Goal: Information Seeking & Learning: Learn about a topic

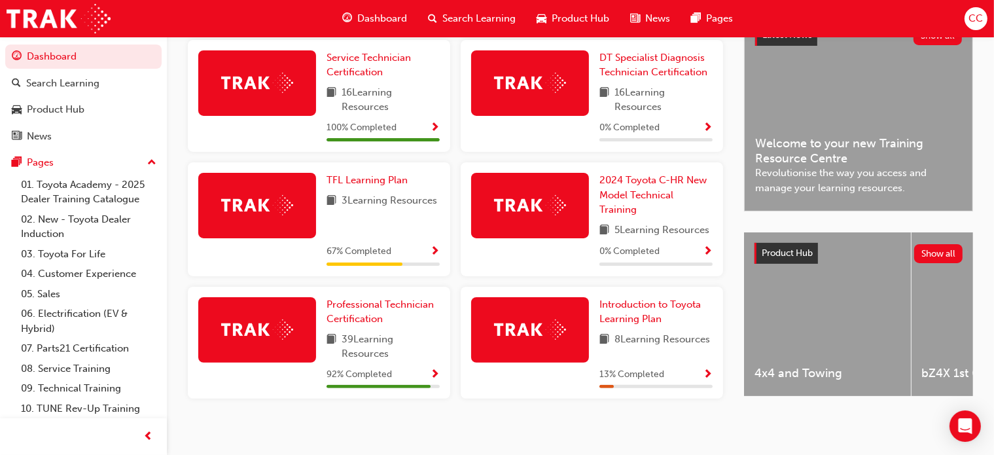
scroll to position [318, 0]
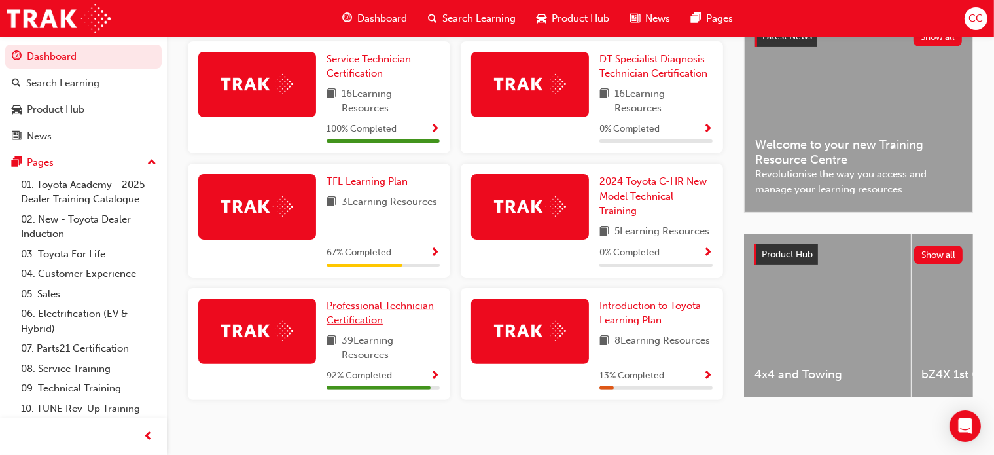
click at [356, 317] on link "Professional Technician Certification" at bounding box center [383, 312] width 113 height 29
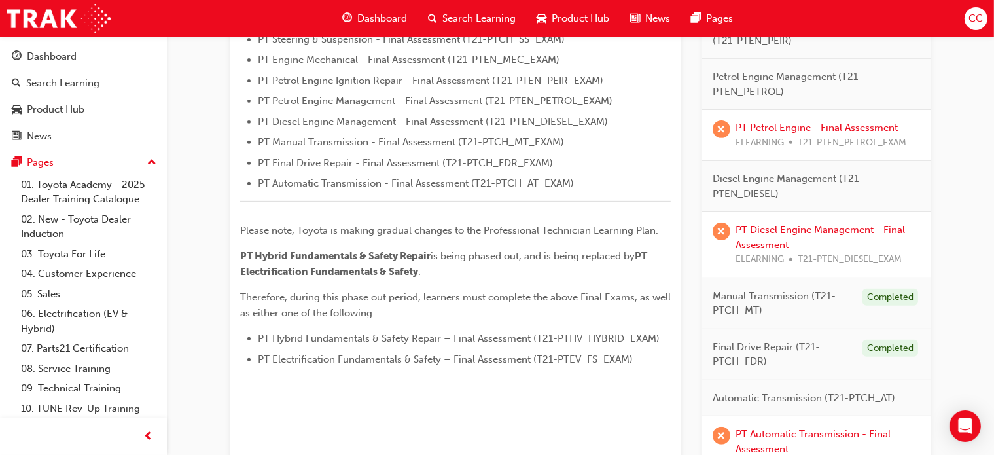
scroll to position [495, 0]
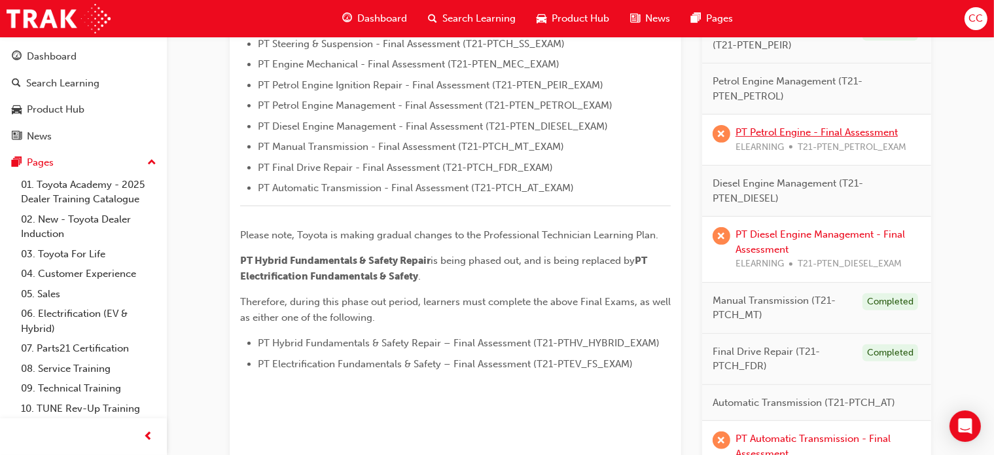
click at [812, 134] on link "PT Petrol Engine - Final Assessment" at bounding box center [817, 132] width 162 height 12
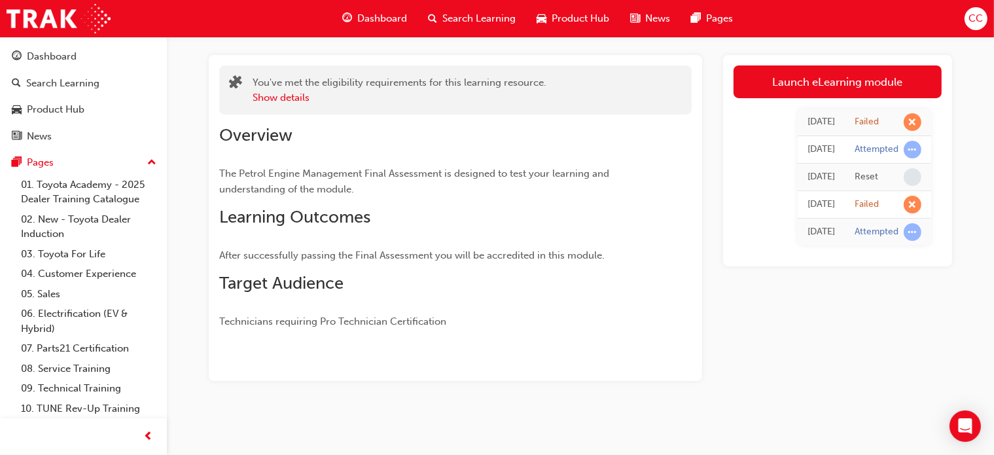
scroll to position [54, 0]
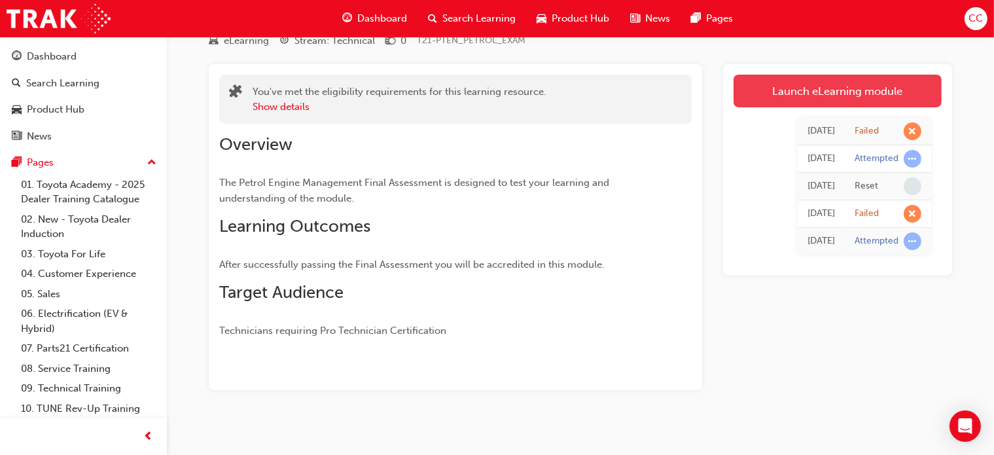
click at [808, 86] on link "Launch eLearning module" at bounding box center [838, 91] width 208 height 33
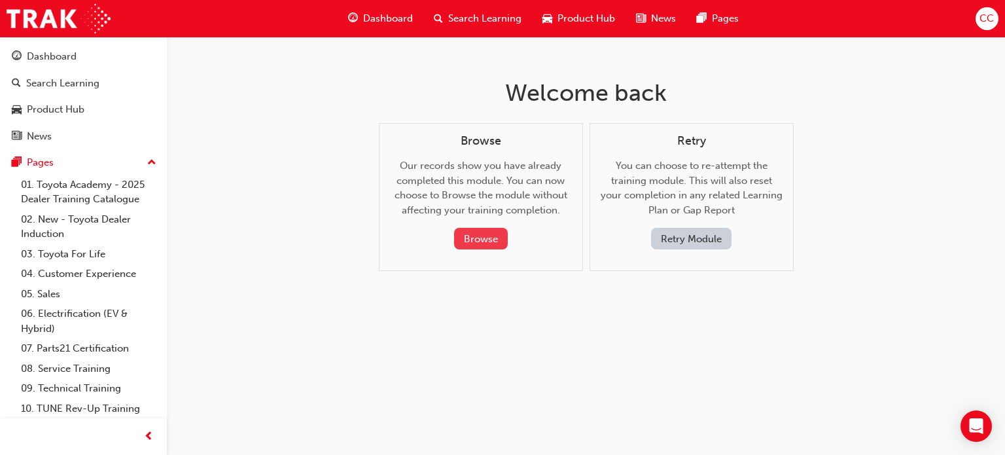
click at [473, 243] on button "Browse" at bounding box center [481, 239] width 54 height 22
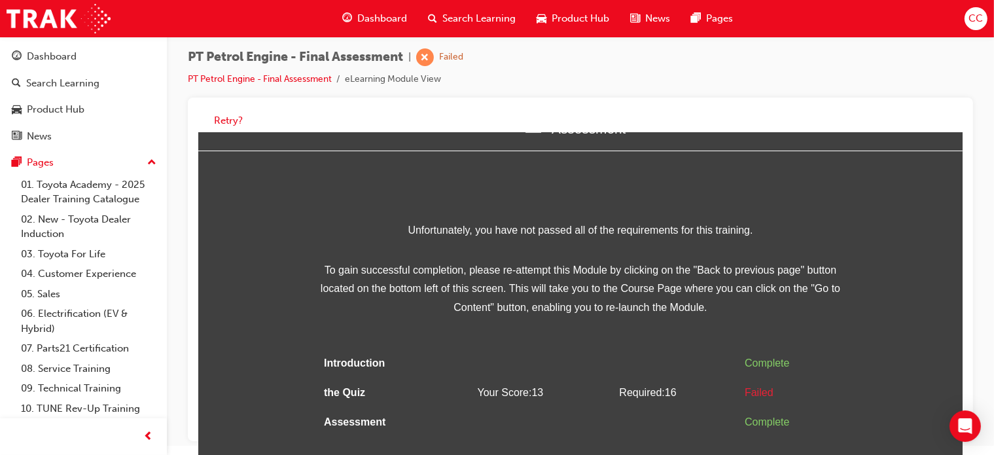
scroll to position [35, 0]
click at [227, 120] on button "Retry?" at bounding box center [228, 120] width 29 height 15
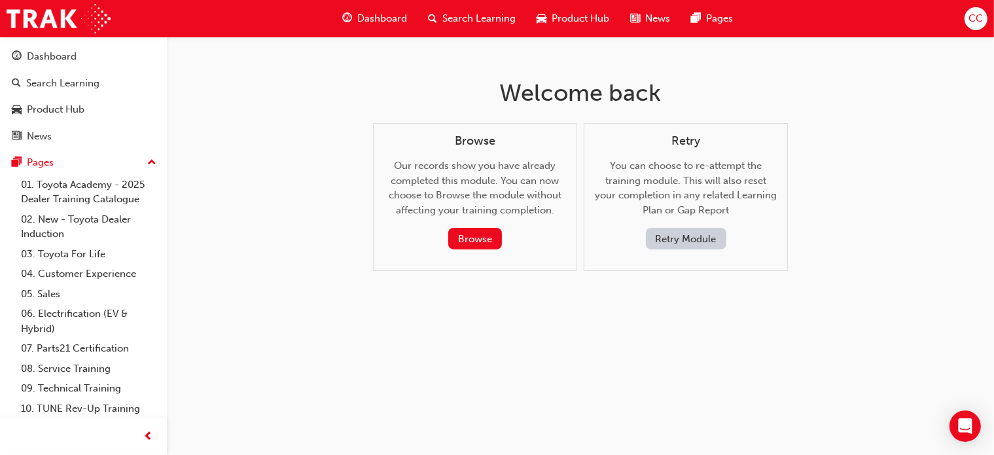
scroll to position [0, 0]
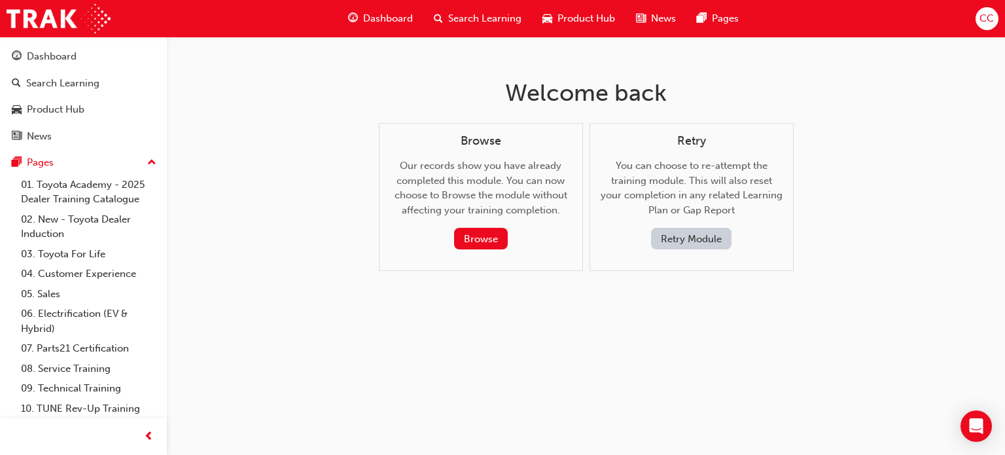
click at [696, 234] on button "Retry Module" at bounding box center [691, 239] width 80 height 22
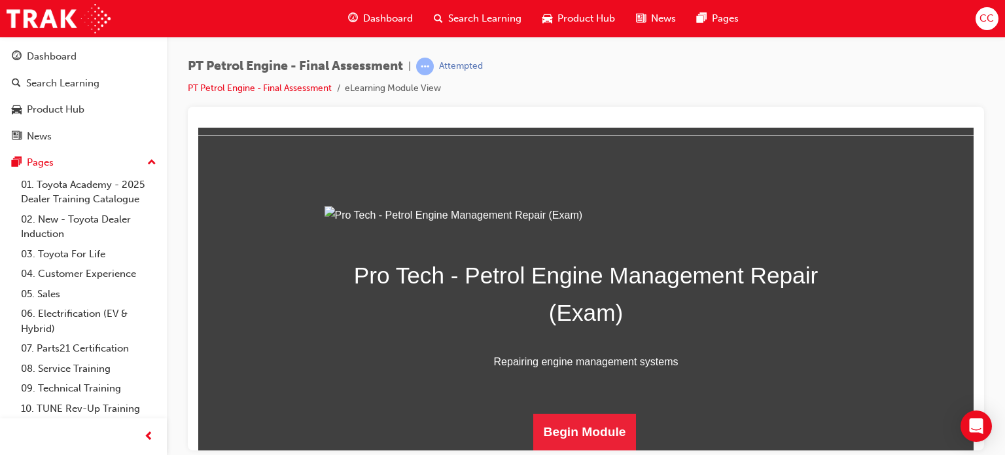
scroll to position [187, 0]
click at [565, 433] on button "Begin Module" at bounding box center [584, 431] width 103 height 37
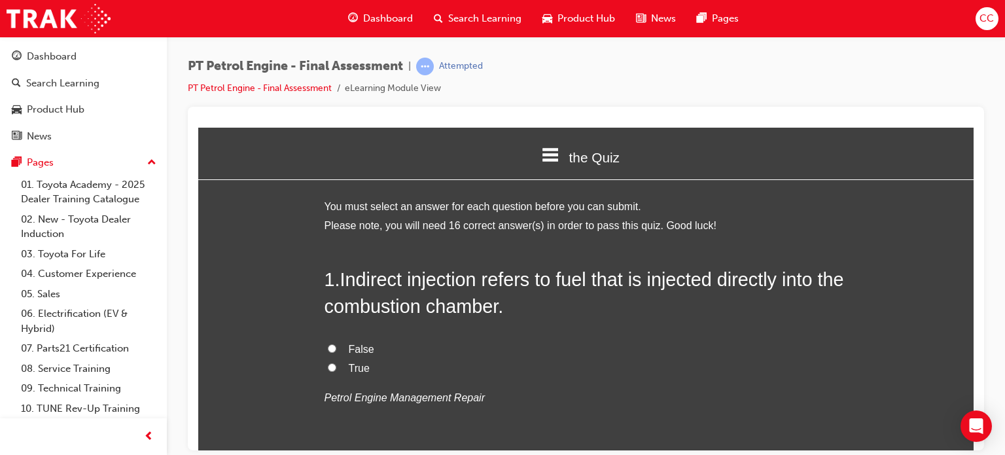
click at [328, 367] on input "True" at bounding box center [332, 367] width 9 height 9
radio input "true"
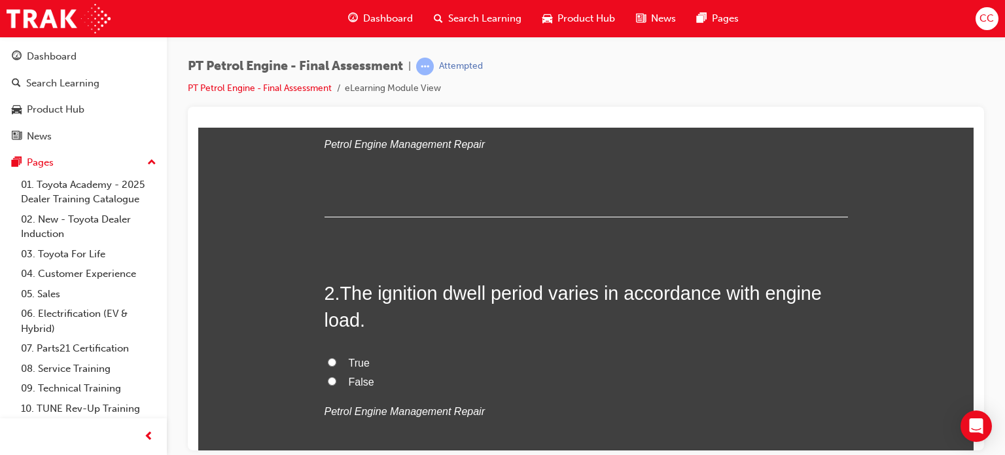
drag, startPoint x: 972, startPoint y: 144, endPoint x: 1174, endPoint y: 283, distance: 245.6
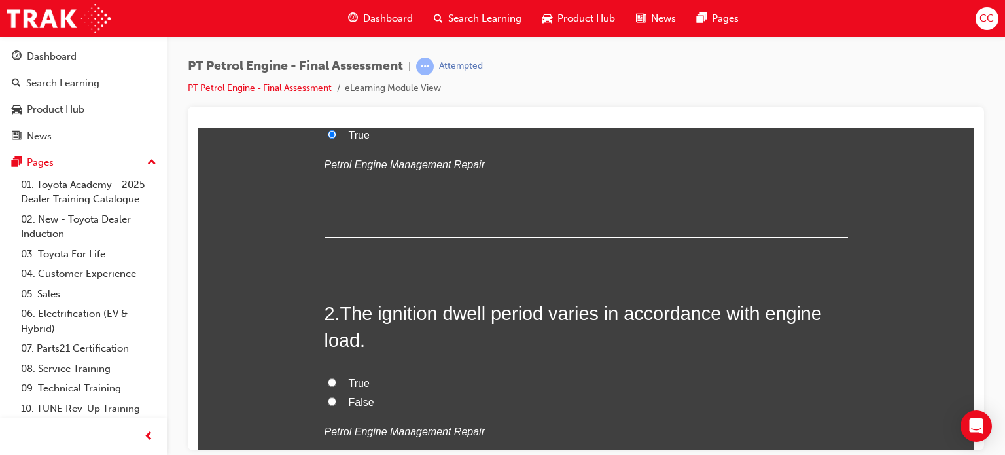
click at [978, 158] on div at bounding box center [586, 279] width 796 height 344
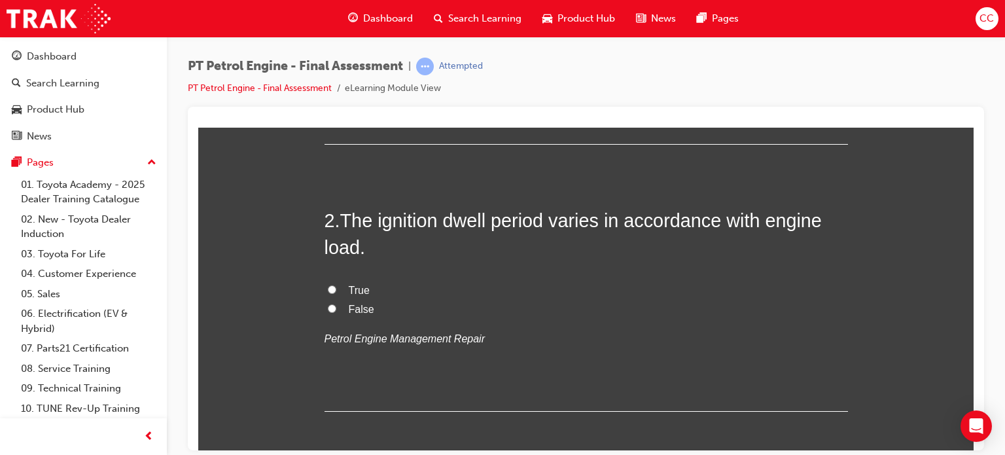
scroll to position [315, 0]
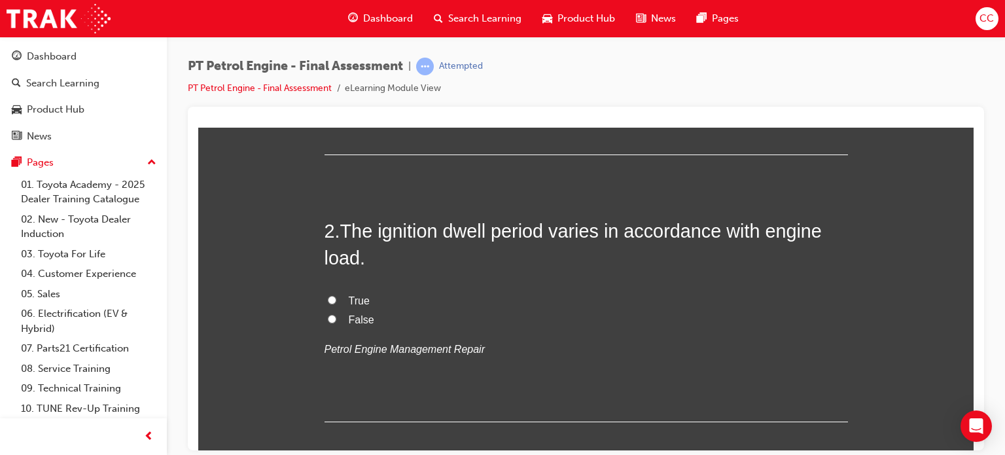
click at [328, 296] on input "True" at bounding box center [332, 299] width 9 height 9
radio input "true"
click at [979, 177] on div at bounding box center [586, 279] width 796 height 344
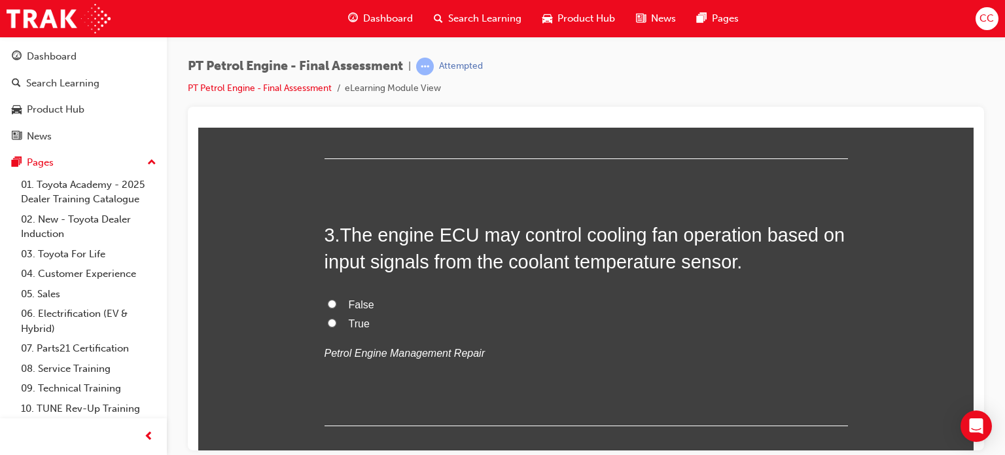
scroll to position [589, 0]
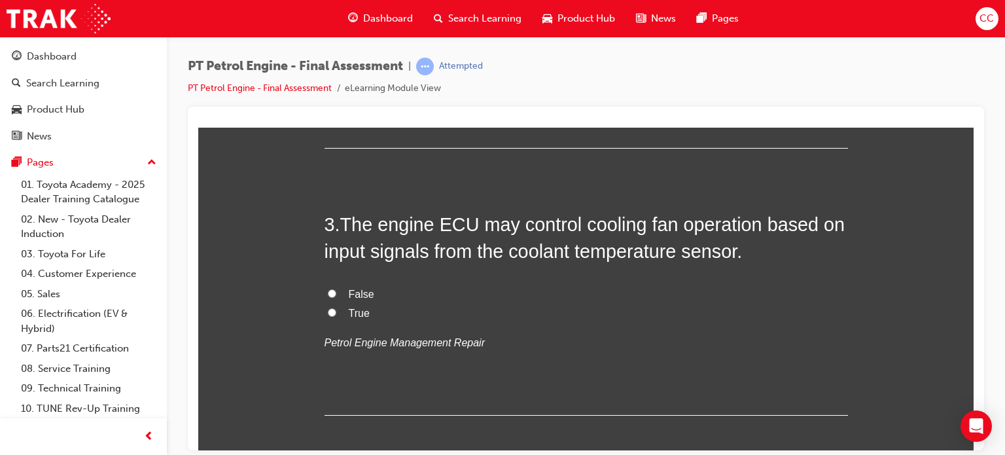
click at [328, 312] on input "True" at bounding box center [332, 312] width 9 height 9
radio input "true"
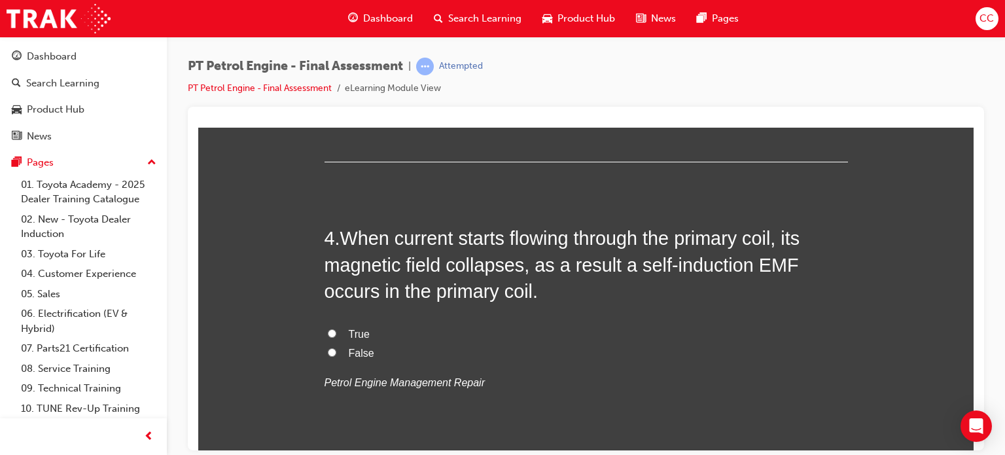
scroll to position [852, 0]
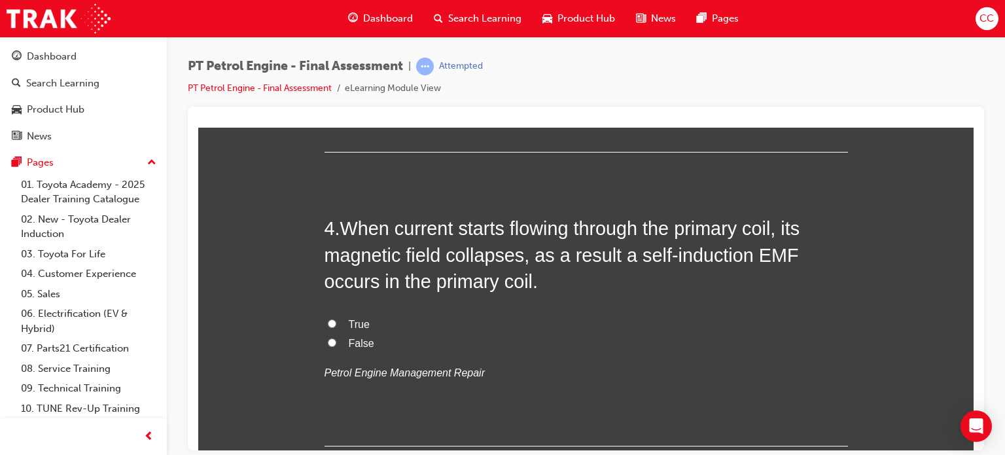
click at [328, 322] on input "True" at bounding box center [332, 323] width 9 height 9
radio input "true"
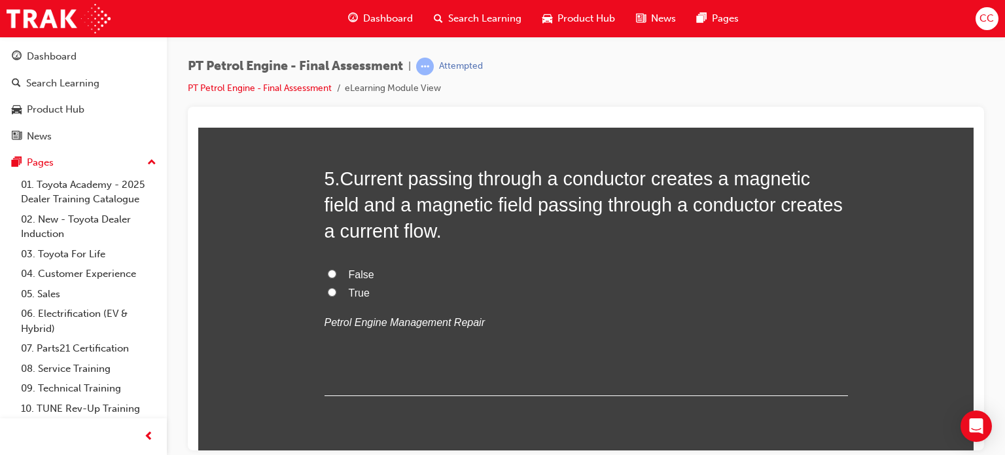
scroll to position [1186, 0]
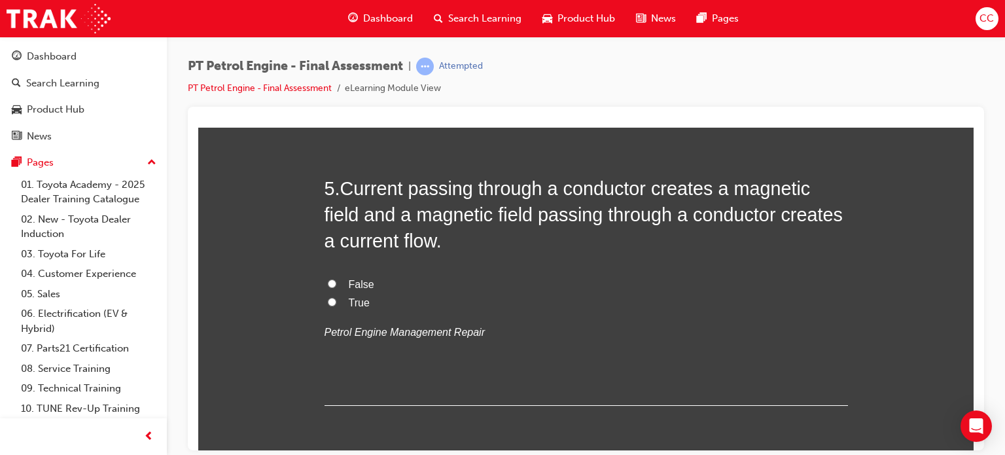
click at [328, 300] on input "True" at bounding box center [332, 301] width 9 height 9
radio input "true"
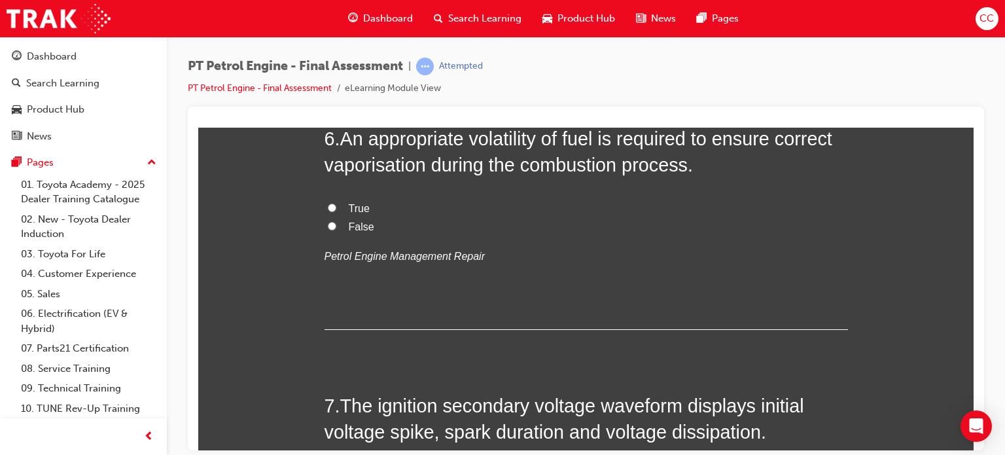
scroll to position [1459, 0]
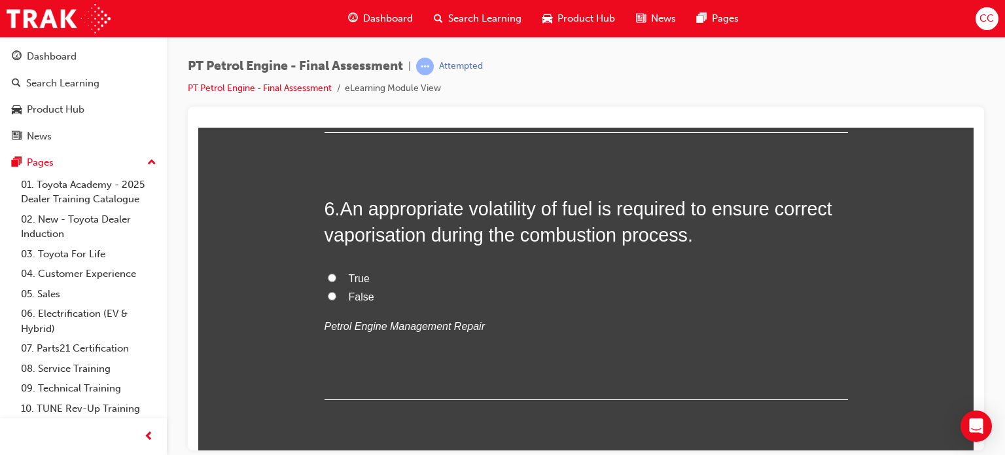
click at [325, 275] on label "True" at bounding box center [586, 278] width 523 height 19
click at [328, 275] on input "True" at bounding box center [332, 277] width 9 height 9
radio input "true"
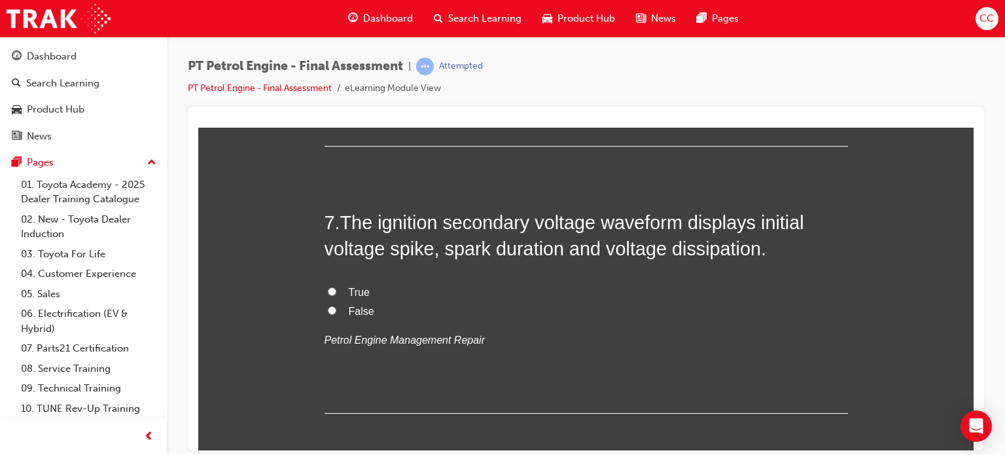
scroll to position [1722, 0]
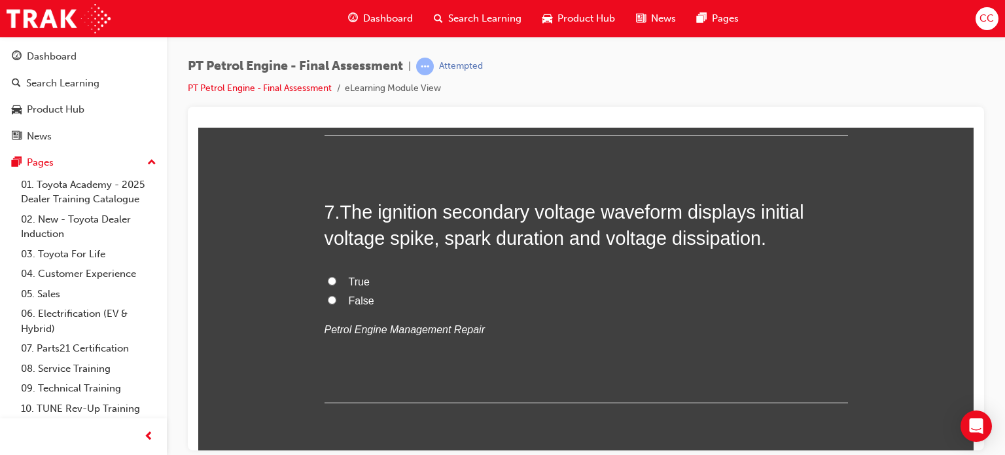
click at [328, 278] on input "True" at bounding box center [332, 280] width 9 height 9
radio input "true"
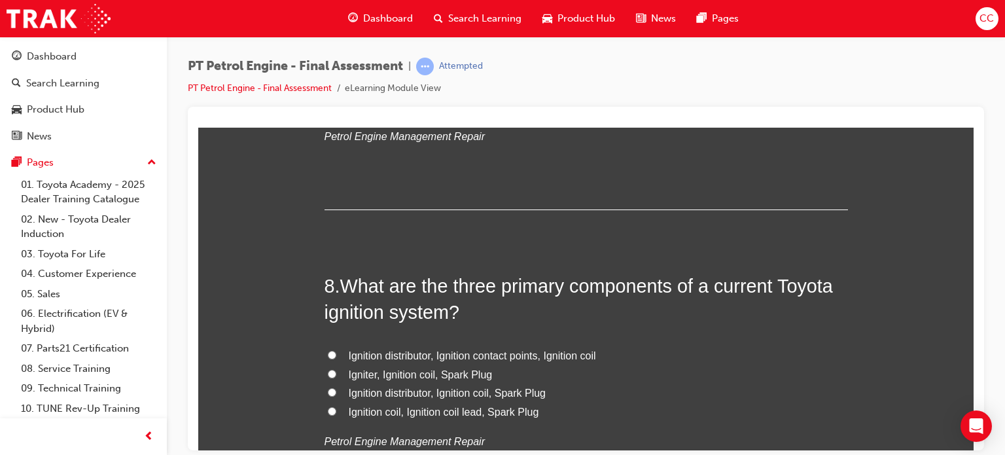
scroll to position [1966, 0]
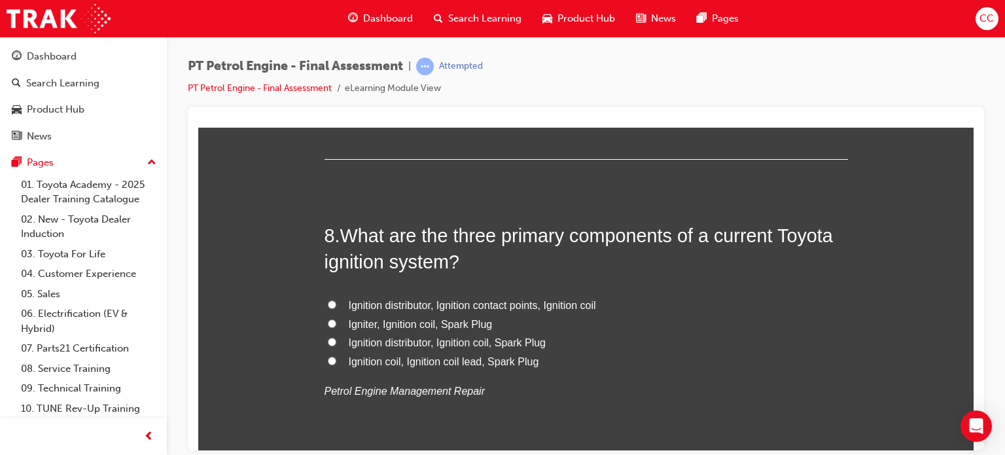
click at [405, 336] on span "Ignition distributor, Ignition coil, Spark Plug" at bounding box center [448, 341] width 198 height 11
click at [336, 337] on input "Ignition distributor, Ignition coil, Spark Plug" at bounding box center [332, 341] width 9 height 9
radio input "true"
drag, startPoint x: 974, startPoint y: 253, endPoint x: 982, endPoint y: 290, distance: 38.1
click at [982, 290] on div at bounding box center [586, 279] width 796 height 344
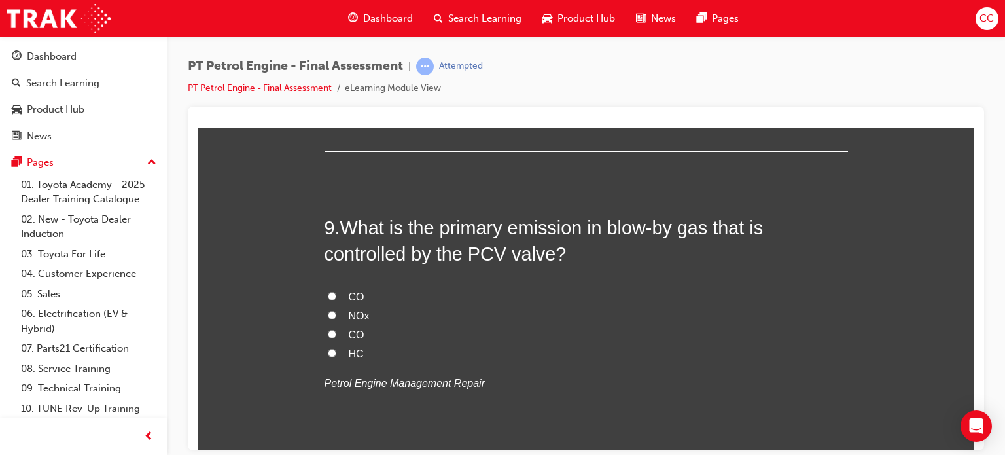
scroll to position [2259, 0]
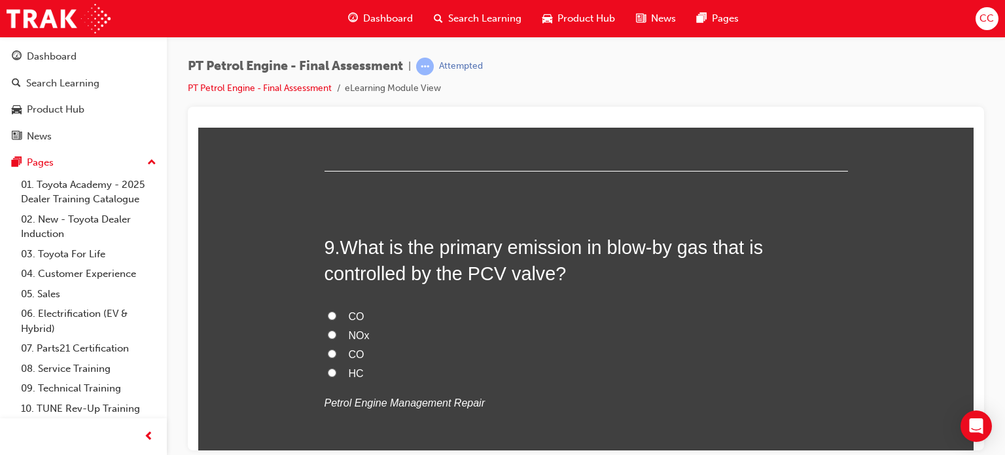
click at [328, 368] on input "HC" at bounding box center [332, 372] width 9 height 9
radio input "true"
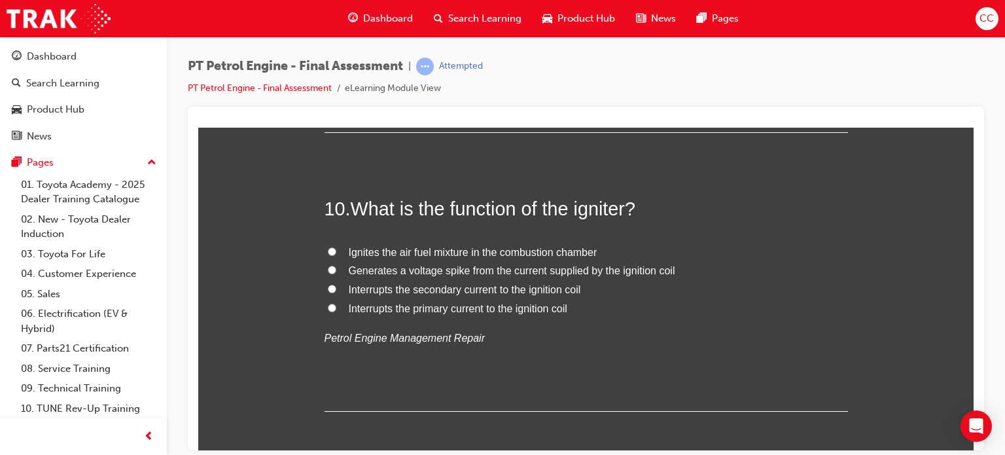
scroll to position [2612, 0]
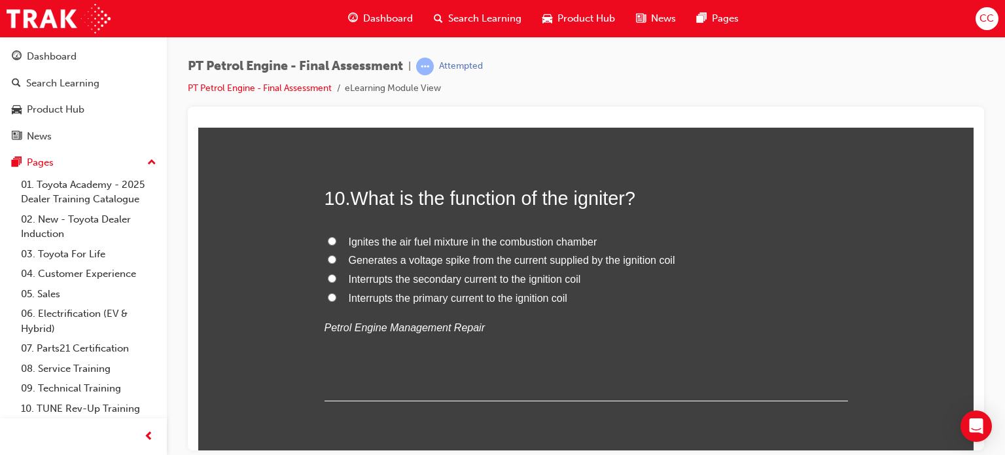
click at [429, 236] on span "Ignites the air fuel mixture in the combustion chamber" at bounding box center [473, 241] width 249 height 11
click at [336, 236] on input "Ignites the air fuel mixture in the combustion chamber" at bounding box center [332, 240] width 9 height 9
radio input "true"
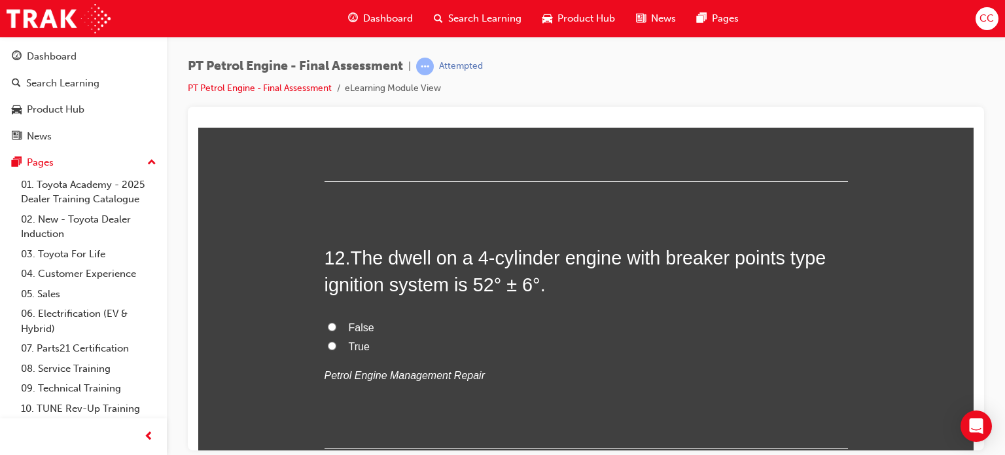
scroll to position [3146, 0]
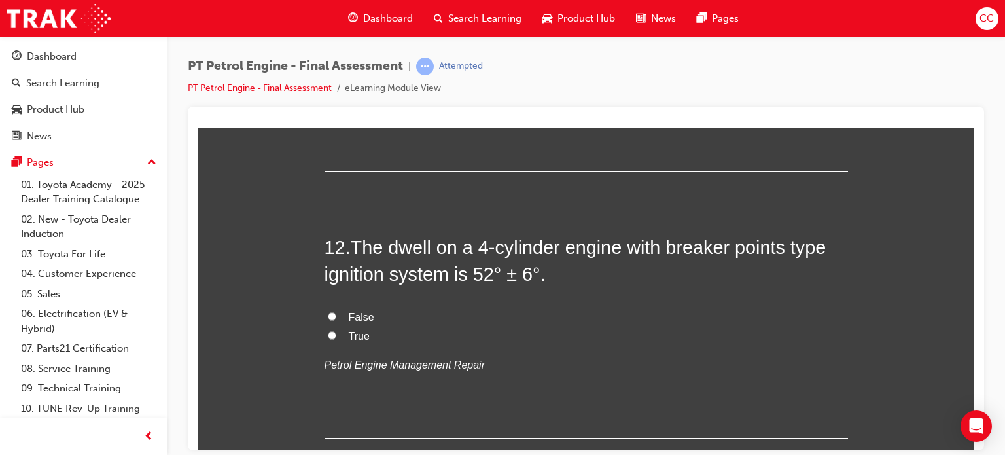
click at [328, 332] on input "True" at bounding box center [332, 334] width 9 height 9
radio input "true"
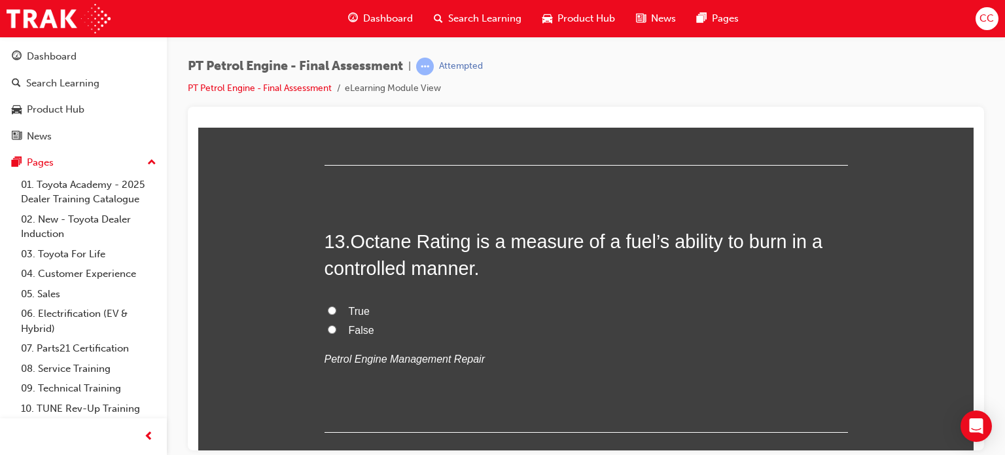
scroll to position [3439, 0]
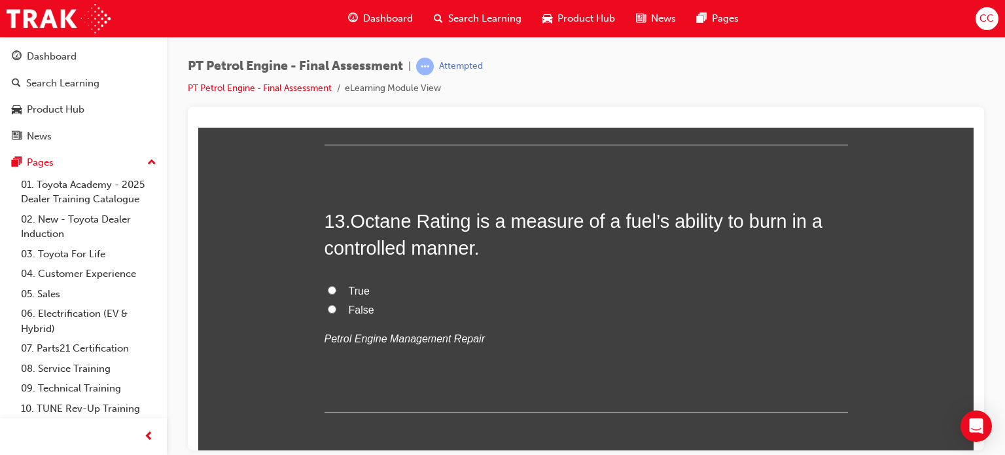
click at [328, 286] on input "True" at bounding box center [332, 289] width 9 height 9
radio input "true"
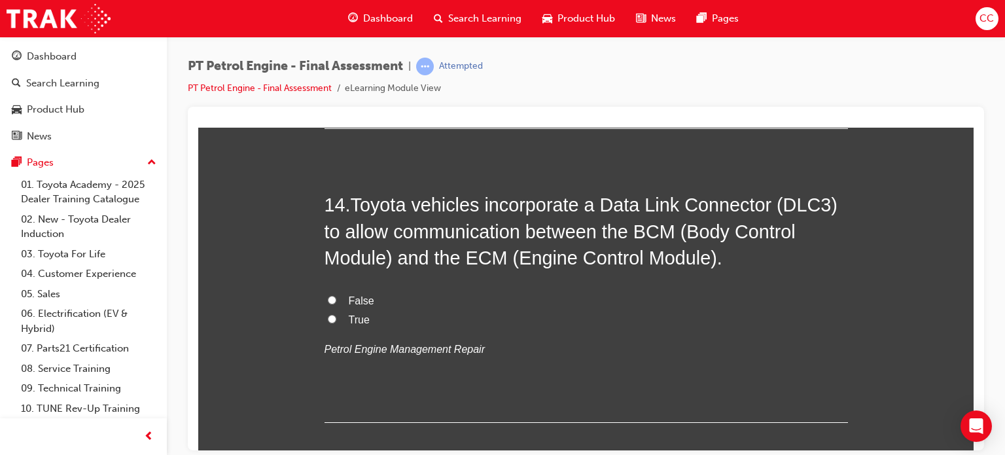
scroll to position [3672, 0]
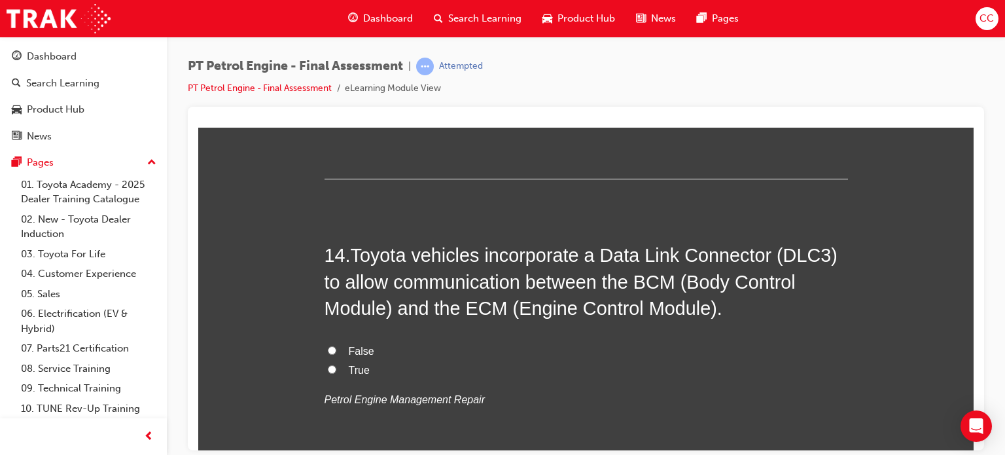
click at [328, 365] on input "True" at bounding box center [332, 368] width 9 height 9
radio input "true"
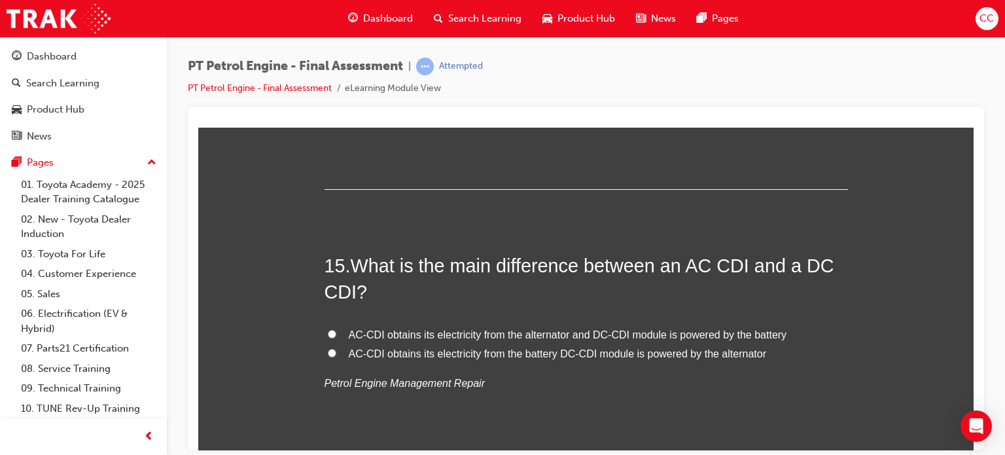
scroll to position [4006, 0]
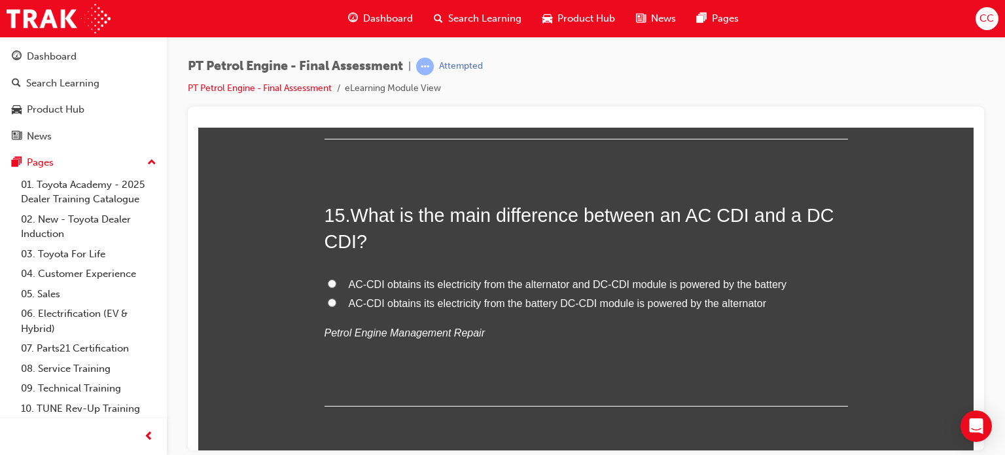
click at [486, 278] on span "AC-CDI obtains its electricity from the alternator and DC-CDI module is powered…" at bounding box center [568, 283] width 438 height 11
click at [336, 279] on input "AC-CDI obtains its electricity from the alternator and DC-CDI module is powered…" at bounding box center [332, 283] width 9 height 9
radio input "true"
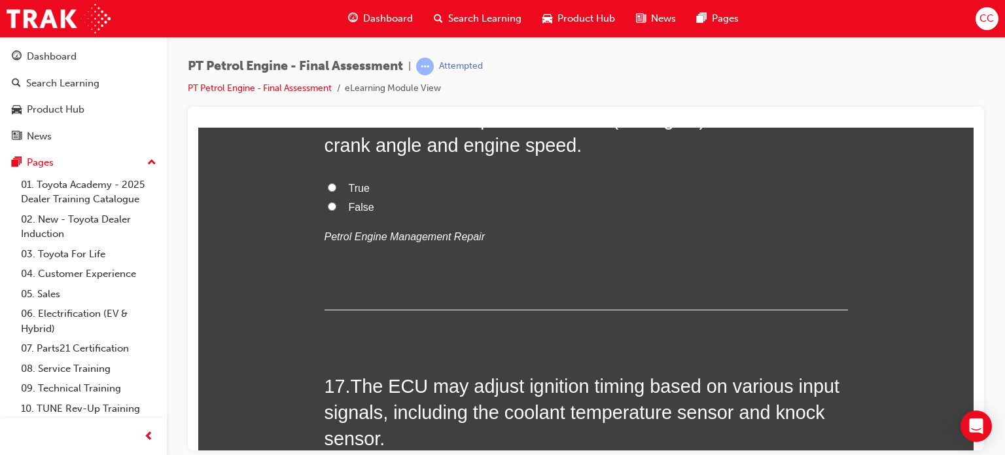
scroll to position [4219, 0]
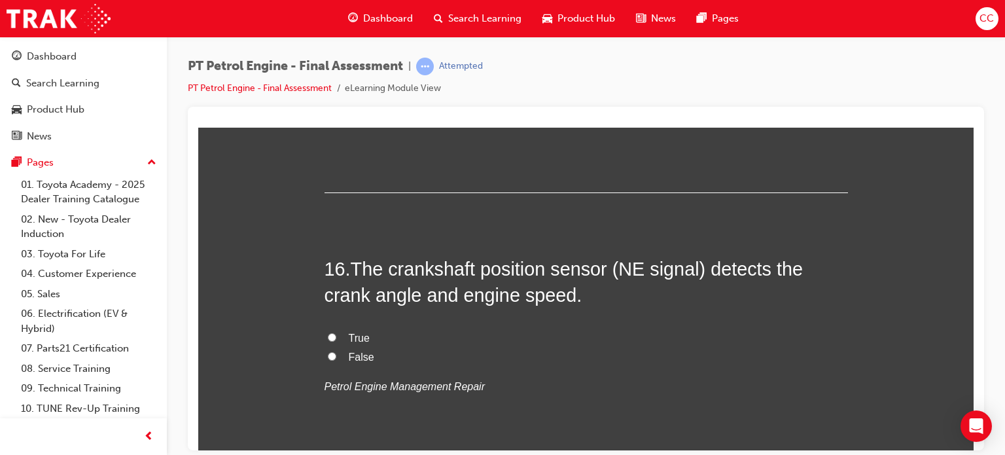
click at [328, 334] on input "True" at bounding box center [332, 336] width 9 height 9
radio input "true"
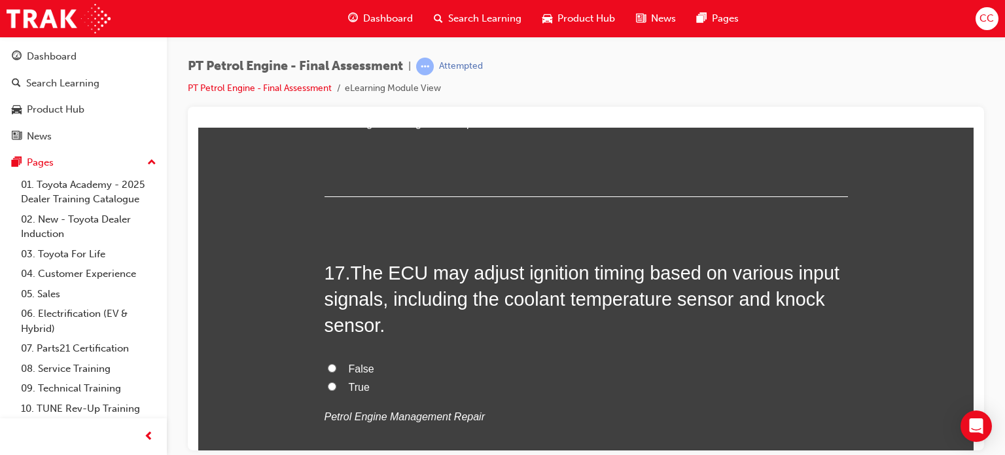
scroll to position [4492, 0]
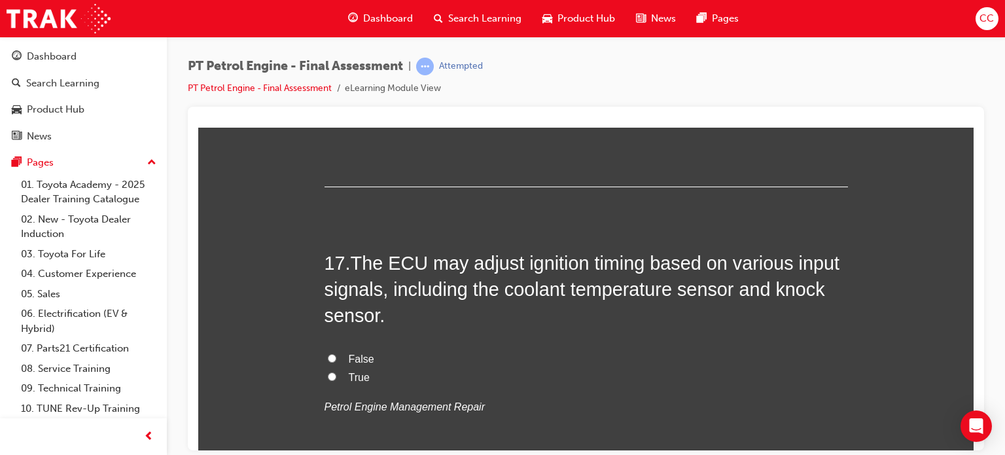
click at [328, 372] on input "True" at bounding box center [332, 376] width 9 height 9
radio input "true"
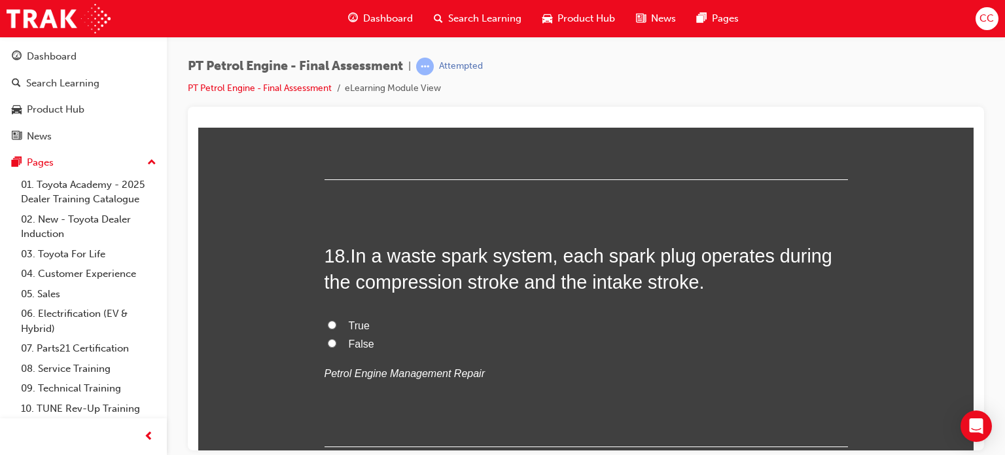
scroll to position [4823, 0]
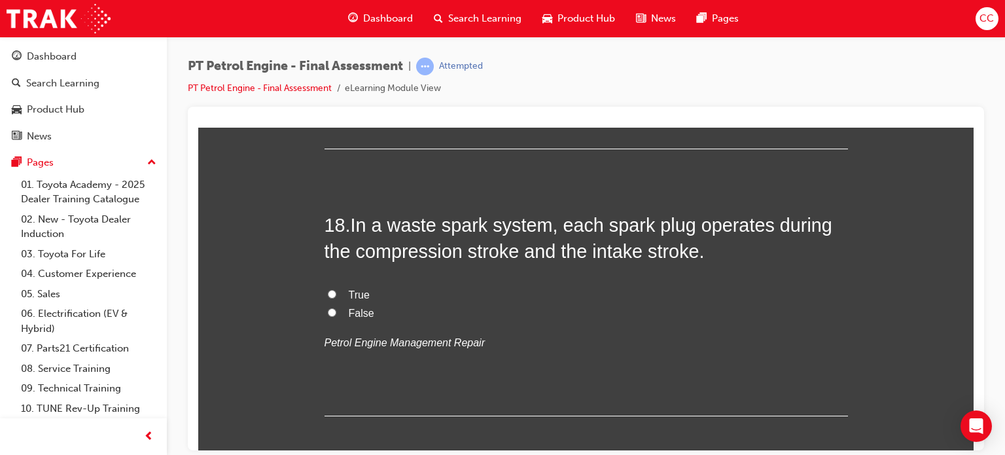
drag, startPoint x: 966, startPoint y: 381, endPoint x: 1173, endPoint y: 526, distance: 252.3
click at [328, 311] on input "False" at bounding box center [332, 312] width 9 height 9
radio input "true"
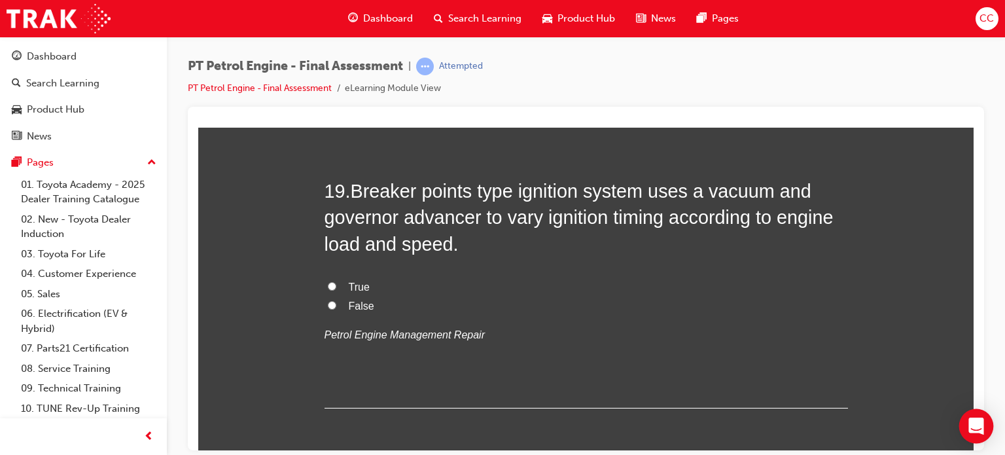
scroll to position [5115, 0]
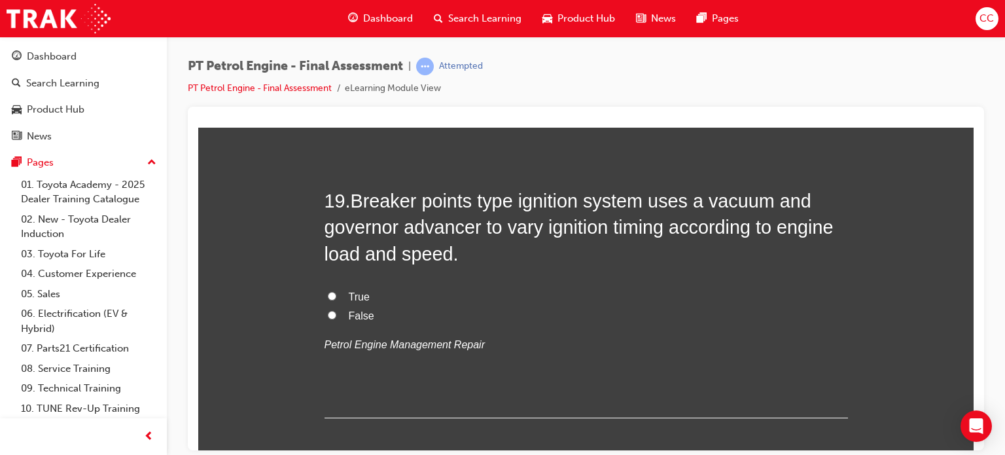
click at [328, 291] on input "True" at bounding box center [332, 295] width 9 height 9
radio input "true"
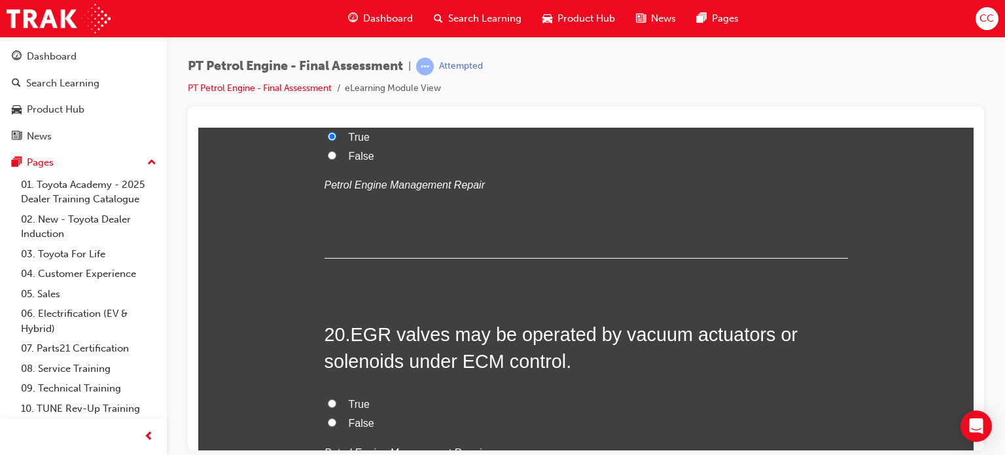
scroll to position [5445, 0]
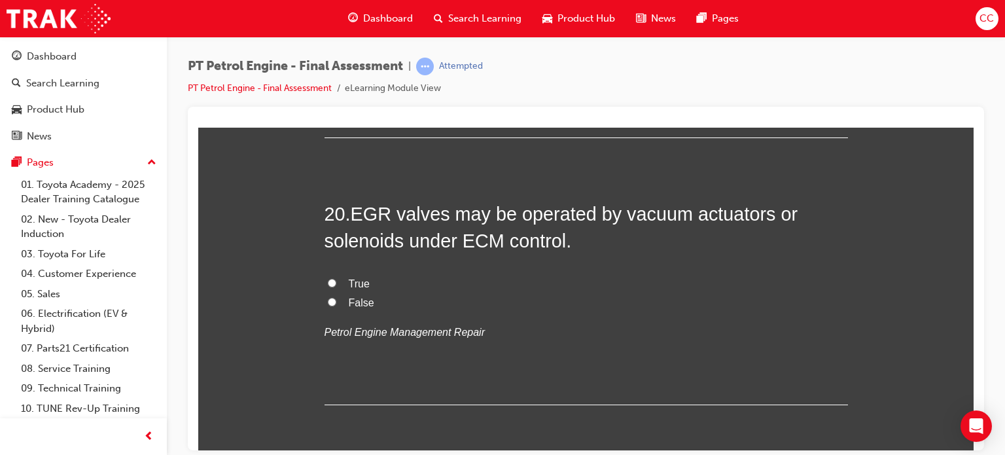
drag, startPoint x: 966, startPoint y: 408, endPoint x: 1162, endPoint y: 548, distance: 240.6
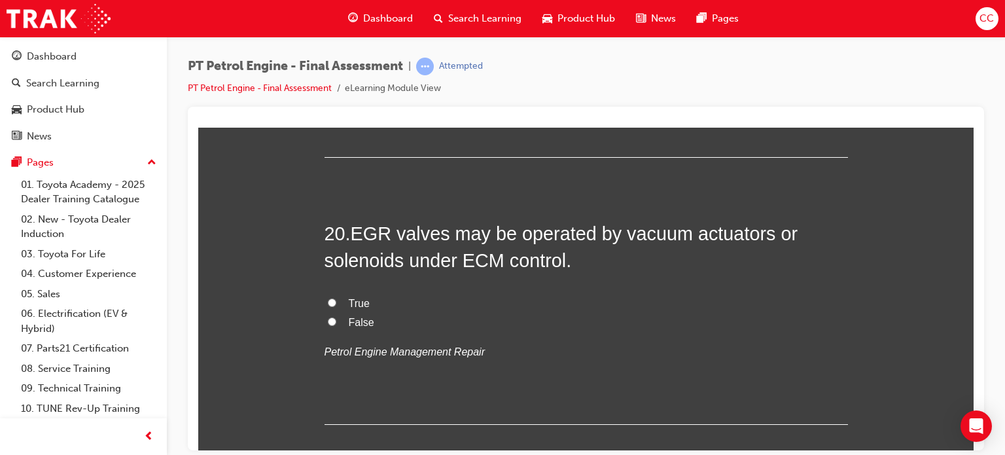
click at [328, 300] on input "True" at bounding box center [332, 302] width 9 height 9
radio input "true"
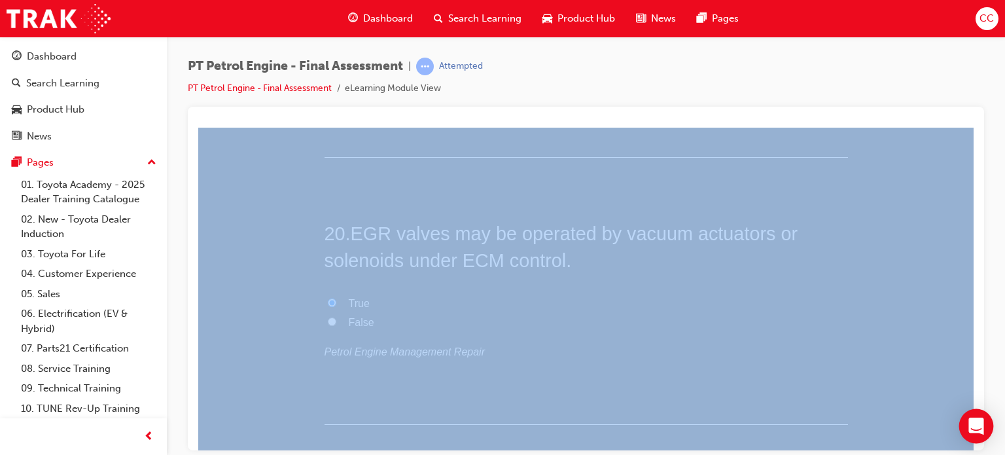
drag, startPoint x: 981, startPoint y: 394, endPoint x: 971, endPoint y: 412, distance: 20.2
click at [971, 412] on body "Your version of Internet Explorer is outdated and not supported. Please upgrade…" at bounding box center [502, 227] width 1005 height 455
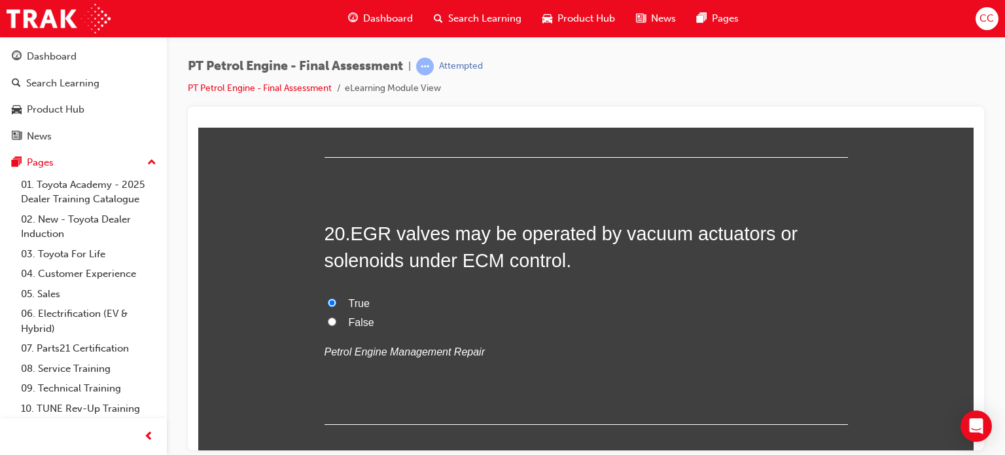
scroll to position [5092, 0]
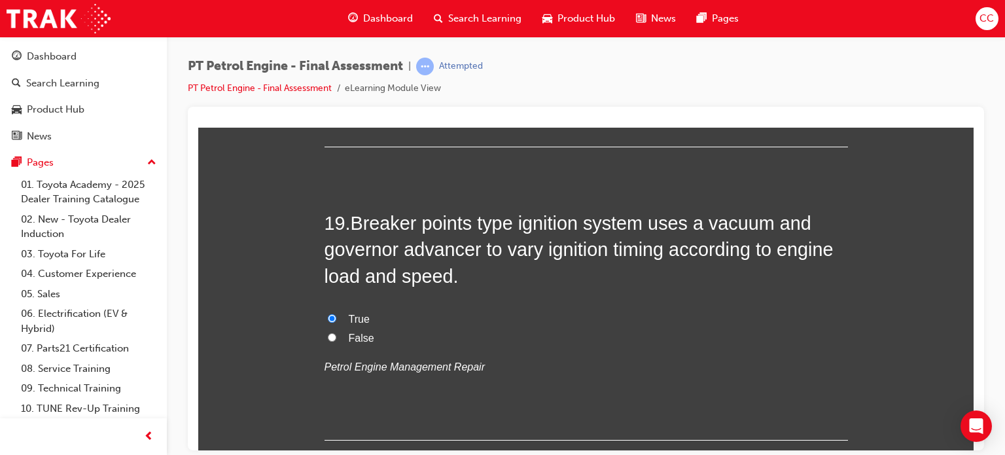
drag, startPoint x: 961, startPoint y: 408, endPoint x: 963, endPoint y: 422, distance: 14.5
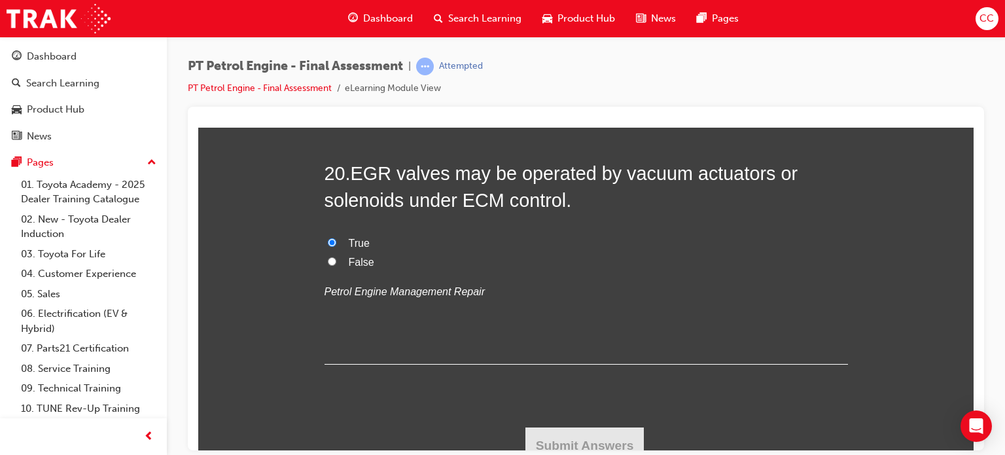
scroll to position [5445, 0]
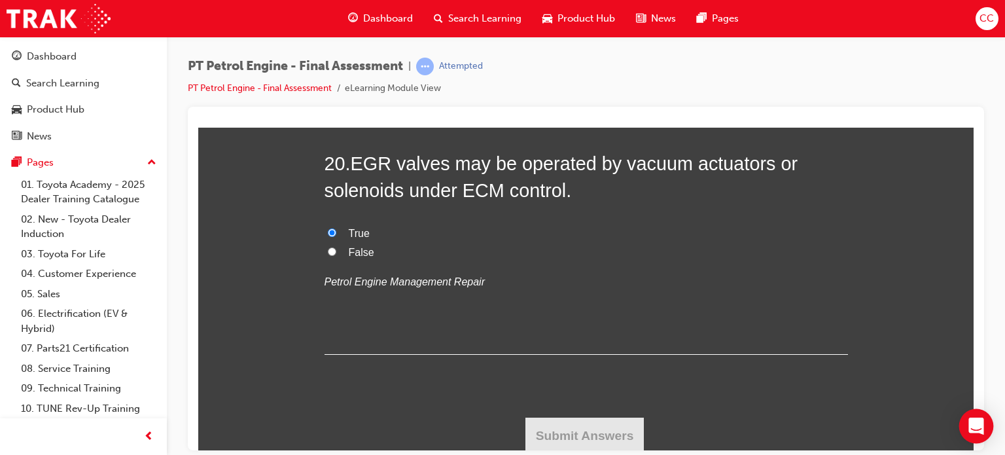
drag, startPoint x: 963, startPoint y: 442, endPoint x: 963, endPoint y: 420, distance: 21.6
click at [963, 420] on div "Open Intercom Messenger" at bounding box center [976, 426] width 35 height 35
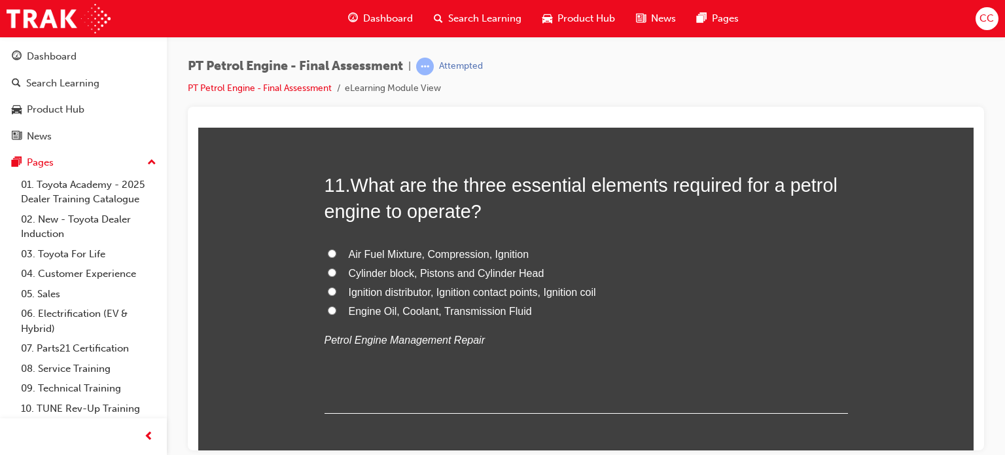
scroll to position [2874, 0]
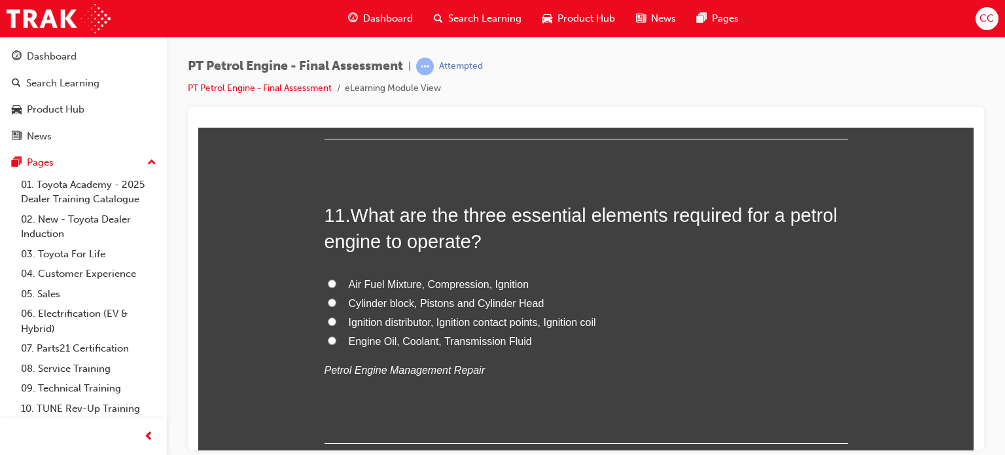
drag, startPoint x: 967, startPoint y: 344, endPoint x: 1182, endPoint y: 420, distance: 227.9
click at [450, 283] on span "Air Fuel Mixture, Compression, Ignition" at bounding box center [439, 283] width 181 height 11
click at [336, 283] on input "Air Fuel Mixture, Compression, Ignition" at bounding box center [332, 283] width 9 height 9
radio input "true"
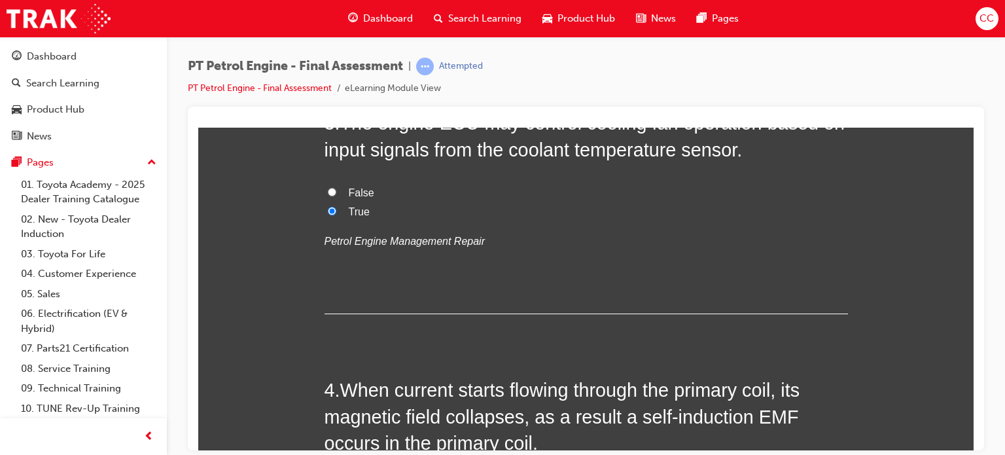
scroll to position [550, 0]
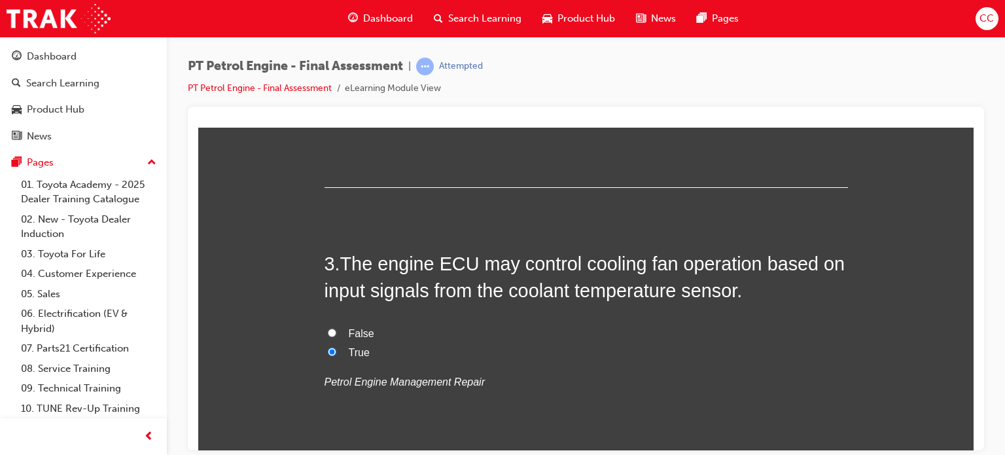
drag, startPoint x: 987, startPoint y: 175, endPoint x: 984, endPoint y: 243, distance: 68.1
click at [984, 243] on div "PT Petrol Engine - Final Assessment | Attempted PT Petrol Engine - Final Assess…" at bounding box center [586, 229] width 838 height 385
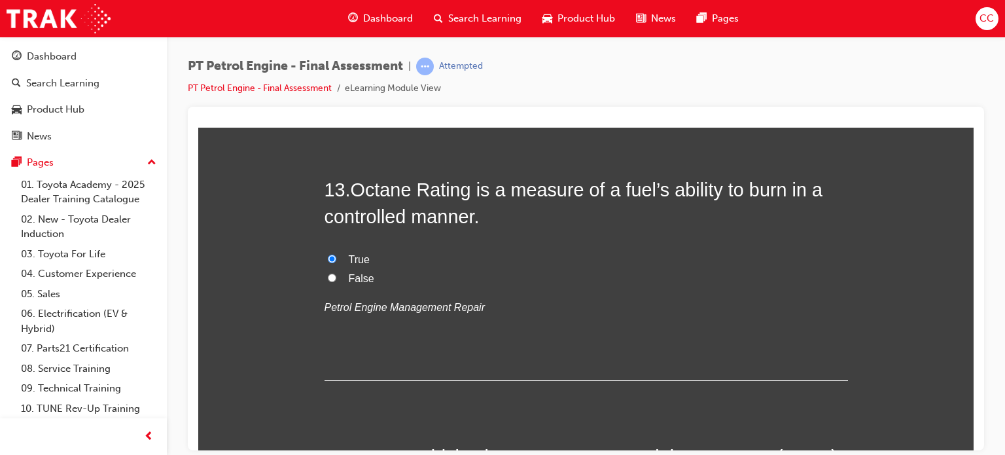
scroll to position [5445, 0]
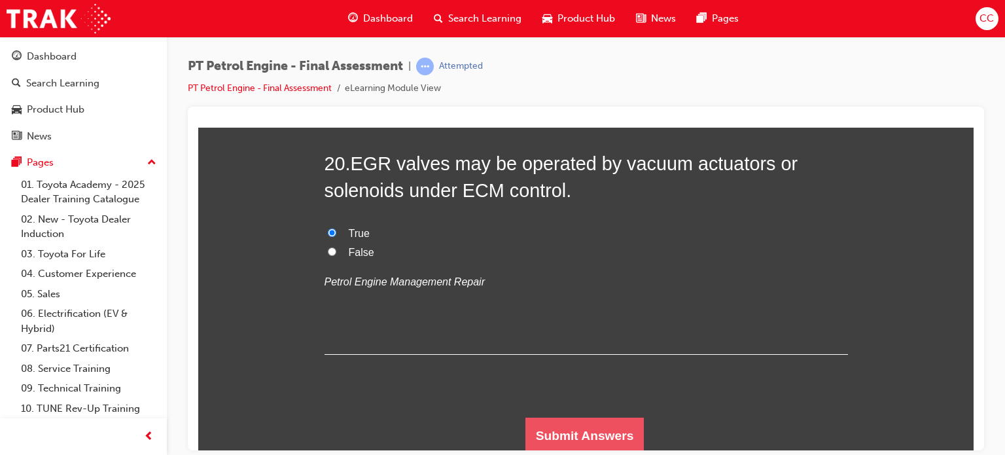
click at [592, 417] on button "Submit Answers" at bounding box center [584, 435] width 119 height 37
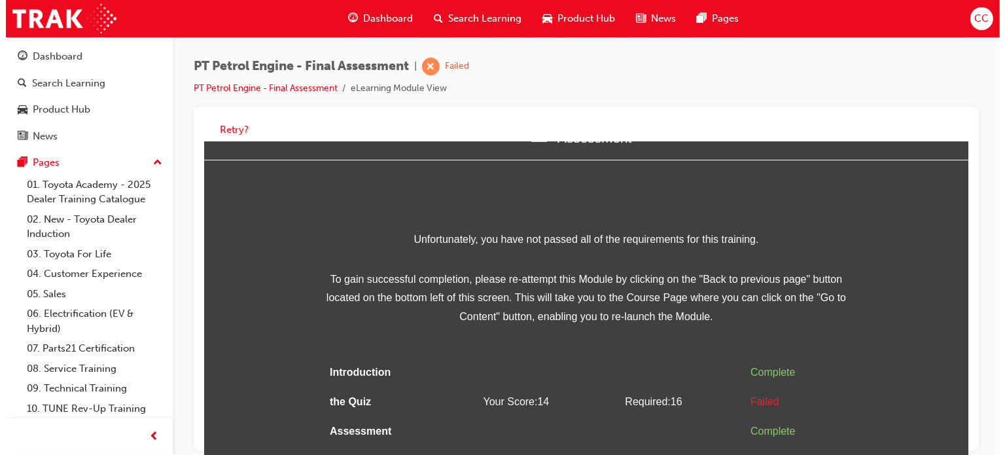
scroll to position [35, 0]
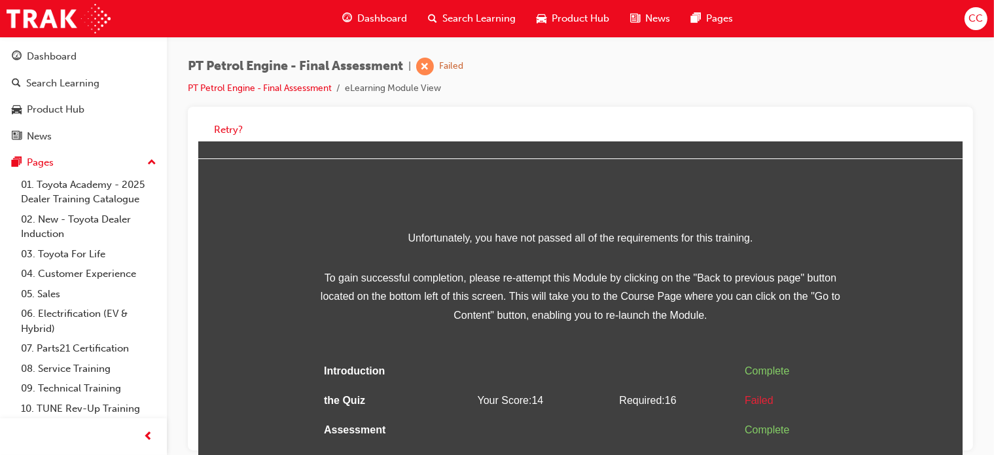
drag, startPoint x: 960, startPoint y: 217, endPoint x: 1169, endPoint y: 425, distance: 295.2
click at [232, 128] on button "Retry?" at bounding box center [228, 129] width 29 height 15
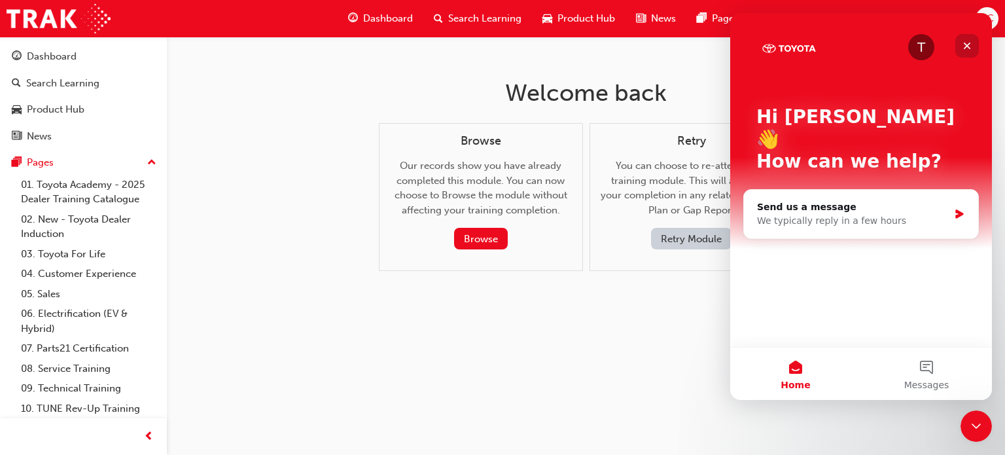
click at [968, 49] on icon "Close" at bounding box center [967, 46] width 10 height 10
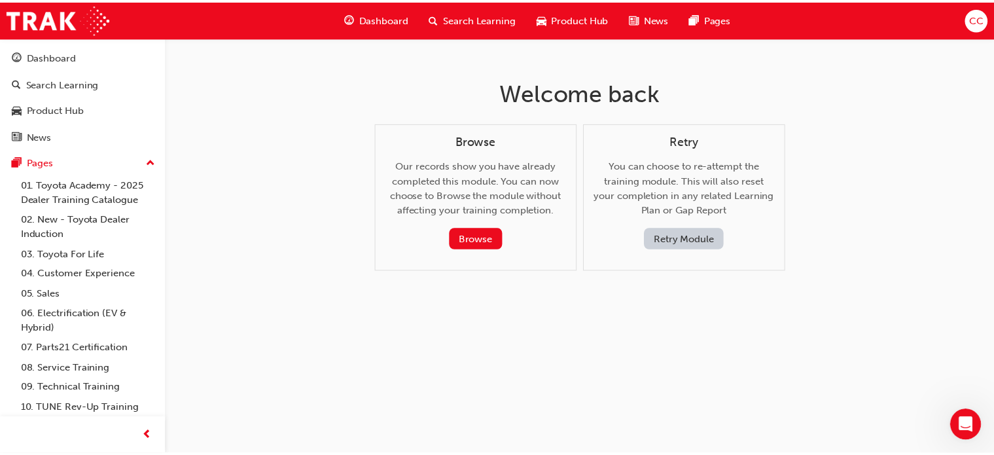
scroll to position [0, 0]
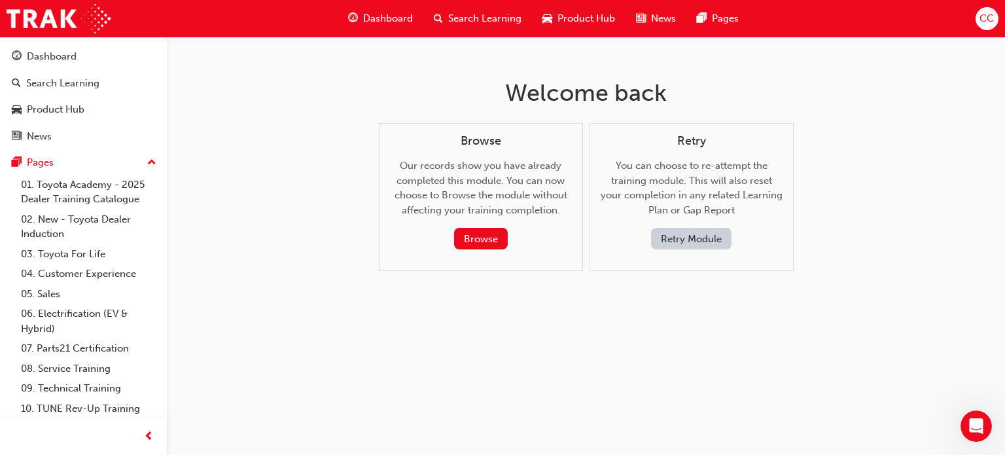
click at [694, 243] on button "Retry Module" at bounding box center [691, 239] width 80 height 22
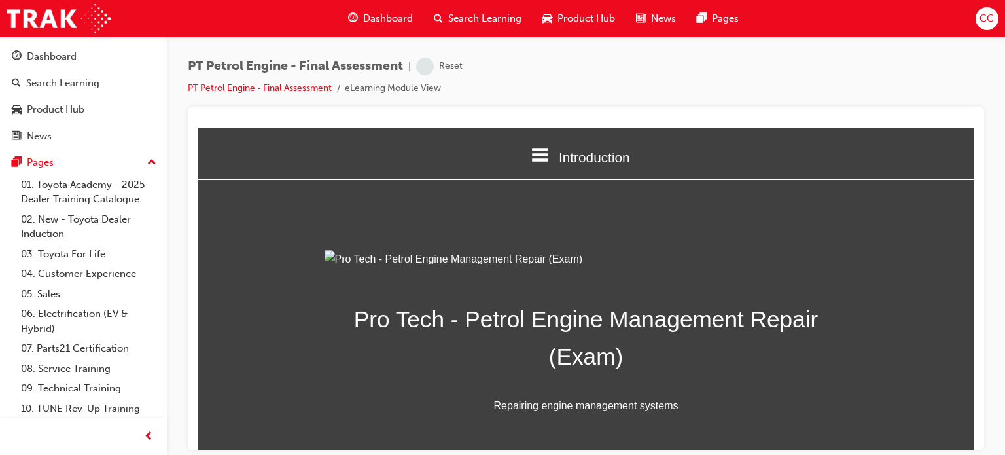
drag, startPoint x: 975, startPoint y: 169, endPoint x: 977, endPoint y: 207, distance: 37.4
click at [977, 207] on div at bounding box center [586, 279] width 796 height 344
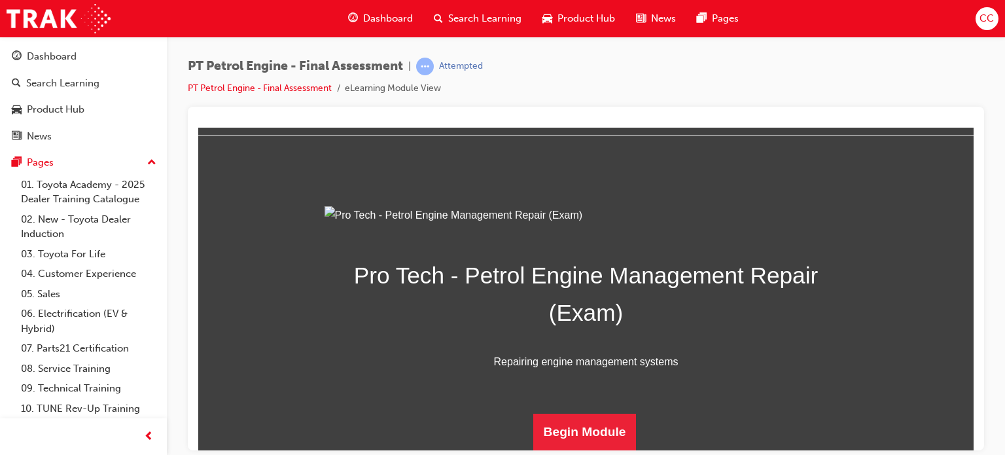
scroll to position [187, 0]
drag, startPoint x: 967, startPoint y: 197, endPoint x: 1192, endPoint y: 506, distance: 382.6
click at [558, 435] on button "Begin Module" at bounding box center [584, 431] width 103 height 37
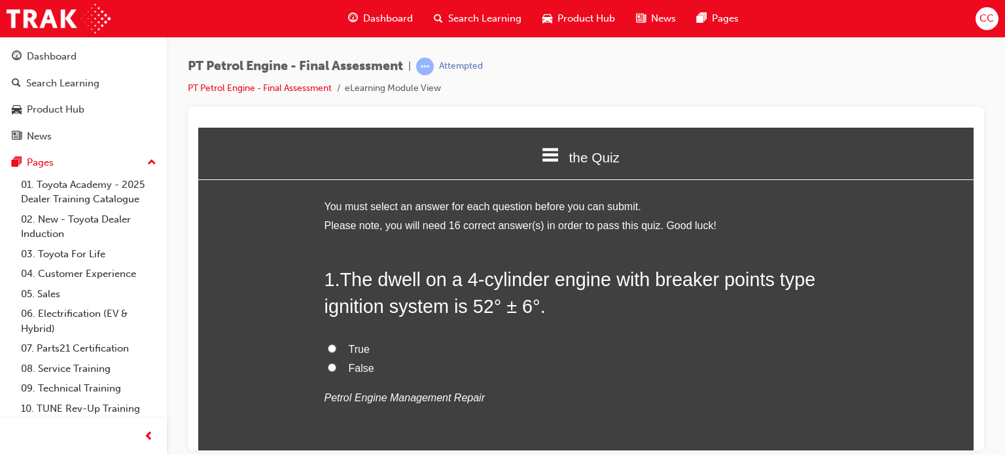
click at [330, 350] on input "True" at bounding box center [332, 348] width 9 height 9
radio input "true"
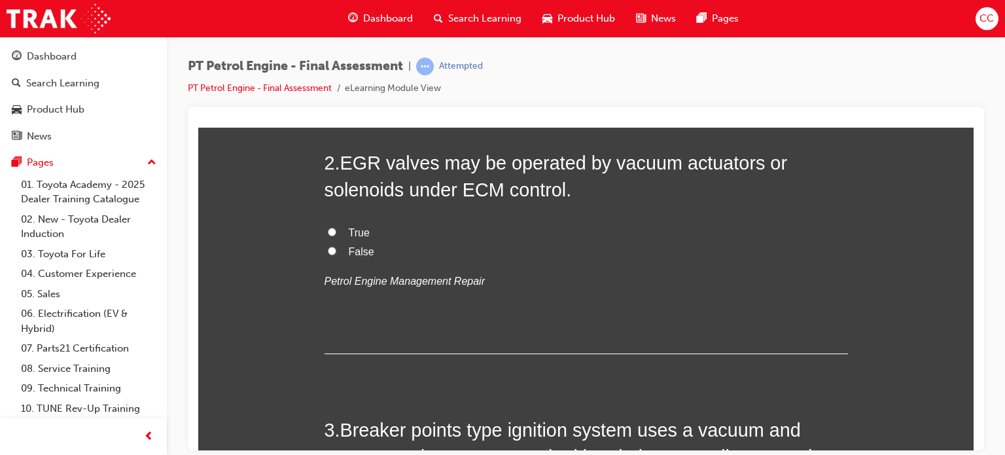
scroll to position [363, 0]
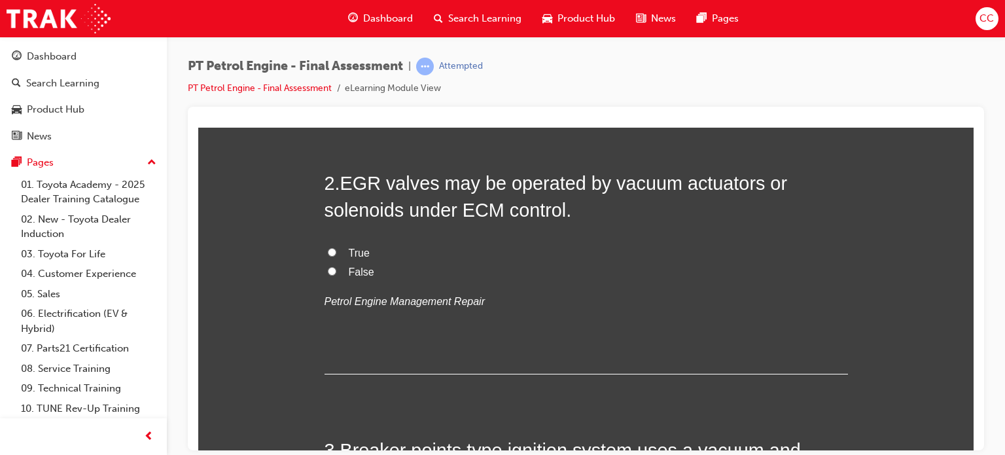
click at [328, 247] on input "True" at bounding box center [332, 251] width 9 height 9
radio input "true"
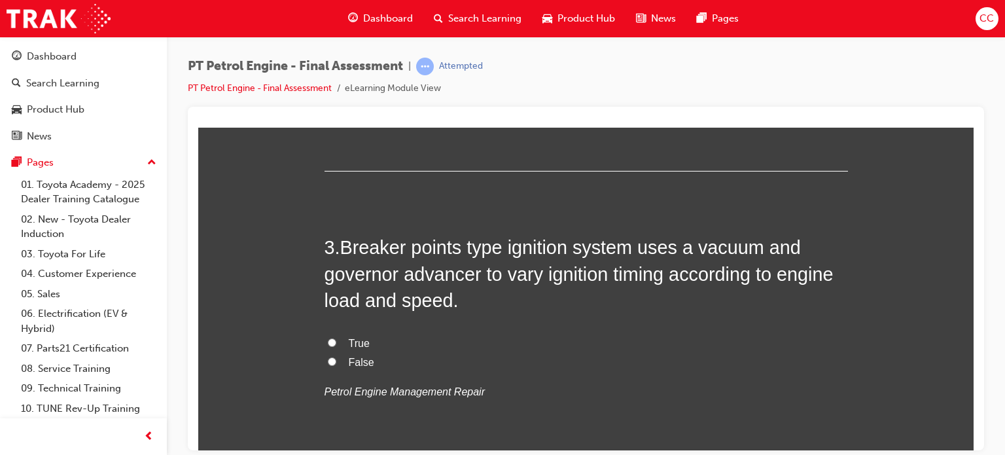
scroll to position [597, 0]
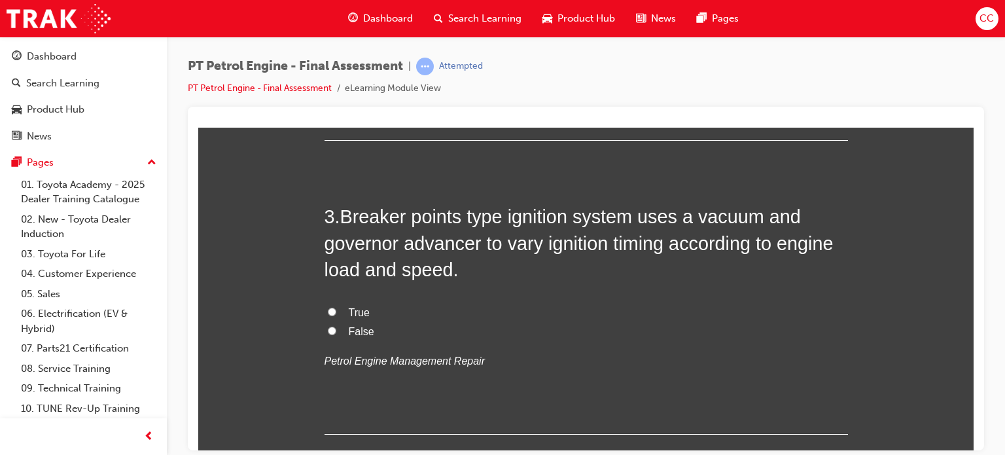
click at [328, 312] on input "True" at bounding box center [332, 311] width 9 height 9
radio input "true"
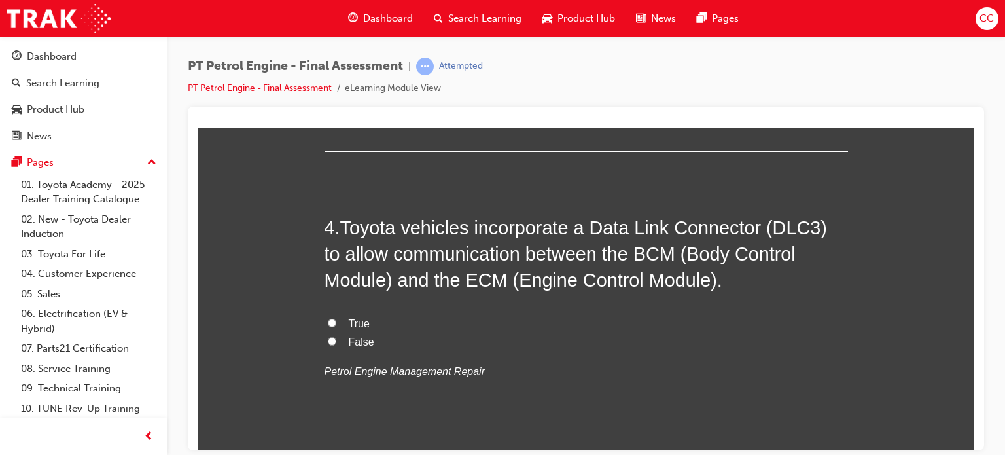
scroll to position [870, 0]
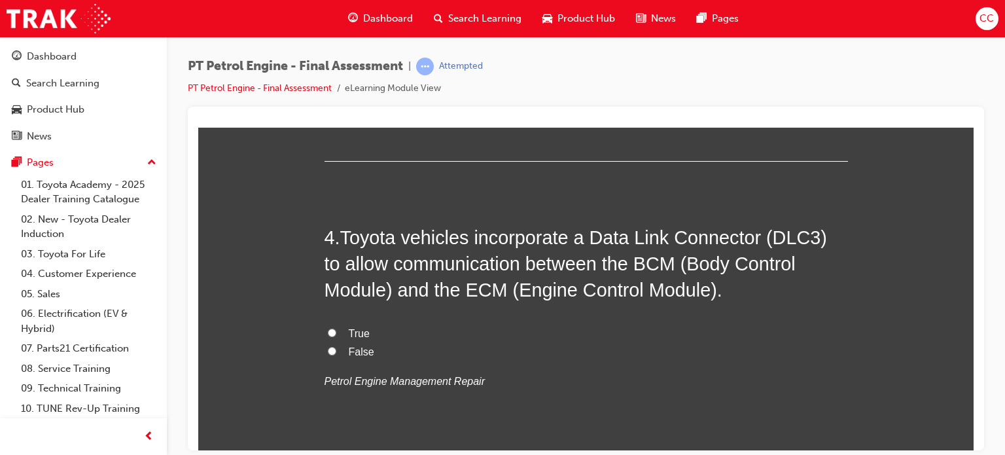
click at [328, 330] on input "True" at bounding box center [332, 332] width 9 height 9
radio input "true"
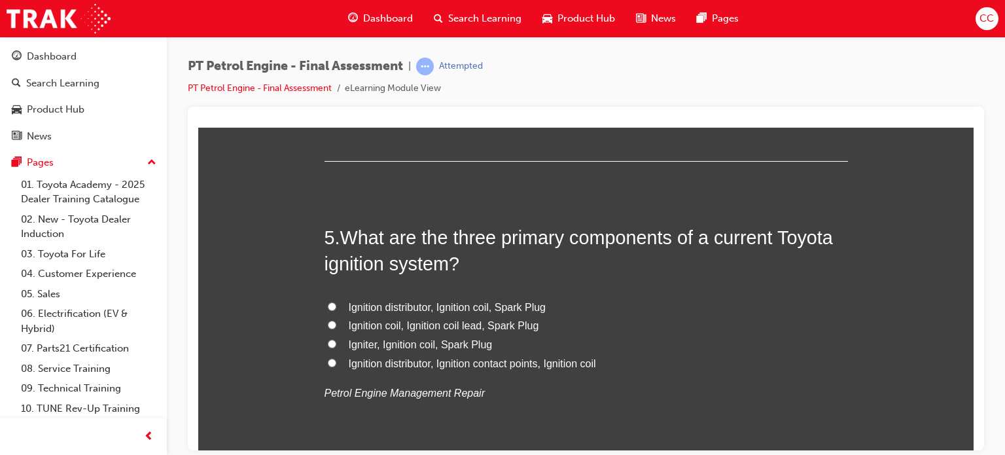
scroll to position [1203, 0]
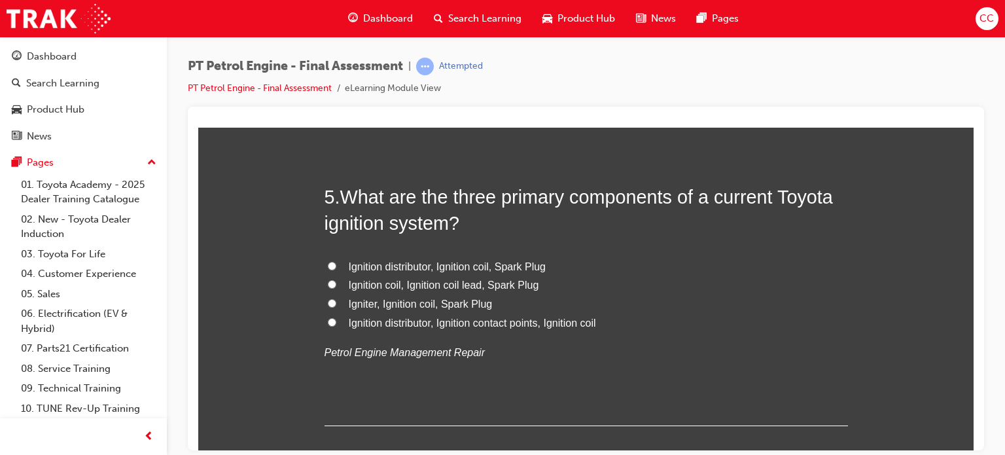
drag, startPoint x: 973, startPoint y: 197, endPoint x: 1182, endPoint y: 341, distance: 254.1
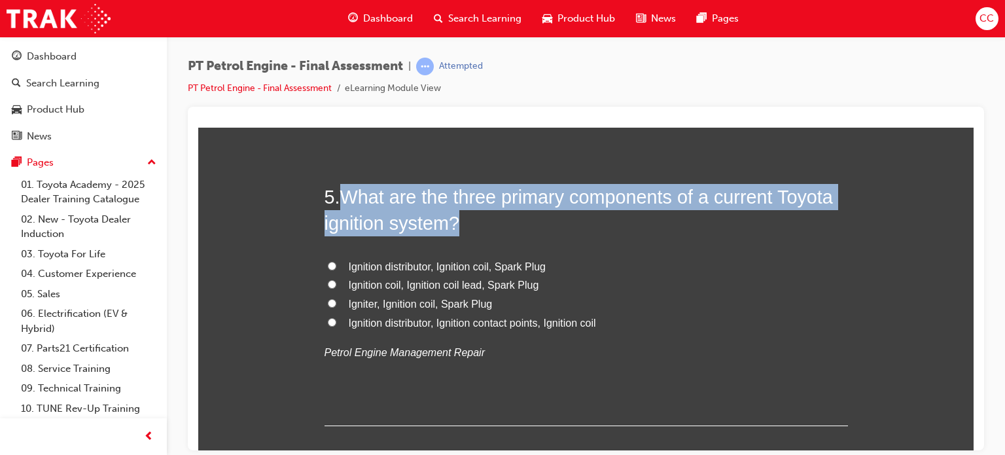
drag, startPoint x: 338, startPoint y: 197, endPoint x: 467, endPoint y: 221, distance: 131.2
click at [467, 221] on h2 "5 . What are the three primary components of a current Toyota ignition system?" at bounding box center [586, 209] width 523 height 53
click at [414, 205] on span "What are the three primary components of a current Toyota ignition system?" at bounding box center [579, 209] width 508 height 47
drag, startPoint x: 342, startPoint y: 192, endPoint x: 442, endPoint y: 228, distance: 107.2
click at [442, 228] on span "What are the three primary components of a current Toyota ignition system?" at bounding box center [579, 209] width 508 height 47
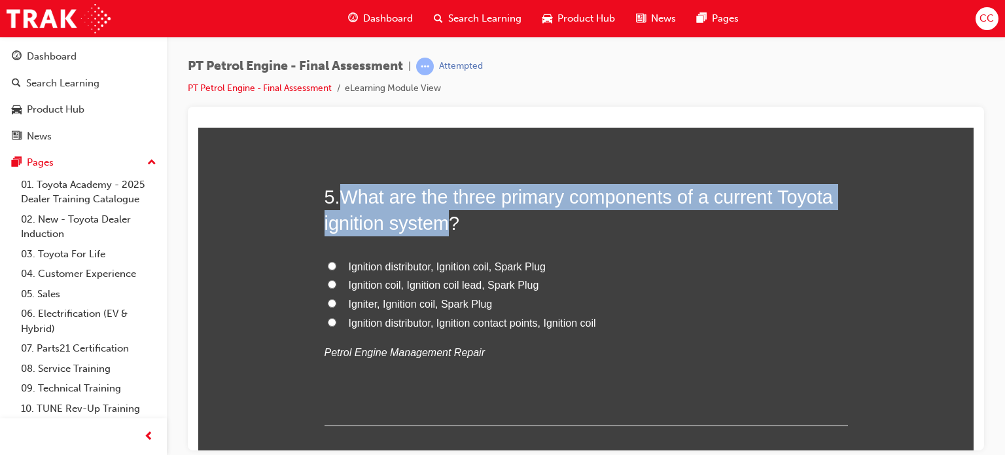
copy span "What are the three primary components of a current Toyota ignition system"
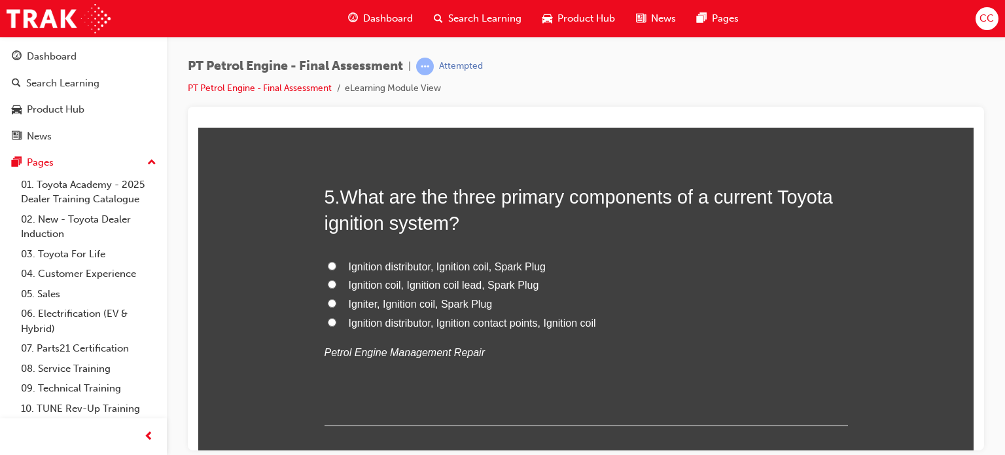
click at [639, 292] on label "Ignition coil, Ignition coil lead, Spark Plug" at bounding box center [586, 284] width 523 height 19
click at [336, 288] on input "Ignition coil, Ignition coil lead, Spark Plug" at bounding box center [332, 283] width 9 height 9
radio input "true"
click at [474, 304] on span "Igniter, Ignition coil, Spark Plug" at bounding box center [421, 303] width 144 height 11
click at [336, 304] on input "Igniter, Ignition coil, Spark Plug" at bounding box center [332, 302] width 9 height 9
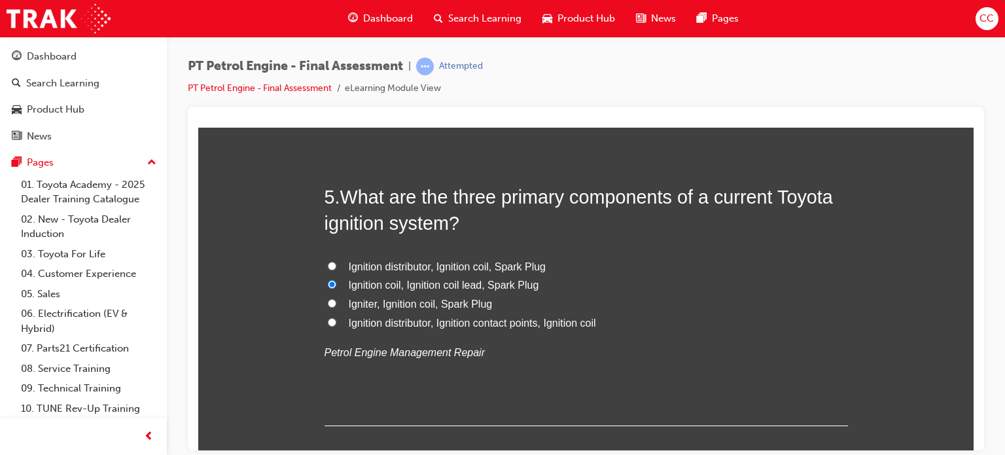
radio input "true"
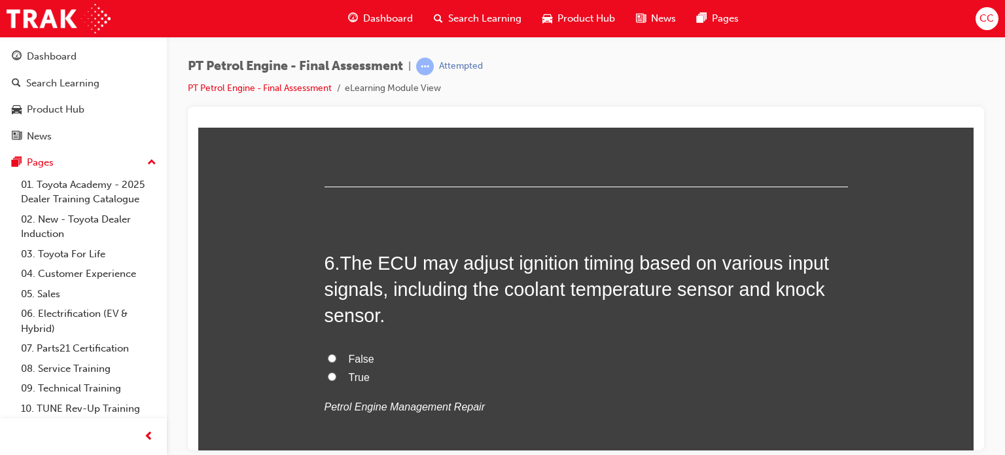
scroll to position [1447, 0]
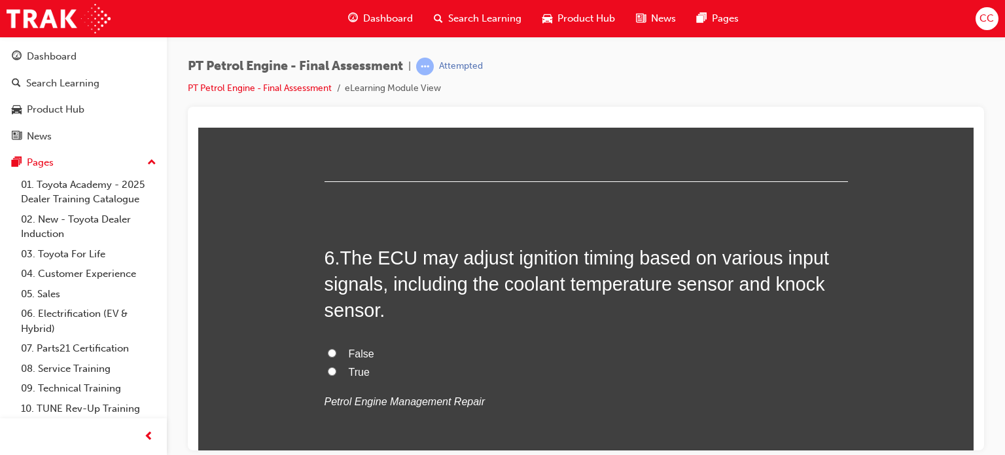
click at [359, 376] on span "True" at bounding box center [359, 371] width 21 height 11
click at [336, 375] on input "True" at bounding box center [332, 370] width 9 height 9
radio input "true"
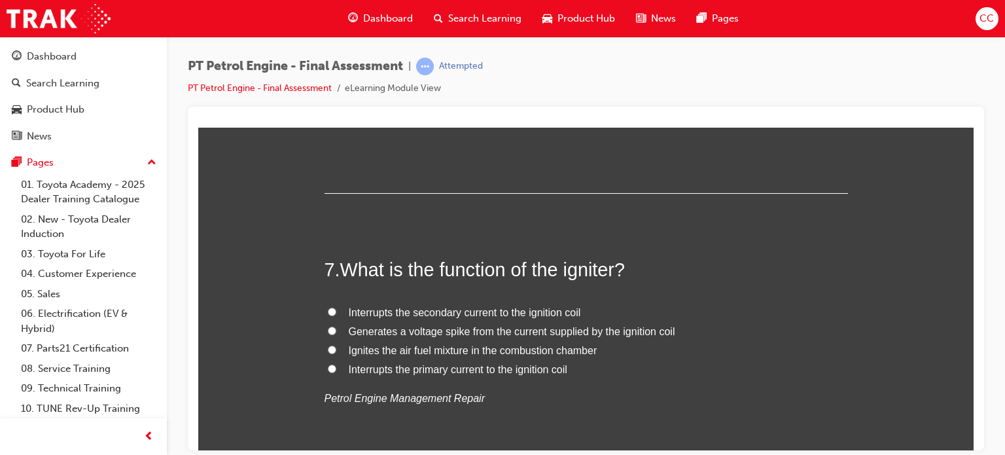
scroll to position [1733, 0]
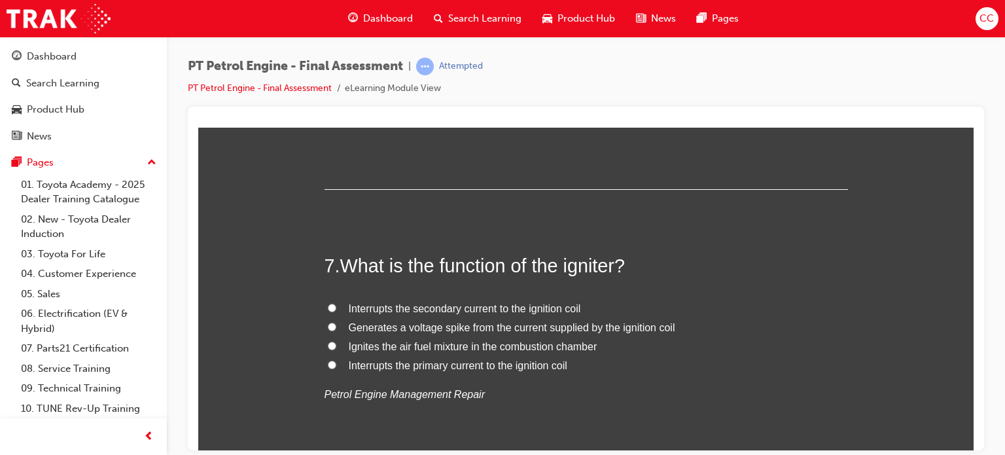
click at [398, 346] on span "Ignites the air fuel mixture in the combustion chamber" at bounding box center [473, 345] width 249 height 11
click at [336, 346] on input "Ignites the air fuel mixture in the combustion chamber" at bounding box center [332, 345] width 9 height 9
radio input "true"
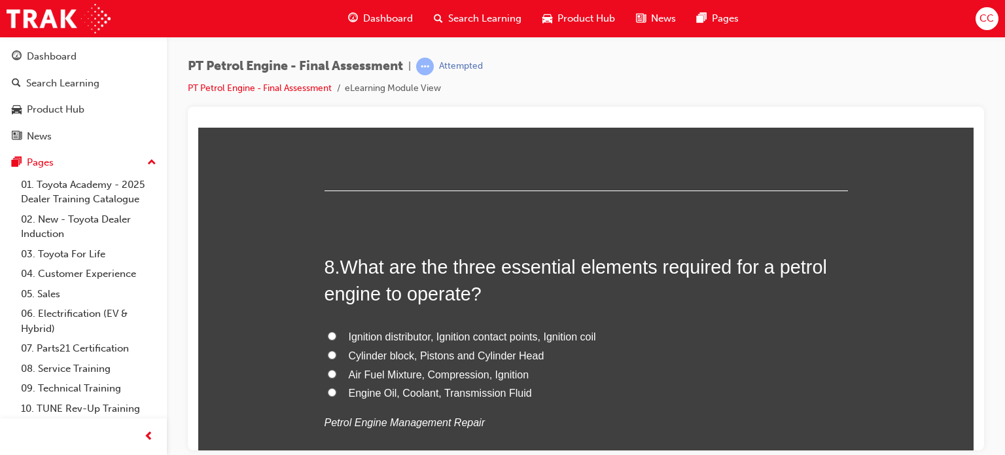
scroll to position [2010, 0]
click at [411, 374] on span "Air Fuel Mixture, Compression, Ignition" at bounding box center [439, 373] width 181 height 11
click at [336, 374] on input "Air Fuel Mixture, Compression, Ignition" at bounding box center [332, 372] width 9 height 9
radio input "true"
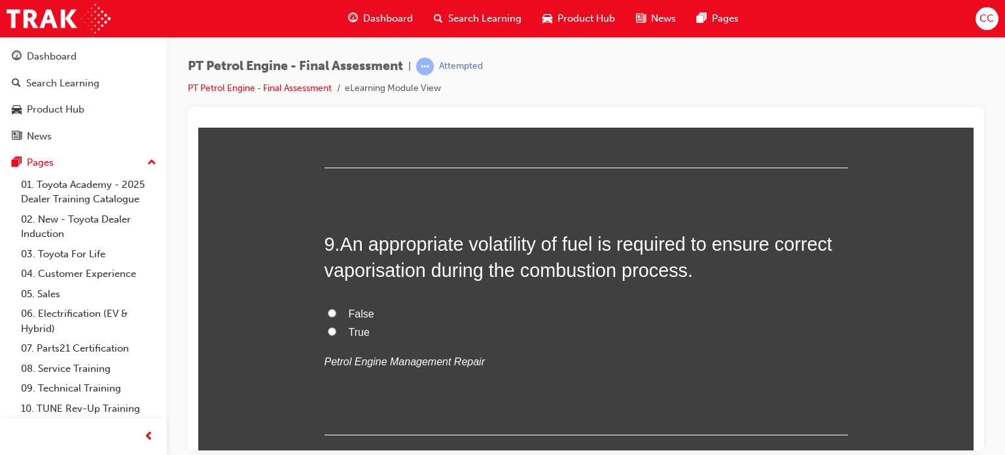
scroll to position [2361, 0]
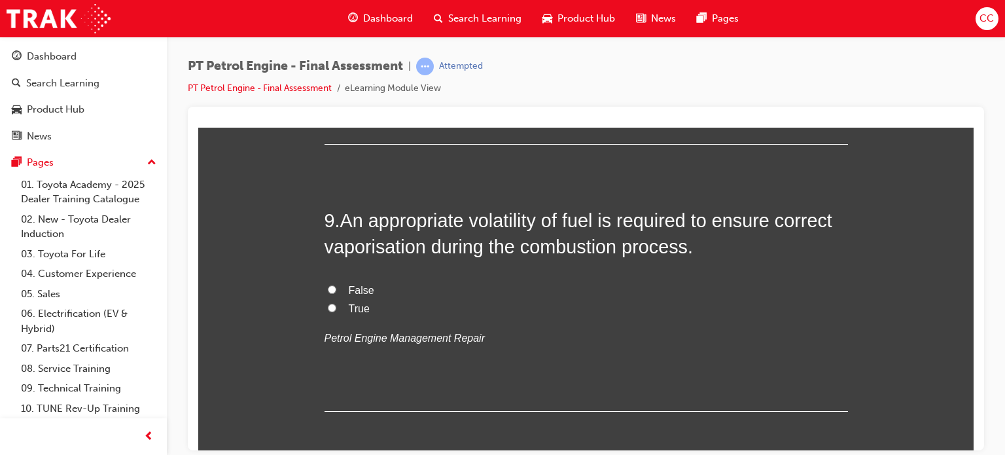
click at [352, 309] on span "True" at bounding box center [359, 307] width 21 height 11
click at [336, 309] on input "True" at bounding box center [332, 307] width 9 height 9
radio input "true"
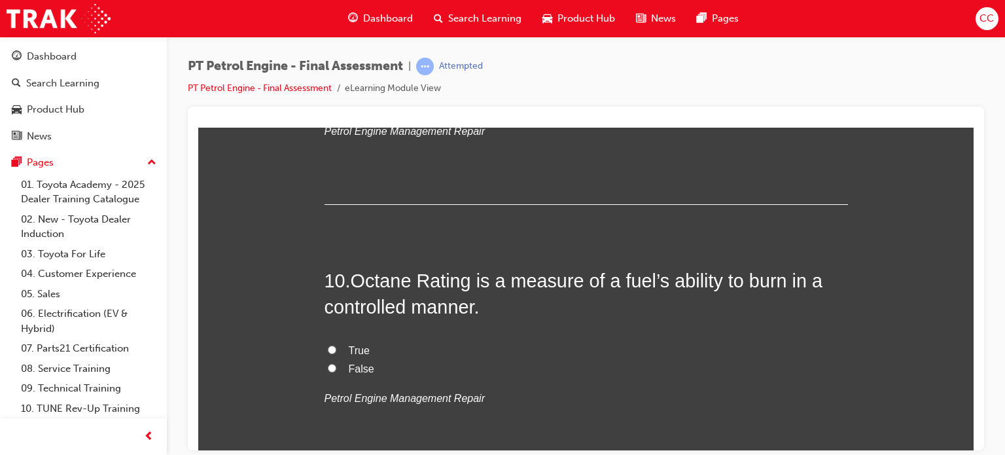
scroll to position [2570, 0]
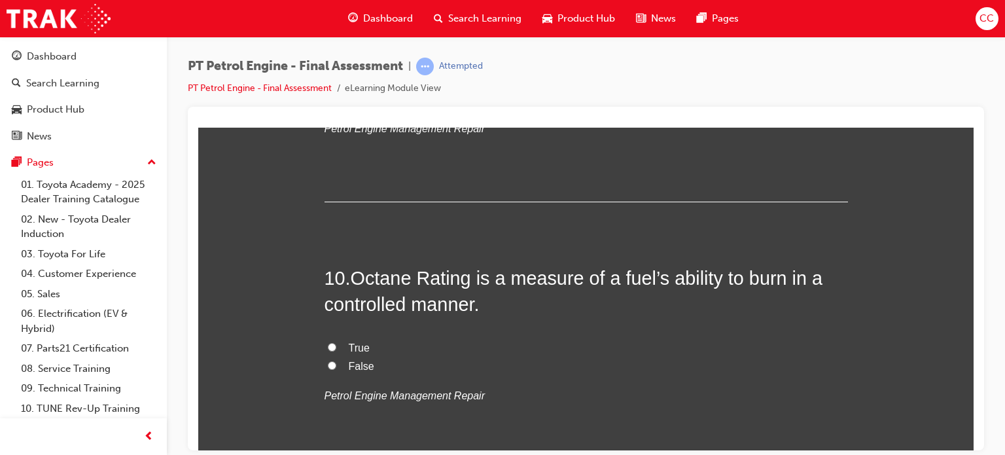
click at [357, 348] on span "True" at bounding box center [359, 347] width 21 height 11
click at [336, 348] on input "True" at bounding box center [332, 346] width 9 height 9
radio input "true"
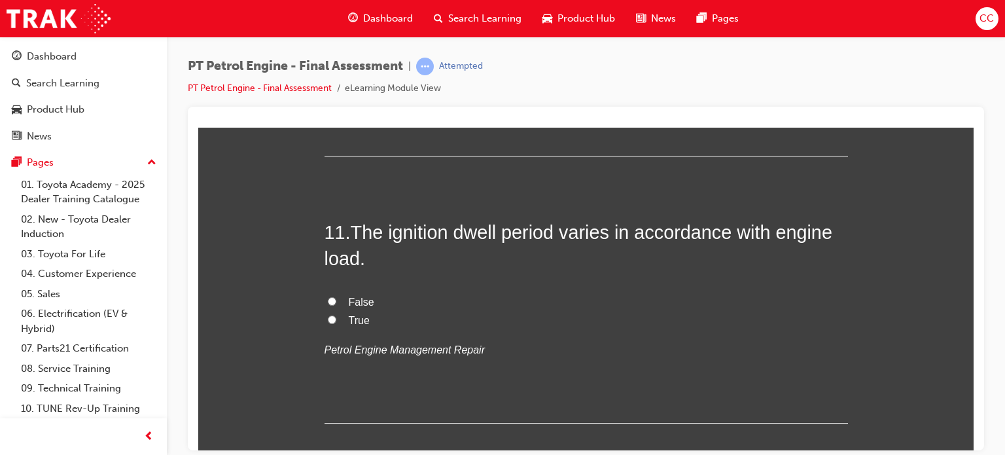
scroll to position [2884, 0]
click at [350, 317] on span "True" at bounding box center [359, 318] width 21 height 11
click at [336, 317] on input "True" at bounding box center [332, 317] width 9 height 9
radio input "true"
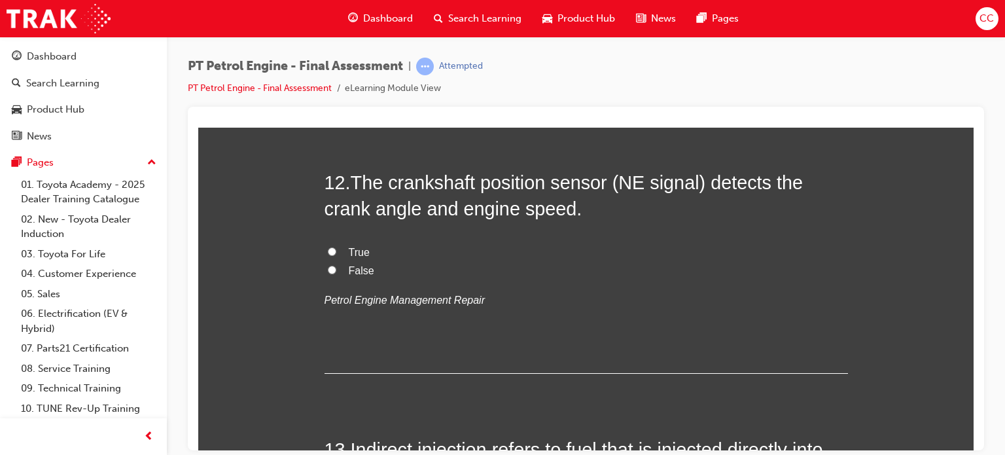
scroll to position [3201, 0]
click at [353, 248] on span "True" at bounding box center [359, 250] width 21 height 11
click at [336, 248] on input "True" at bounding box center [332, 250] width 9 height 9
radio input "true"
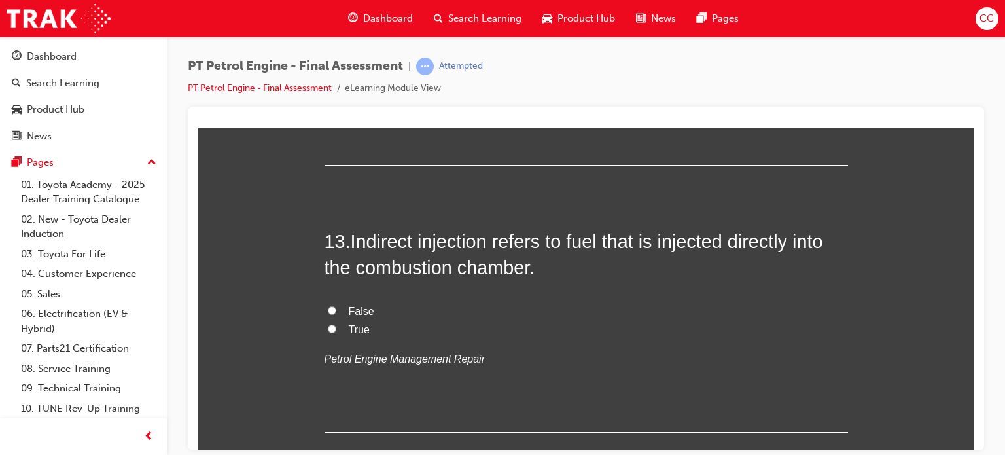
scroll to position [3410, 0]
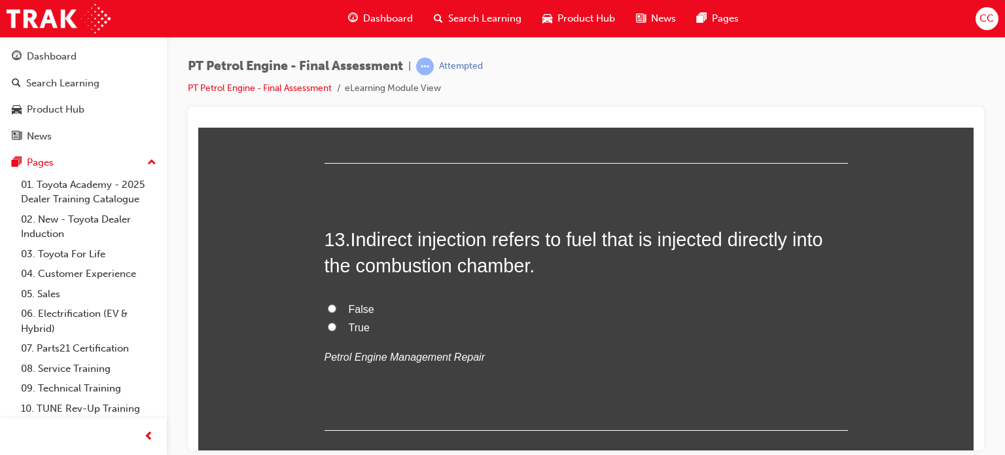
click at [363, 308] on span "False" at bounding box center [362, 308] width 26 height 11
click at [336, 308] on input "False" at bounding box center [332, 308] width 9 height 9
radio input "true"
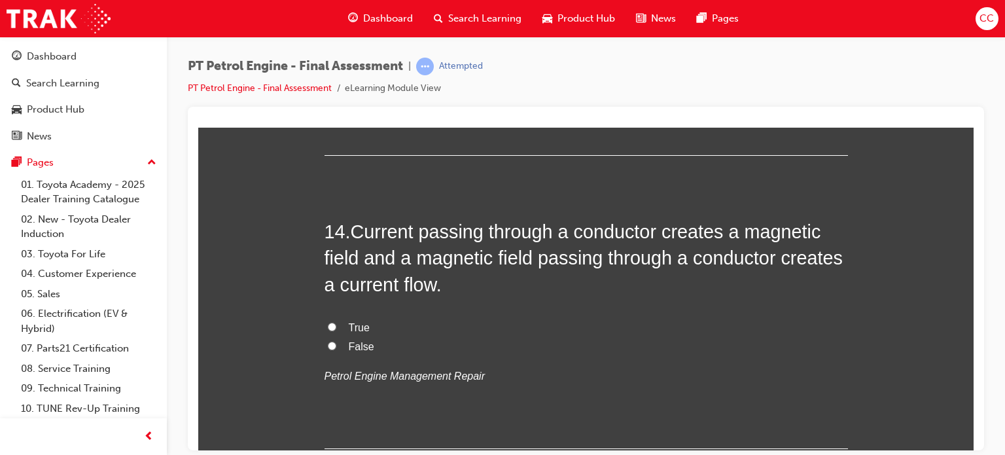
scroll to position [3693, 0]
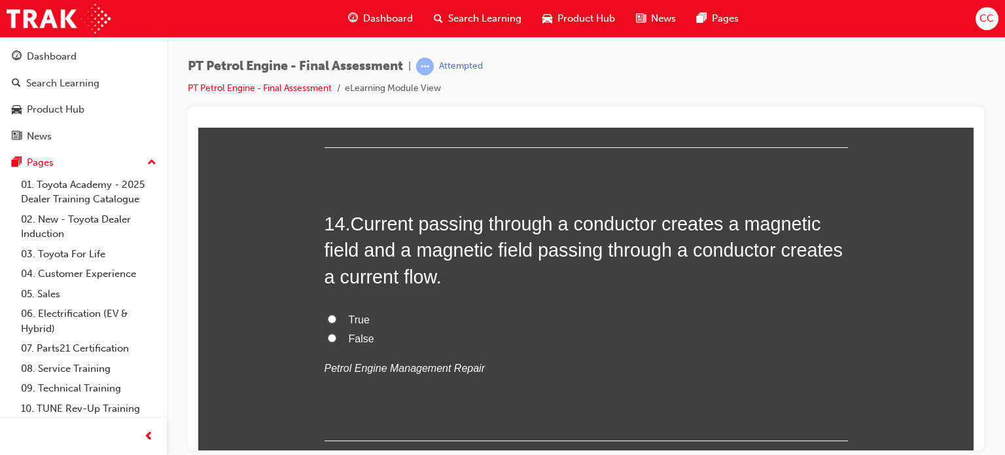
click at [349, 320] on span "True" at bounding box center [359, 318] width 21 height 11
click at [336, 320] on input "True" at bounding box center [332, 318] width 9 height 9
radio input "true"
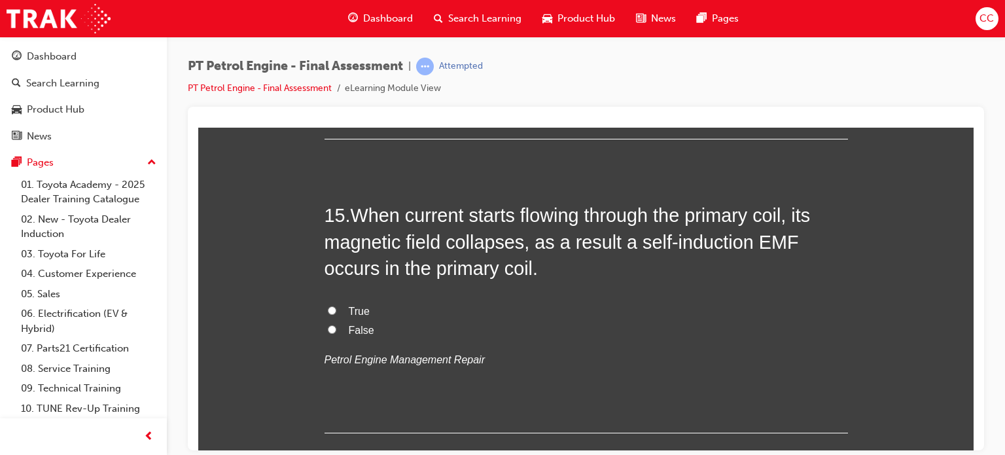
scroll to position [3998, 0]
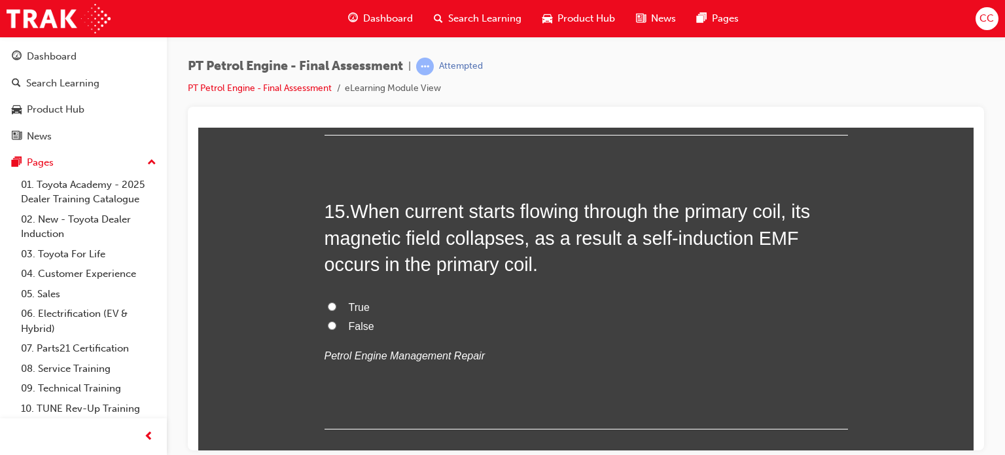
click at [356, 310] on span "True" at bounding box center [359, 306] width 21 height 11
click at [336, 310] on input "True" at bounding box center [332, 306] width 9 height 9
radio input "true"
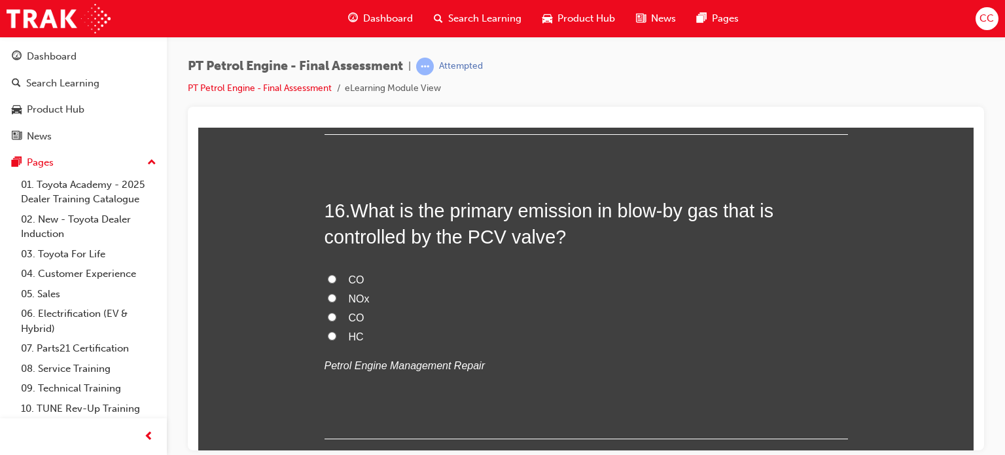
scroll to position [4295, 0]
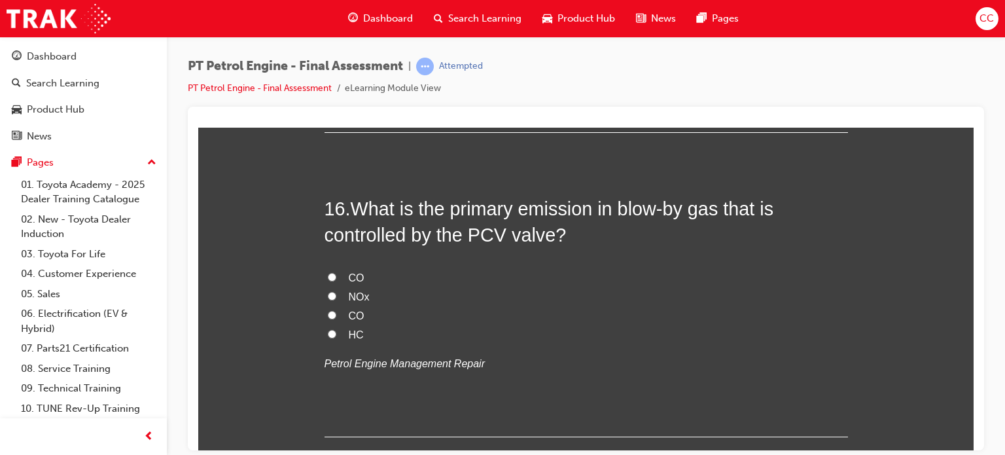
click at [328, 329] on input "HC" at bounding box center [332, 333] width 9 height 9
radio input "true"
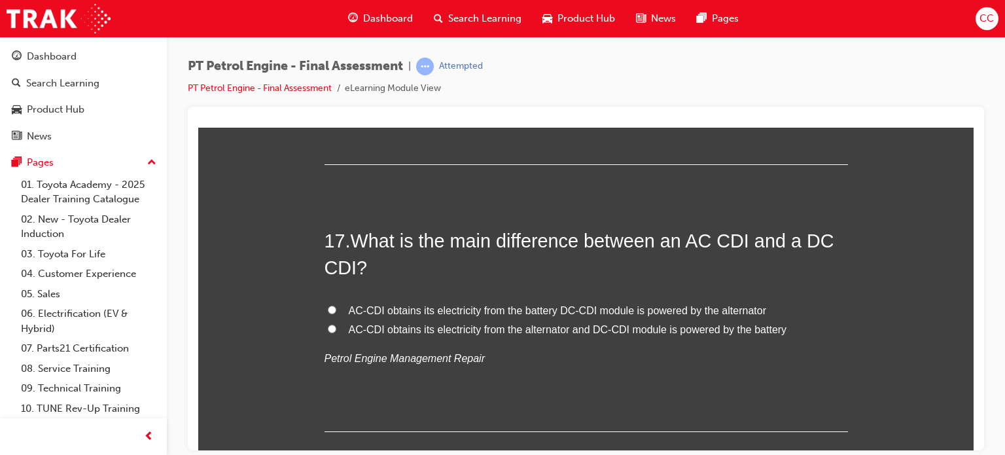
scroll to position [4568, 0]
click at [416, 330] on span "AC-CDI obtains its electricity from the alternator and DC-CDI module is powered…" at bounding box center [568, 328] width 438 height 11
click at [336, 330] on input "AC-CDI obtains its electricity from the alternator and DC-CDI module is powered…" at bounding box center [332, 327] width 9 height 9
radio input "true"
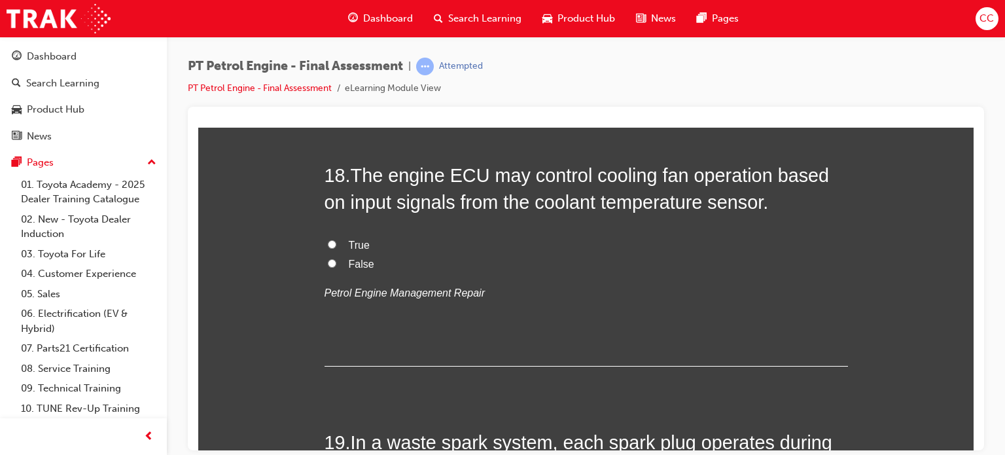
scroll to position [4899, 0]
click at [411, 244] on label "True" at bounding box center [586, 245] width 523 height 19
click at [336, 244] on input "True" at bounding box center [332, 244] width 9 height 9
radio input "true"
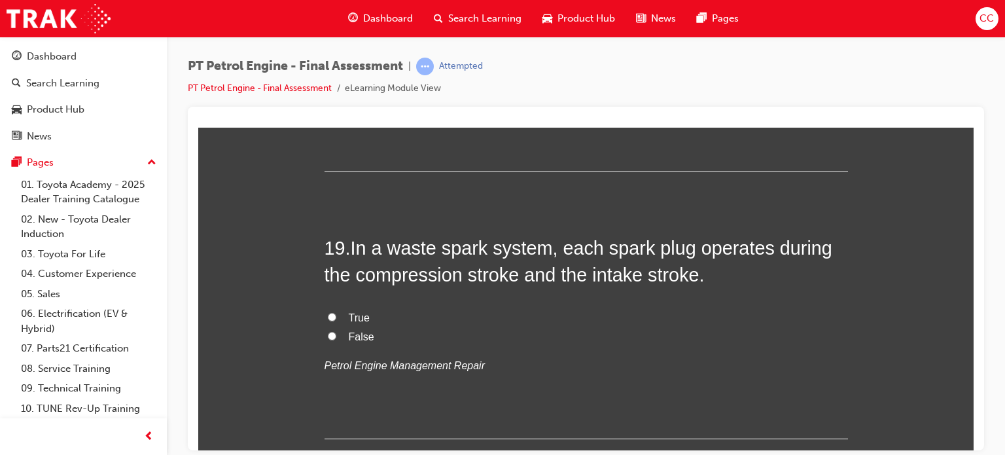
scroll to position [5094, 0]
click at [357, 313] on span "True" at bounding box center [359, 316] width 21 height 11
click at [336, 313] on input "True" at bounding box center [332, 316] width 9 height 9
radio input "true"
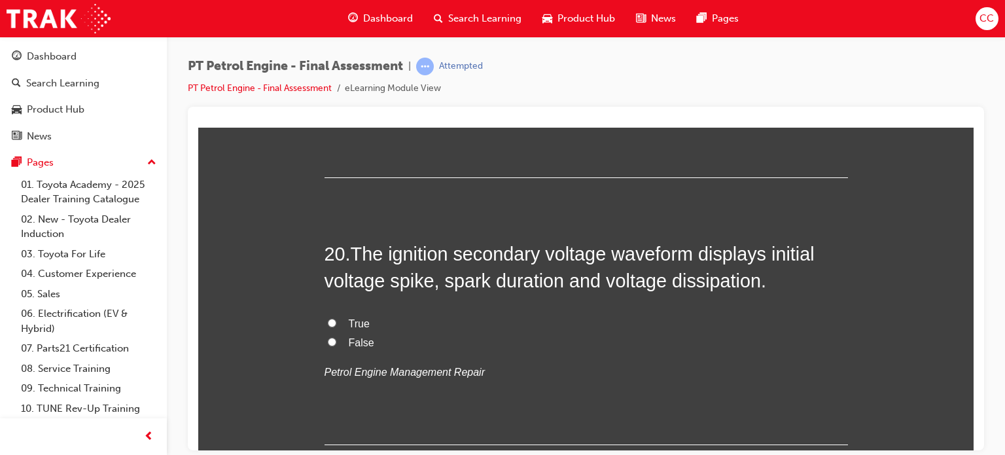
scroll to position [5357, 0]
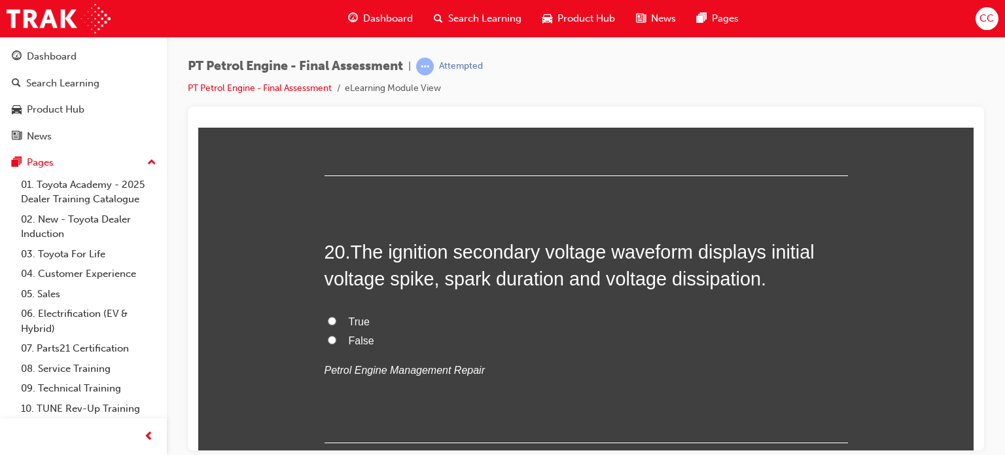
click at [369, 324] on label "True" at bounding box center [586, 321] width 523 height 19
click at [336, 324] on input "True" at bounding box center [332, 320] width 9 height 9
radio input "true"
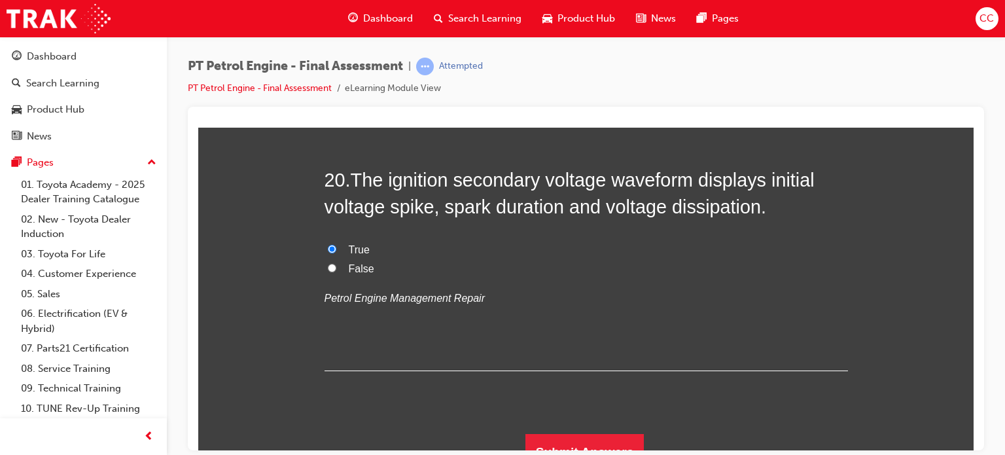
scroll to position [5445, 0]
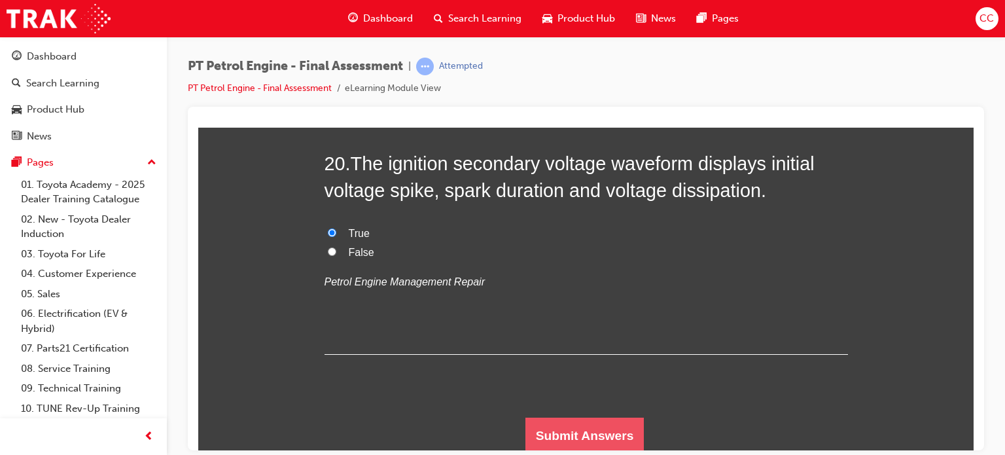
click at [570, 431] on button "Submit Answers" at bounding box center [584, 435] width 119 height 37
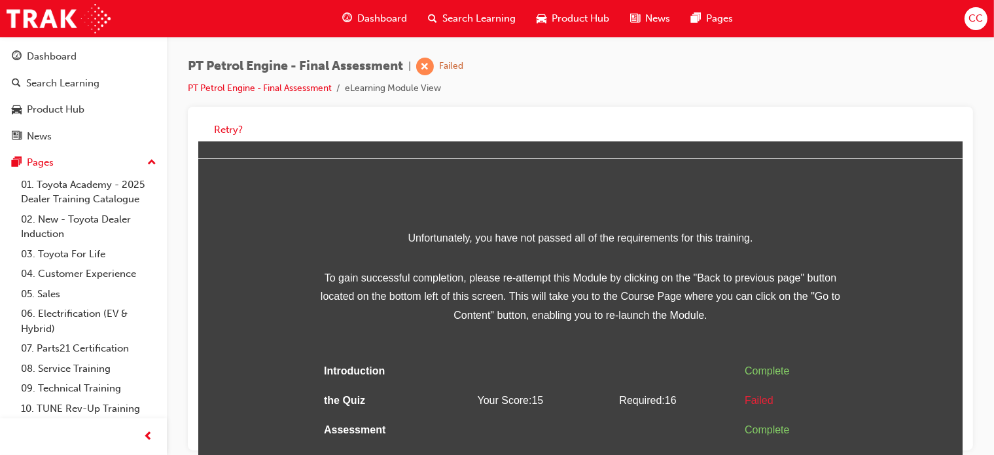
scroll to position [9, 0]
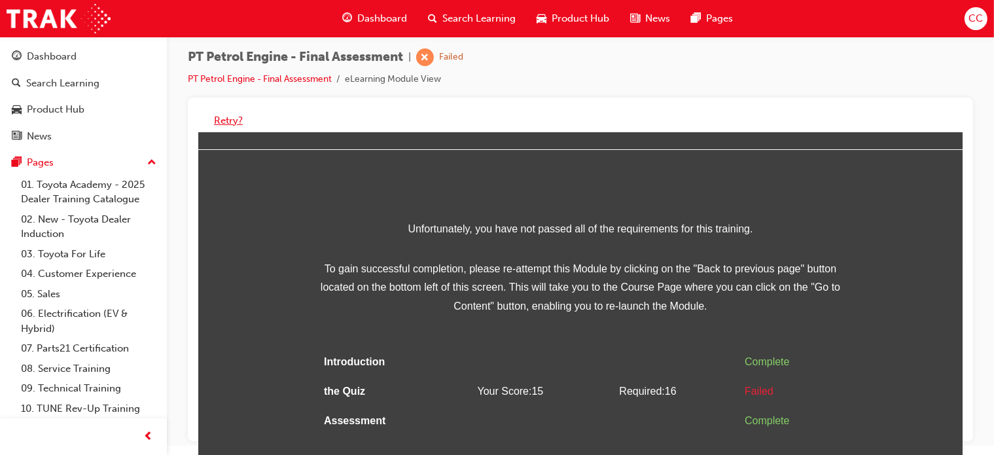
click at [221, 117] on button "Retry?" at bounding box center [228, 120] width 29 height 15
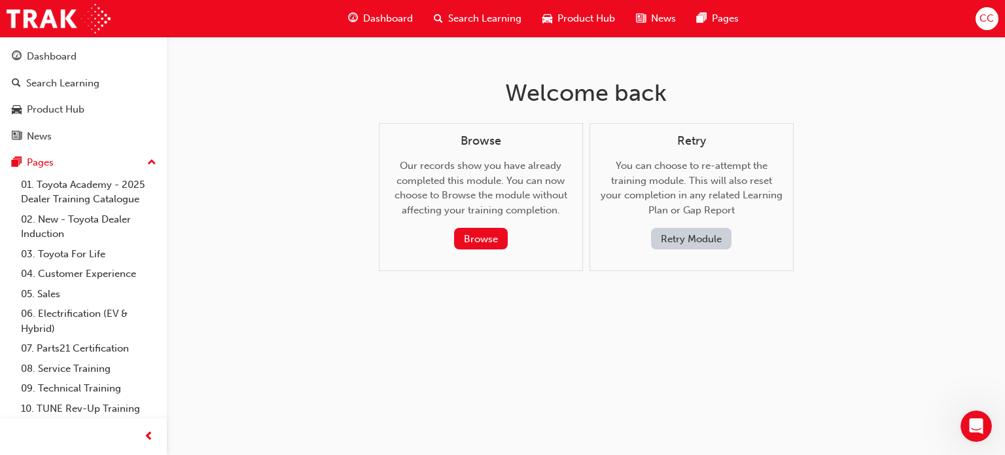
click at [678, 241] on button "Retry Module" at bounding box center [691, 239] width 80 height 22
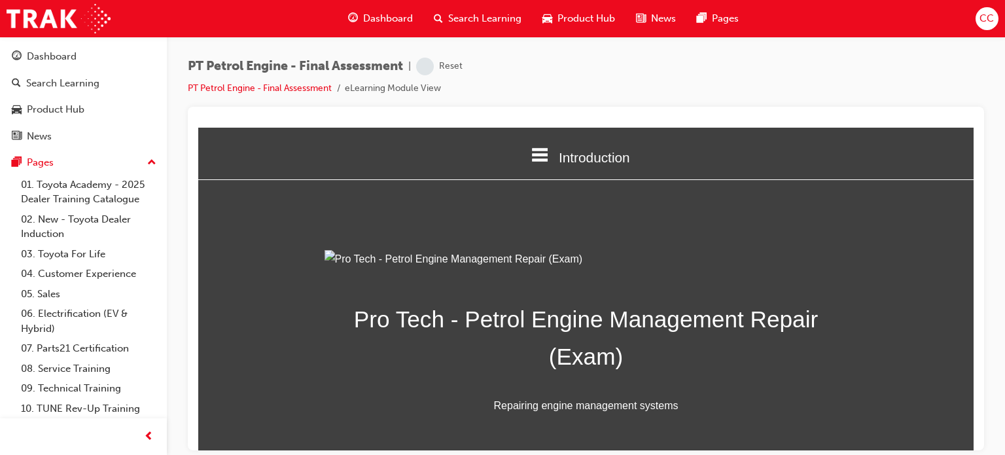
click at [952, 196] on div "Introduction Introduction the Quiz Assessment Pro Tech - Petrol Engine Manageme…" at bounding box center [585, 310] width 775 height 366
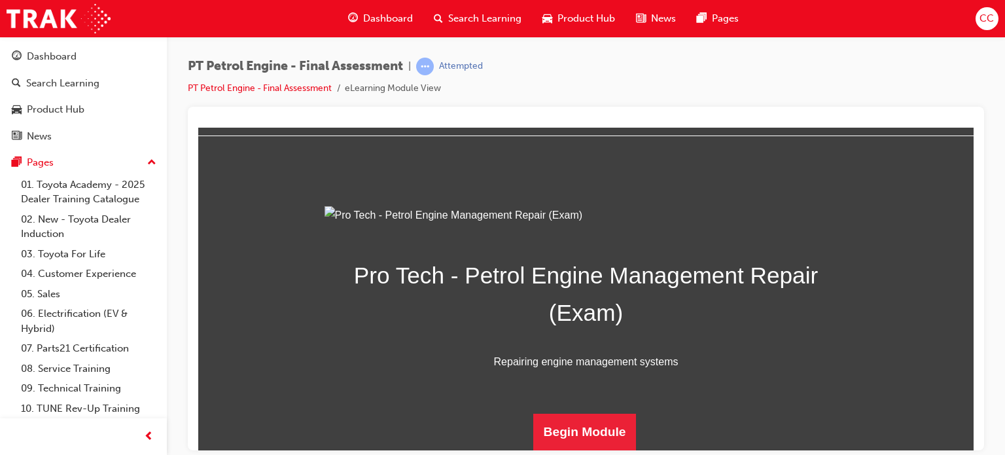
scroll to position [187, 0]
click at [550, 436] on button "Begin Module" at bounding box center [584, 431] width 103 height 37
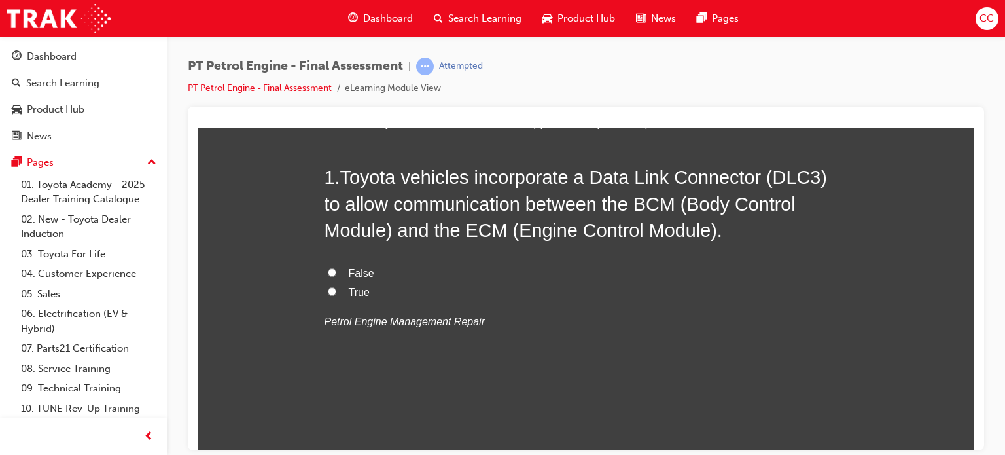
scroll to position [82, 0]
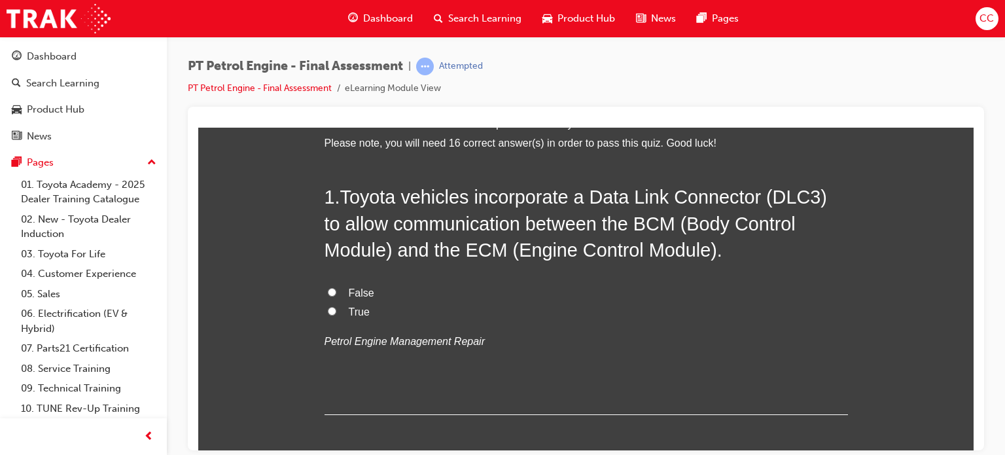
click at [328, 312] on input "True" at bounding box center [332, 310] width 9 height 9
radio input "true"
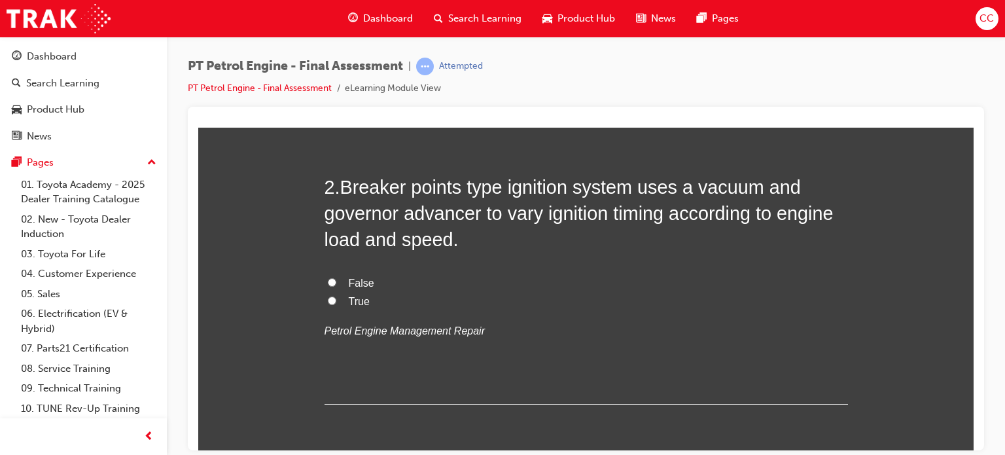
scroll to position [356, 0]
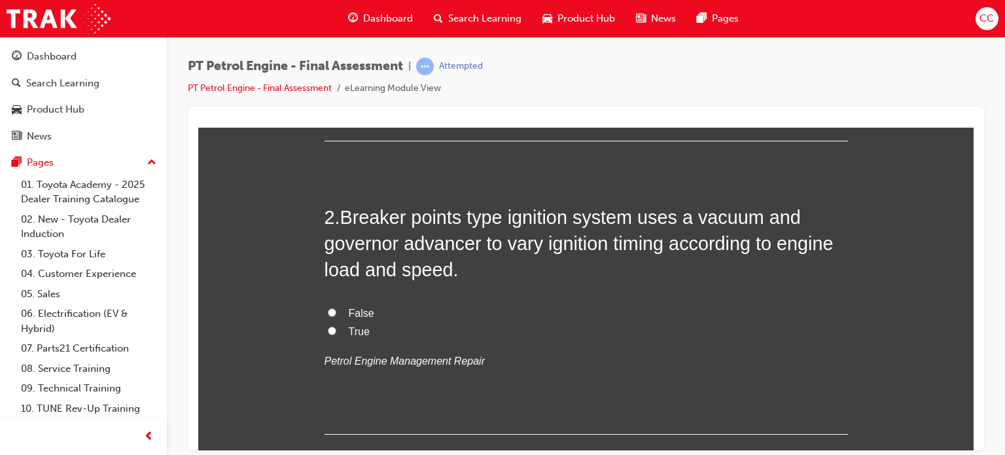
click at [362, 311] on span "False" at bounding box center [362, 312] width 26 height 11
click at [336, 311] on input "False" at bounding box center [332, 312] width 9 height 9
radio input "true"
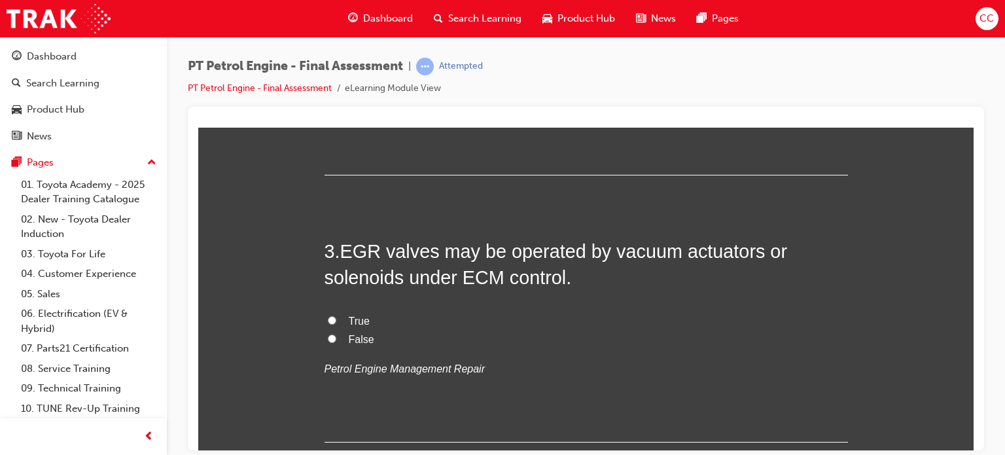
scroll to position [615, 0]
click at [374, 307] on div "3 . EGR valves may be operated by vacuum actuators or solenoids under ECM contr…" at bounding box center [586, 340] width 523 height 204
click at [349, 317] on span "True" at bounding box center [359, 320] width 21 height 11
click at [336, 317] on input "True" at bounding box center [332, 319] width 9 height 9
radio input "true"
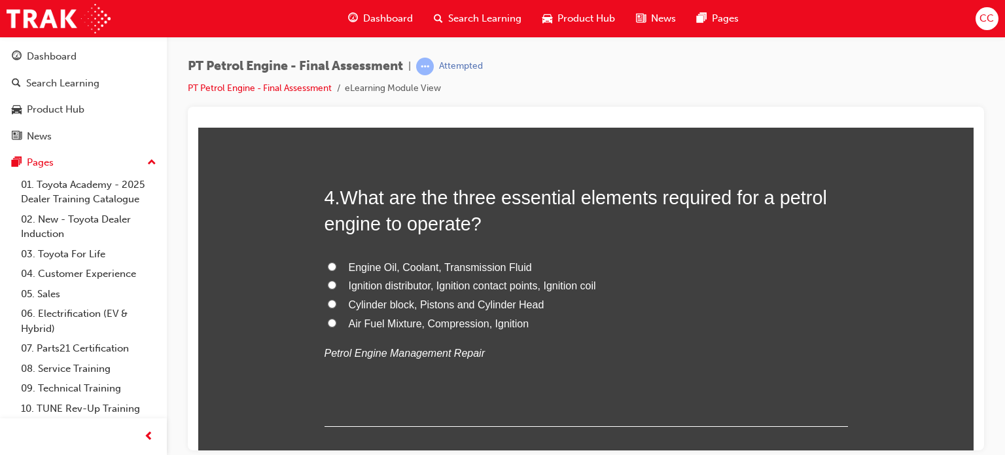
scroll to position [936, 0]
click at [369, 320] on span "Air Fuel Mixture, Compression, Ignition" at bounding box center [439, 322] width 181 height 11
click at [336, 320] on input "Air Fuel Mixture, Compression, Ignition" at bounding box center [332, 321] width 9 height 9
radio input "true"
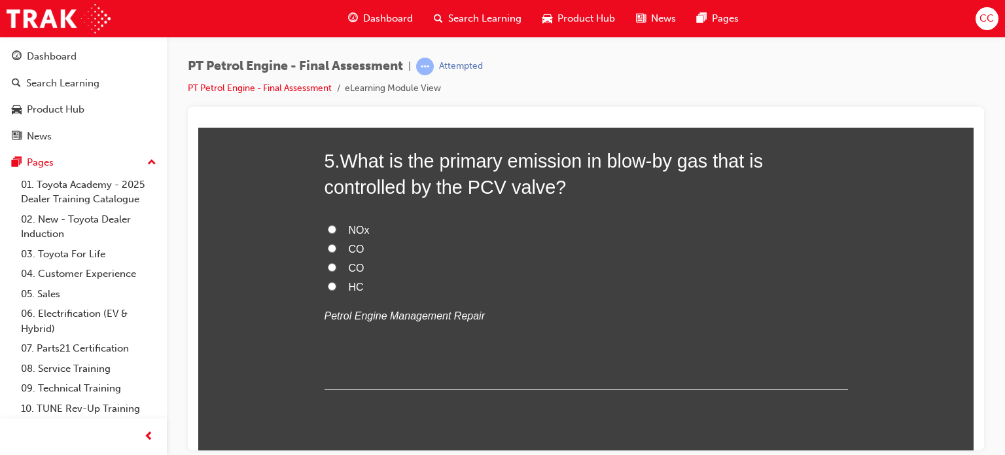
scroll to position [1277, 0]
click at [328, 286] on input "HC" at bounding box center [332, 285] width 9 height 9
radio input "true"
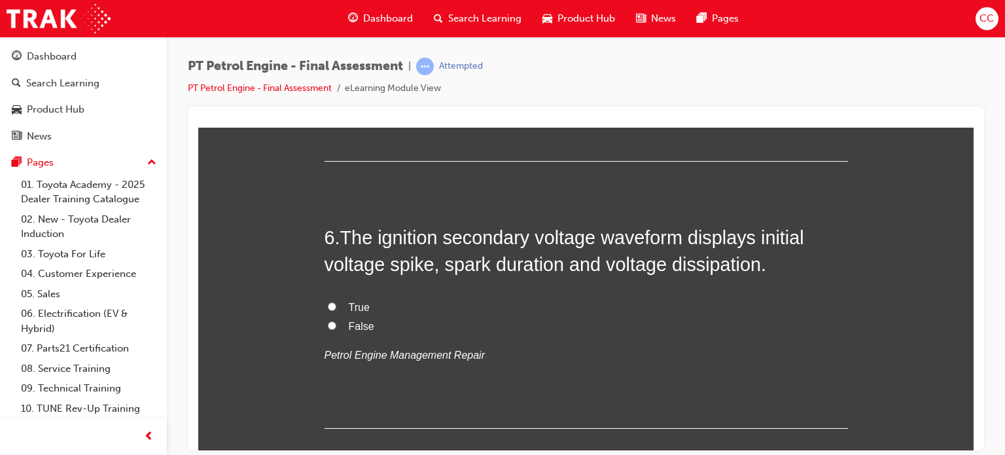
scroll to position [1522, 0]
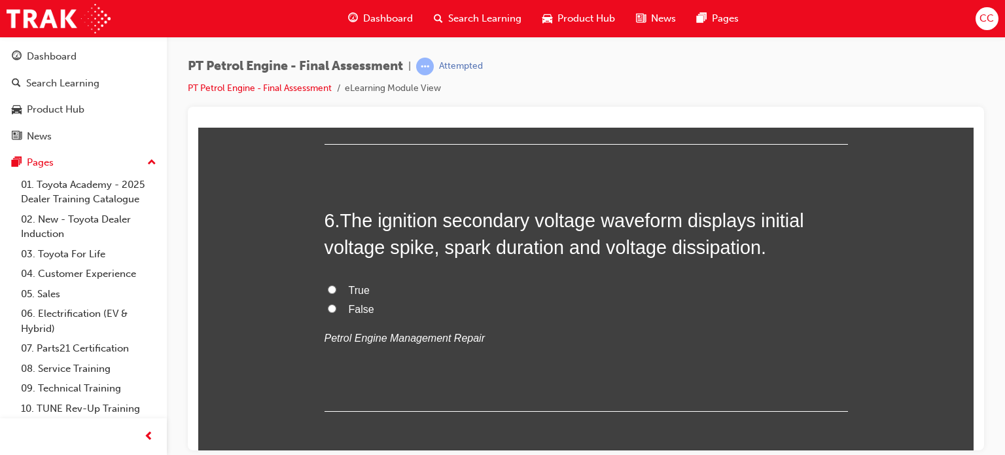
click at [328, 286] on input "True" at bounding box center [332, 289] width 9 height 9
radio input "true"
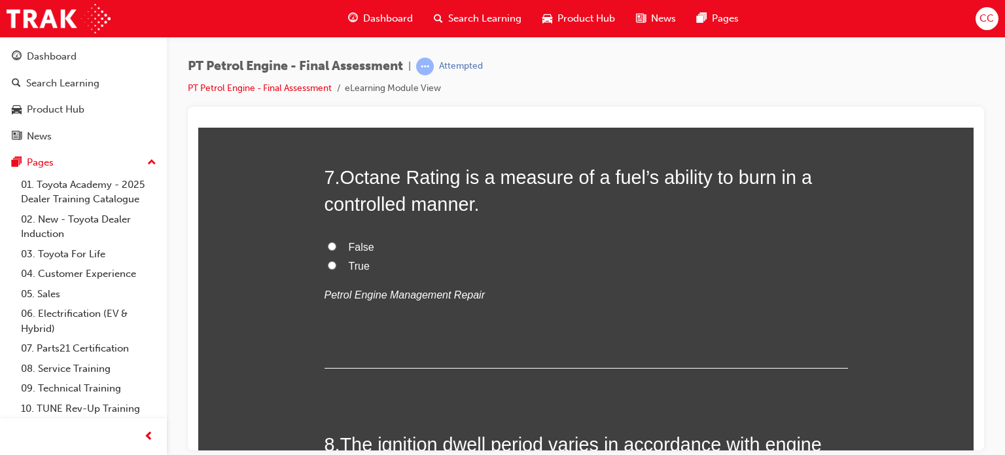
scroll to position [1832, 0]
click at [349, 265] on span "True" at bounding box center [359, 265] width 21 height 11
click at [336, 265] on input "True" at bounding box center [332, 264] width 9 height 9
radio input "true"
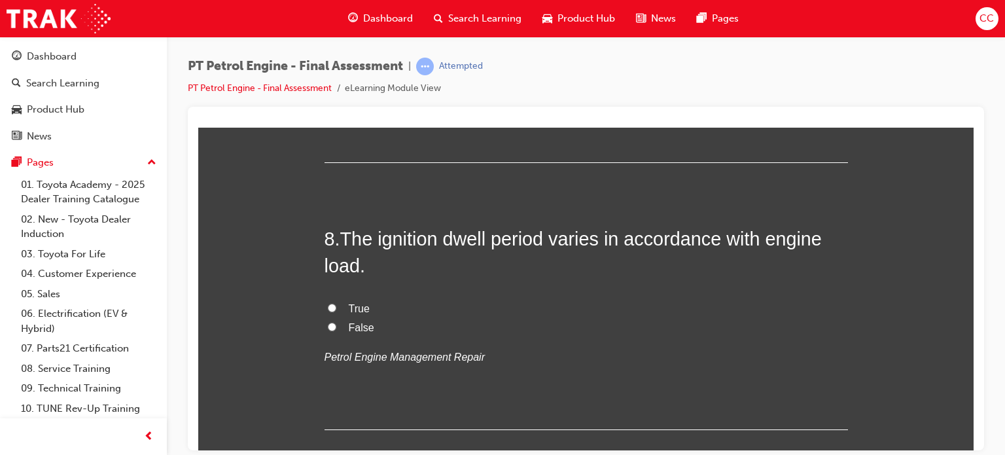
scroll to position [2039, 0]
click at [353, 311] on span "True" at bounding box center [359, 306] width 21 height 11
click at [336, 310] on input "True" at bounding box center [332, 306] width 9 height 9
radio input "true"
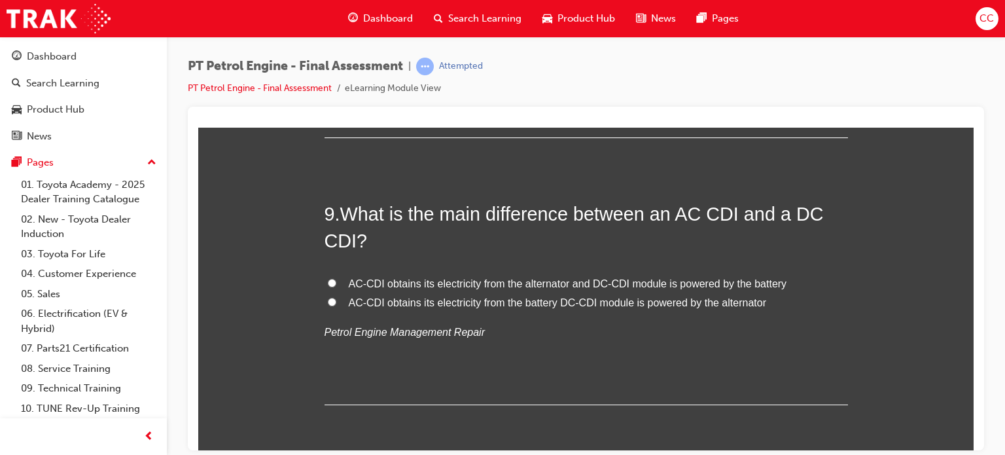
scroll to position [2331, 0]
click at [375, 300] on span "AC-CDI obtains its electricity from the battery DC-CDI module is powered by the…" at bounding box center [557, 300] width 417 height 11
click at [336, 300] on input "AC-CDI obtains its electricity from the battery DC-CDI module is powered by the…" at bounding box center [332, 300] width 9 height 9
radio input "true"
click at [399, 286] on span "AC-CDI obtains its electricity from the alternator and DC-CDI module is powered…" at bounding box center [568, 281] width 438 height 11
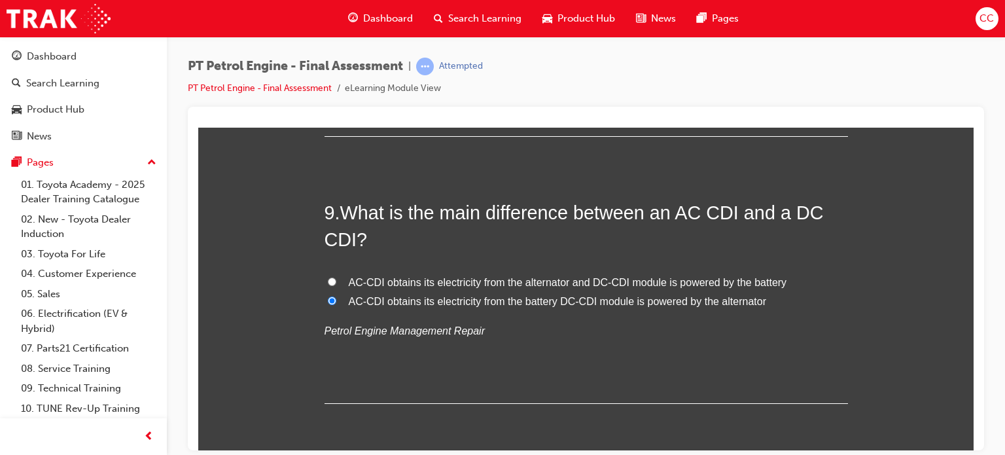
click at [336, 285] on input "AC-CDI obtains its electricity from the alternator and DC-CDI module is powered…" at bounding box center [332, 281] width 9 height 9
radio input "true"
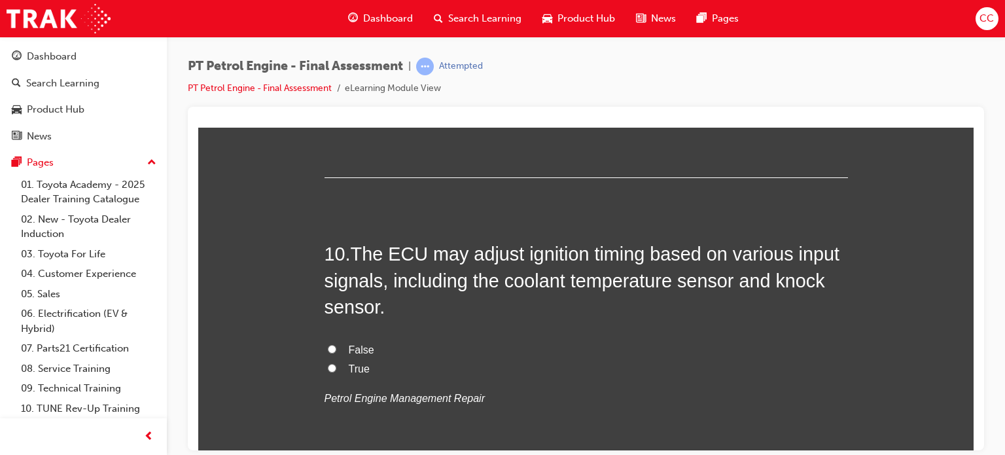
scroll to position [2559, 0]
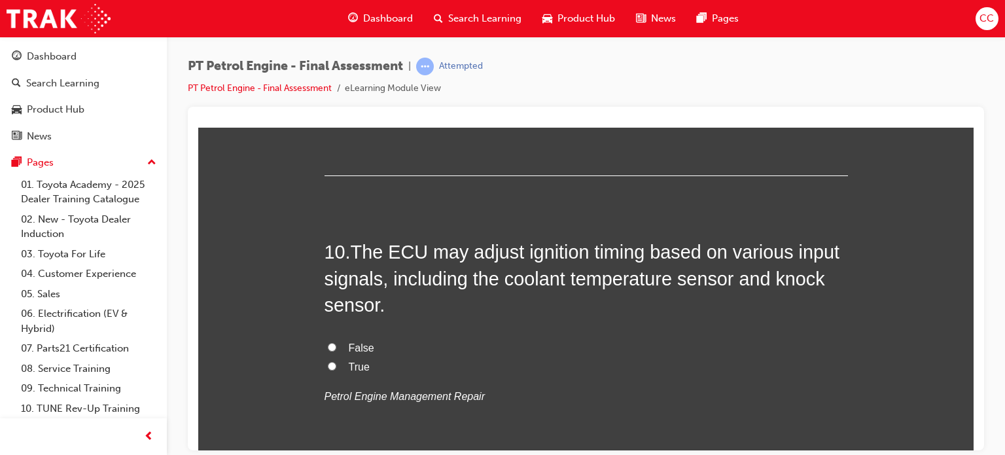
click at [349, 364] on span "True" at bounding box center [359, 366] width 21 height 11
click at [336, 364] on input "True" at bounding box center [332, 365] width 9 height 9
radio input "true"
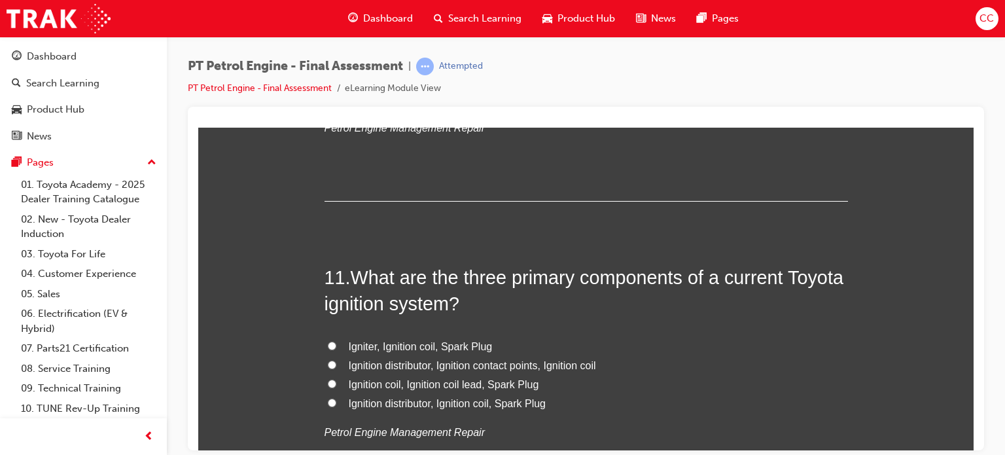
scroll to position [2833, 0]
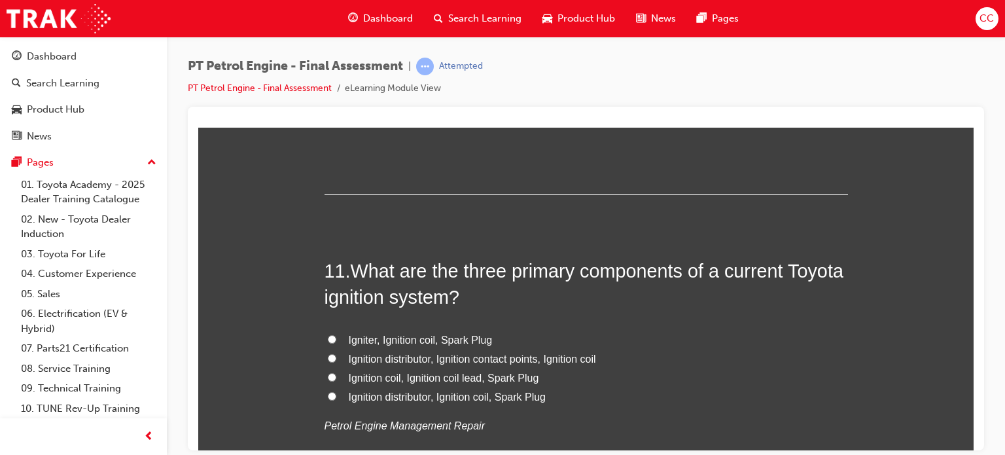
click at [446, 336] on span "Igniter, Ignition coil, Spark Plug" at bounding box center [421, 339] width 144 height 11
click at [336, 336] on input "Igniter, Ignition coil, Spark Plug" at bounding box center [332, 338] width 9 height 9
radio input "true"
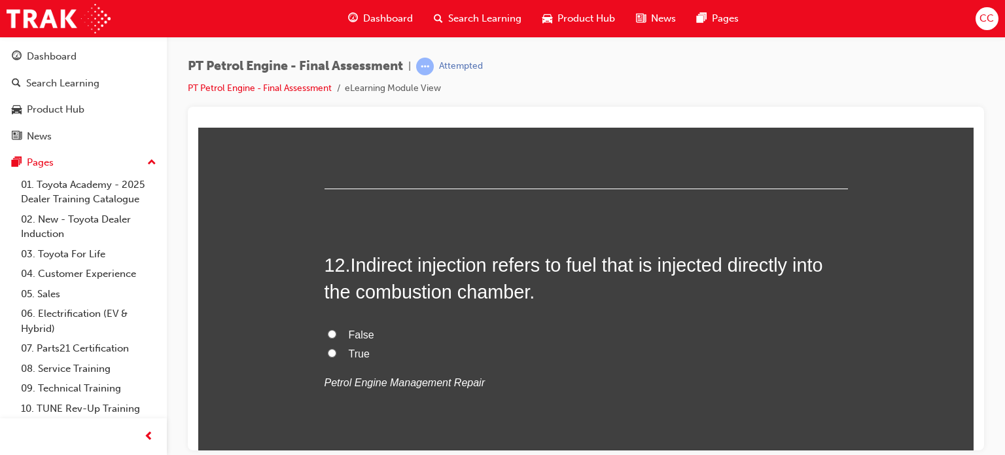
scroll to position [3145, 0]
click at [378, 325] on label "False" at bounding box center [586, 333] width 523 height 19
click at [336, 328] on input "False" at bounding box center [332, 332] width 9 height 9
radio input "true"
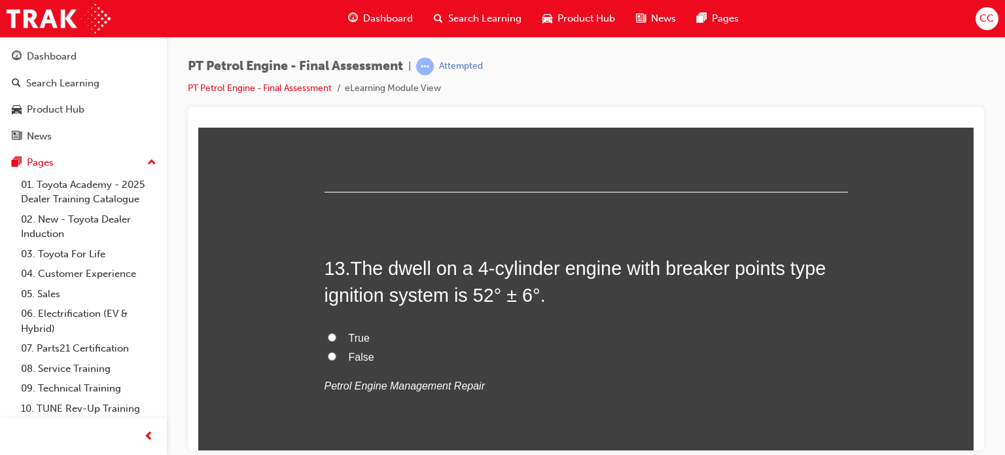
scroll to position [3408, 0]
click at [370, 330] on label "True" at bounding box center [586, 337] width 523 height 19
click at [336, 332] on input "True" at bounding box center [332, 336] width 9 height 9
radio input "true"
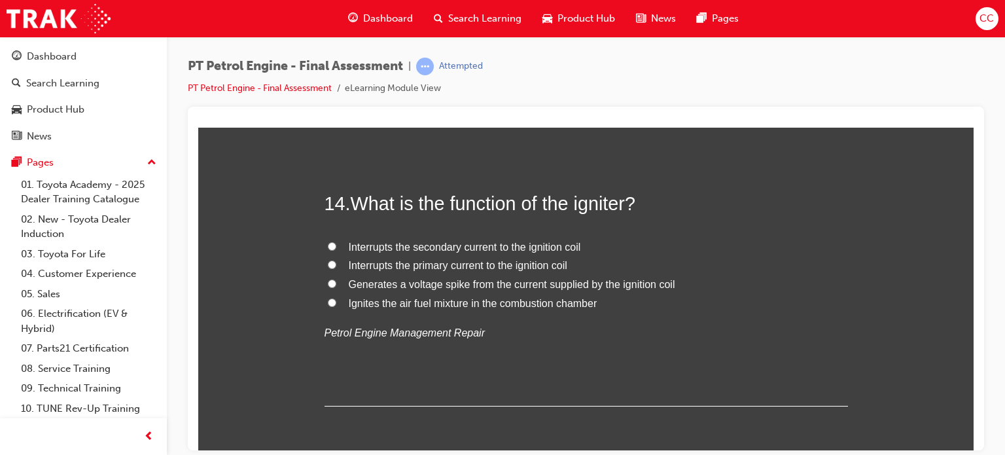
scroll to position [3740, 0]
click at [361, 302] on span "Ignites the air fuel mixture in the combustion chamber" at bounding box center [473, 301] width 249 height 11
click at [336, 302] on input "Ignites the air fuel mixture in the combustion chamber" at bounding box center [332, 301] width 9 height 9
radio input "true"
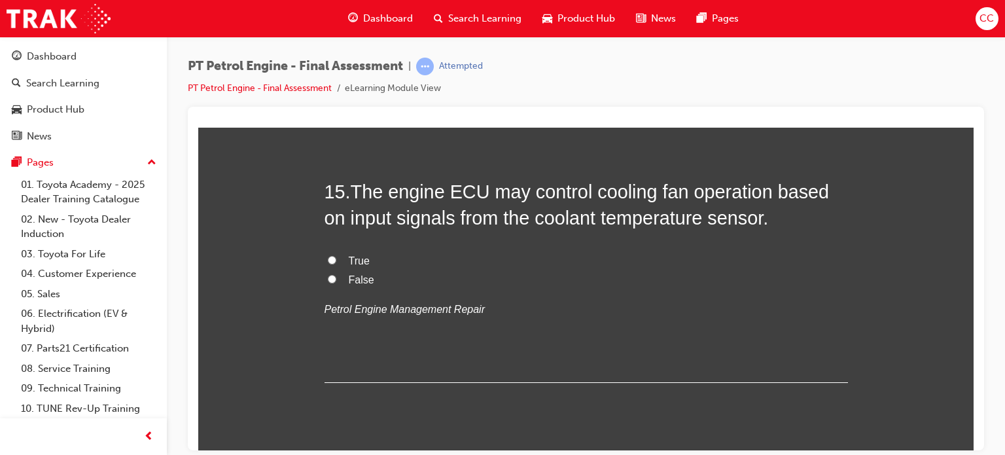
scroll to position [4030, 0]
click at [374, 258] on label "True" at bounding box center [586, 260] width 523 height 19
click at [336, 258] on input "True" at bounding box center [332, 259] width 9 height 9
radio input "true"
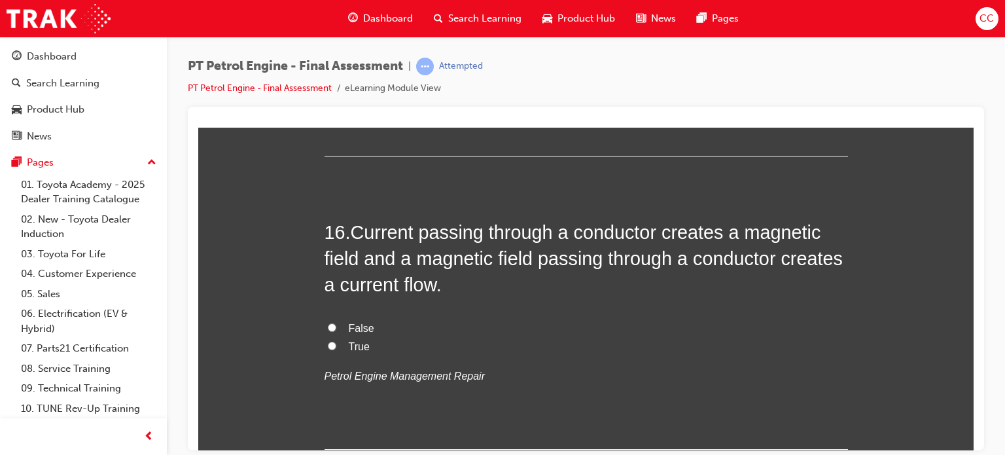
scroll to position [4258, 0]
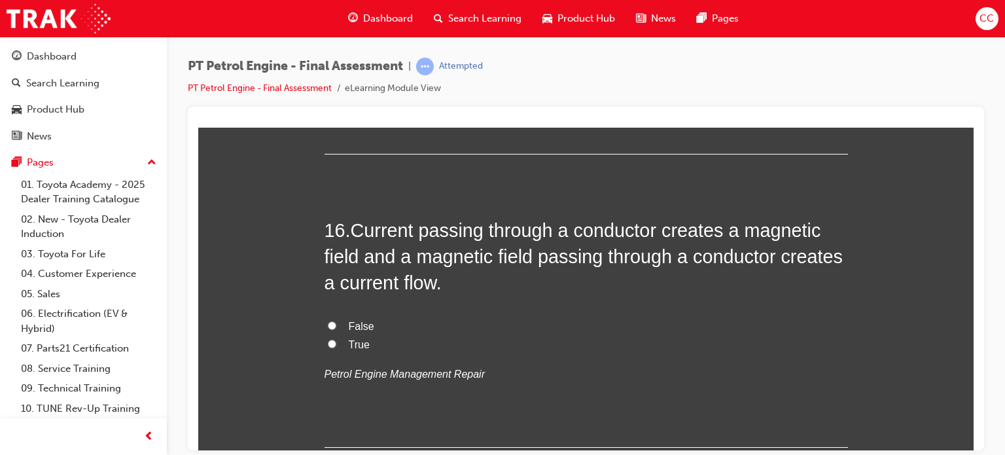
click at [349, 347] on span "True" at bounding box center [359, 343] width 21 height 11
click at [336, 347] on input "True" at bounding box center [332, 343] width 9 height 9
radio input "true"
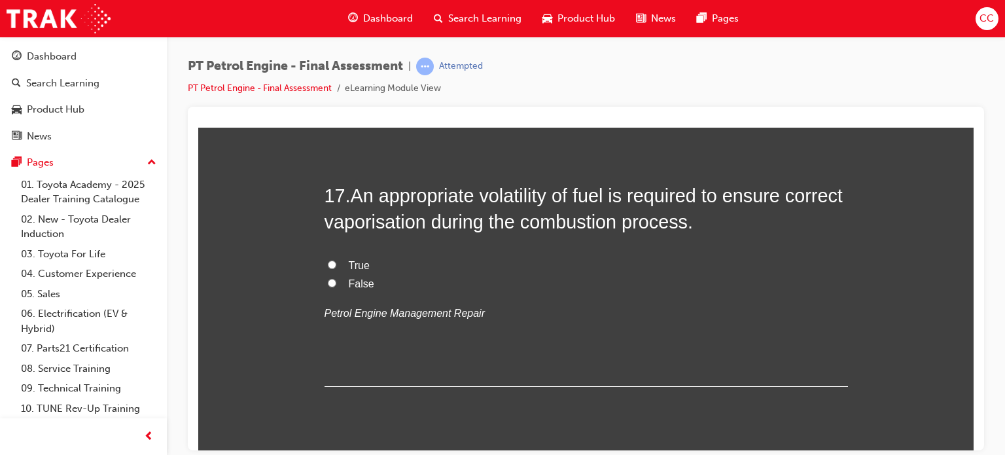
scroll to position [4587, 0]
click at [378, 262] on label "True" at bounding box center [586, 264] width 523 height 19
click at [336, 262] on input "True" at bounding box center [332, 262] width 9 height 9
radio input "true"
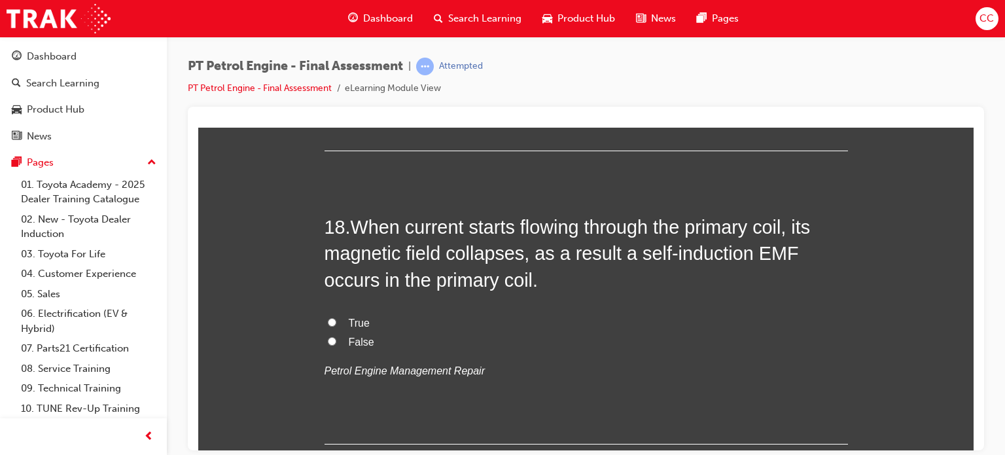
scroll to position [4823, 0]
click at [354, 315] on span "True" at bounding box center [359, 320] width 21 height 11
click at [336, 316] on input "True" at bounding box center [332, 320] width 9 height 9
radio input "true"
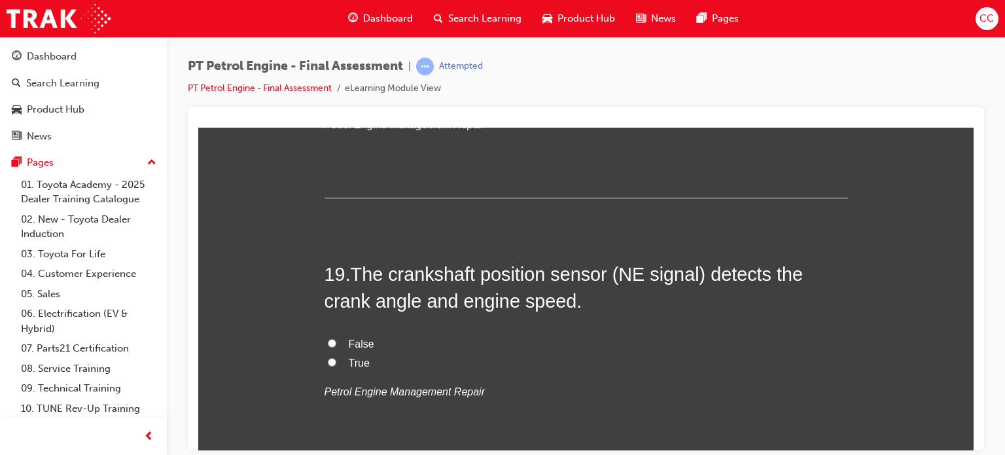
scroll to position [5071, 0]
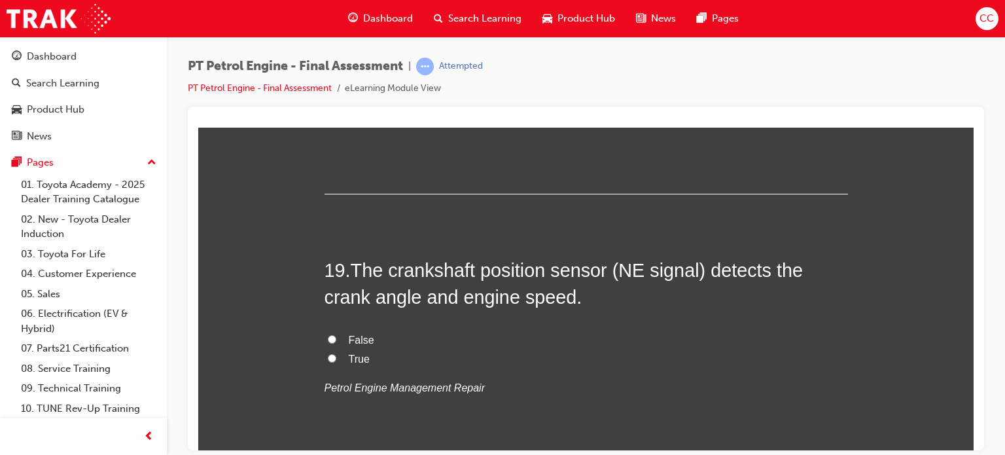
click at [370, 358] on label "True" at bounding box center [586, 358] width 523 height 19
click at [336, 358] on input "True" at bounding box center [332, 357] width 9 height 9
radio input "true"
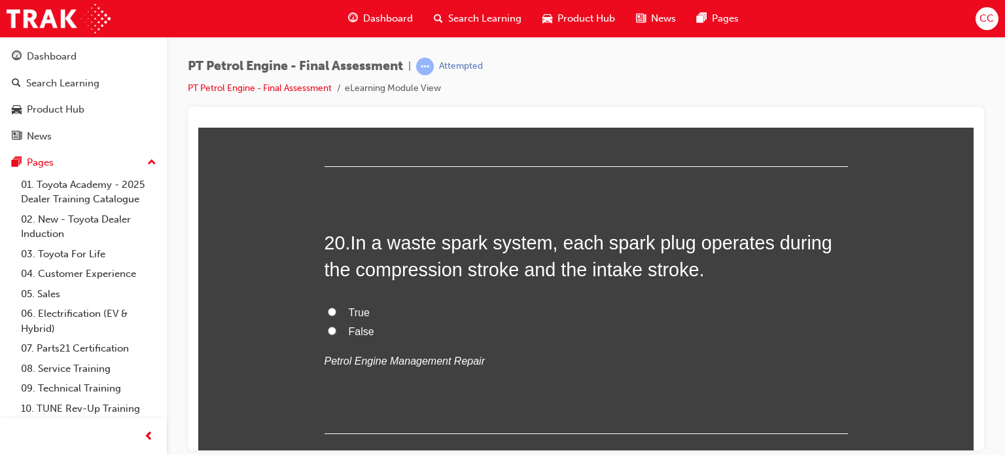
scroll to position [5368, 0]
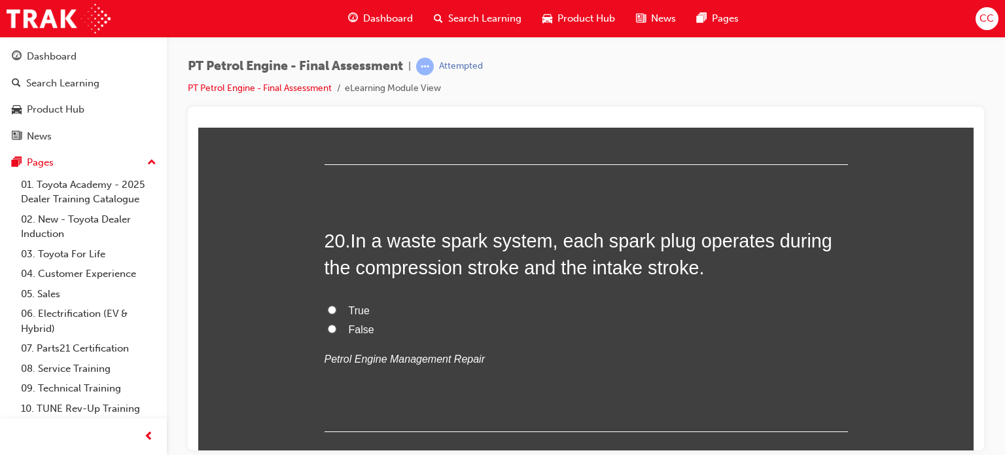
click at [414, 307] on label "True" at bounding box center [586, 310] width 523 height 19
click at [336, 307] on input "True" at bounding box center [332, 309] width 9 height 9
radio input "true"
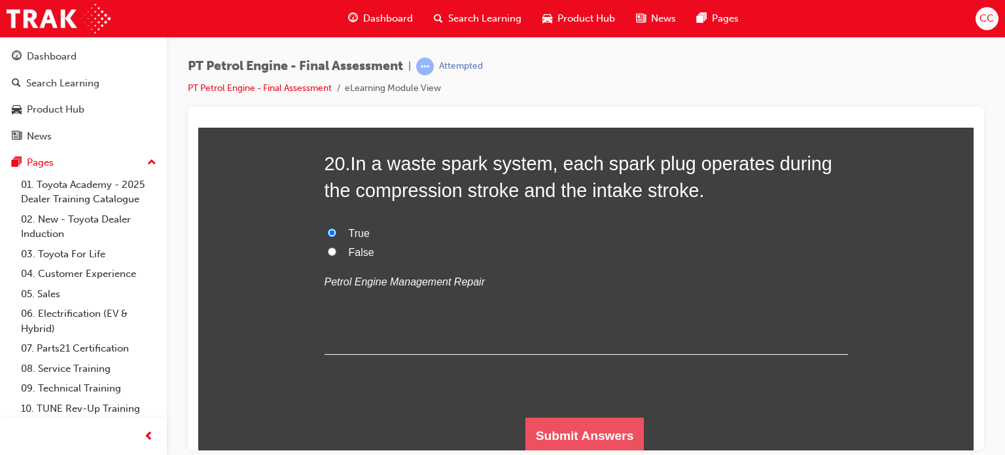
click at [565, 431] on button "Submit Answers" at bounding box center [584, 435] width 119 height 37
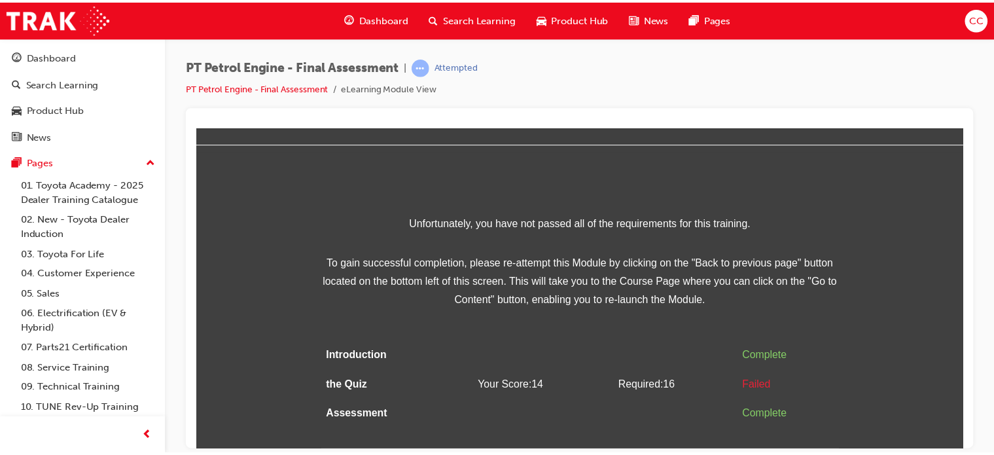
scroll to position [0, 0]
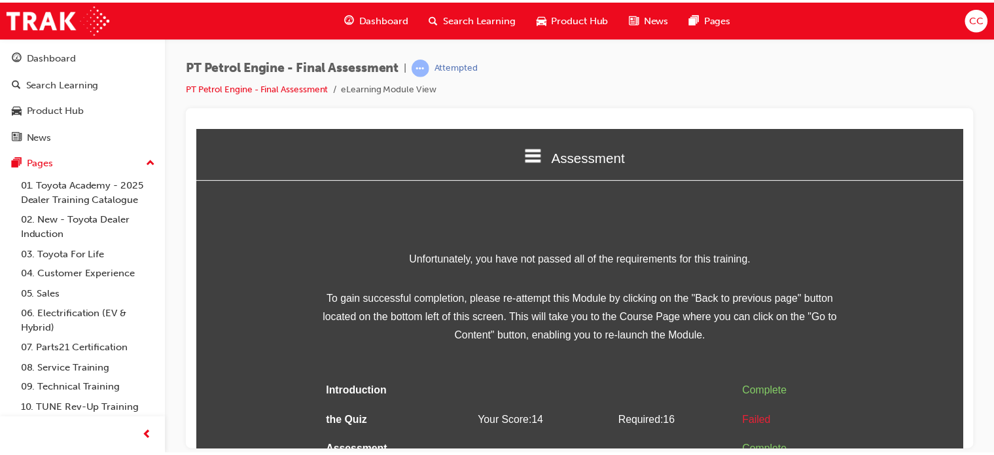
click at [529, 138] on div "Assessment" at bounding box center [583, 157] width 775 height 44
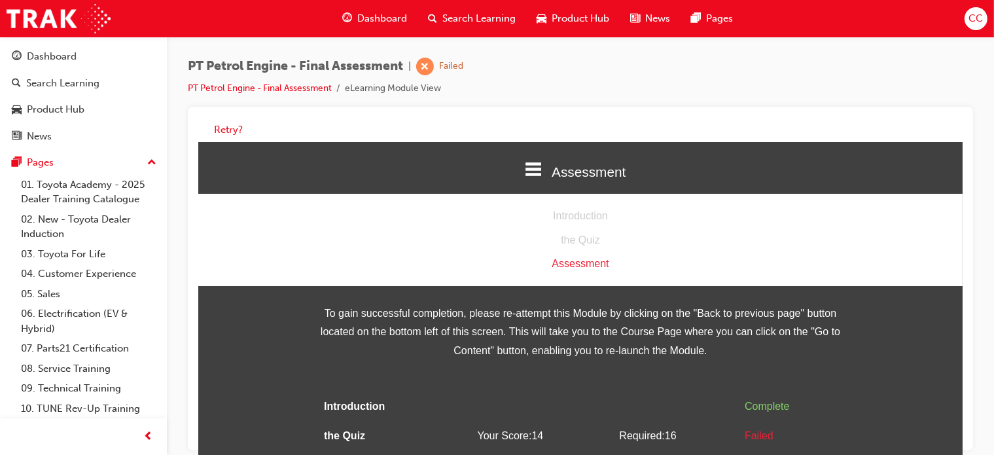
click at [609, 166] on span "Assessment" at bounding box center [588, 171] width 74 height 15
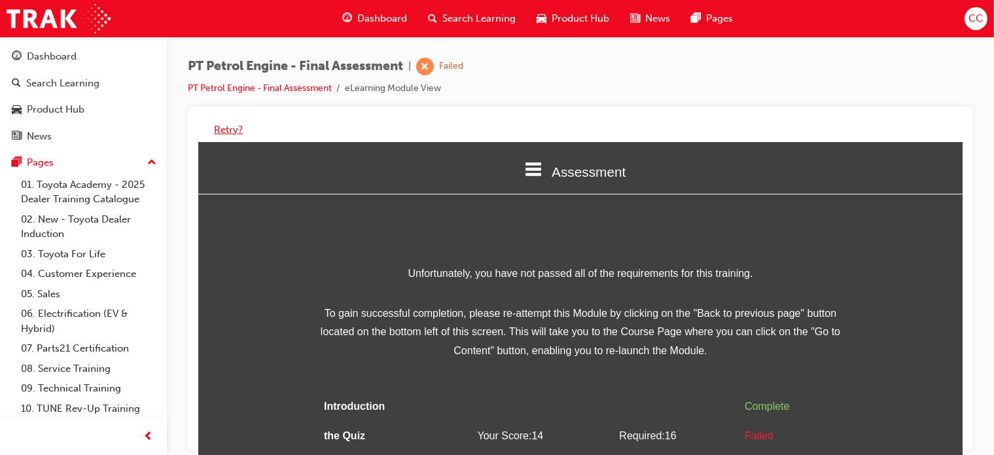
click at [233, 127] on button "Retry?" at bounding box center [228, 129] width 29 height 15
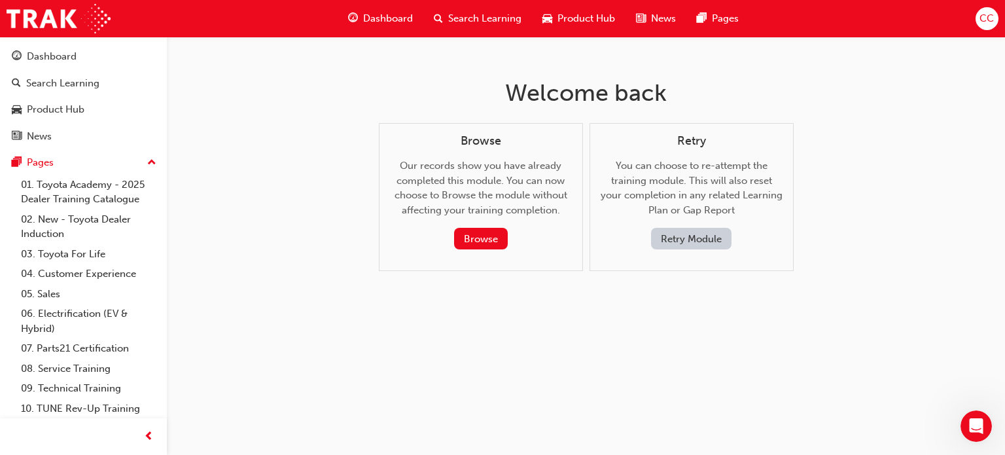
click at [715, 239] on button "Retry Module" at bounding box center [691, 239] width 80 height 22
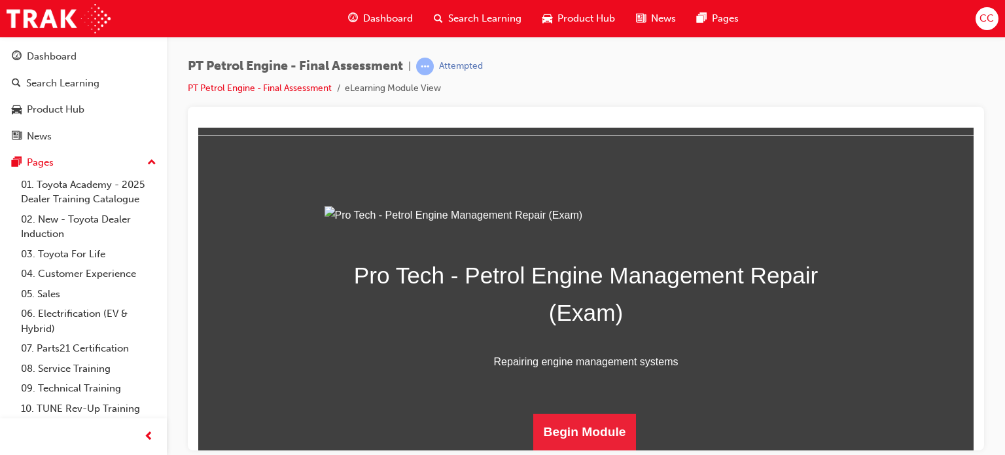
scroll to position [187, 0]
click at [560, 437] on button "Begin Module" at bounding box center [584, 431] width 103 height 37
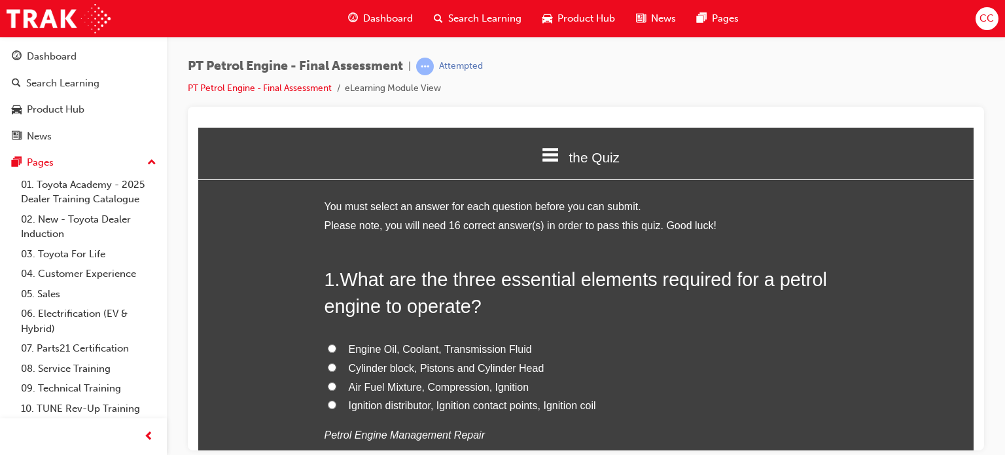
click at [445, 390] on span "Air Fuel Mixture, Compression, Ignition" at bounding box center [439, 386] width 181 height 11
click at [336, 390] on input "Air Fuel Mixture, Compression, Ignition" at bounding box center [332, 385] width 9 height 9
radio input "true"
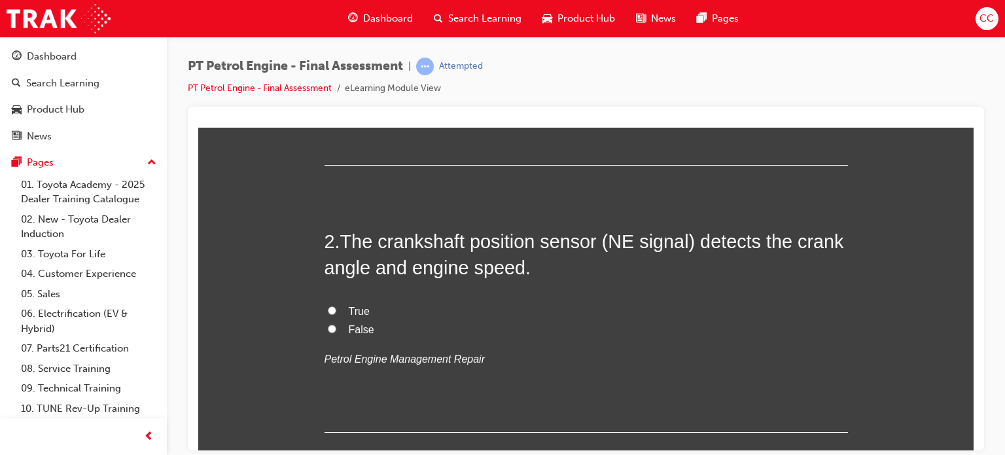
drag, startPoint x: 972, startPoint y: 145, endPoint x: 1175, endPoint y: 289, distance: 248.7
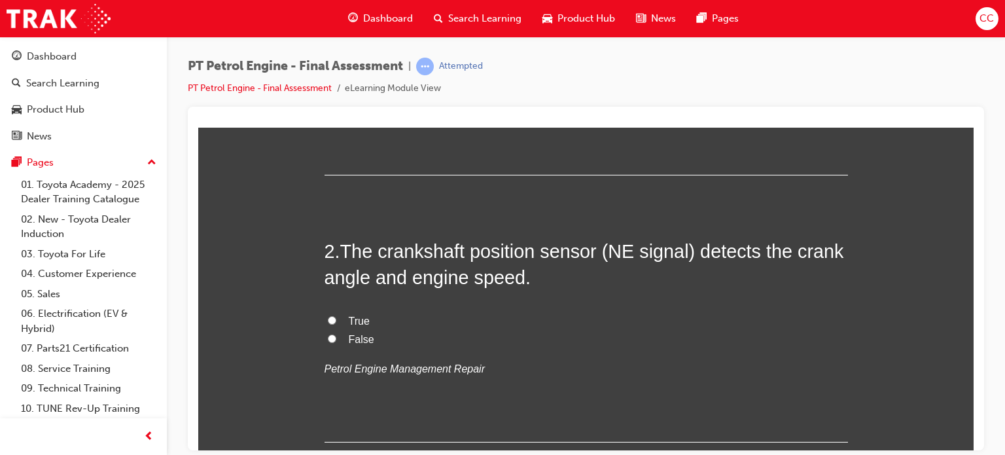
click at [328, 322] on input "True" at bounding box center [332, 319] width 9 height 9
radio input "true"
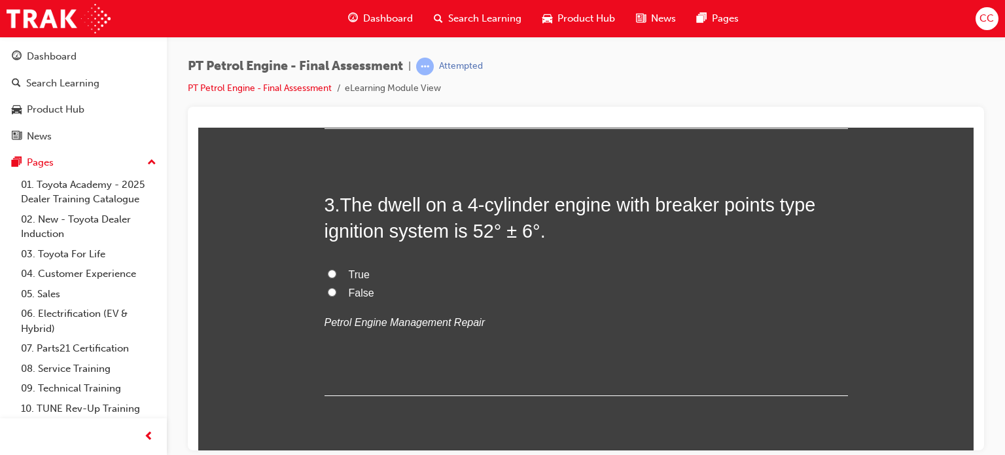
scroll to position [616, 0]
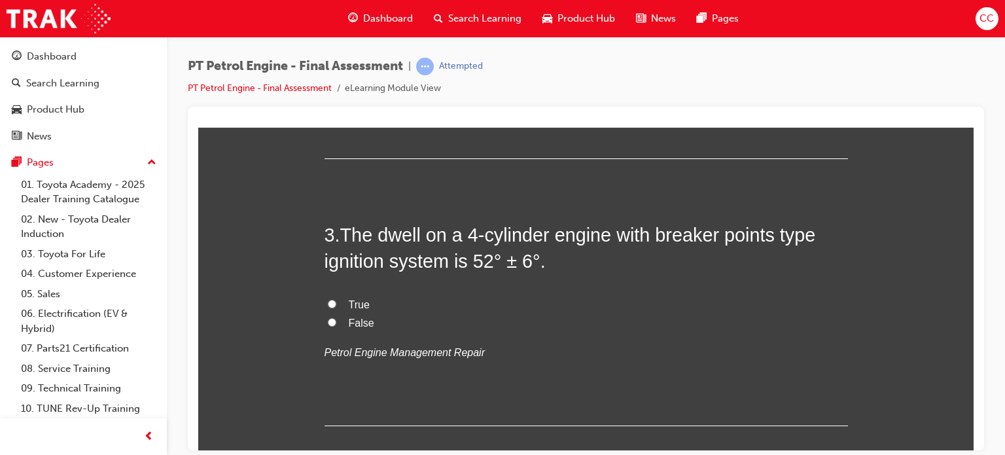
click at [346, 234] on span "The dwell on a 4-cylinder engine with breaker points type ignition system is 52…" at bounding box center [570, 247] width 491 height 47
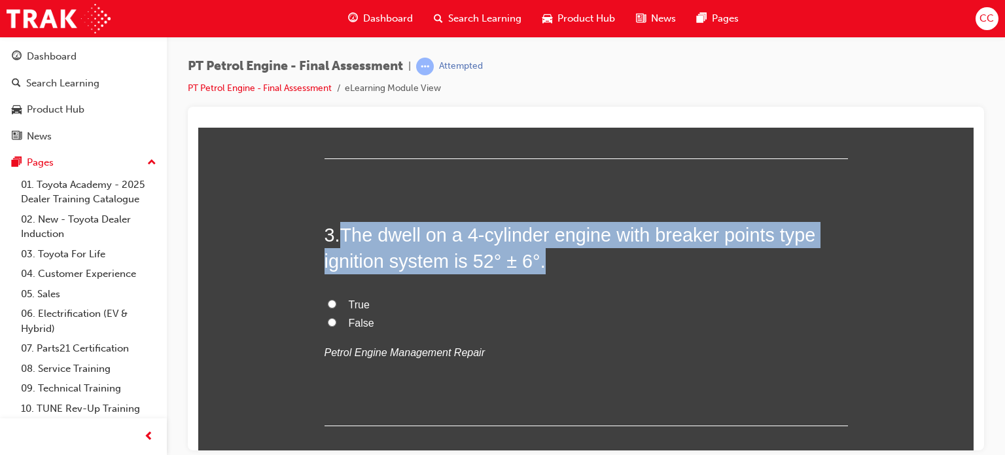
drag, startPoint x: 337, startPoint y: 234, endPoint x: 535, endPoint y: 262, distance: 200.4
click at [535, 262] on h2 "3 . The dwell on a 4-cylinder engine with breaker points type ignition system i…" at bounding box center [586, 247] width 523 height 53
click at [506, 245] on h2 "3 . The dwell on a 4-cylinder engine with breaker points type ignition system i…" at bounding box center [586, 247] width 523 height 53
drag, startPoint x: 514, startPoint y: 247, endPoint x: 377, endPoint y: 190, distance: 147.9
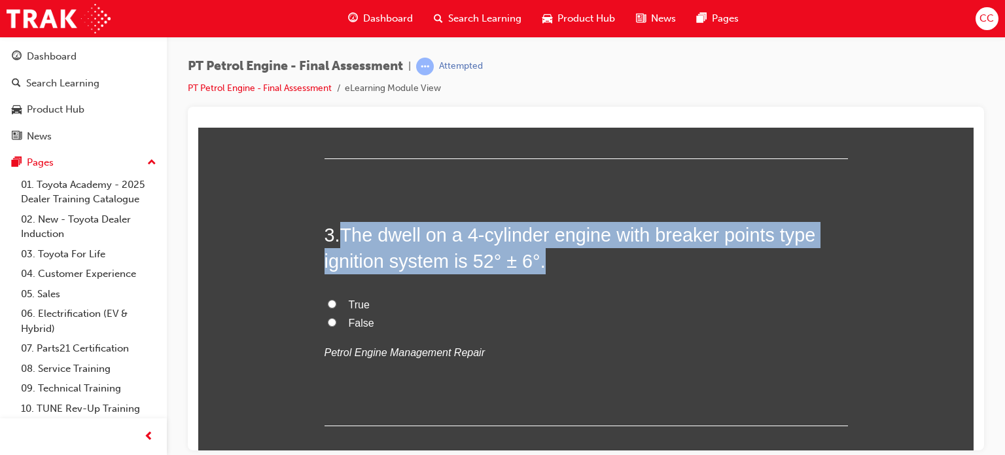
drag, startPoint x: 338, startPoint y: 236, endPoint x: 552, endPoint y: 270, distance: 217.2
click at [552, 270] on h2 "3 . The dwell on a 4-cylinder engine with breaker points type ignition system i…" at bounding box center [586, 247] width 523 height 53
copy span "The dwell on a 4-cylinder engine with breaker points type ignition system is 52…"
click at [328, 305] on input "True" at bounding box center [332, 303] width 9 height 9
radio input "true"
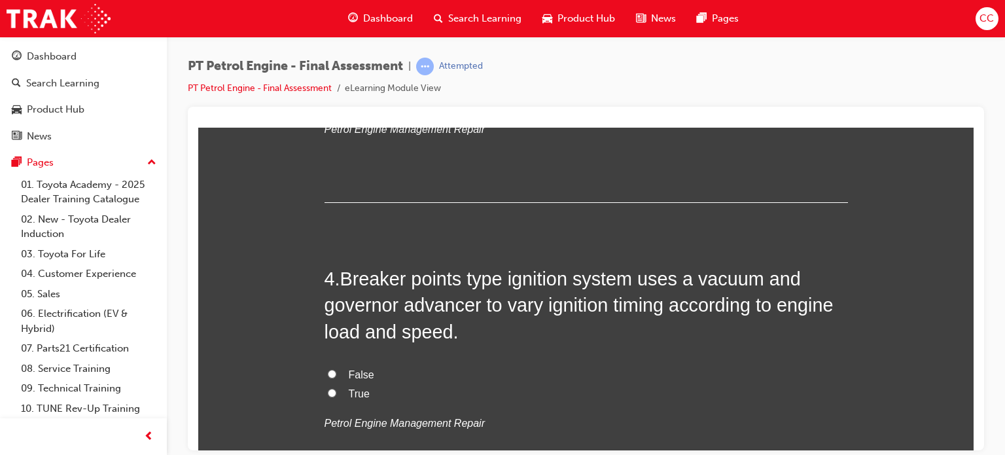
scroll to position [850, 0]
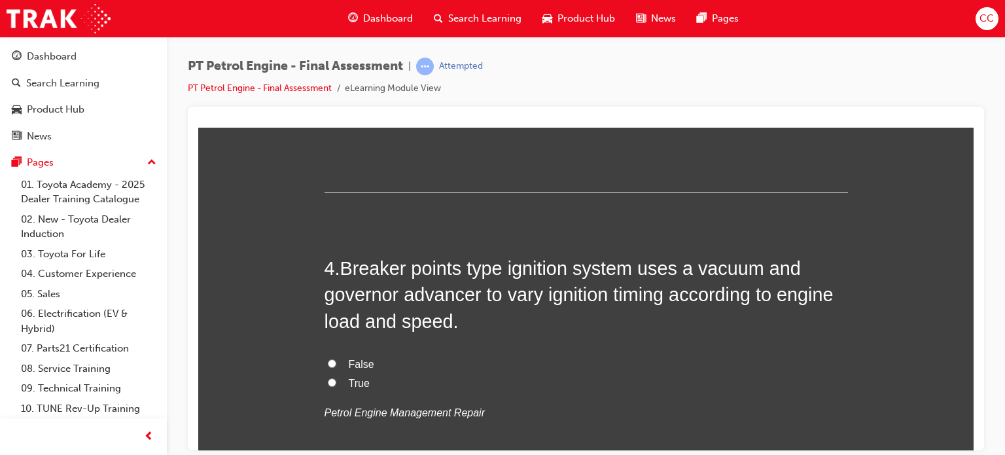
click at [328, 381] on input "True" at bounding box center [332, 382] width 9 height 9
radio input "true"
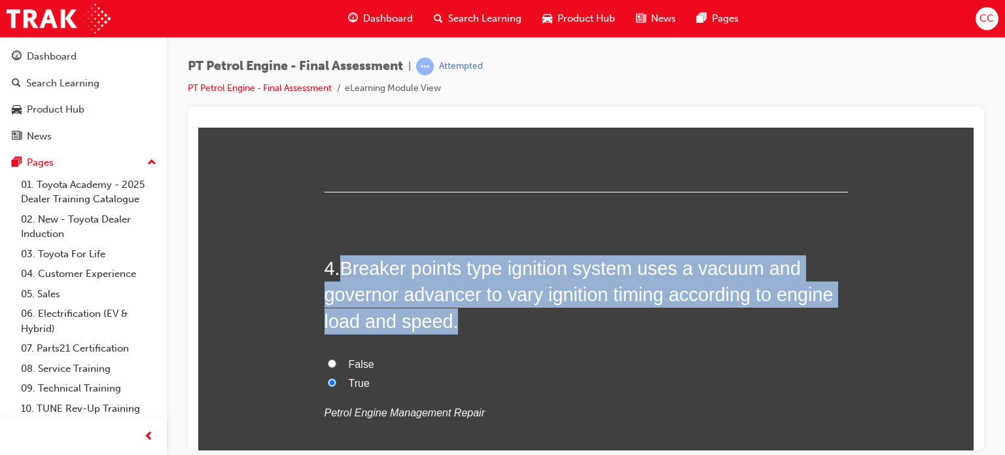
drag, startPoint x: 342, startPoint y: 267, endPoint x: 479, endPoint y: 312, distance: 144.0
click at [479, 312] on h2 "4 . Breaker points type ignition system uses a vacuum and governor advancer to …" at bounding box center [586, 294] width 523 height 79
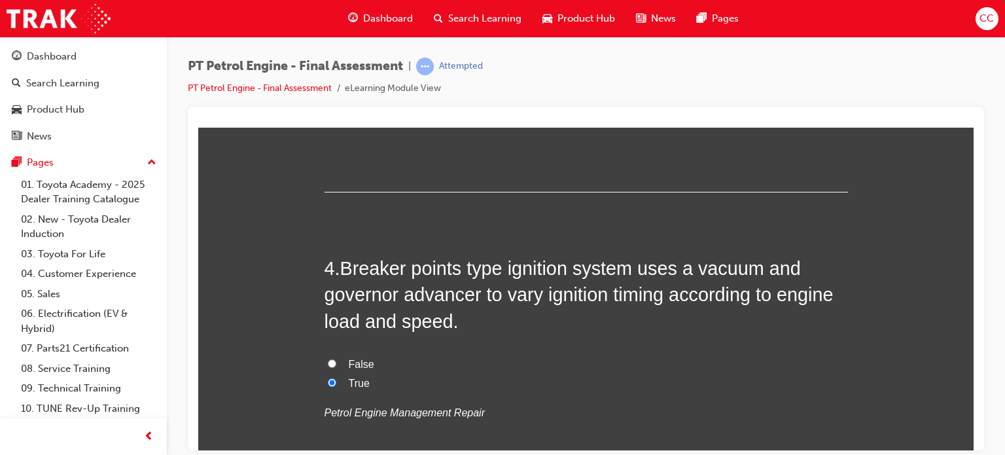
click at [416, 340] on div "4 . Breaker points type ignition system uses a vacuum and governor advancer to …" at bounding box center [586, 370] width 523 height 230
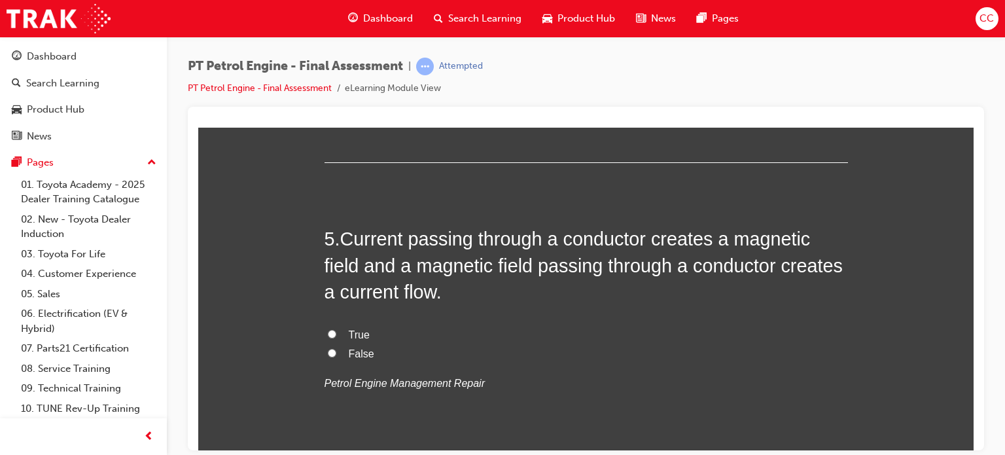
scroll to position [1194, 0]
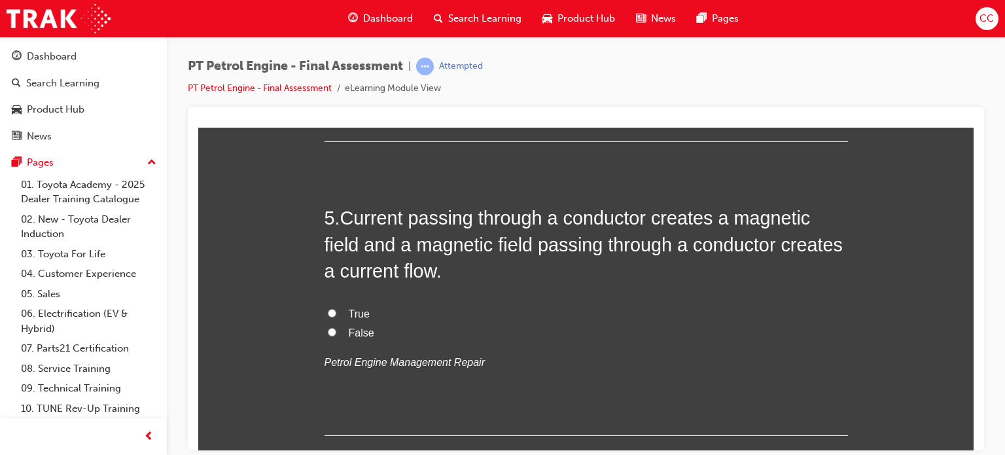
drag, startPoint x: 973, startPoint y: 188, endPoint x: 1172, endPoint y: 333, distance: 245.9
click at [328, 310] on input "True" at bounding box center [332, 312] width 9 height 9
radio input "true"
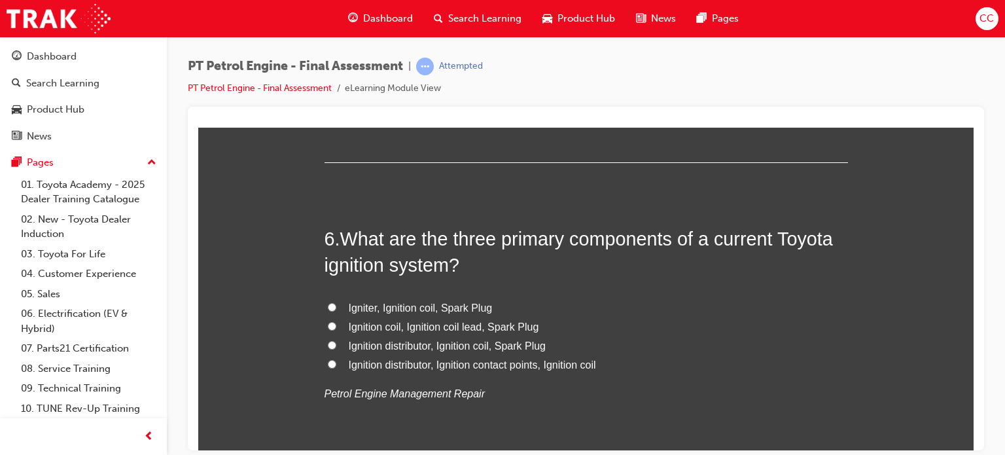
scroll to position [1487, 0]
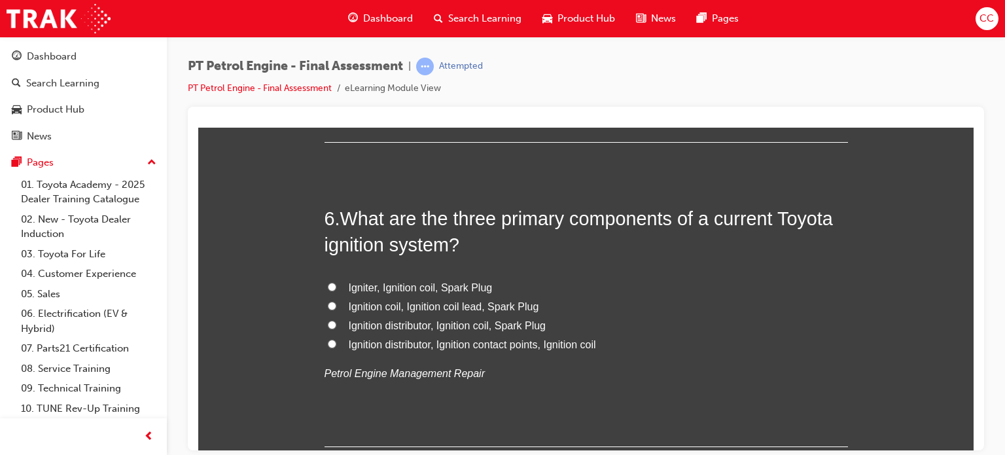
drag, startPoint x: 580, startPoint y: 190, endPoint x: 577, endPoint y: 184, distance: 7.3
click at [455, 290] on span "Igniter, Ignition coil, Spark Plug" at bounding box center [421, 286] width 144 height 11
click at [336, 290] on input "Igniter, Ignition coil, Spark Plug" at bounding box center [332, 286] width 9 height 9
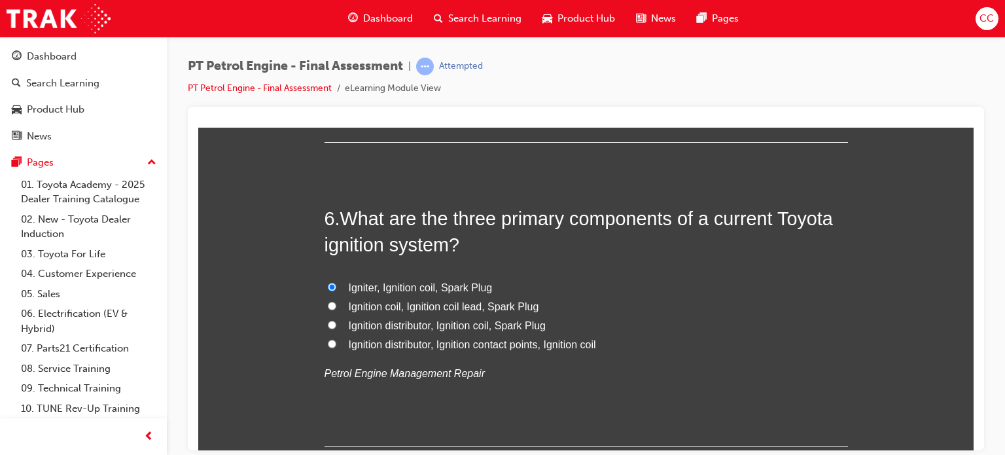
radio input "true"
click at [416, 307] on span "Ignition coil, Ignition coil lead, Spark Plug" at bounding box center [444, 305] width 190 height 11
click at [336, 307] on input "Ignition coil, Ignition coil lead, Spark Plug" at bounding box center [332, 305] width 9 height 9
radio input "true"
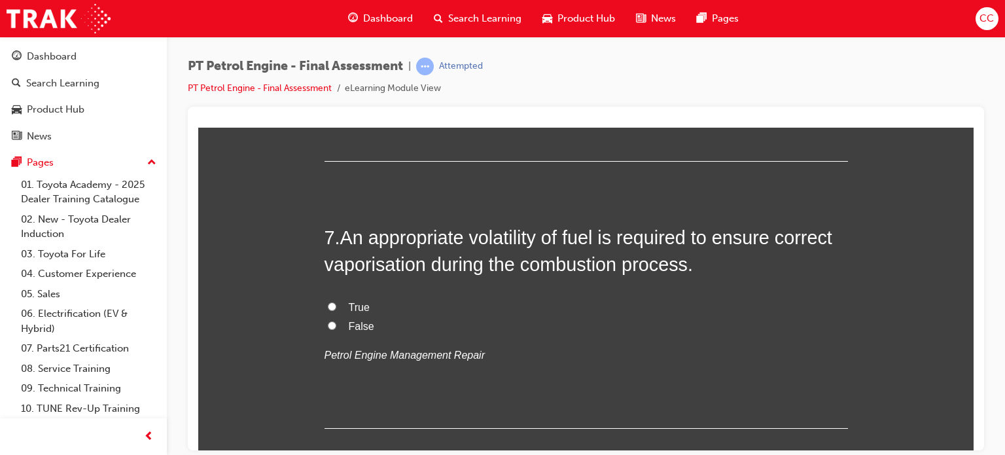
scroll to position [1774, 0]
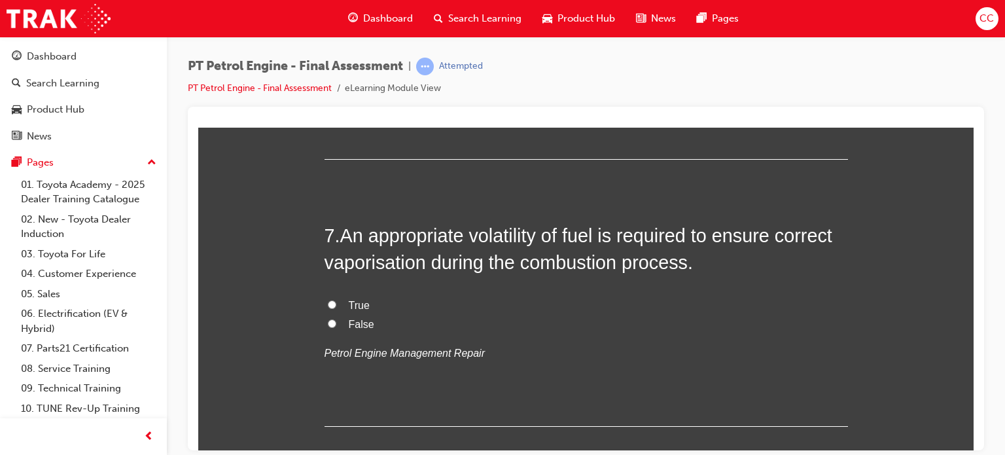
click at [361, 312] on label "True" at bounding box center [586, 305] width 523 height 19
click at [336, 308] on input "True" at bounding box center [332, 304] width 9 height 9
radio input "true"
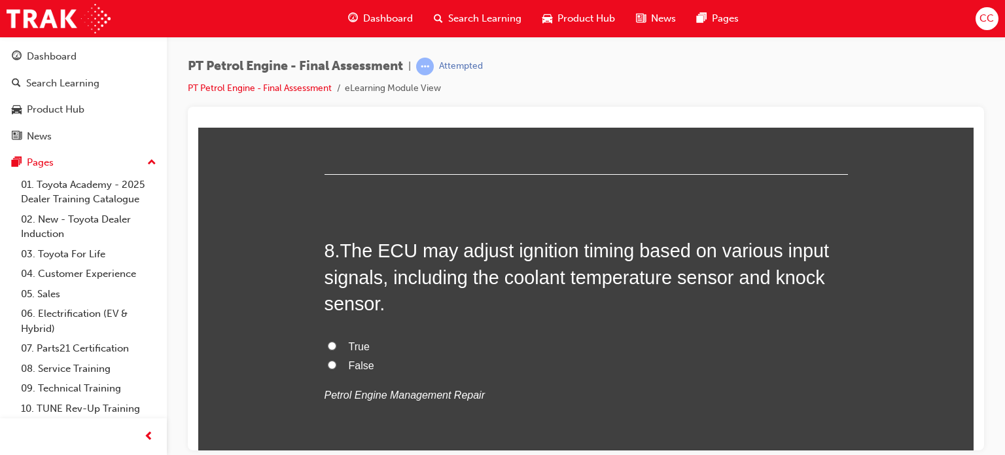
scroll to position [2029, 0]
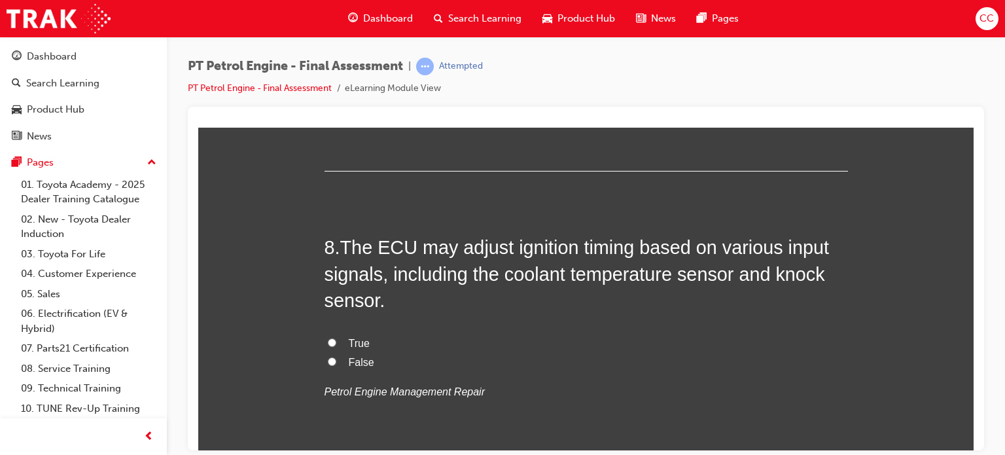
click at [372, 339] on label "True" at bounding box center [586, 343] width 523 height 19
click at [336, 339] on input "True" at bounding box center [332, 342] width 9 height 9
radio input "true"
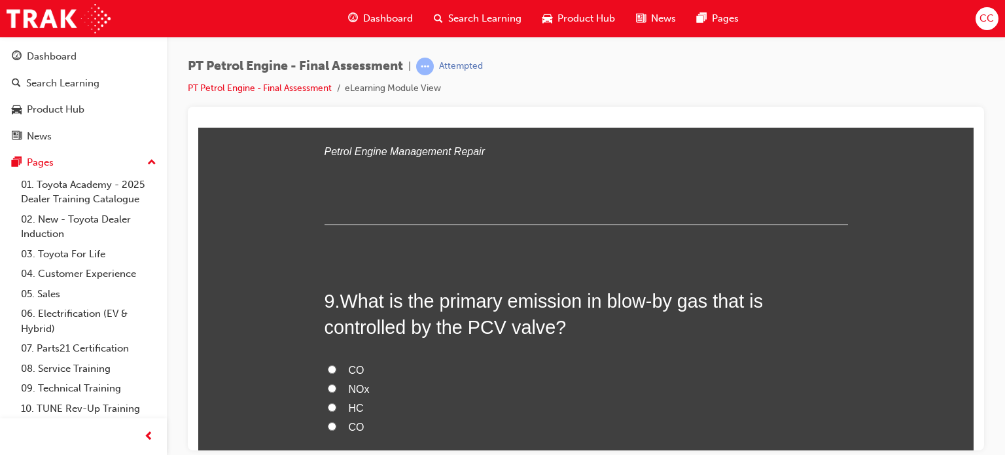
scroll to position [2270, 0]
click at [356, 406] on label "HC" at bounding box center [586, 407] width 523 height 19
click at [336, 406] on input "HC" at bounding box center [332, 406] width 9 height 9
radio input "true"
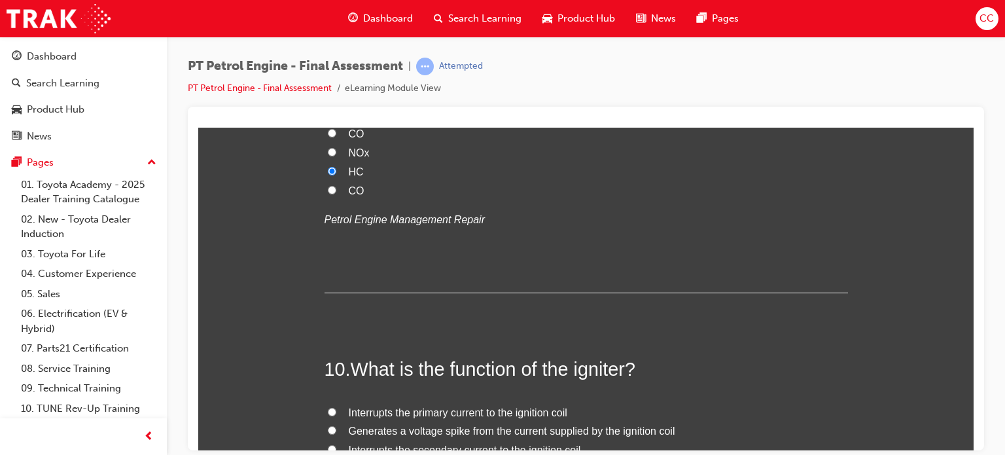
scroll to position [2583, 0]
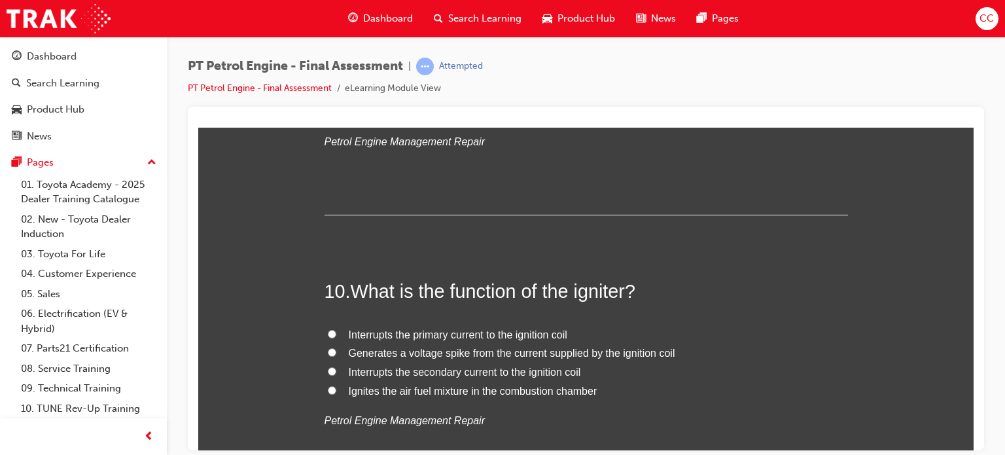
click at [370, 394] on span "Ignites the air fuel mixture in the combustion chamber" at bounding box center [473, 390] width 249 height 11
click at [336, 394] on input "Ignites the air fuel mixture in the combustion chamber" at bounding box center [332, 389] width 9 height 9
radio input "true"
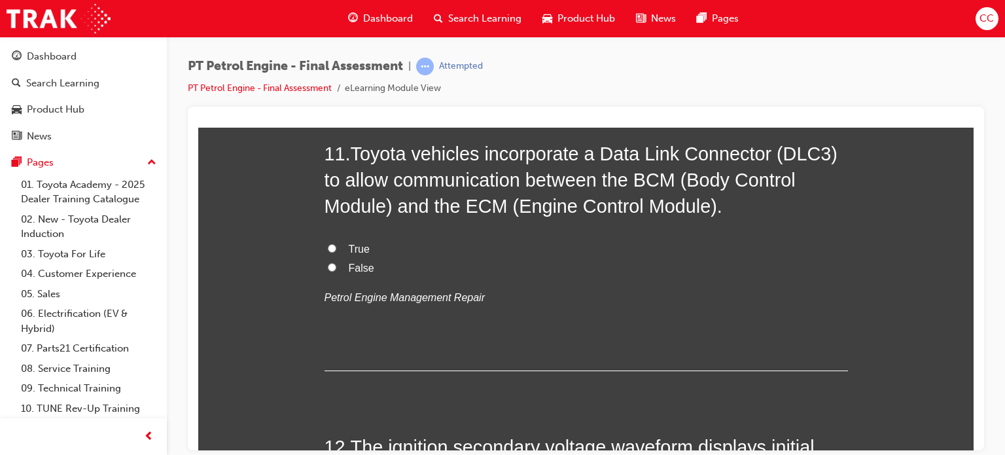
scroll to position [2997, 0]
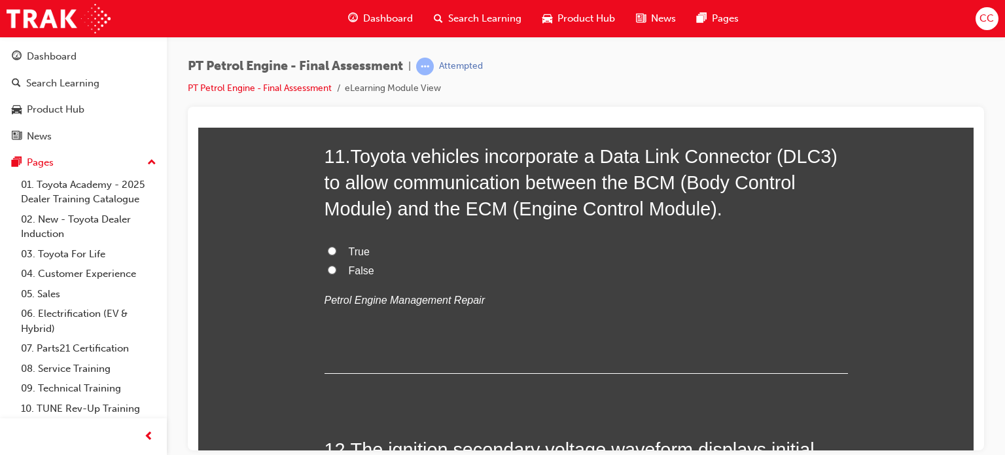
drag, startPoint x: 372, startPoint y: 243, endPoint x: 343, endPoint y: 260, distance: 33.1
click at [343, 261] on label "False" at bounding box center [586, 270] width 523 height 19
click at [336, 265] on input "False" at bounding box center [332, 269] width 9 height 9
radio input "true"
click at [354, 251] on span "True" at bounding box center [359, 250] width 21 height 11
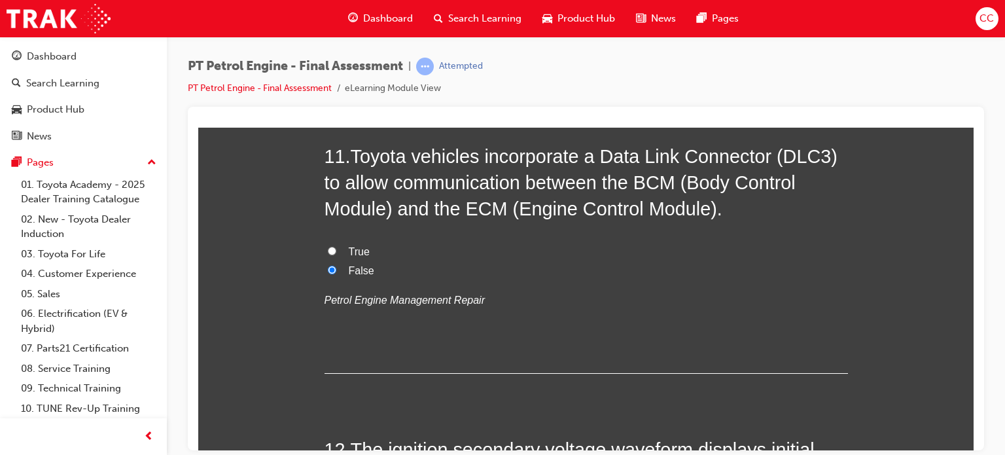
click at [336, 251] on input "True" at bounding box center [332, 250] width 9 height 9
radio input "true"
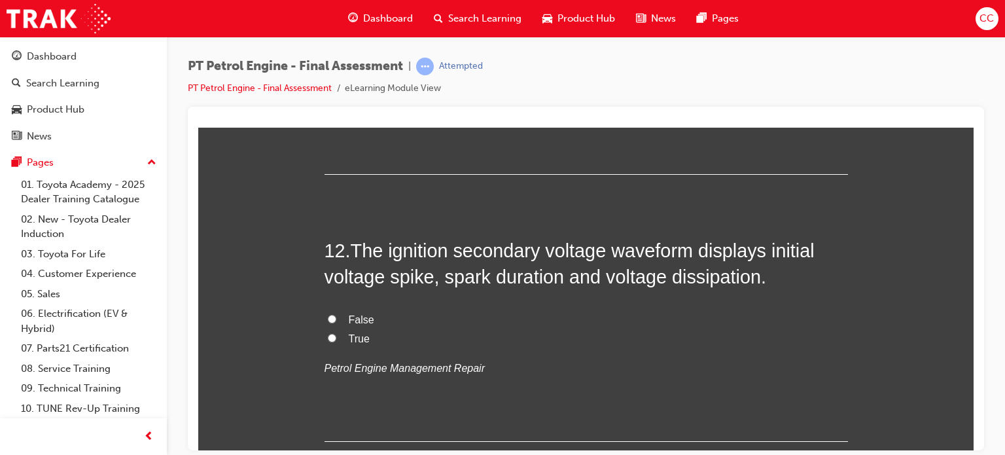
scroll to position [3198, 0]
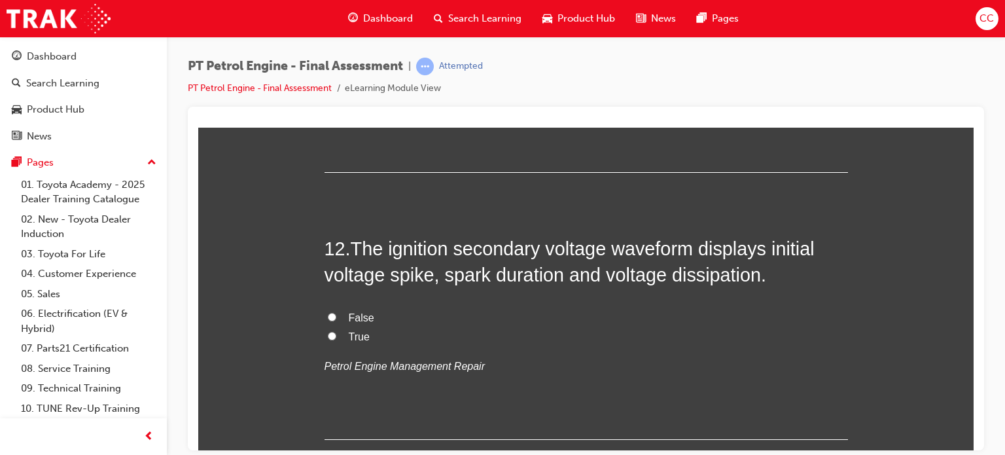
click at [340, 330] on label "True" at bounding box center [586, 336] width 523 height 19
click at [336, 331] on input "True" at bounding box center [332, 335] width 9 height 9
radio input "true"
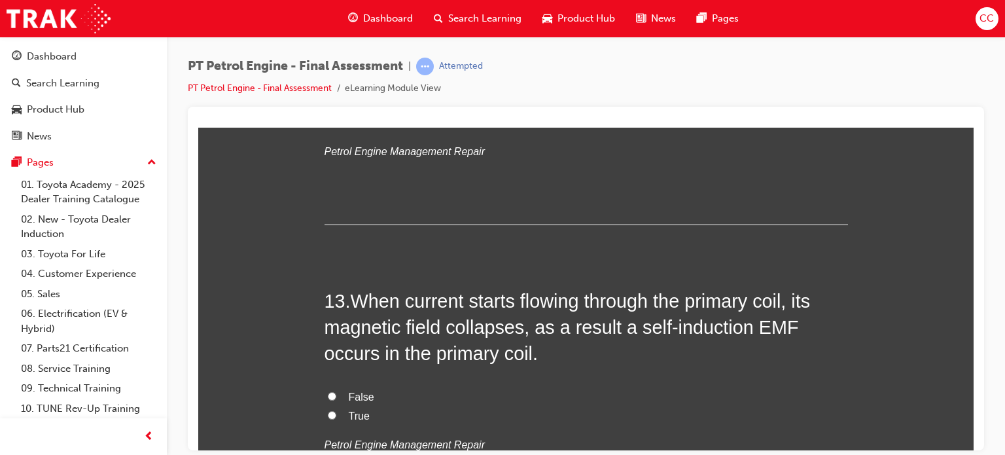
scroll to position [3413, 0]
click at [334, 406] on label "True" at bounding box center [586, 415] width 523 height 19
click at [334, 410] on input "True" at bounding box center [332, 414] width 9 height 9
radio input "true"
click at [334, 406] on label "True" at bounding box center [586, 415] width 523 height 19
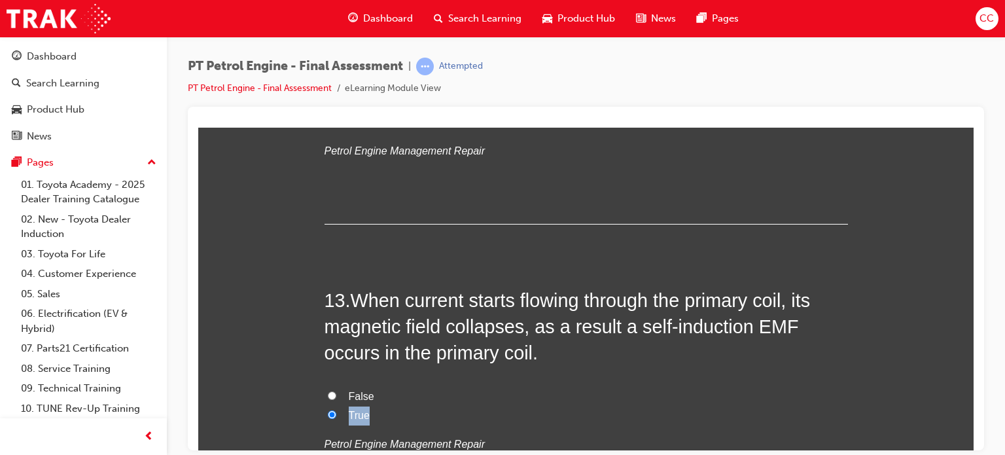
click at [334, 410] on input "True" at bounding box center [332, 414] width 9 height 9
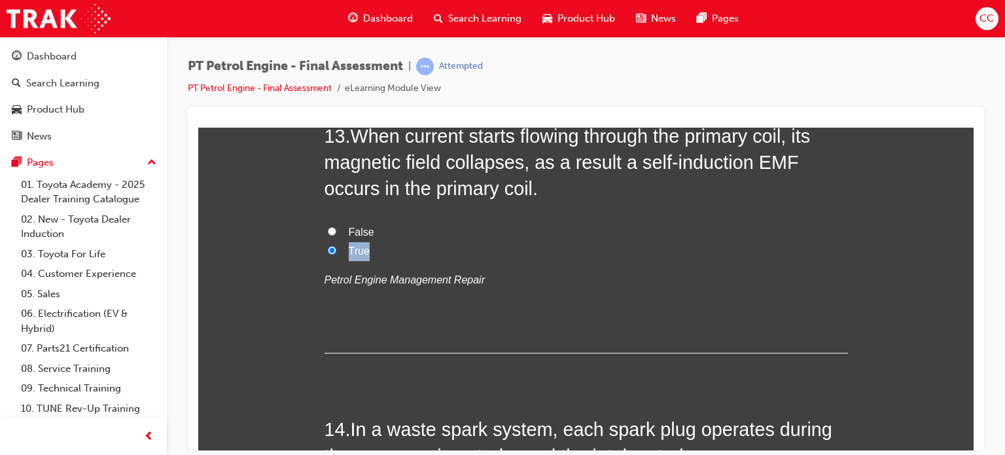
scroll to position [3578, 0]
drag, startPoint x: 334, startPoint y: 403, endPoint x: 275, endPoint y: 395, distance: 59.4
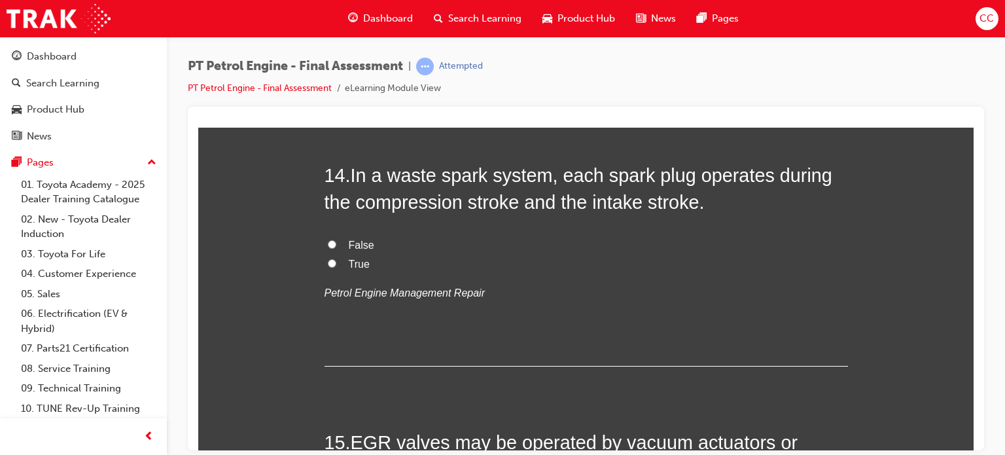
scroll to position [3827, 0]
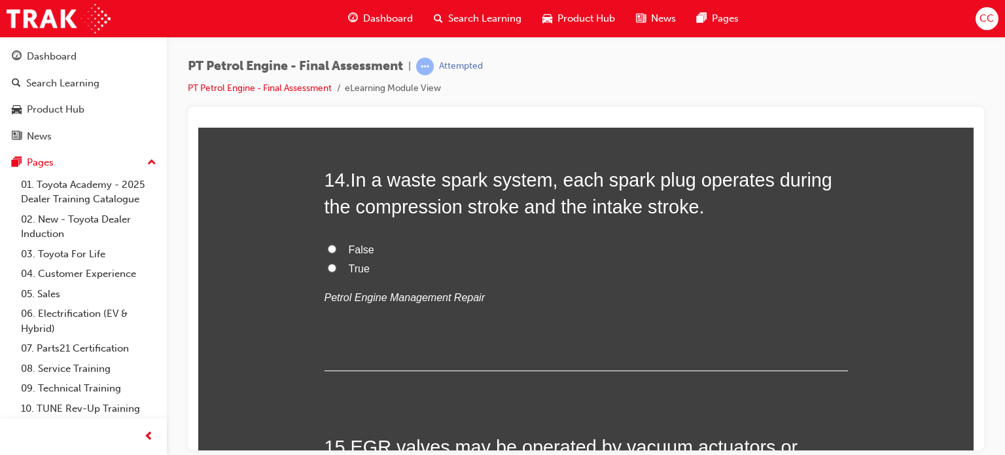
click at [356, 272] on span "True" at bounding box center [359, 267] width 21 height 11
click at [336, 272] on input "True" at bounding box center [332, 267] width 9 height 9
radio input "true"
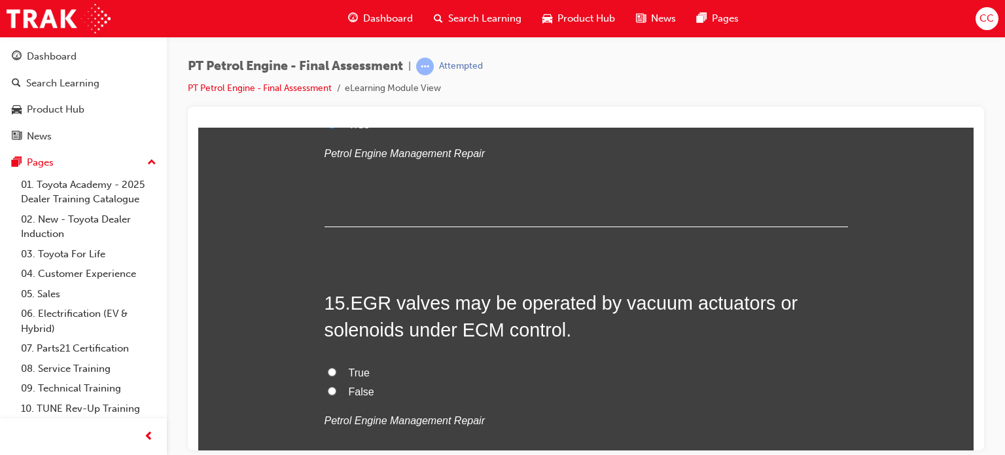
scroll to position [3971, 0]
click at [352, 368] on span "True" at bounding box center [359, 371] width 21 height 11
click at [336, 368] on input "True" at bounding box center [332, 371] width 9 height 9
radio input "true"
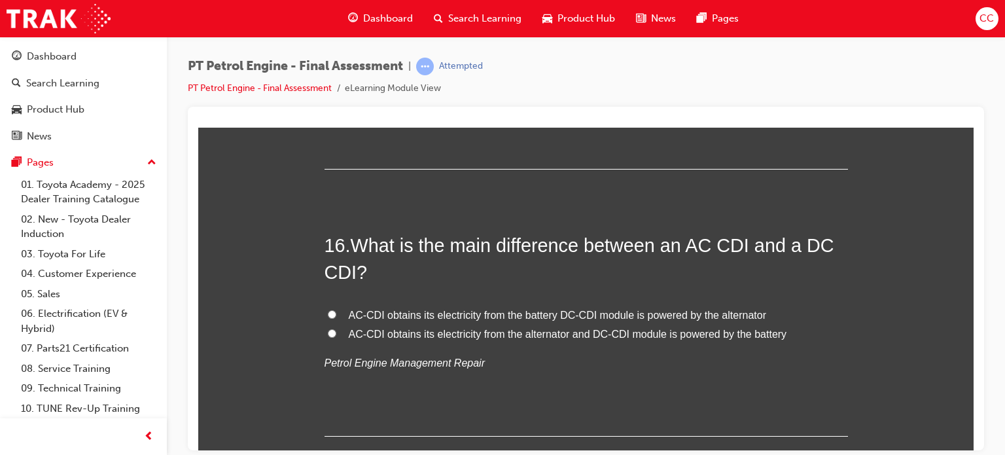
scroll to position [4297, 0]
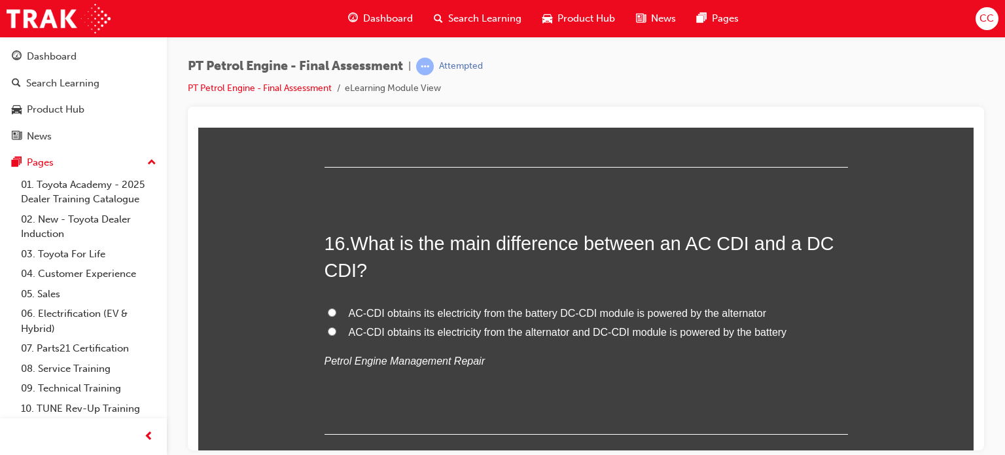
click at [353, 326] on span "AC-CDI obtains its electricity from the alternator and DC-CDI module is powered…" at bounding box center [568, 331] width 438 height 11
click at [336, 327] on input "AC-CDI obtains its electricity from the alternator and DC-CDI module is powered…" at bounding box center [332, 331] width 9 height 9
radio input "true"
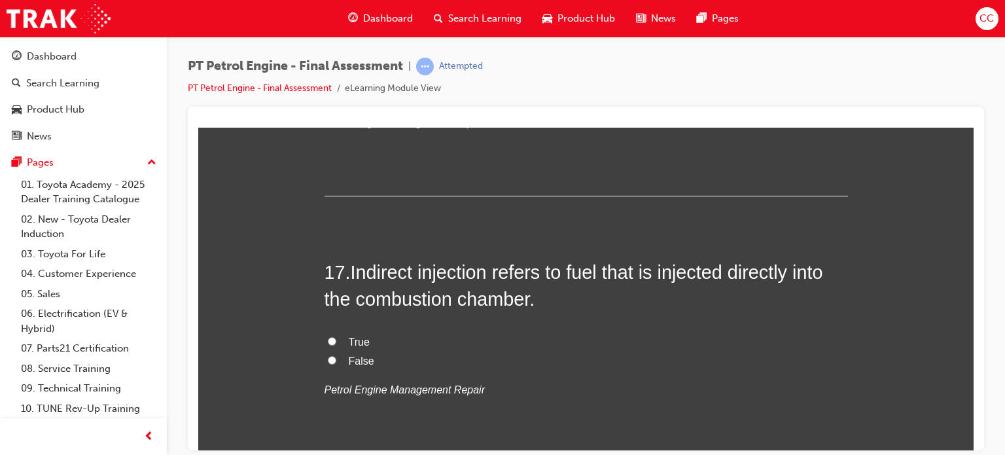
scroll to position [4562, 0]
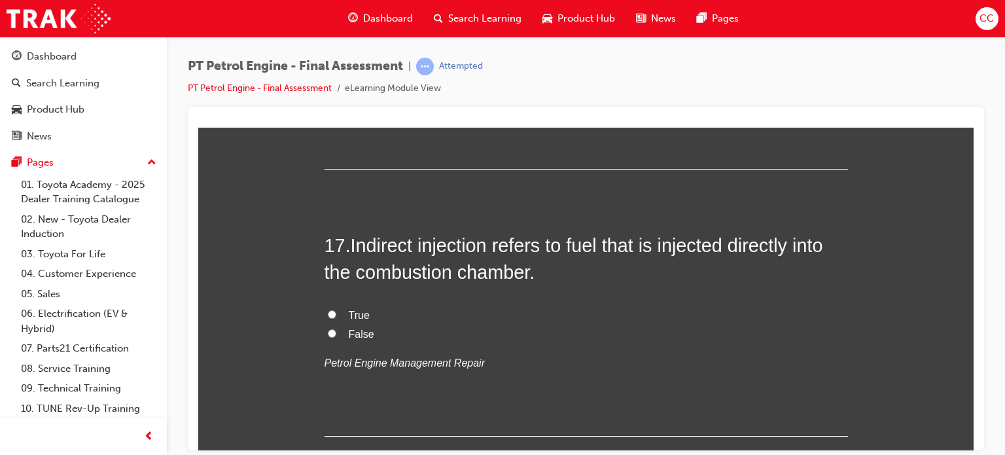
click at [349, 329] on span "False" at bounding box center [362, 333] width 26 height 11
click at [336, 329] on input "False" at bounding box center [332, 332] width 9 height 9
radio input "true"
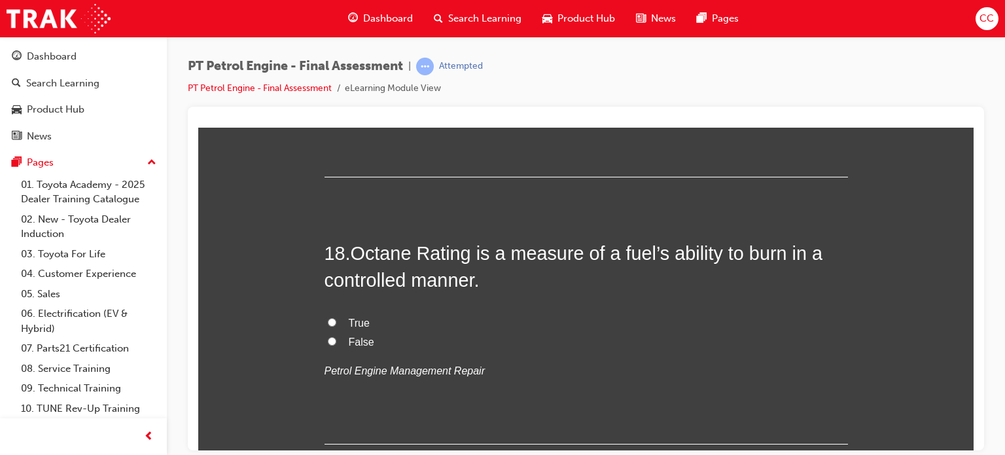
scroll to position [4824, 0]
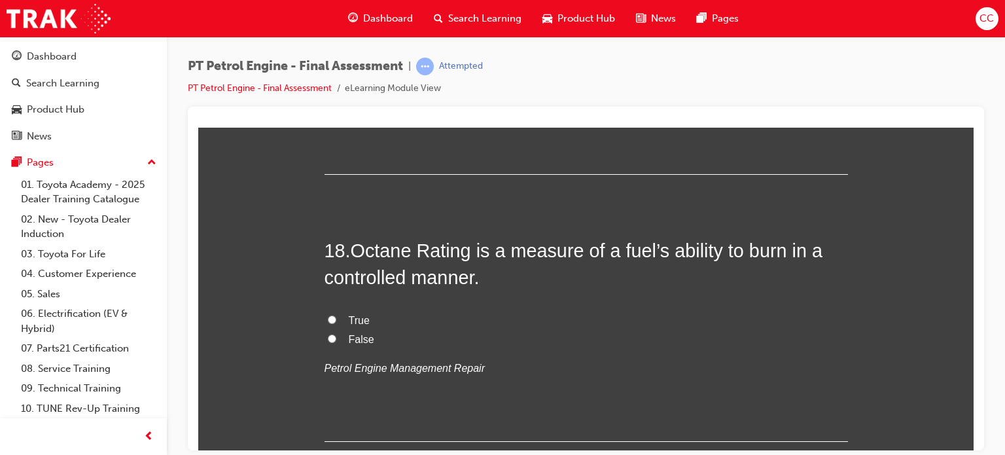
click at [353, 314] on span "True" at bounding box center [359, 319] width 21 height 11
click at [336, 315] on input "True" at bounding box center [332, 319] width 9 height 9
radio input "true"
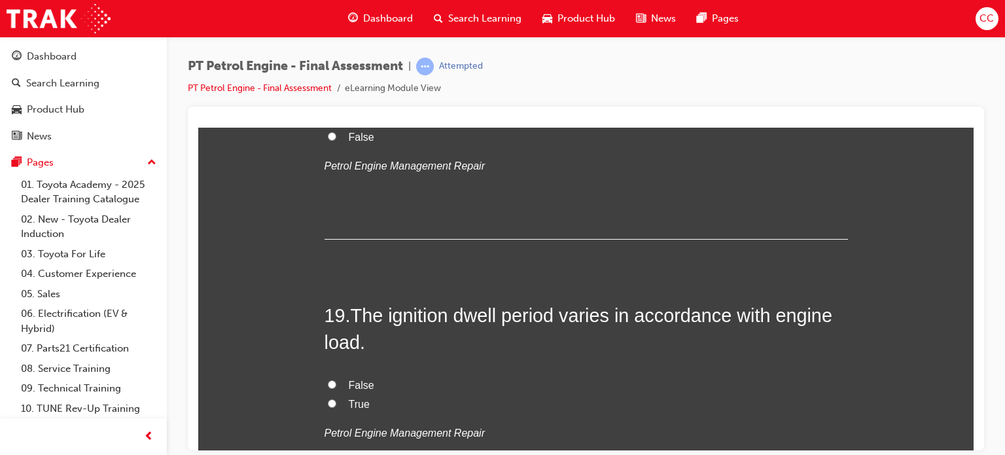
scroll to position [5049, 0]
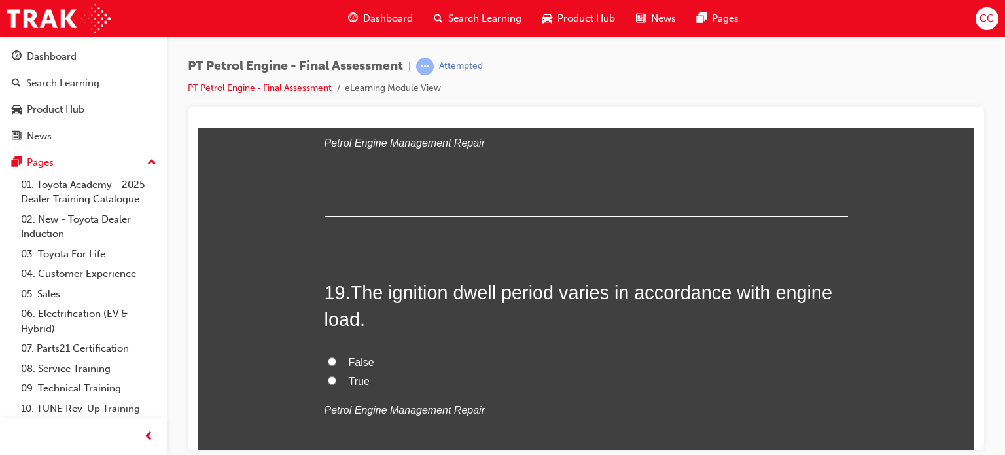
click at [353, 372] on label "True" at bounding box center [586, 381] width 523 height 19
click at [336, 376] on input "True" at bounding box center [332, 380] width 9 height 9
radio input "true"
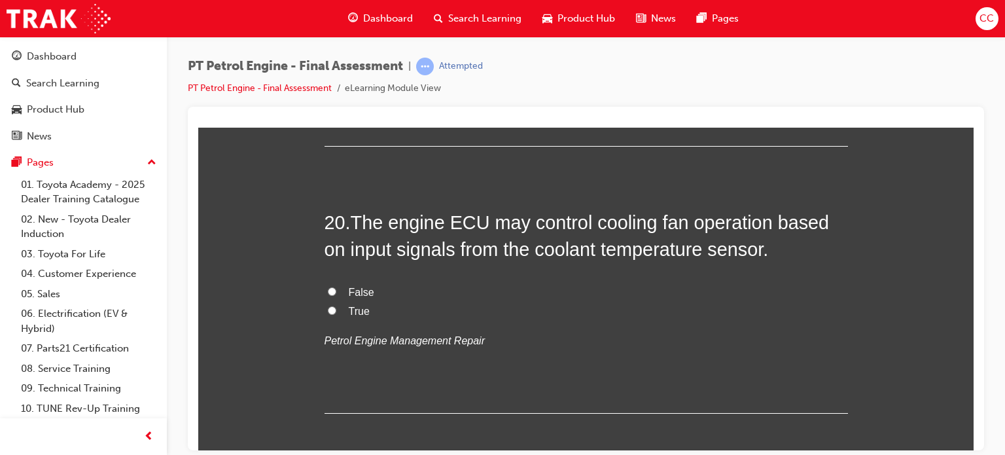
scroll to position [5391, 0]
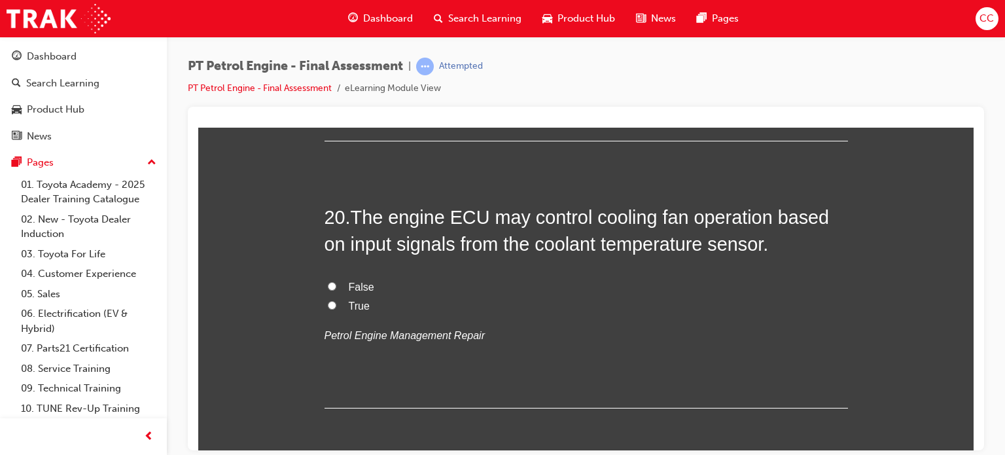
click at [339, 307] on label "True" at bounding box center [586, 305] width 523 height 19
click at [336, 307] on input "True" at bounding box center [332, 304] width 9 height 9
radio input "true"
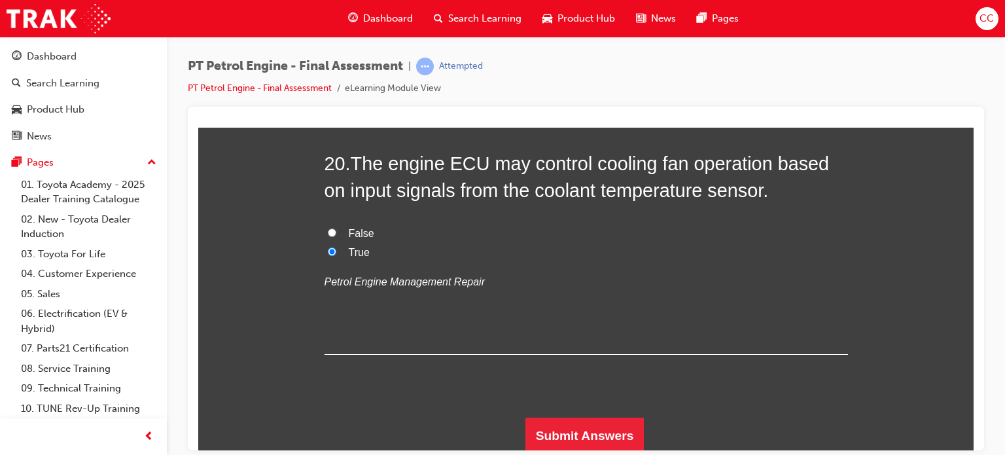
click at [558, 423] on button "Submit Answers" at bounding box center [584, 435] width 119 height 37
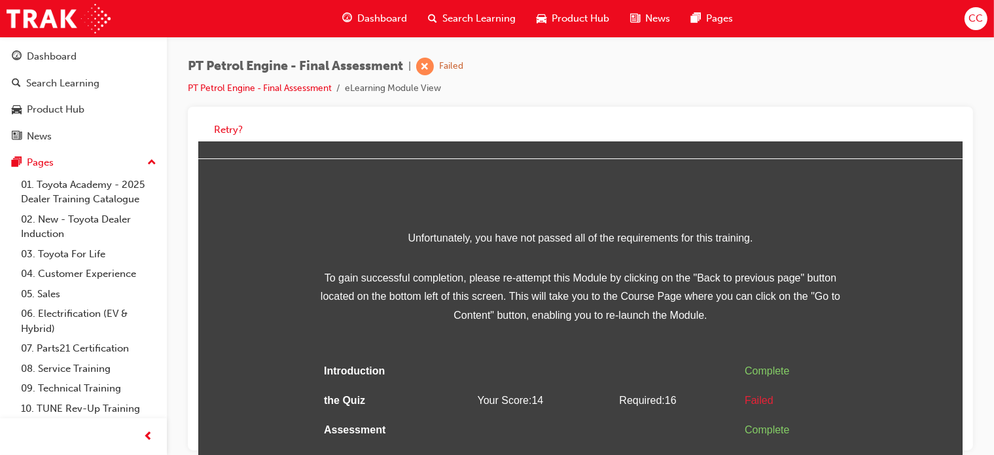
scroll to position [9, 0]
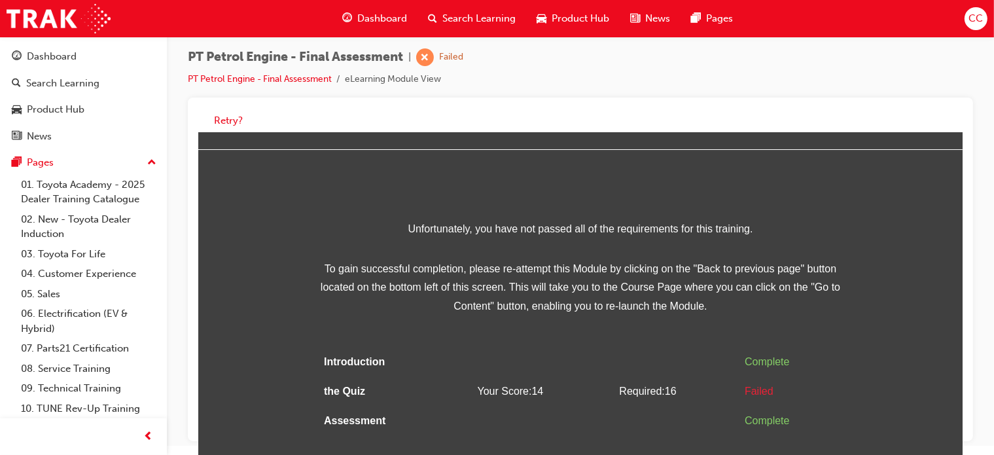
click at [222, 110] on div "Retry?" at bounding box center [580, 121] width 764 height 26
click at [227, 120] on button "Retry?" at bounding box center [228, 120] width 29 height 15
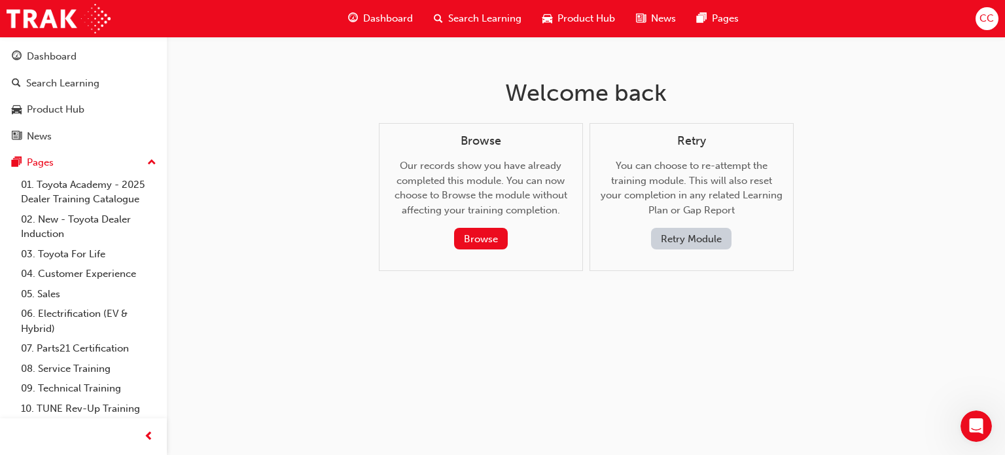
click at [673, 238] on button "Retry Module" at bounding box center [691, 239] width 80 height 22
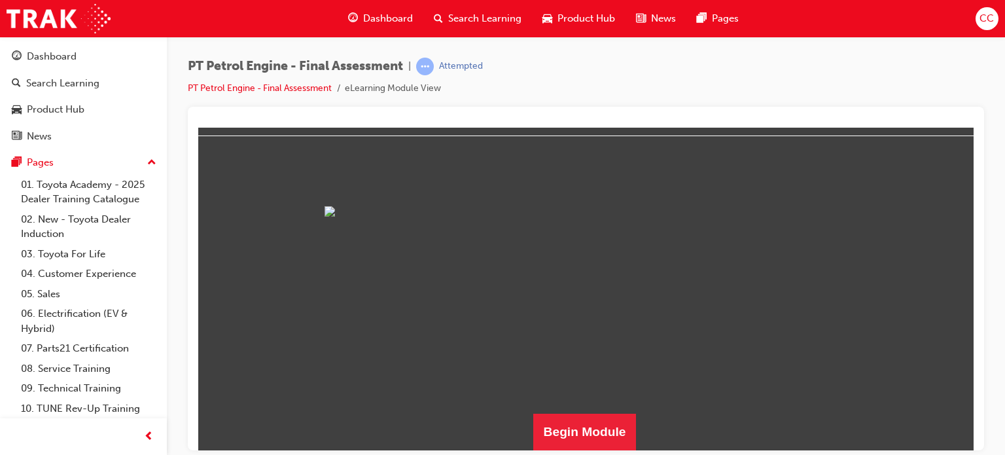
scroll to position [187, 0]
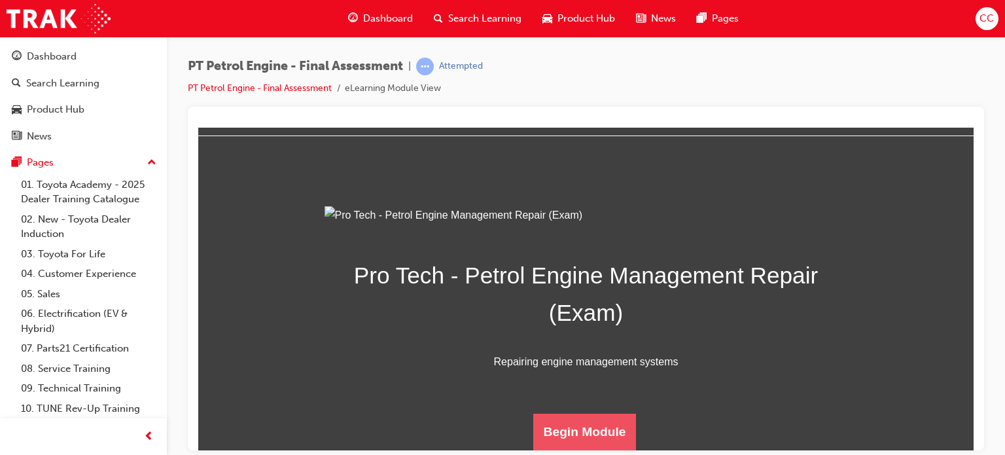
click at [594, 426] on button "Begin Module" at bounding box center [584, 431] width 103 height 37
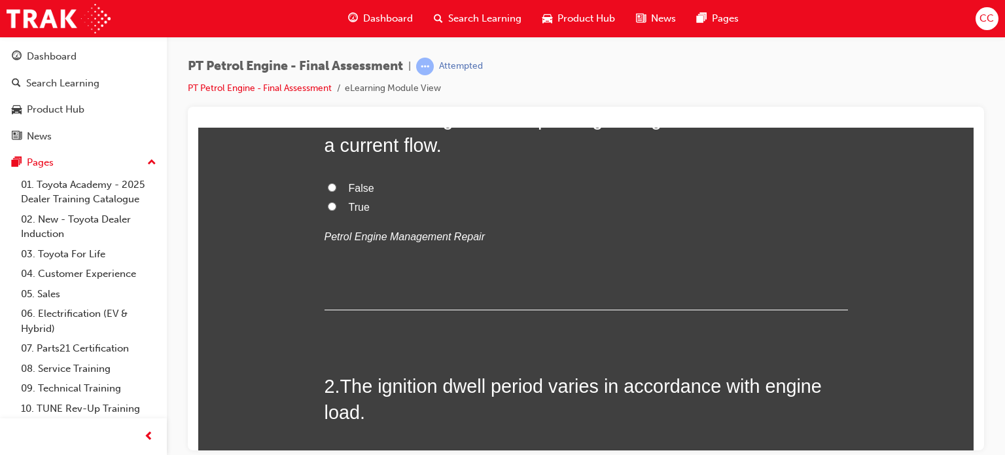
scroll to position [0, 0]
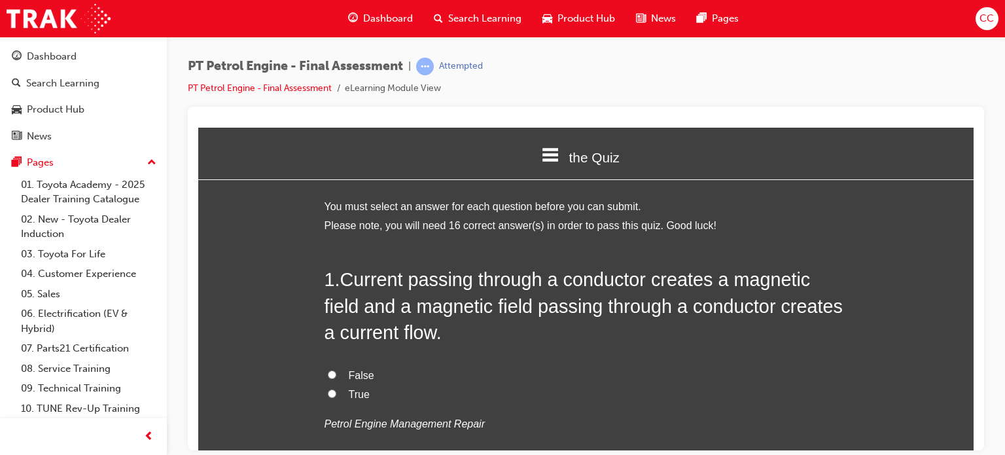
click at [325, 398] on label "True" at bounding box center [586, 394] width 523 height 19
click at [328, 397] on input "True" at bounding box center [332, 393] width 9 height 9
radio input "true"
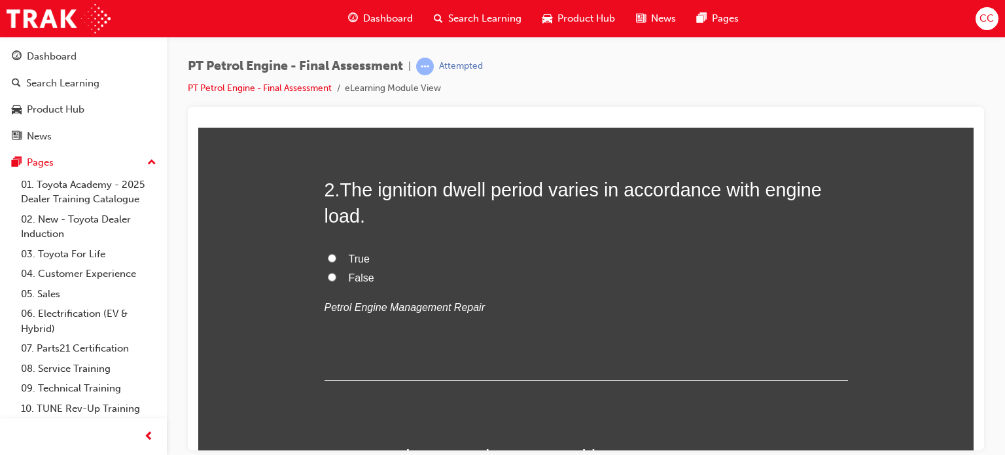
scroll to position [353, 0]
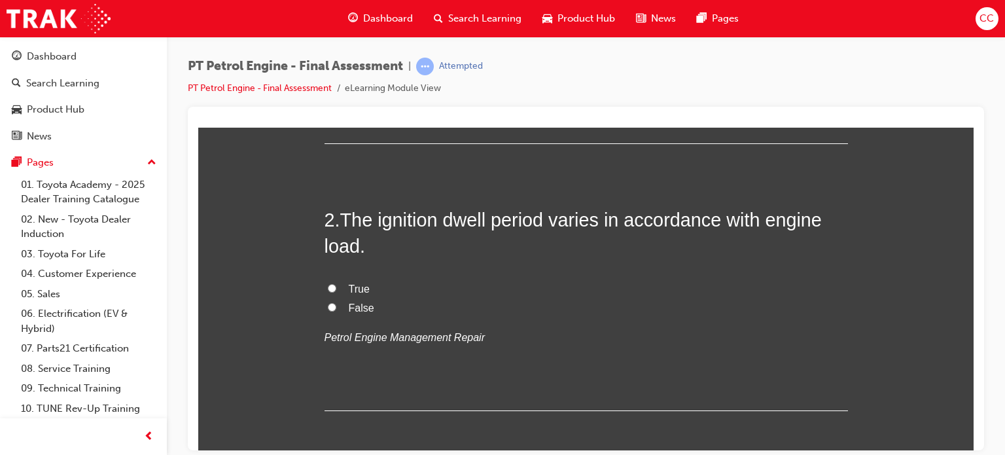
click at [328, 287] on input "True" at bounding box center [332, 287] width 9 height 9
radio input "true"
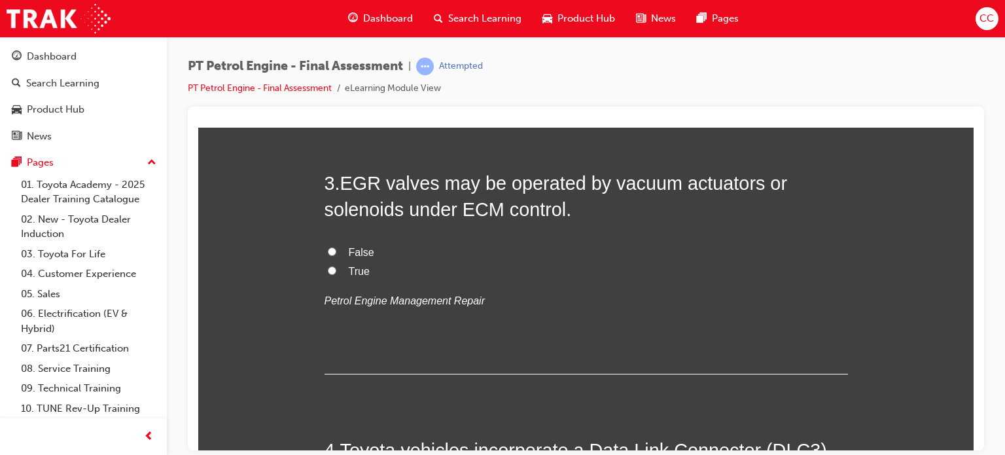
scroll to position [626, 0]
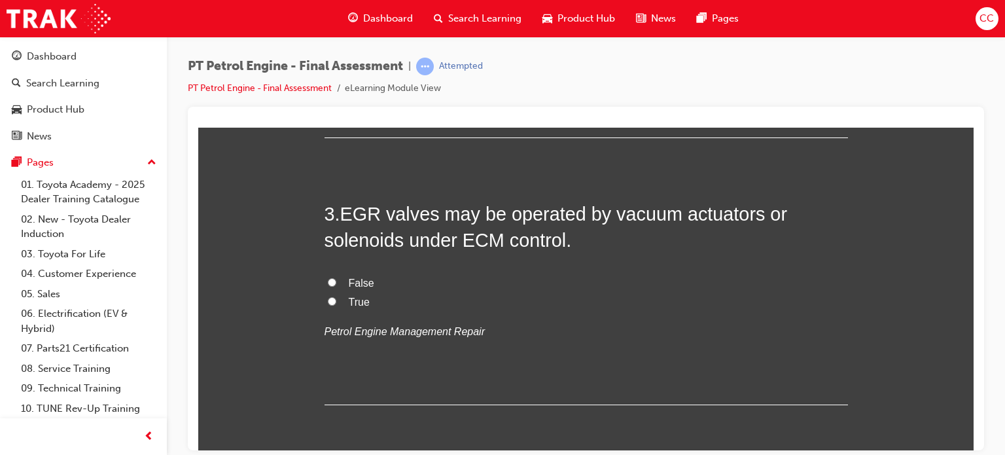
click at [325, 304] on label "True" at bounding box center [586, 302] width 523 height 19
click at [328, 304] on input "True" at bounding box center [332, 300] width 9 height 9
radio input "true"
drag, startPoint x: 325, startPoint y: 304, endPoint x: 772, endPoint y: 301, distance: 447.6
click at [772, 301] on label "True" at bounding box center [586, 302] width 523 height 19
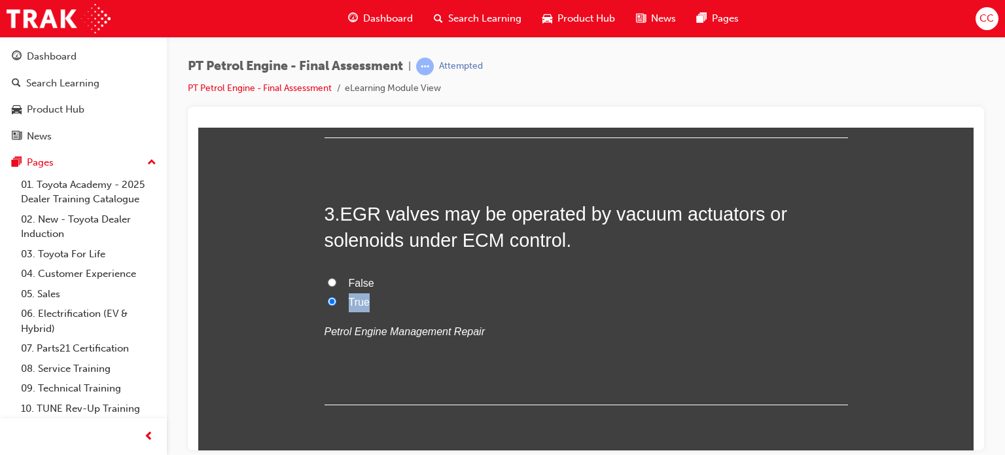
click at [336, 301] on input "True" at bounding box center [332, 300] width 9 height 9
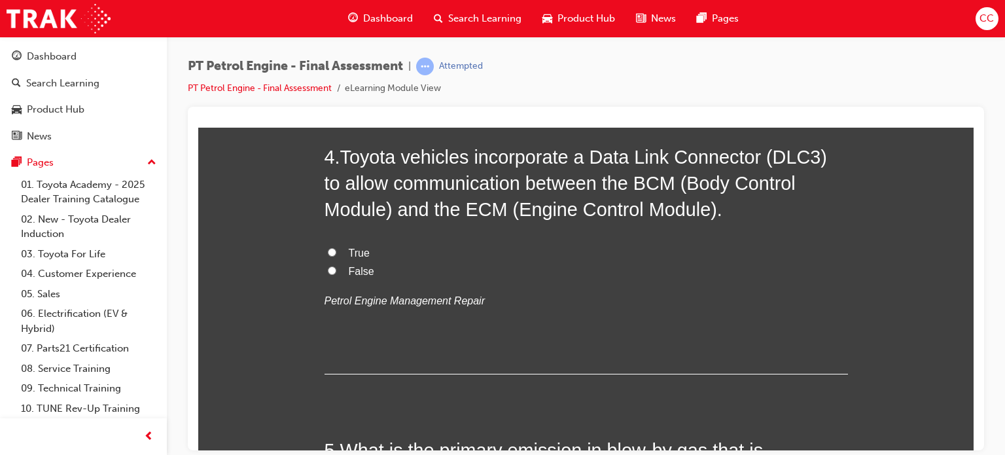
scroll to position [910, 0]
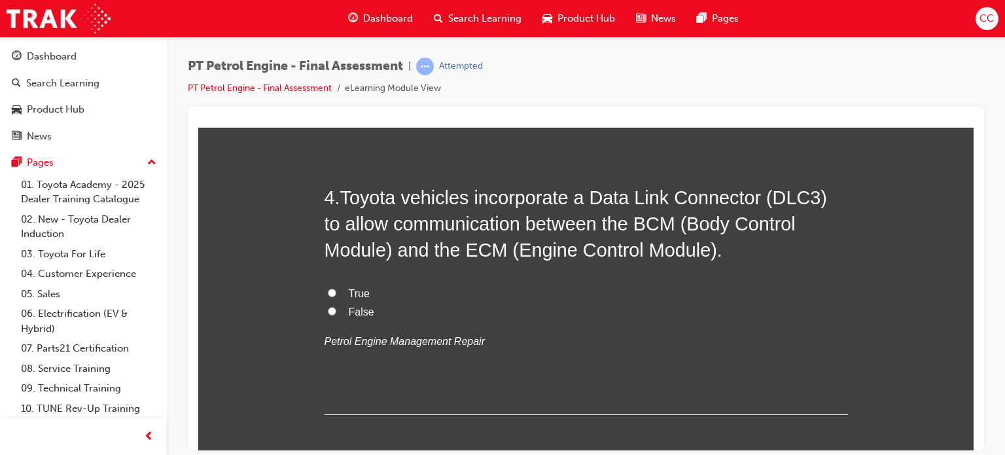
click at [328, 292] on input "True" at bounding box center [332, 292] width 9 height 9
radio input "true"
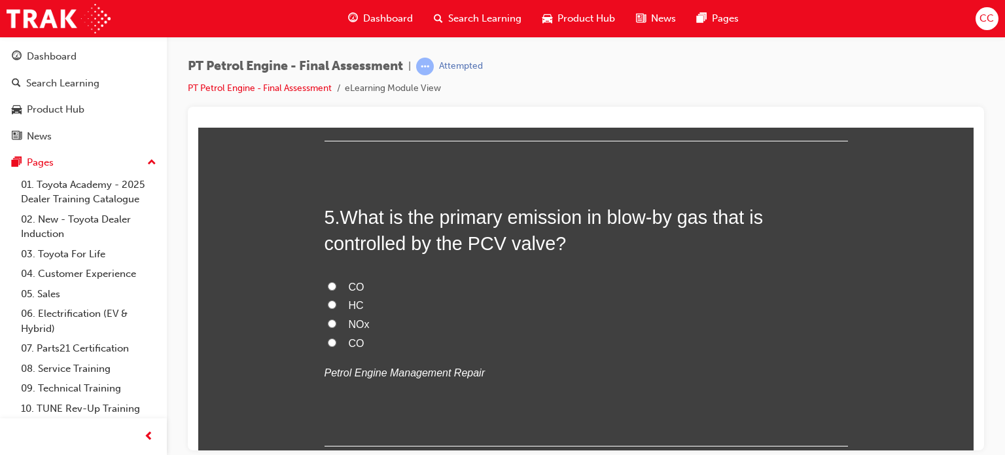
scroll to position [1194, 0]
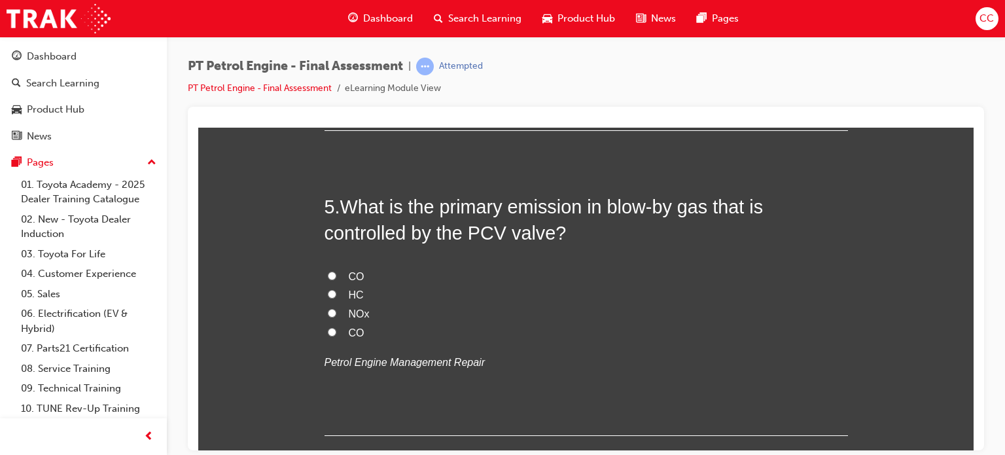
click at [328, 294] on input "HC" at bounding box center [332, 293] width 9 height 9
radio input "true"
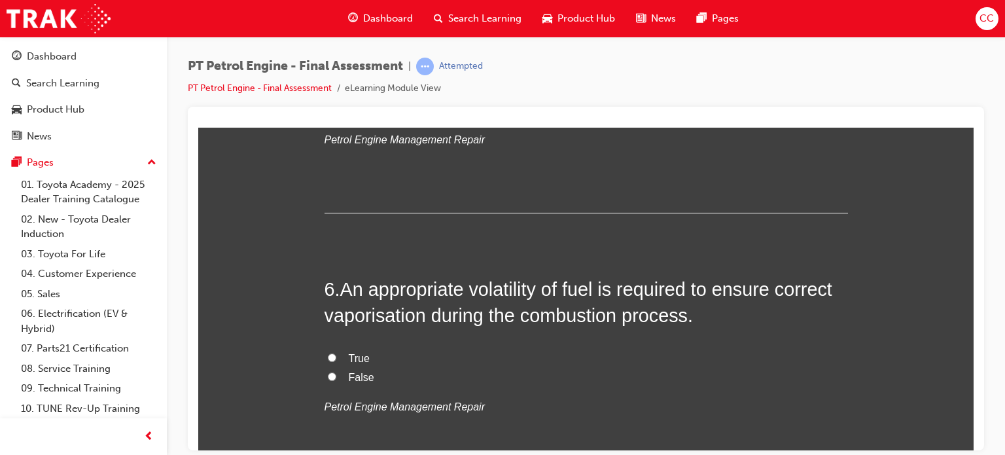
scroll to position [1466, 0]
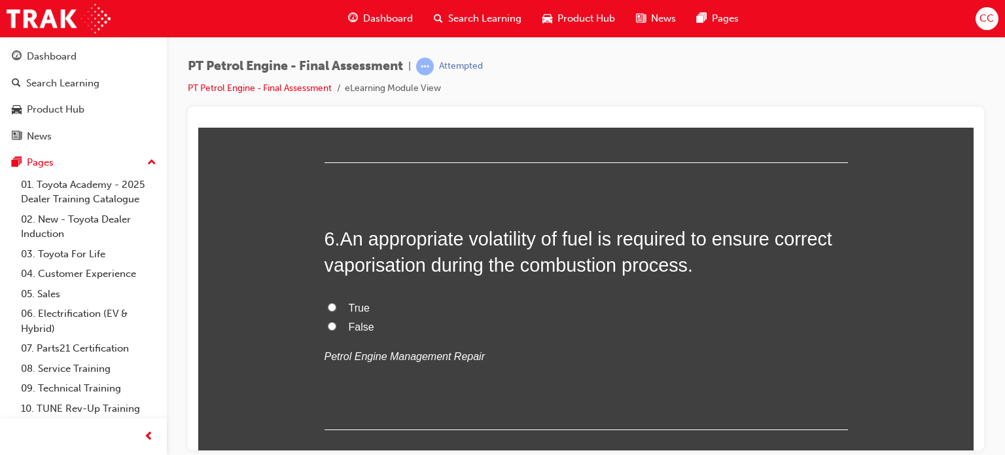
click at [349, 310] on span "True" at bounding box center [359, 307] width 21 height 11
click at [336, 310] on input "True" at bounding box center [332, 306] width 9 height 9
radio input "true"
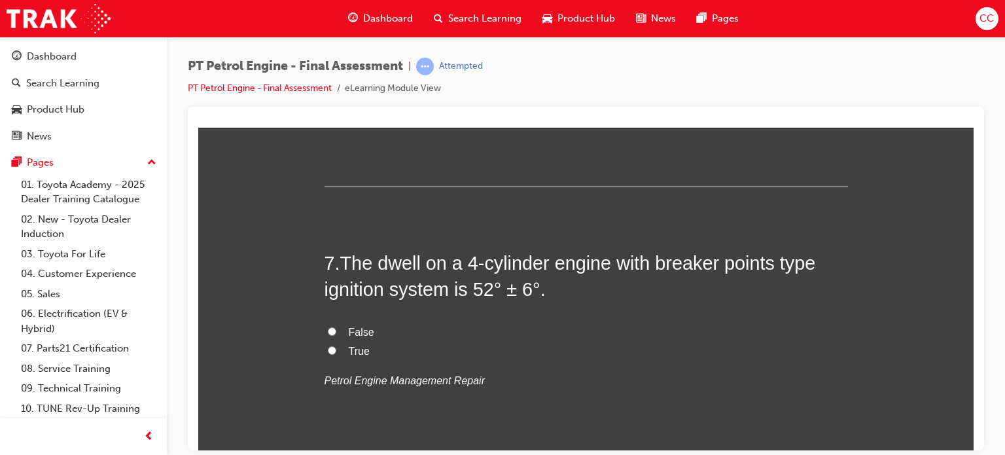
scroll to position [1740, 0]
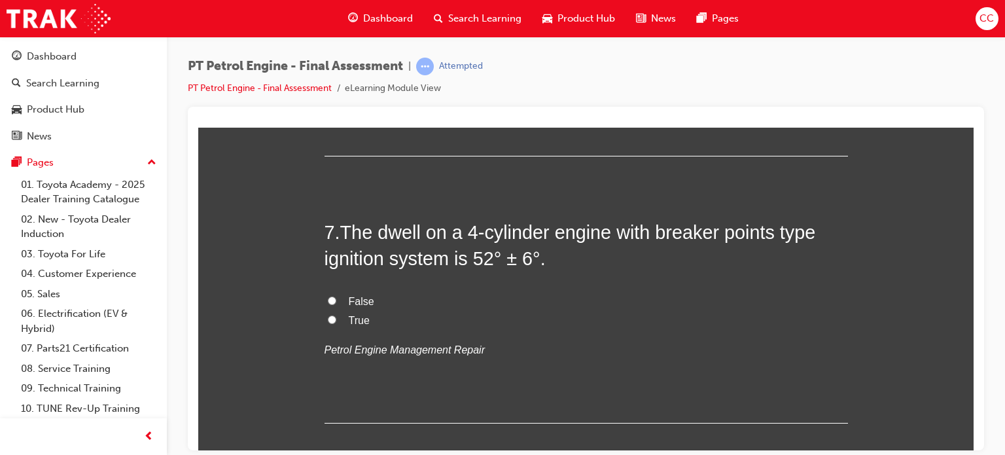
click at [328, 320] on input "True" at bounding box center [332, 319] width 9 height 9
radio input "true"
drag, startPoint x: 1172, startPoint y: 366, endPoint x: 970, endPoint y: 249, distance: 233.7
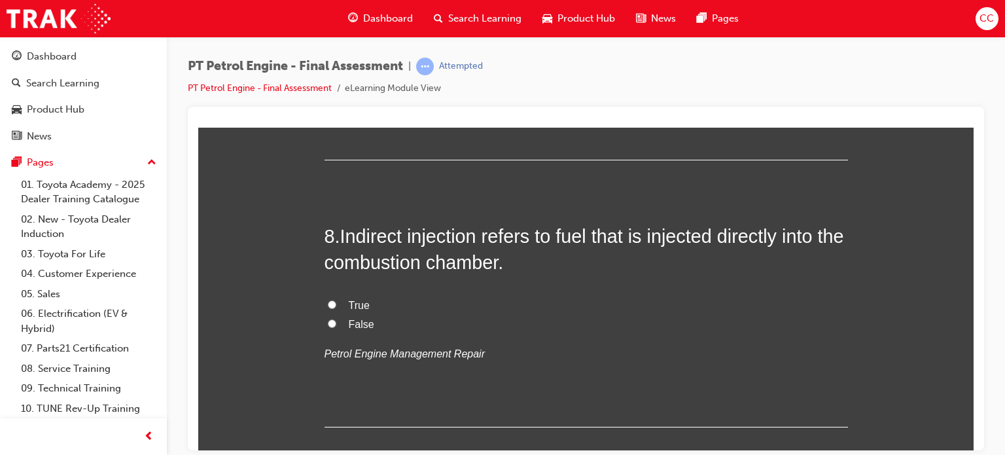
scroll to position [1963, 0]
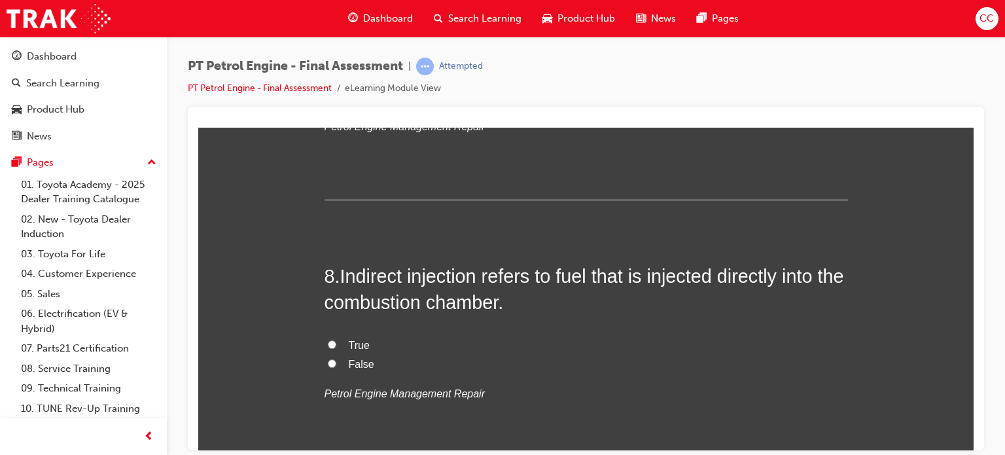
click at [328, 363] on input "False" at bounding box center [332, 363] width 9 height 9
radio input "true"
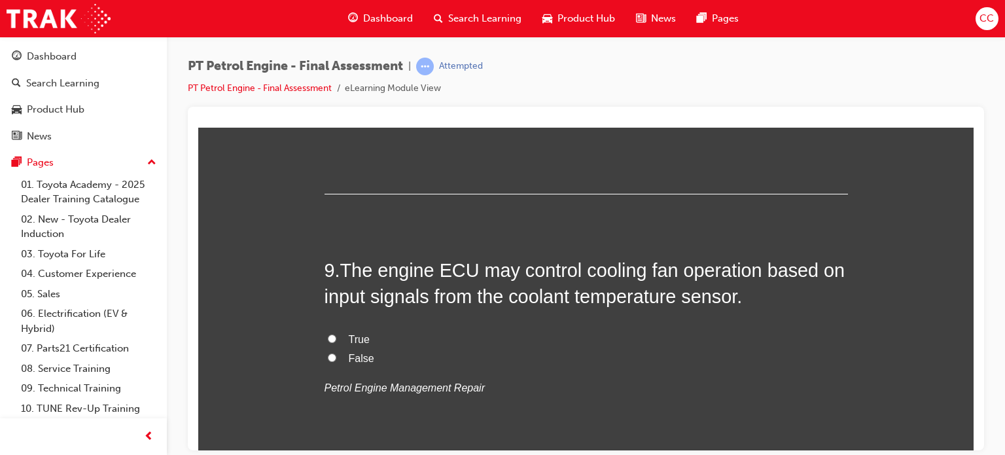
scroll to position [2246, 0]
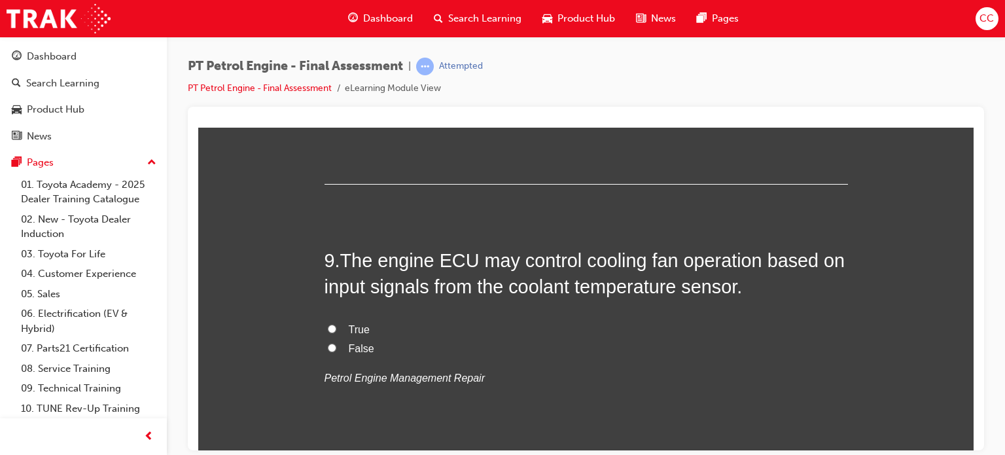
click at [328, 325] on input "True" at bounding box center [332, 328] width 9 height 9
radio input "true"
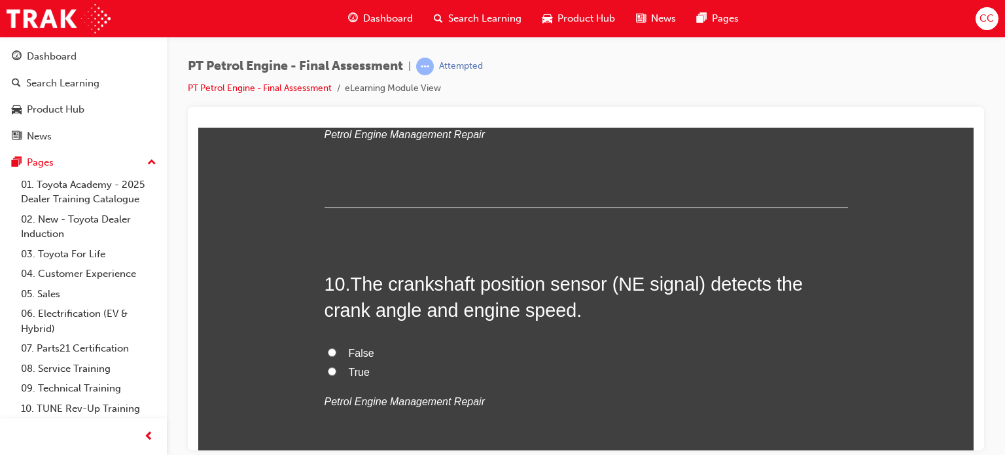
scroll to position [2500, 0]
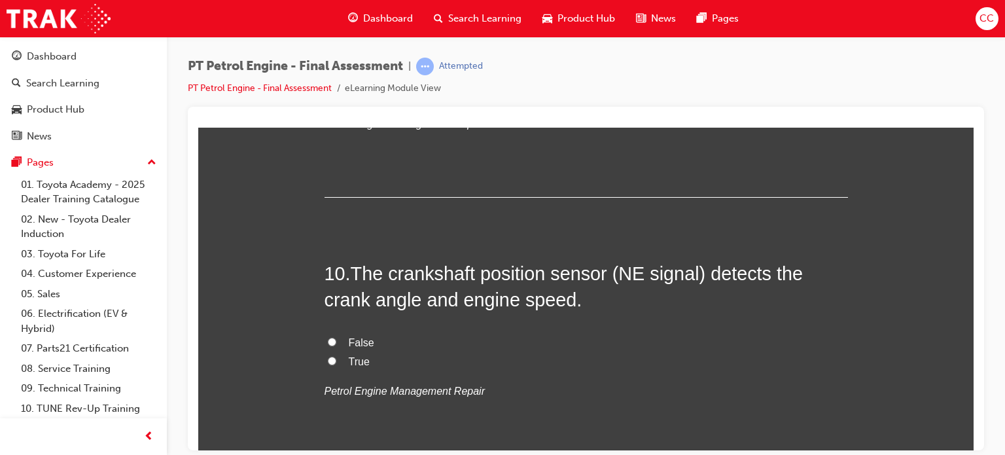
click at [330, 365] on label "True" at bounding box center [586, 361] width 523 height 19
click at [330, 364] on input "True" at bounding box center [332, 360] width 9 height 9
radio input "true"
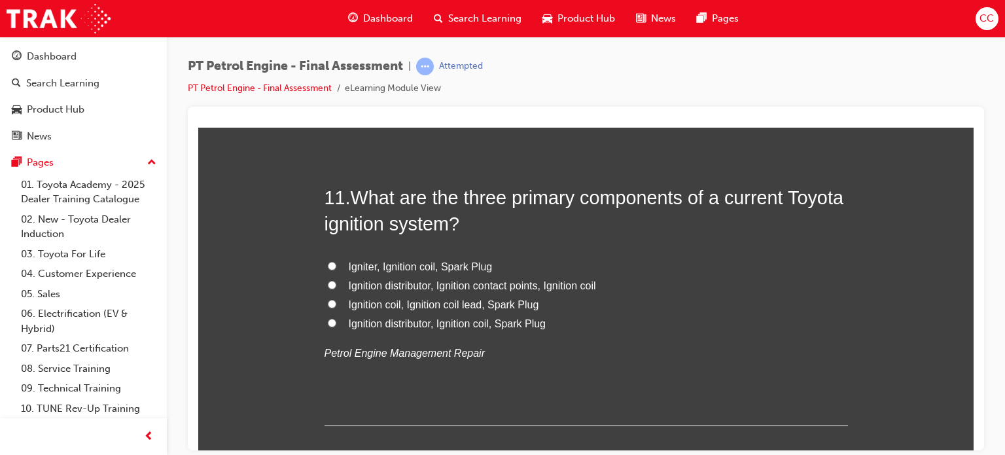
scroll to position [2853, 0]
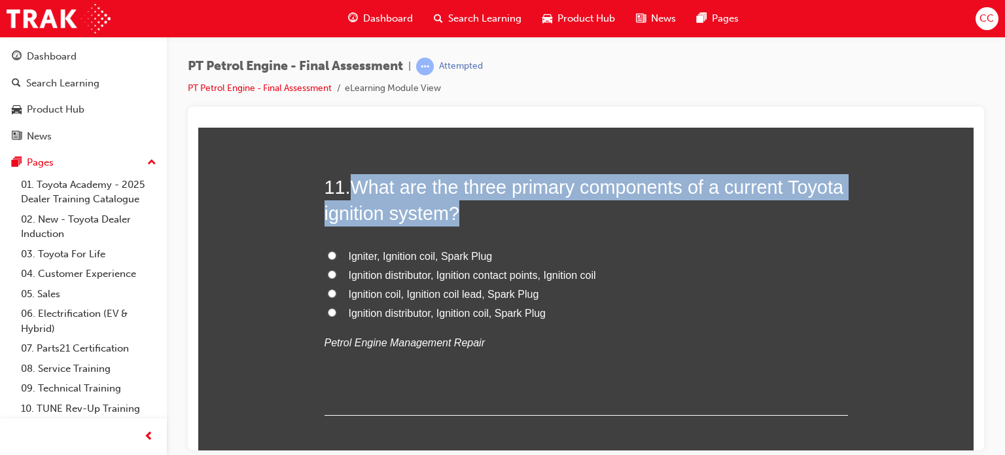
drag, startPoint x: 351, startPoint y: 192, endPoint x: 514, endPoint y: 215, distance: 164.6
click at [514, 215] on span "What are the three primary components of a current Toyota ignition system?" at bounding box center [584, 199] width 519 height 47
click at [488, 205] on span "What are the three primary components of a current Toyota ignition system?" at bounding box center [584, 199] width 519 height 47
drag, startPoint x: 351, startPoint y: 186, endPoint x: 506, endPoint y: 213, distance: 158.1
click at [506, 213] on span "What are the three primary components of a current Toyota ignition system?" at bounding box center [584, 199] width 519 height 47
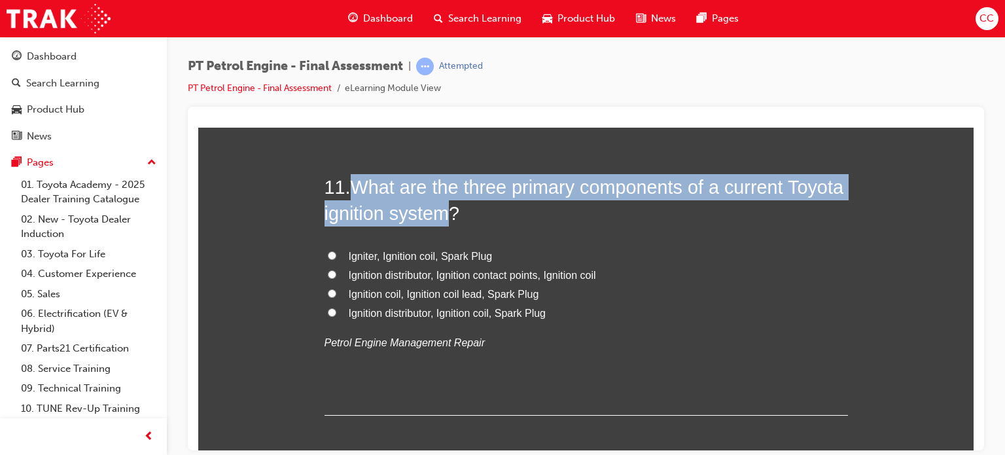
copy span "What are the three primary components of a current Toyota ignition system"
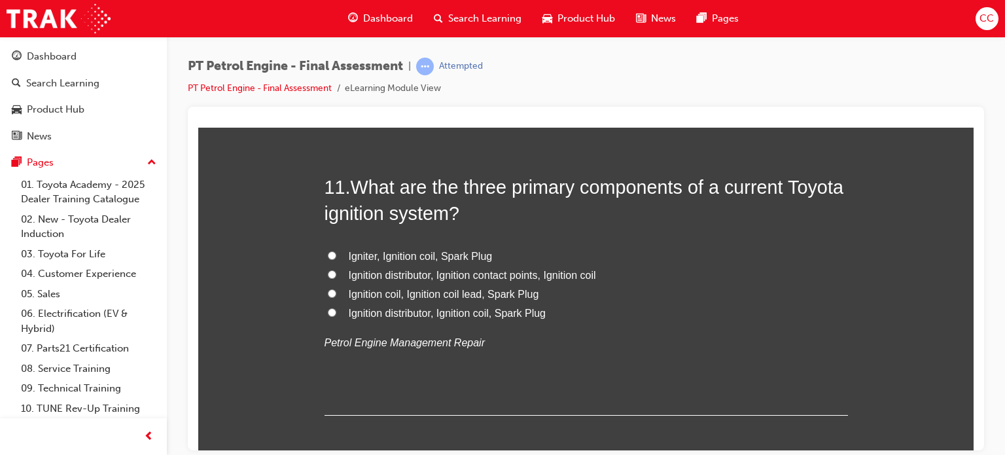
click at [275, 177] on div "You must select an answer for each question before you can submit. Please note,…" at bounding box center [585, 195] width 775 height 5702
click at [376, 251] on span "Igniter, Ignition coil, Spark Plug" at bounding box center [421, 255] width 144 height 11
click at [336, 251] on input "Igniter, Ignition coil, Spark Plug" at bounding box center [332, 255] width 9 height 9
radio input "true"
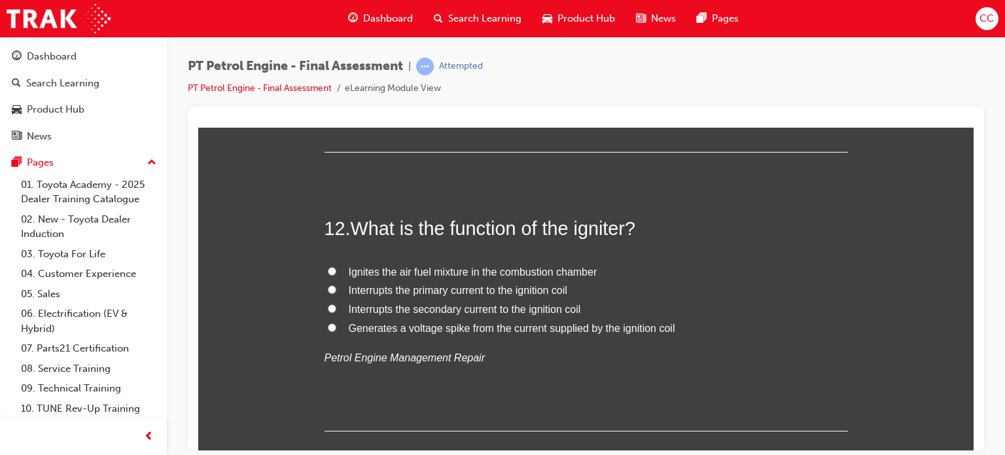
scroll to position [3146, 0]
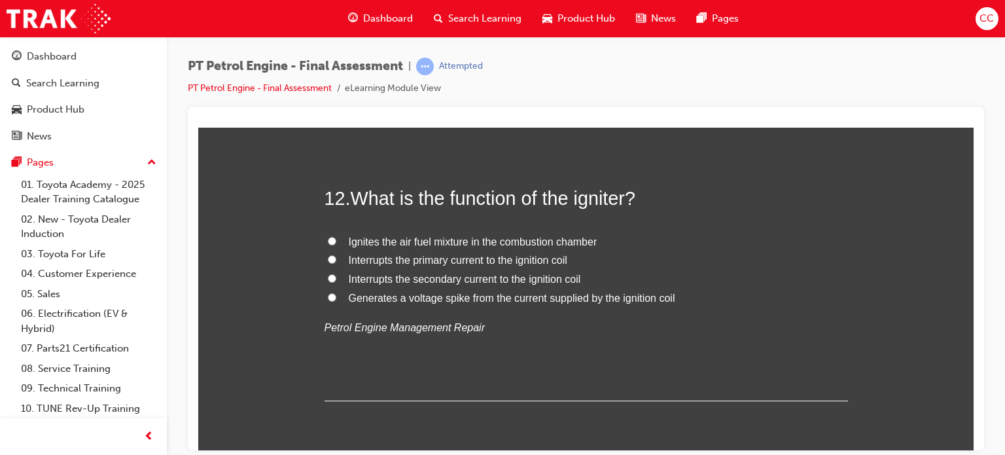
click at [555, 238] on span "Ignites the air fuel mixture in the combustion chamber" at bounding box center [473, 241] width 249 height 11
click at [336, 238] on input "Ignites the air fuel mixture in the combustion chamber" at bounding box center [332, 240] width 9 height 9
radio input "true"
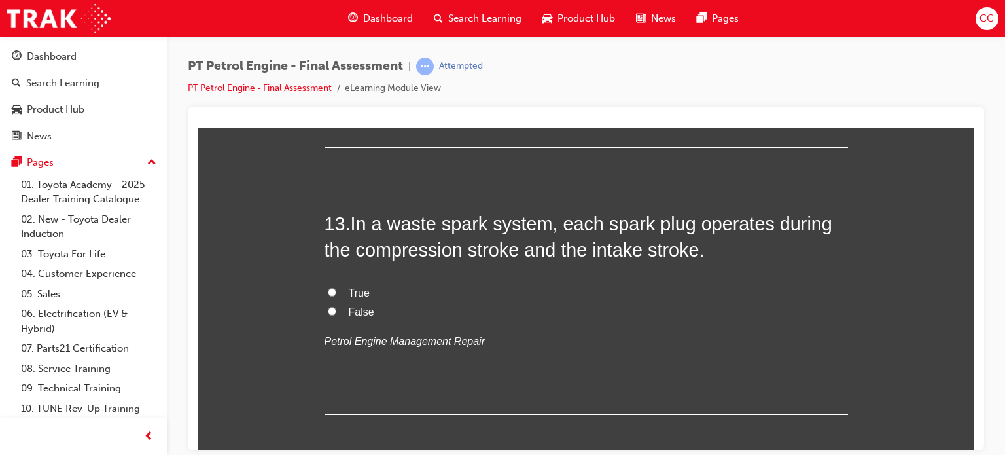
scroll to position [3409, 0]
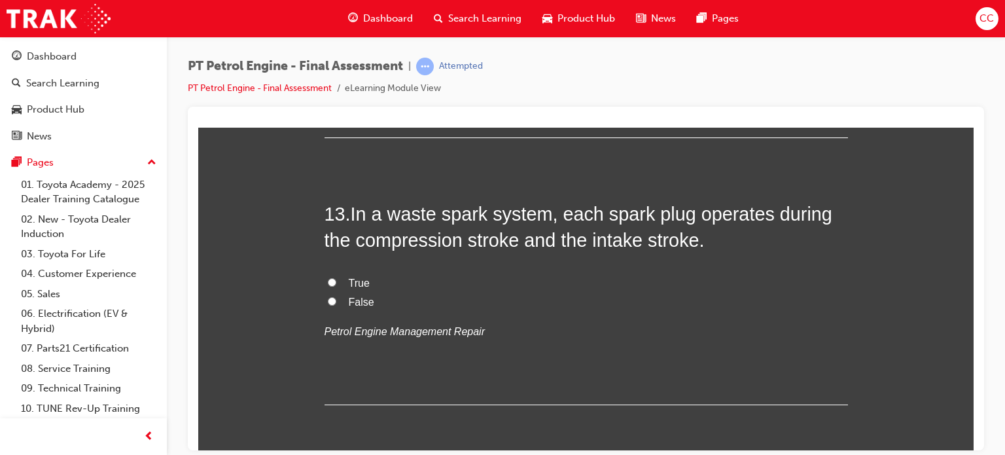
click at [328, 277] on input "True" at bounding box center [332, 281] width 9 height 9
radio input "true"
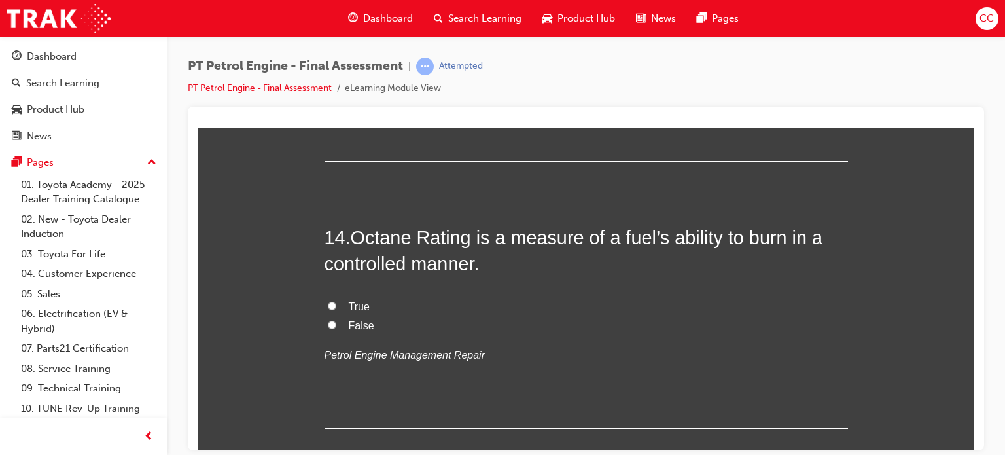
scroll to position [3672, 0]
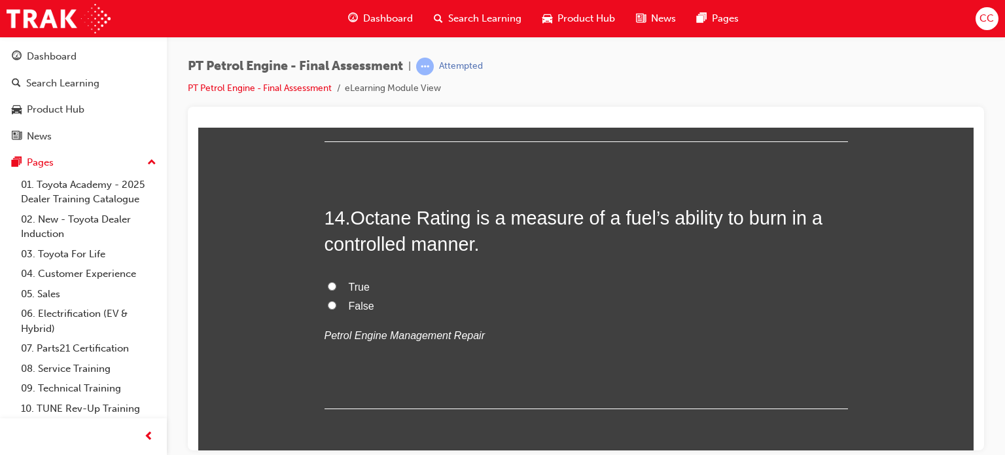
click at [328, 286] on input "True" at bounding box center [332, 285] width 9 height 9
radio input "true"
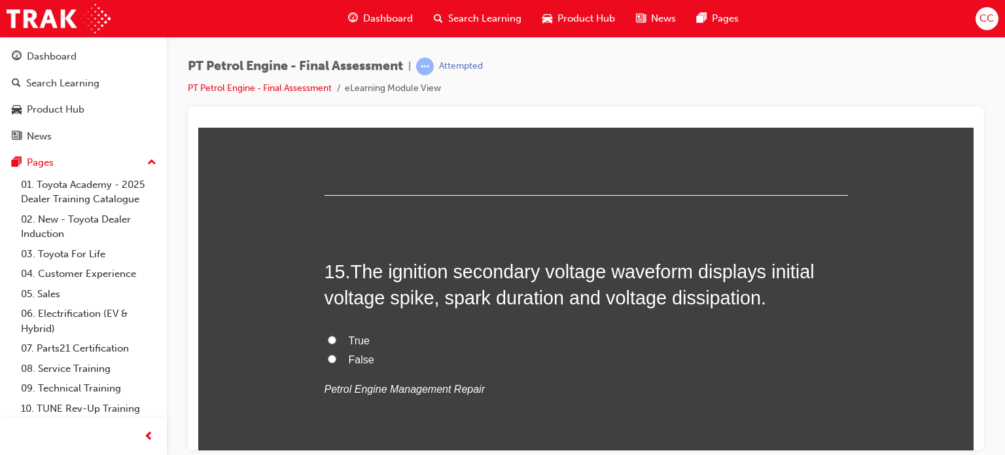
scroll to position [3895, 0]
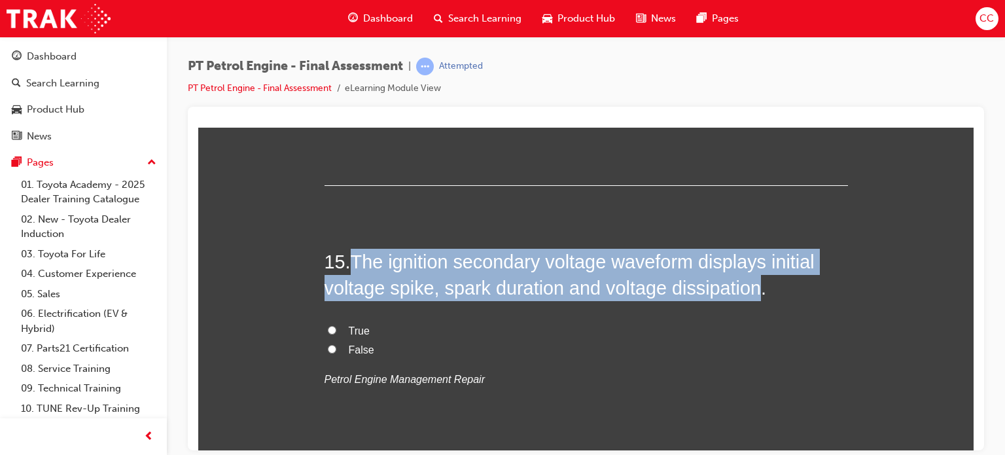
drag, startPoint x: 351, startPoint y: 262, endPoint x: 751, endPoint y: 284, distance: 401.1
click at [751, 284] on span "The ignition secondary voltage waveform displays initial voltage spike, spark d…" at bounding box center [570, 274] width 490 height 47
click at [717, 285] on span "The ignition secondary voltage waveform displays initial voltage spike, spark d…" at bounding box center [570, 274] width 490 height 47
drag, startPoint x: 717, startPoint y: 285, endPoint x: 465, endPoint y: 231, distance: 257.6
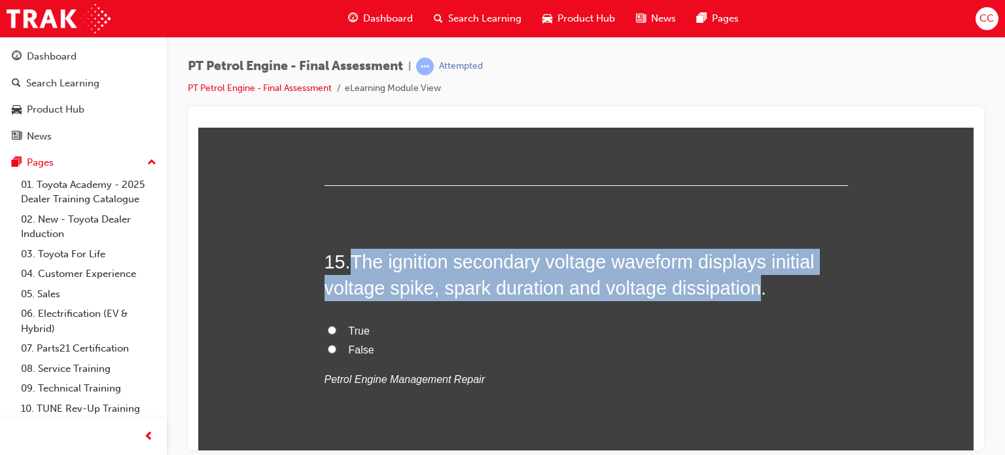
drag, startPoint x: 348, startPoint y: 255, endPoint x: 754, endPoint y: 291, distance: 407.4
click at [754, 291] on h2 "15 . The ignition secondary voltage waveform displays initial voltage spike, sp…" at bounding box center [586, 274] width 523 height 53
copy span "The ignition secondary voltage waveform displays initial voltage spike, spark d…"
click at [328, 329] on input "True" at bounding box center [332, 329] width 9 height 9
radio input "true"
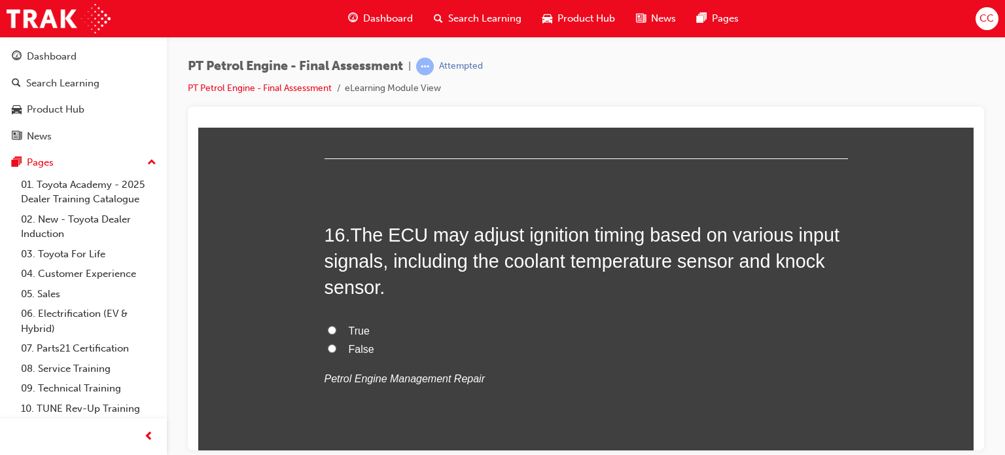
scroll to position [4199, 0]
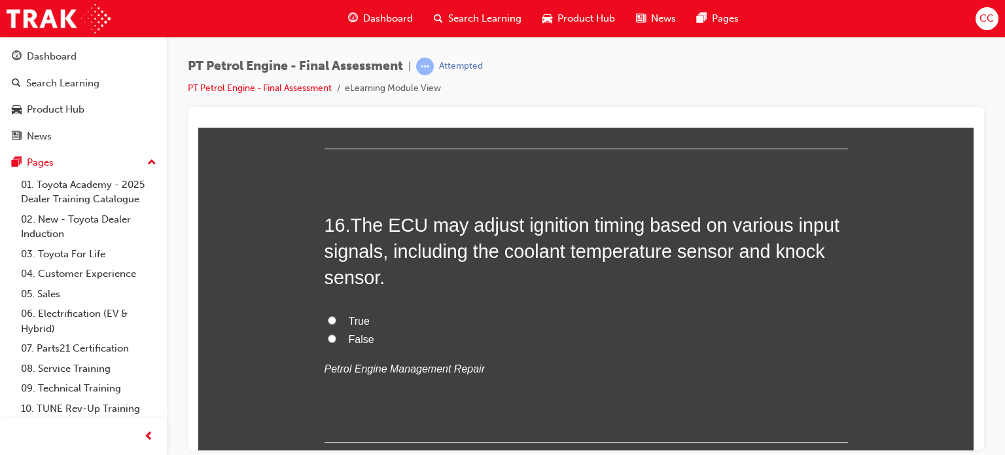
drag, startPoint x: 969, startPoint y: 349, endPoint x: 1172, endPoint y: 493, distance: 248.4
click at [328, 315] on input "True" at bounding box center [332, 319] width 9 height 9
radio input "true"
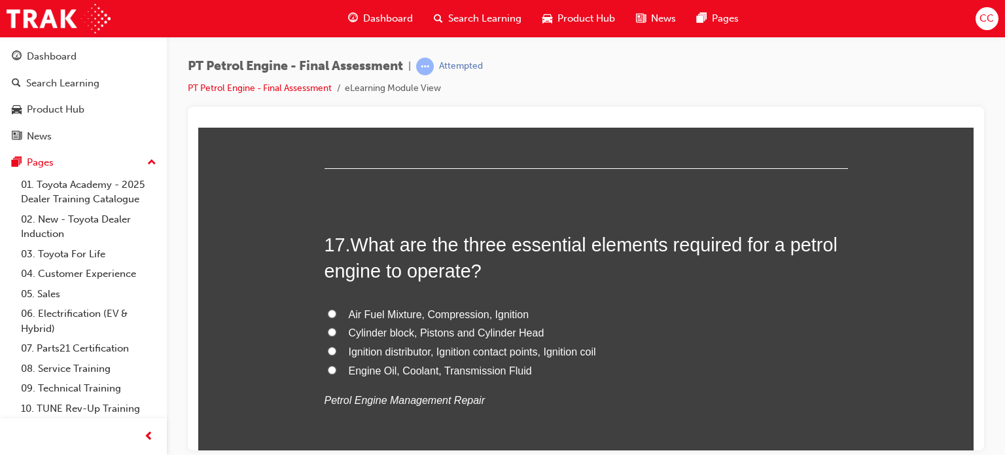
scroll to position [4482, 0]
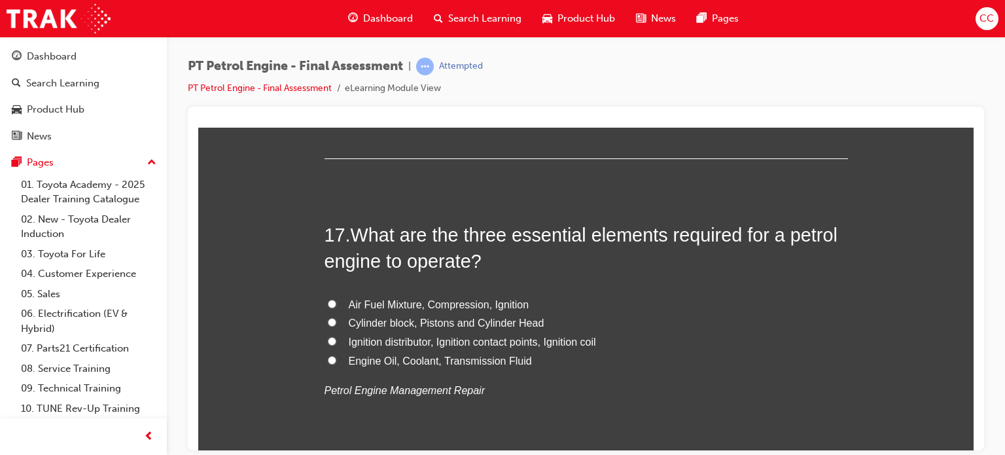
click at [426, 301] on span "Air Fuel Mixture, Compression, Ignition" at bounding box center [439, 303] width 181 height 11
click at [336, 301] on input "Air Fuel Mixture, Compression, Ignition" at bounding box center [332, 303] width 9 height 9
radio input "true"
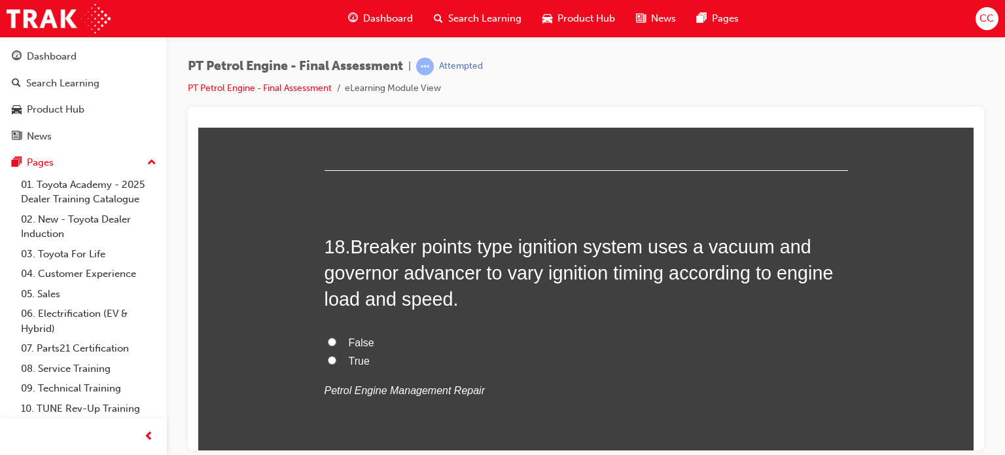
scroll to position [4785, 0]
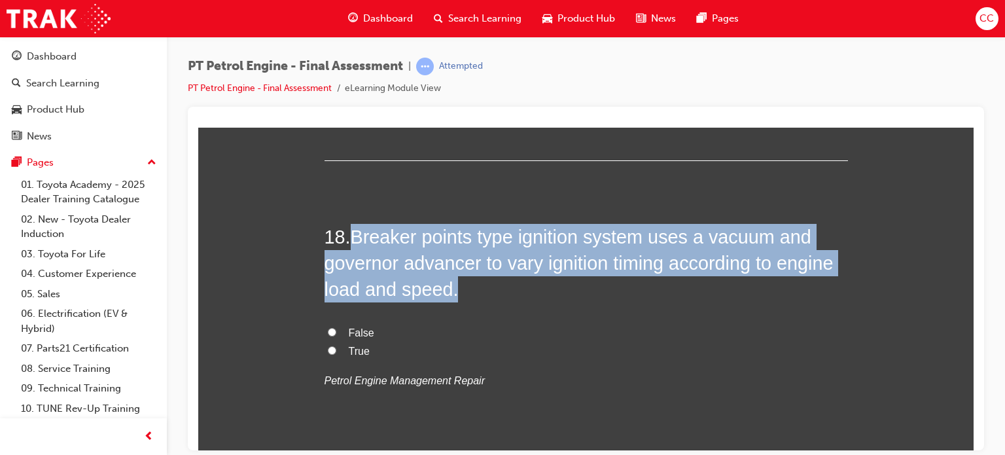
drag, startPoint x: 351, startPoint y: 236, endPoint x: 447, endPoint y: 286, distance: 108.6
click at [447, 286] on span "Breaker points type ignition system uses a vacuum and governor advancer to vary…" at bounding box center [579, 263] width 509 height 74
click at [430, 281] on span "Breaker points type ignition system uses a vacuum and governor advancer to vary…" at bounding box center [579, 263] width 509 height 74
drag, startPoint x: 351, startPoint y: 229, endPoint x: 443, endPoint y: 291, distance: 110.9
click at [443, 291] on span "Breaker points type ignition system uses a vacuum and governor advancer to vary…" at bounding box center [579, 263] width 509 height 74
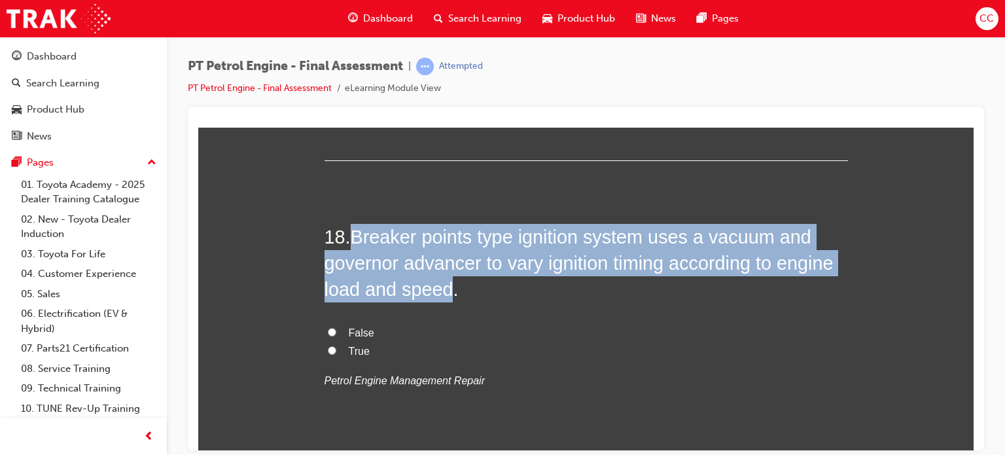
copy span "Breaker points type ignition system uses a vacuum and governor advancer to vary…"
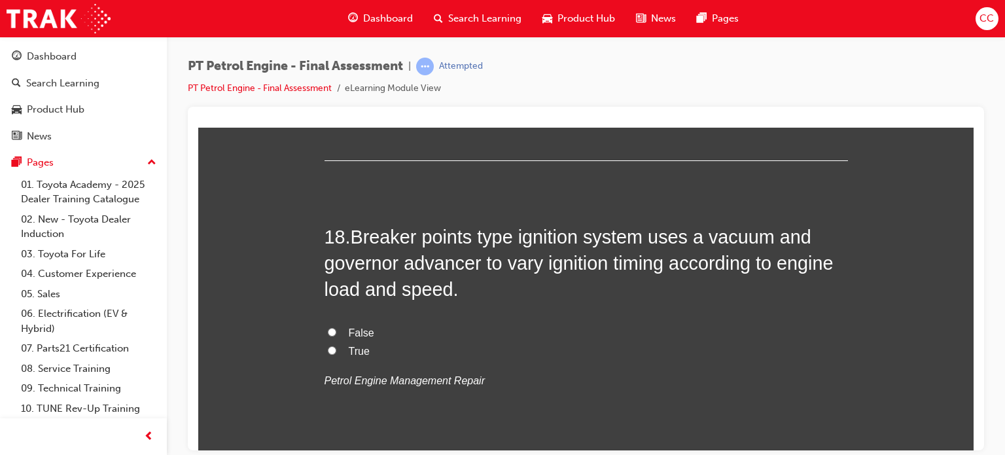
click at [325, 352] on label "True" at bounding box center [586, 351] width 523 height 19
click at [328, 352] on input "True" at bounding box center [332, 350] width 9 height 9
radio input "true"
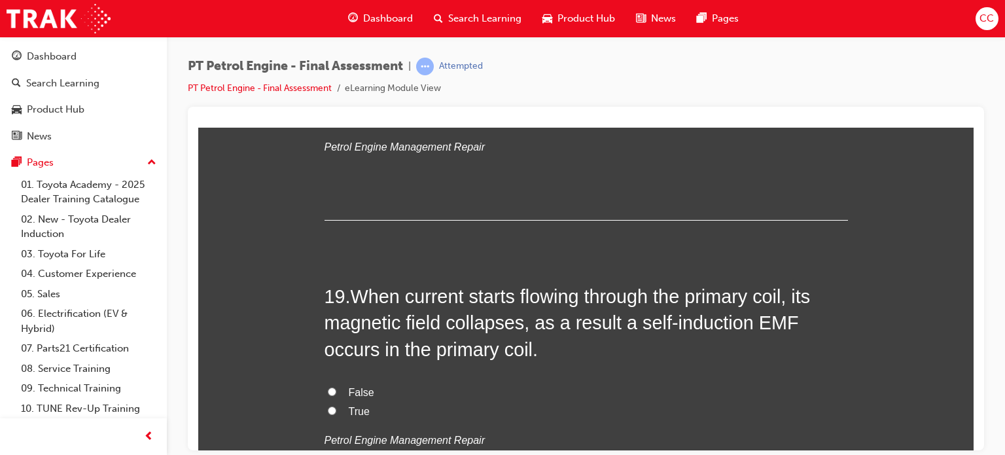
scroll to position [5049, 0]
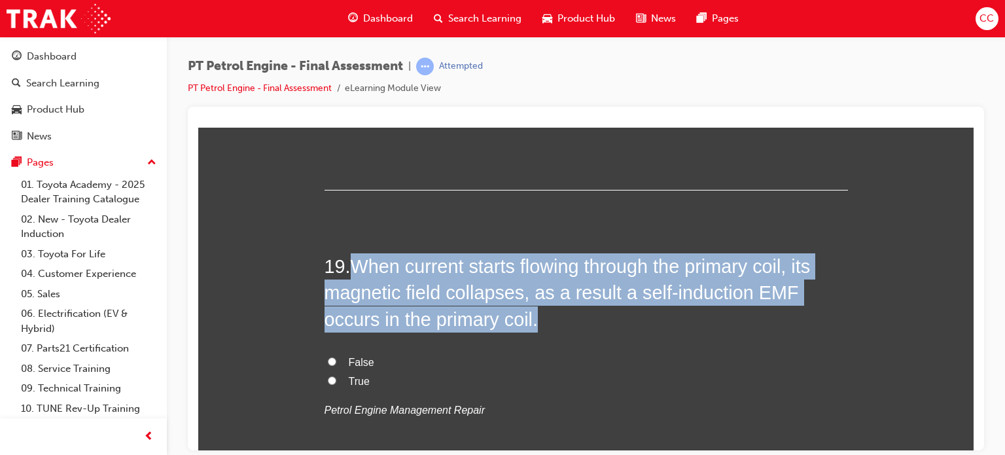
drag, startPoint x: 344, startPoint y: 260, endPoint x: 476, endPoint y: 315, distance: 143.2
click at [476, 315] on h2 "19 . When current starts flowing through the primary coil, its magnetic field c…" at bounding box center [586, 292] width 523 height 79
copy h2 "When current starts flowing through the primary coil, its magnetic field collap…"
click at [328, 361] on input "False" at bounding box center [332, 361] width 9 height 9
radio input "true"
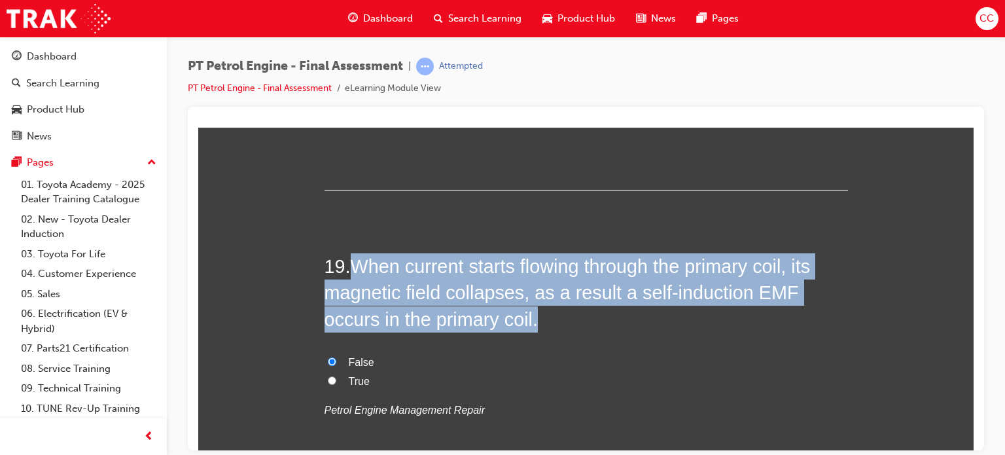
scroll to position [5445, 0]
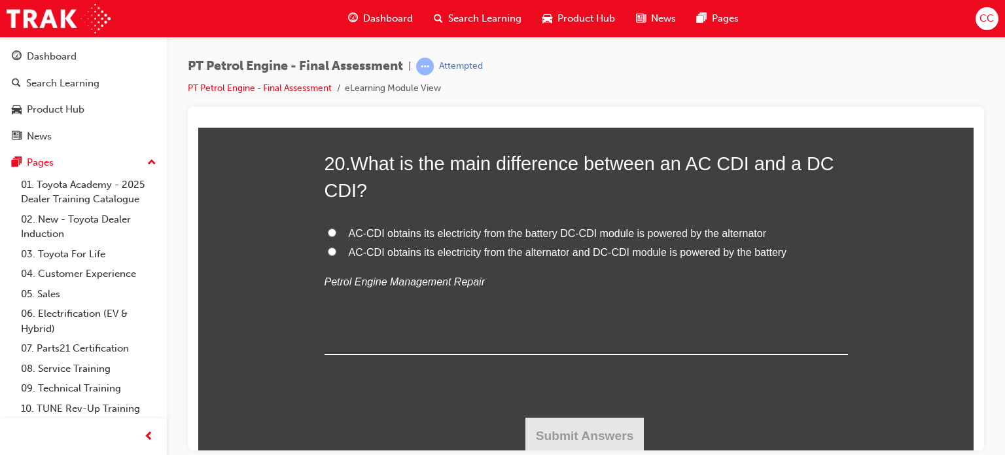
drag, startPoint x: 968, startPoint y: 409, endPoint x: 1171, endPoint y: 577, distance: 263.0
click at [563, 246] on span "AC-CDI obtains its electricity from the alternator and DC-CDI module is powered…" at bounding box center [568, 251] width 438 height 11
click at [336, 247] on input "AC-CDI obtains its electricity from the alternator and DC-CDI module is powered…" at bounding box center [332, 251] width 9 height 9
radio input "true"
click at [567, 432] on button "Submit Answers" at bounding box center [584, 435] width 119 height 37
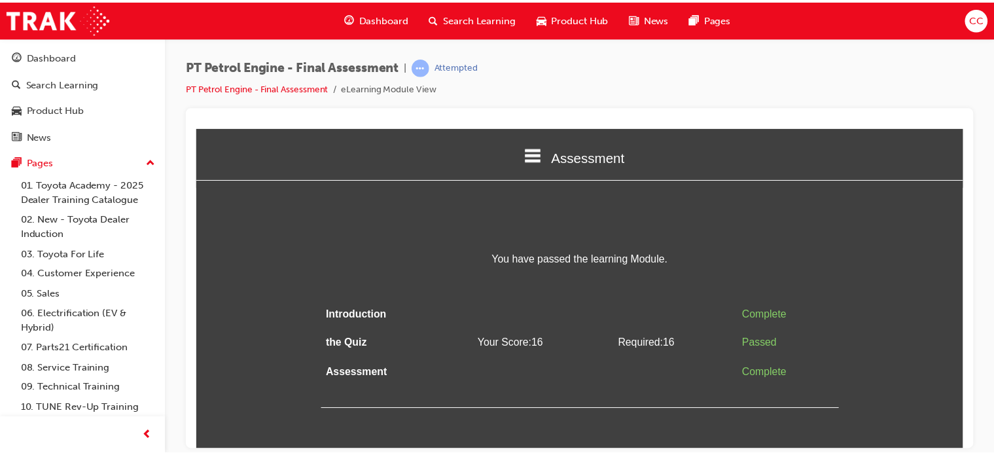
scroll to position [0, 0]
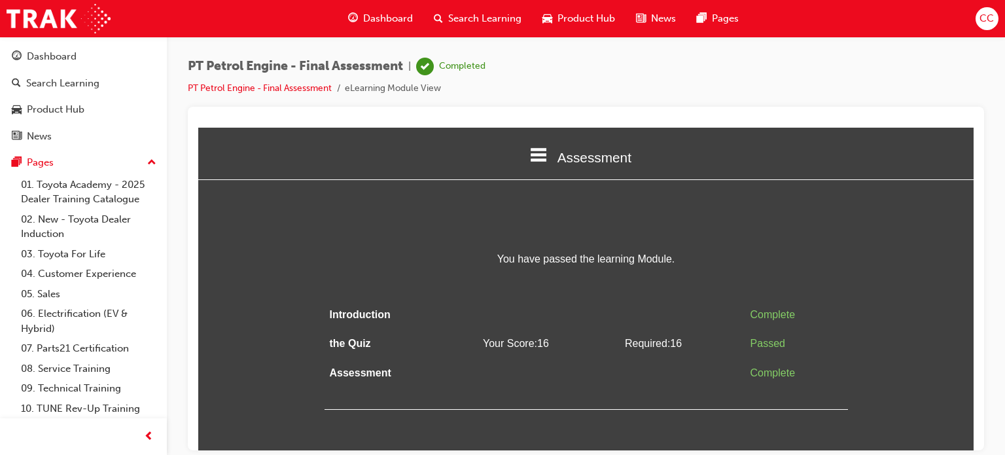
click at [993, 196] on div "PT Petrol Engine - Final Assessment | Completed PT Petrol Engine - Final Assess…" at bounding box center [586, 229] width 838 height 385
drag, startPoint x: 1000, startPoint y: 198, endPoint x: 993, endPoint y: 268, distance: 69.7
click at [993, 268] on div "PT Petrol Engine - Final Assessment | Completed PT Petrol Engine - Final Assess…" at bounding box center [586, 229] width 838 height 385
drag, startPoint x: 869, startPoint y: 255, endPoint x: 853, endPoint y: 383, distance: 128.6
click at [853, 383] on div "You have passed the learning Module. Introduction Complete the Quiz Your Score:…" at bounding box center [585, 329] width 775 height 160
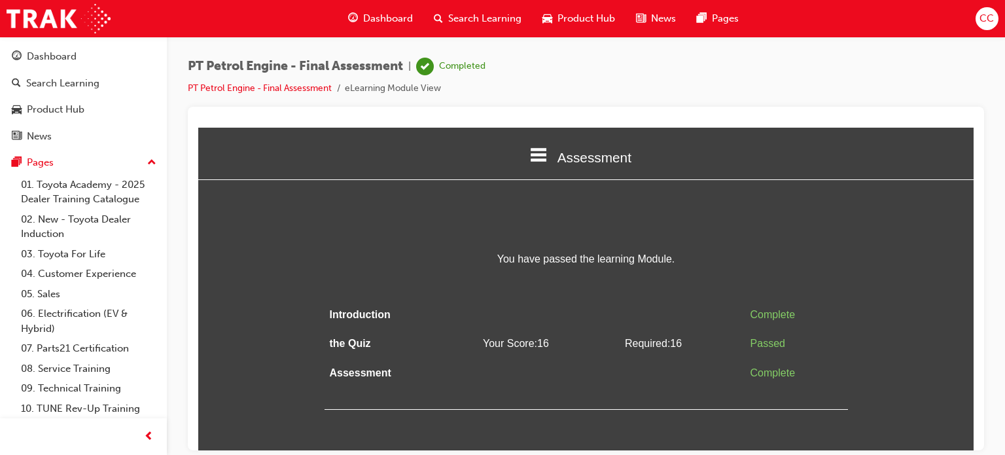
click at [383, 13] on span "Dashboard" at bounding box center [388, 18] width 50 height 15
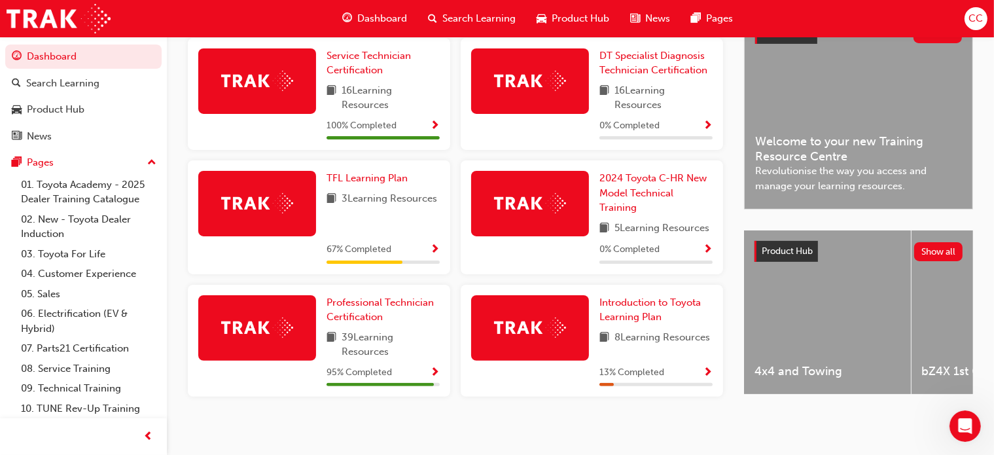
scroll to position [332, 0]
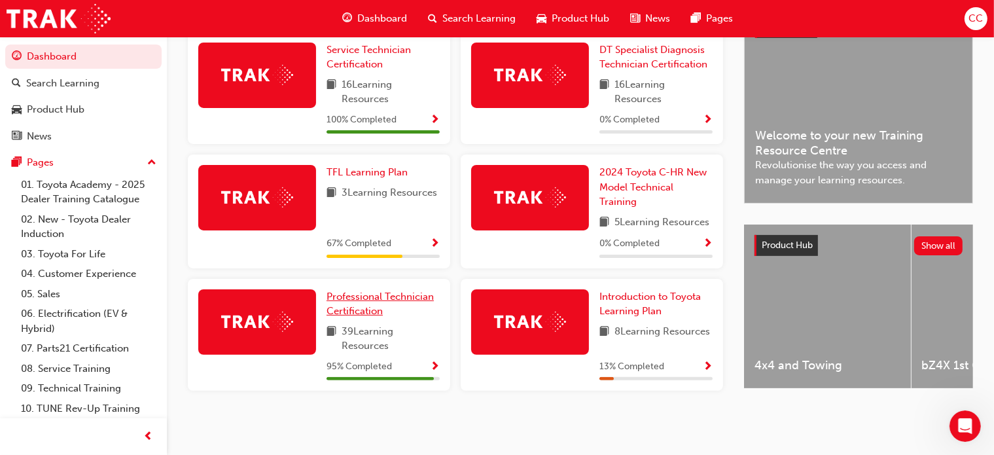
click at [350, 300] on span "Professional Technician Certification" at bounding box center [380, 304] width 107 height 27
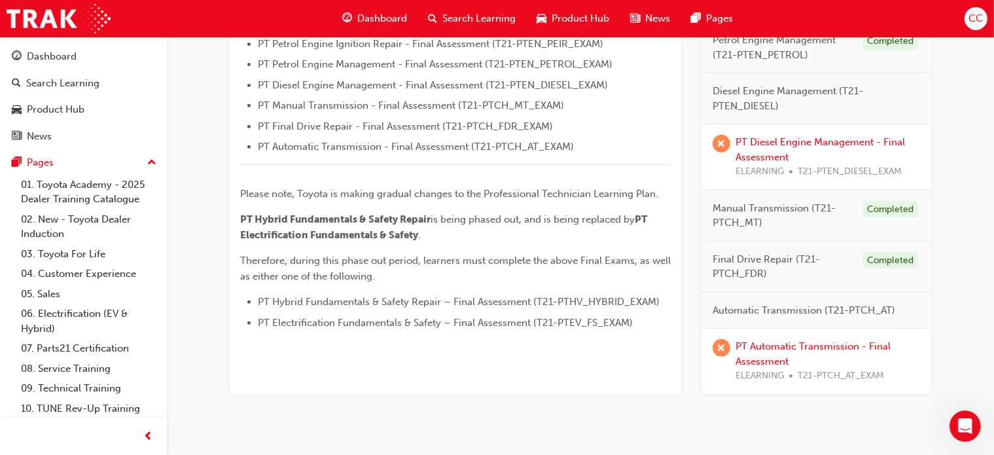
scroll to position [526, 0]
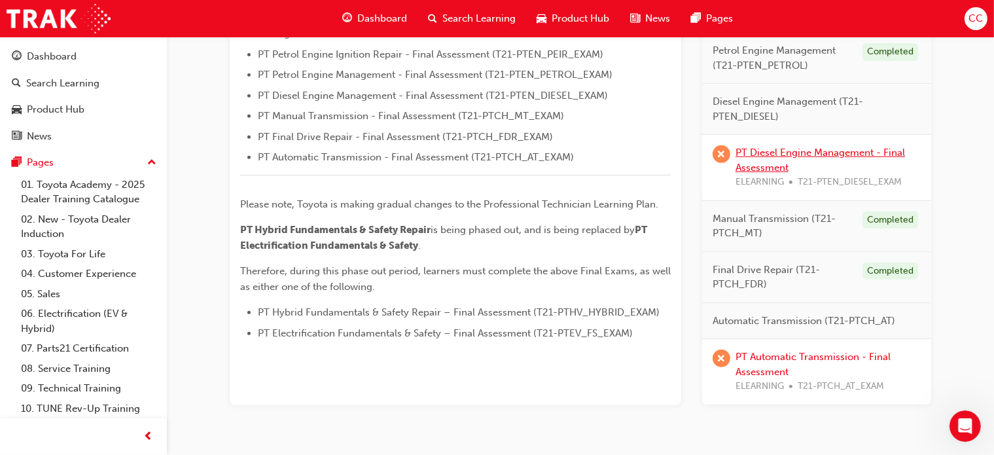
click at [747, 150] on link "PT Diesel Engine Management - Final Assessment" at bounding box center [820, 160] width 169 height 27
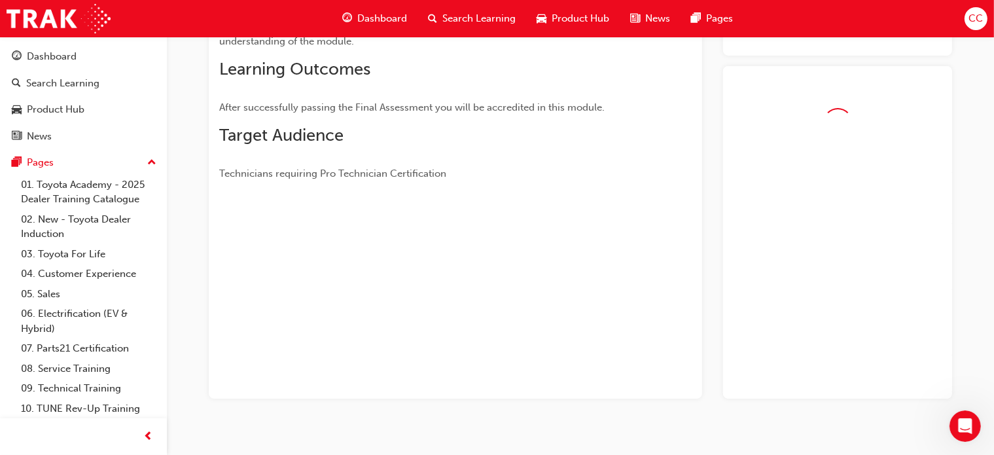
scroll to position [245, 0]
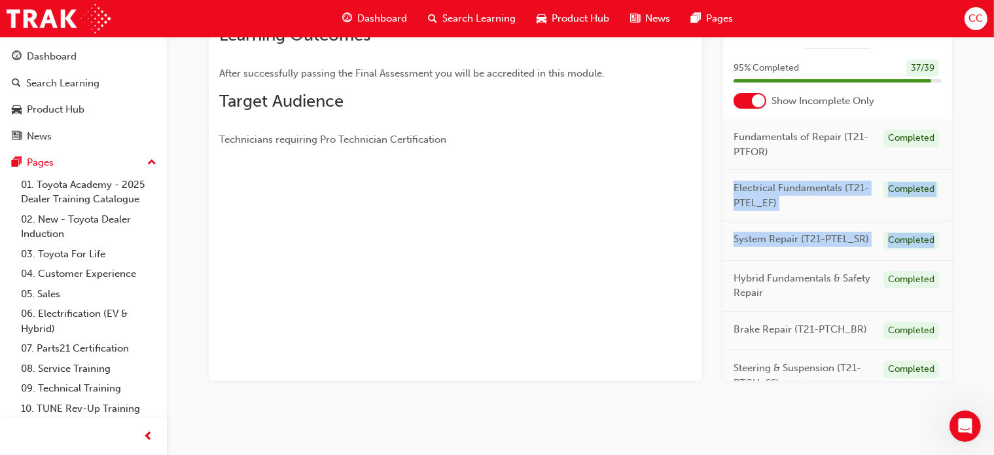
drag, startPoint x: 953, startPoint y: 164, endPoint x: 946, endPoint y: 235, distance: 71.0
click at [946, 235] on div "PT Diesel Engine Management - Final Assessment eLearning Stream: Technical 0 T2…" at bounding box center [580, 118] width 785 height 610
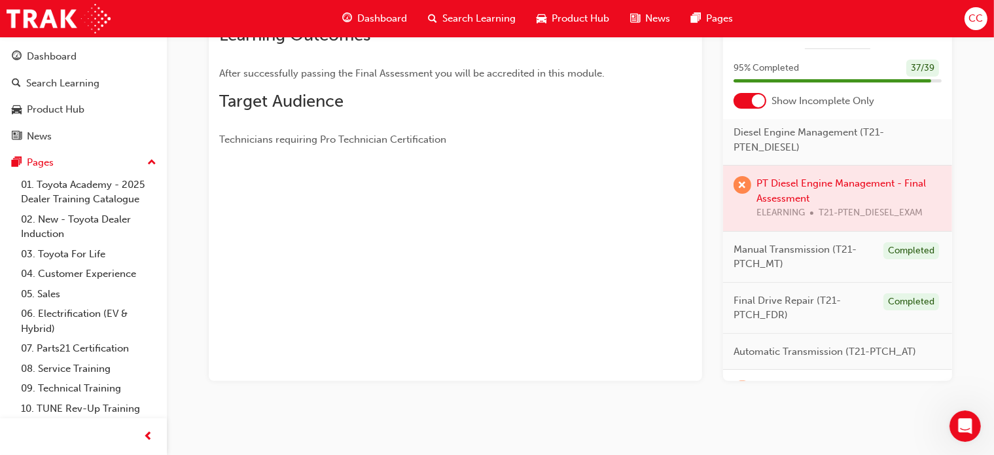
scroll to position [438, 0]
click at [806, 202] on div at bounding box center [837, 199] width 229 height 65
click at [801, 215] on div at bounding box center [837, 199] width 229 height 65
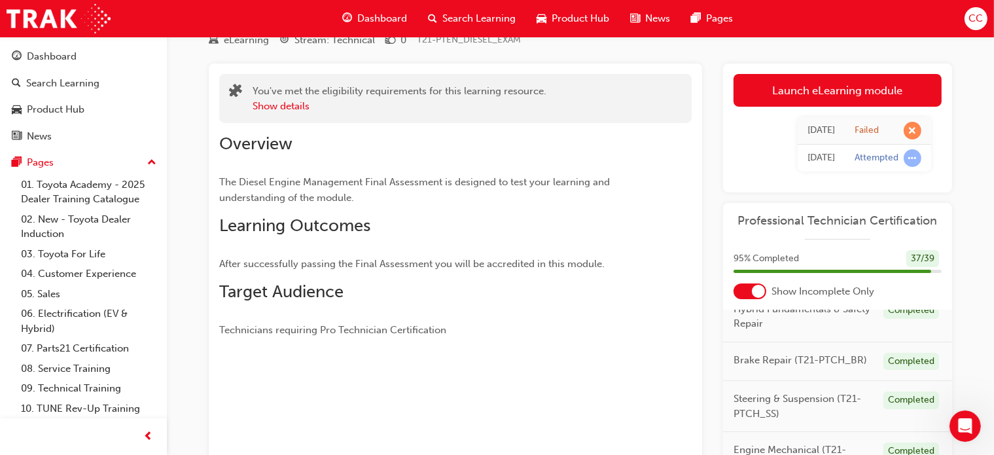
scroll to position [52, 0]
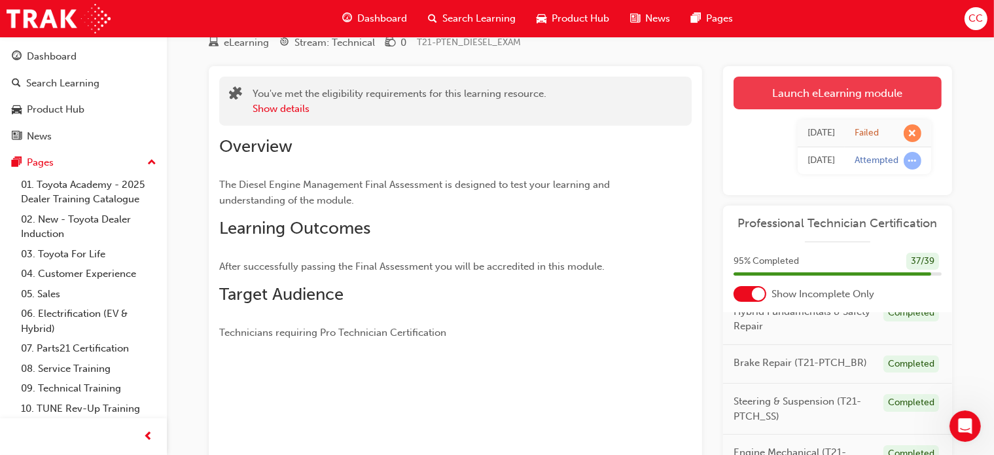
click at [871, 96] on link "Launch eLearning module" at bounding box center [838, 93] width 208 height 33
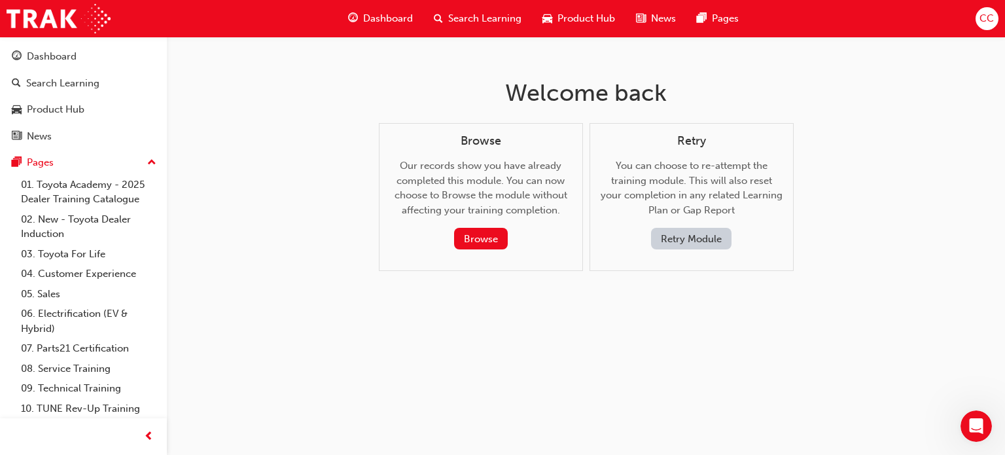
click at [704, 230] on button "Retry Module" at bounding box center [691, 239] width 80 height 22
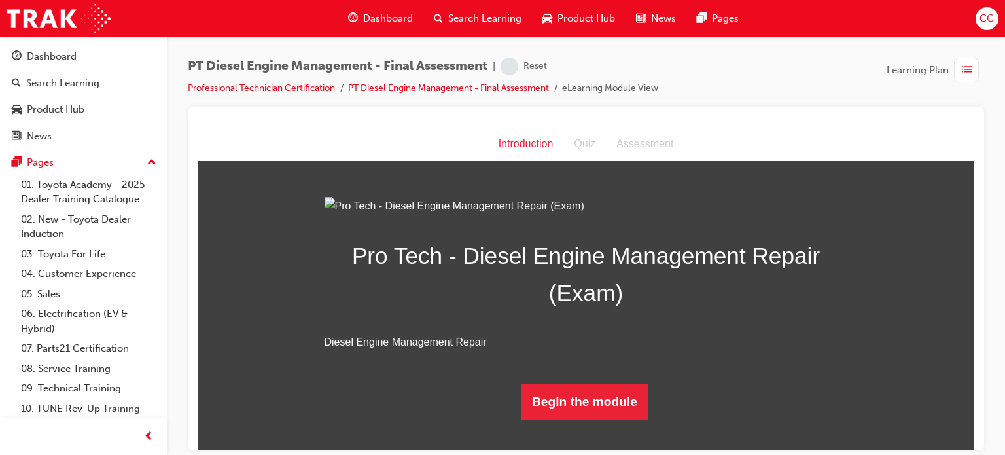
scroll to position [103, 0]
click at [578, 419] on button "Begin the module" at bounding box center [585, 401] width 126 height 37
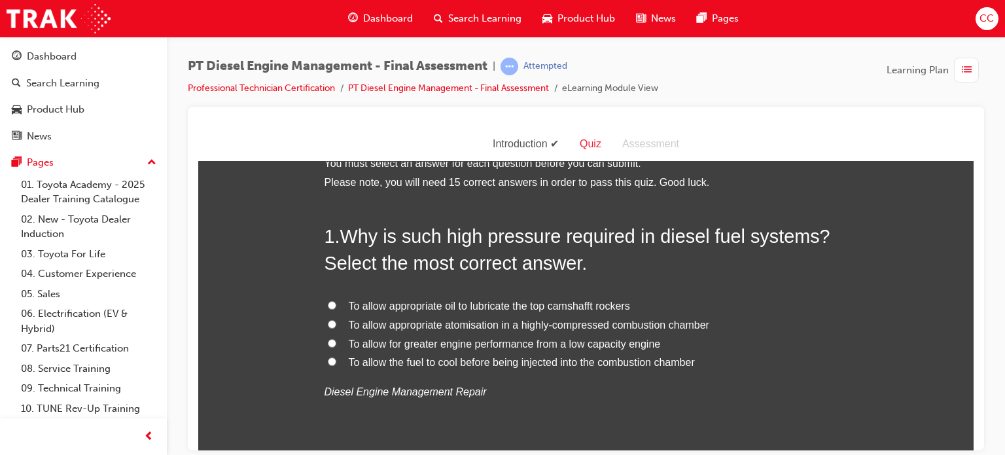
scroll to position [3, 0]
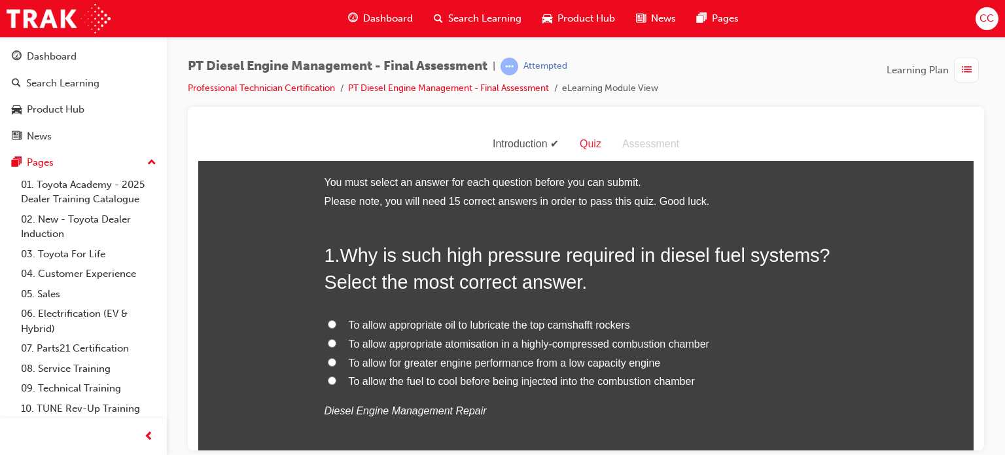
click at [450, 341] on span "To allow appropriate atomisation in a highly-compressed combustion chamber" at bounding box center [529, 343] width 361 height 11
click at [336, 341] on input "To allow appropriate atomisation in a highly-compressed combustion chamber" at bounding box center [332, 342] width 9 height 9
radio input "true"
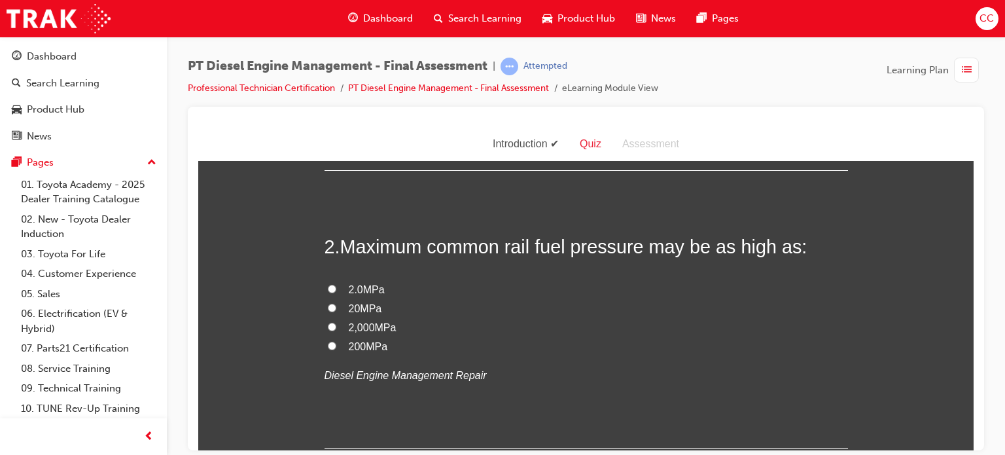
scroll to position [335, 0]
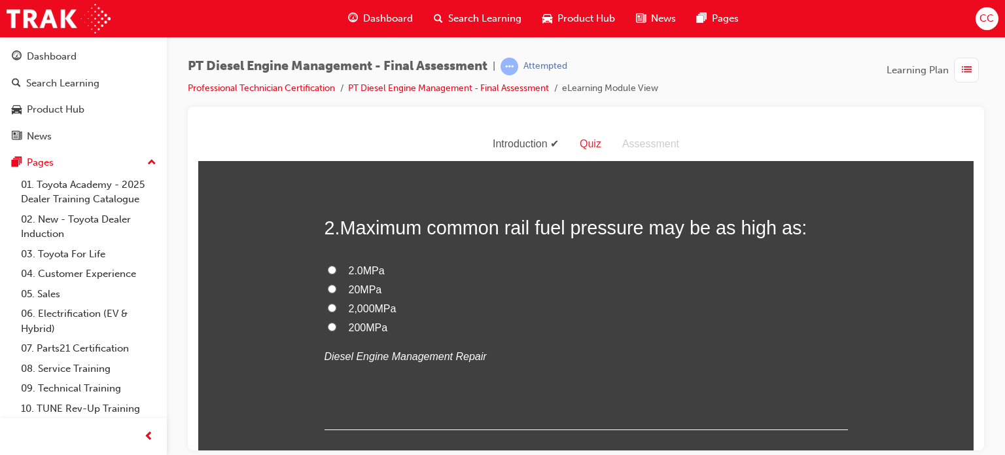
click at [374, 332] on label "200MPa" at bounding box center [586, 327] width 523 height 19
click at [336, 330] on input "200MPa" at bounding box center [332, 326] width 9 height 9
radio input "true"
click at [374, 332] on label "200MPa" at bounding box center [586, 327] width 523 height 19
click at [336, 330] on input "200MPa" at bounding box center [332, 326] width 9 height 9
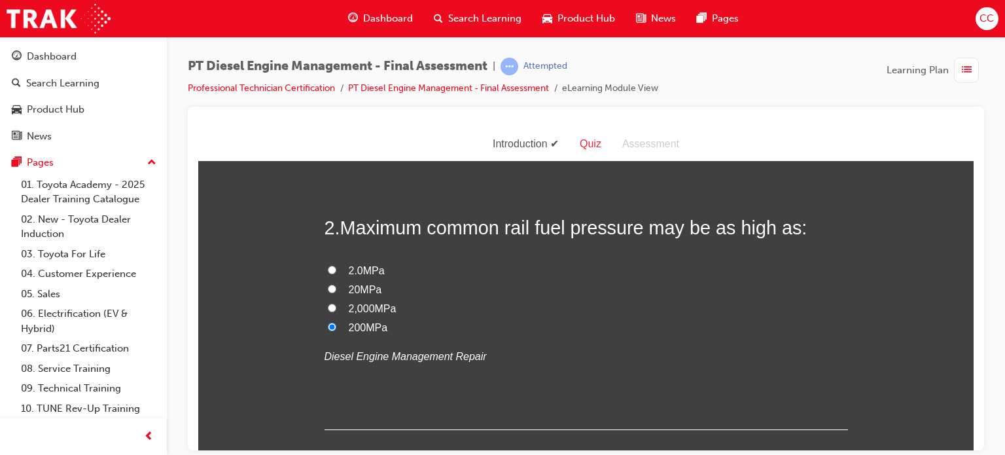
click at [328, 265] on input "2.0MPa" at bounding box center [332, 269] width 9 height 9
radio input "true"
click at [328, 322] on input "200MPa" at bounding box center [332, 326] width 9 height 9
radio input "true"
drag, startPoint x: 1172, startPoint y: 294, endPoint x: 970, endPoint y: 185, distance: 229.3
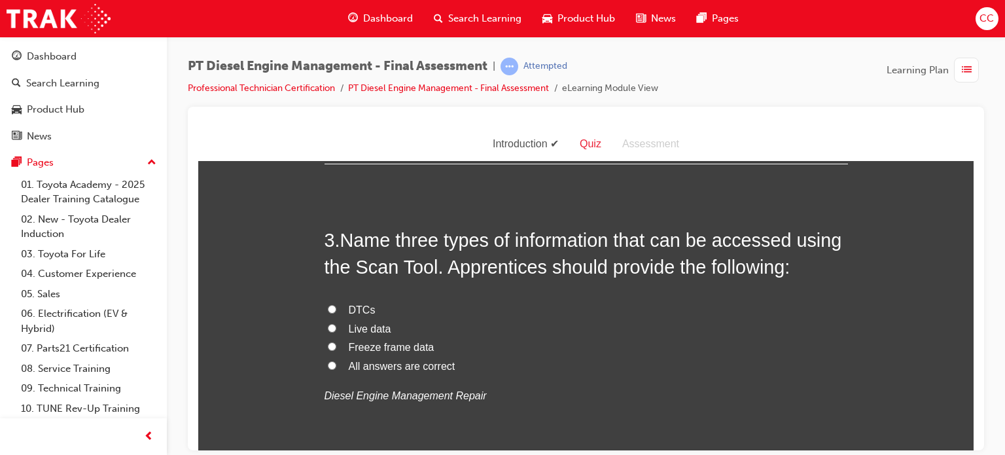
scroll to position [571, 0]
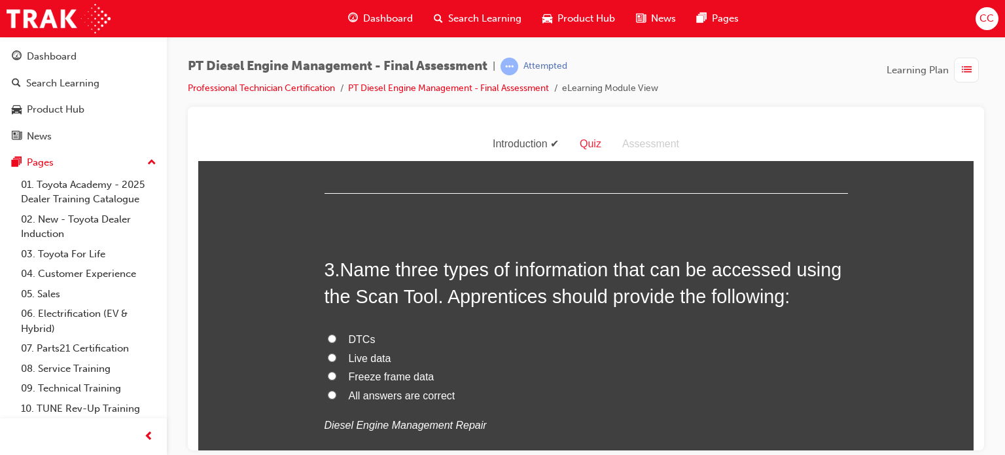
click at [353, 400] on span "All answers are correct" at bounding box center [402, 394] width 107 height 11
click at [336, 399] on input "All answers are correct" at bounding box center [332, 394] width 9 height 9
radio input "true"
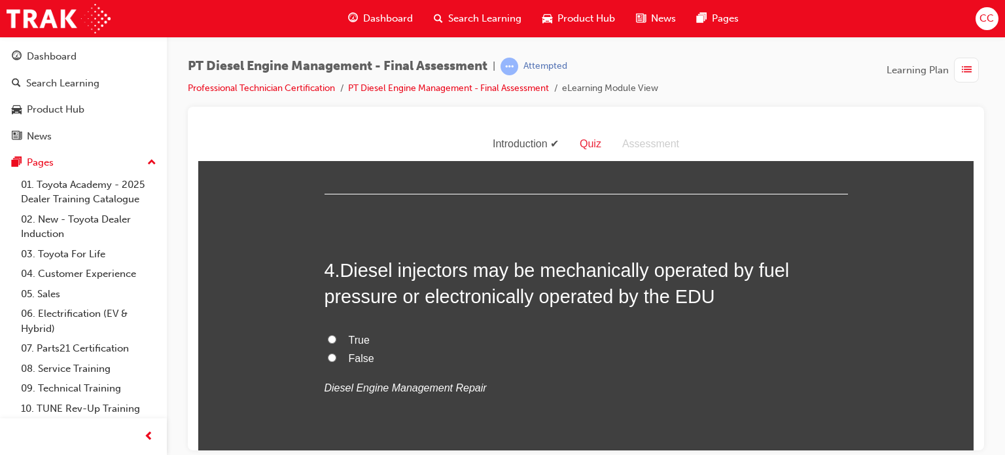
scroll to position [885, 0]
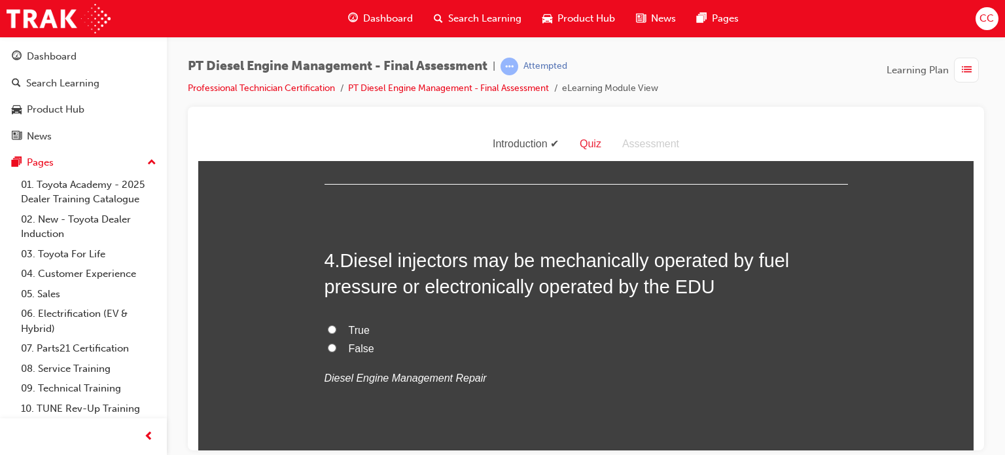
click at [328, 327] on input "True" at bounding box center [332, 329] width 9 height 9
radio input "true"
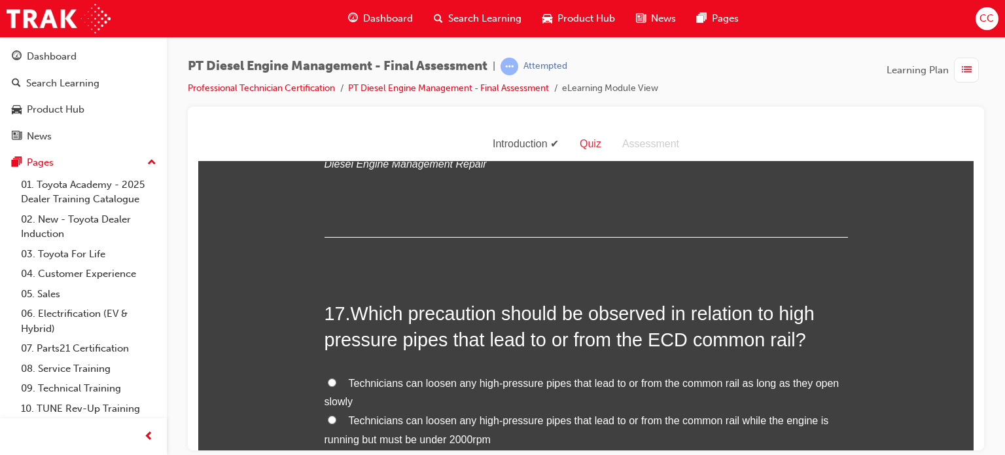
scroll to position [5274, 0]
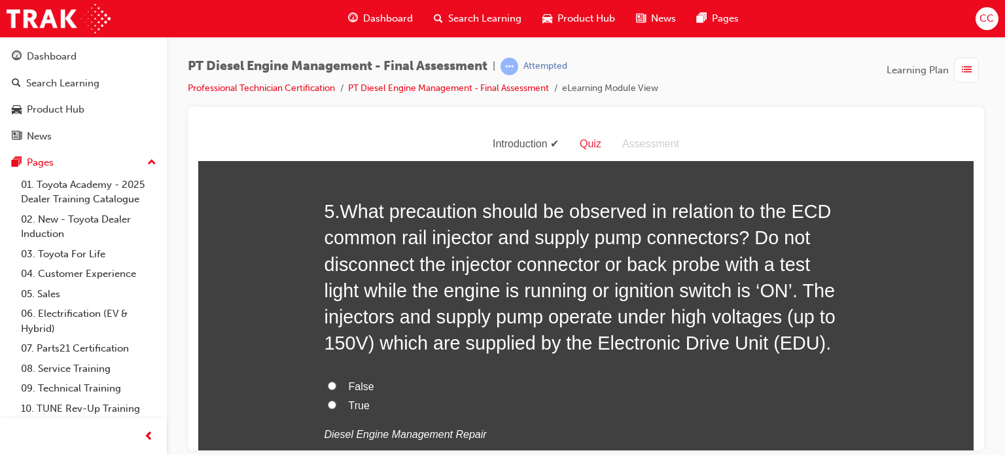
drag, startPoint x: 968, startPoint y: 217, endPoint x: 1175, endPoint y: 342, distance: 242.2
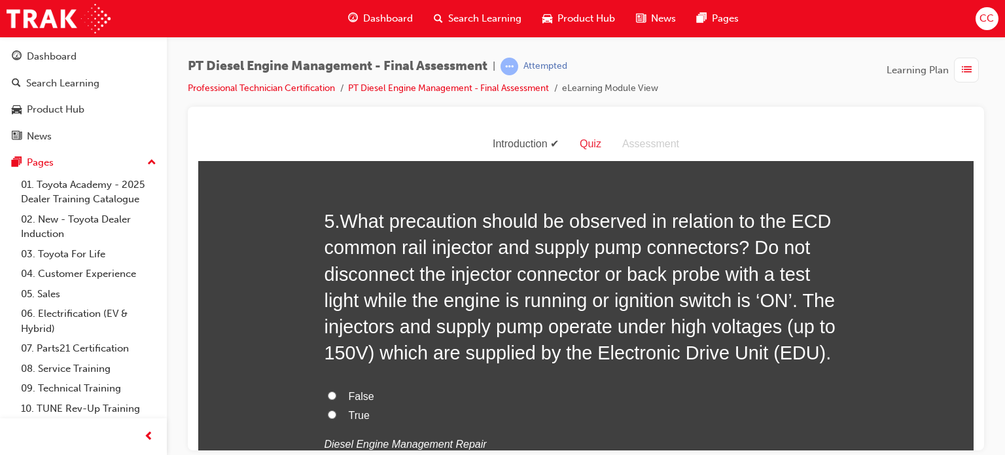
scroll to position [1214, 0]
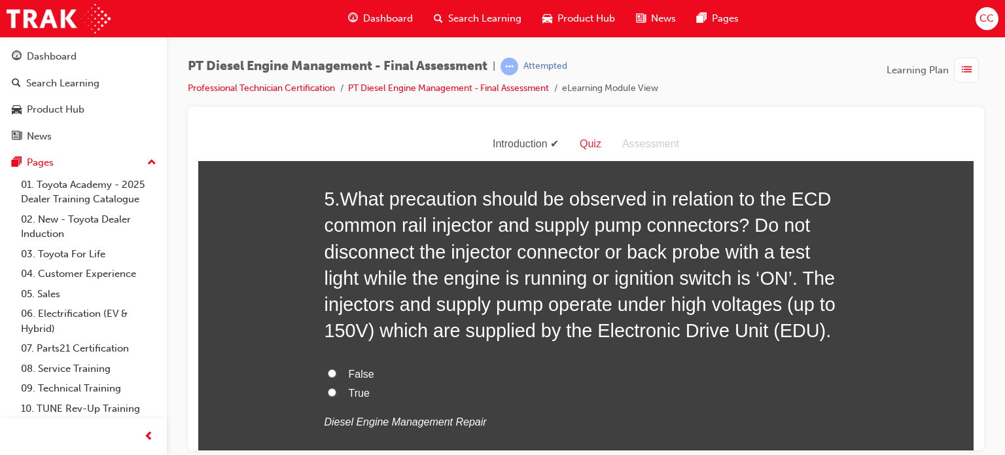
click at [751, 221] on span "What precaution should be observed in relation to the ECD common rail injector …" at bounding box center [580, 264] width 511 height 153
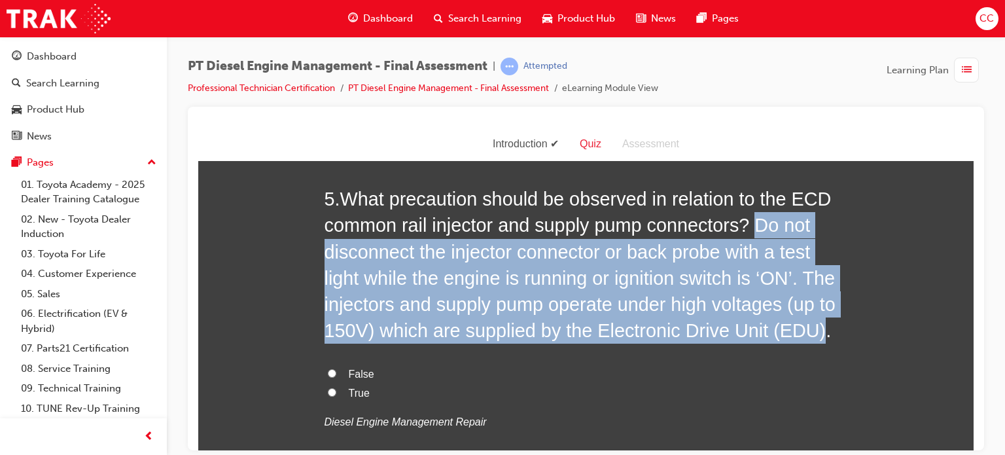
drag, startPoint x: 746, startPoint y: 222, endPoint x: 815, endPoint y: 328, distance: 127.2
click at [815, 328] on span "What precaution should be observed in relation to the ECD common rail injector …" at bounding box center [580, 264] width 511 height 153
copy span "Do not disconnect the injector connector or back probe with a test light while …"
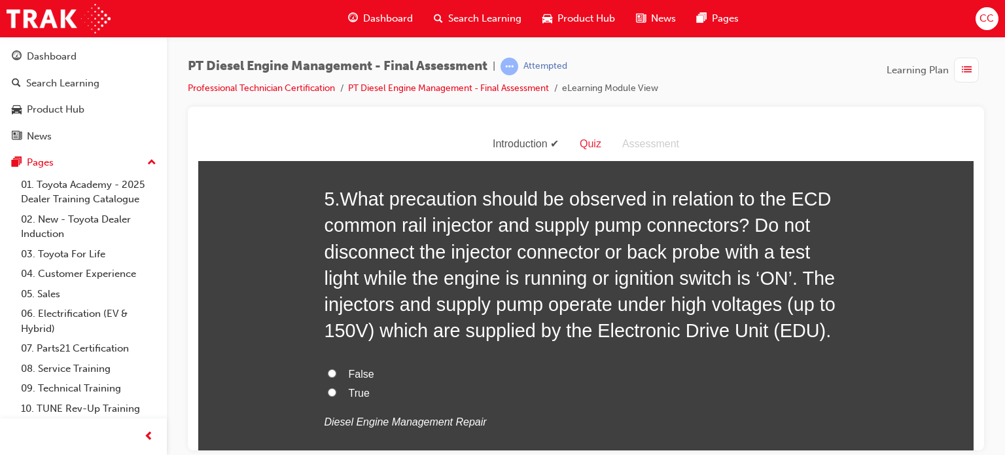
click at [325, 389] on label "True" at bounding box center [586, 392] width 523 height 19
click at [328, 389] on input "True" at bounding box center [332, 391] width 9 height 9
radio input "true"
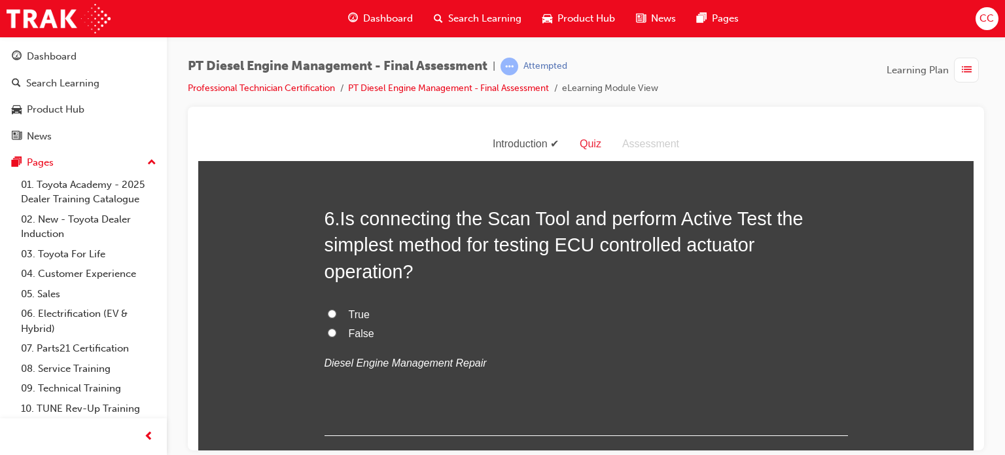
scroll to position [1537, 0]
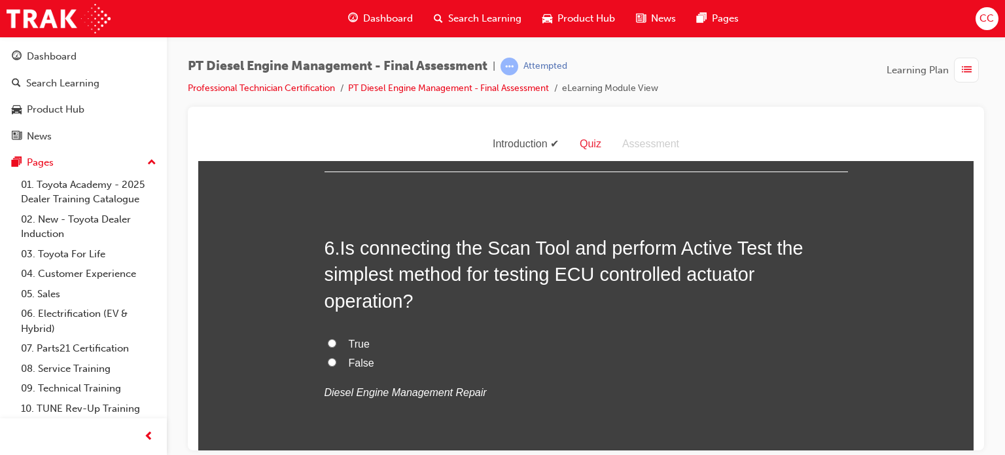
click at [328, 344] on input "True" at bounding box center [332, 342] width 9 height 9
radio input "true"
drag, startPoint x: 974, startPoint y: 226, endPoint x: 975, endPoint y: 236, distance: 9.9
click at [975, 236] on div at bounding box center [586, 279] width 796 height 344
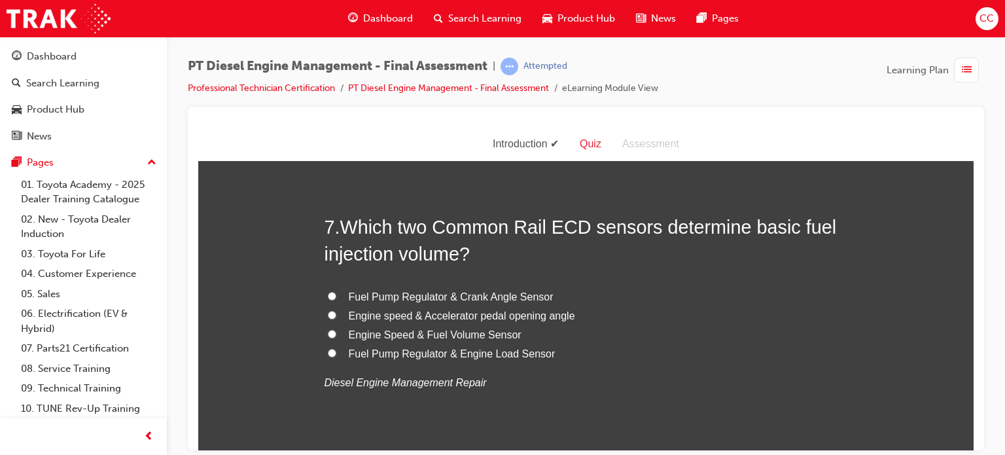
scroll to position [1861, 0]
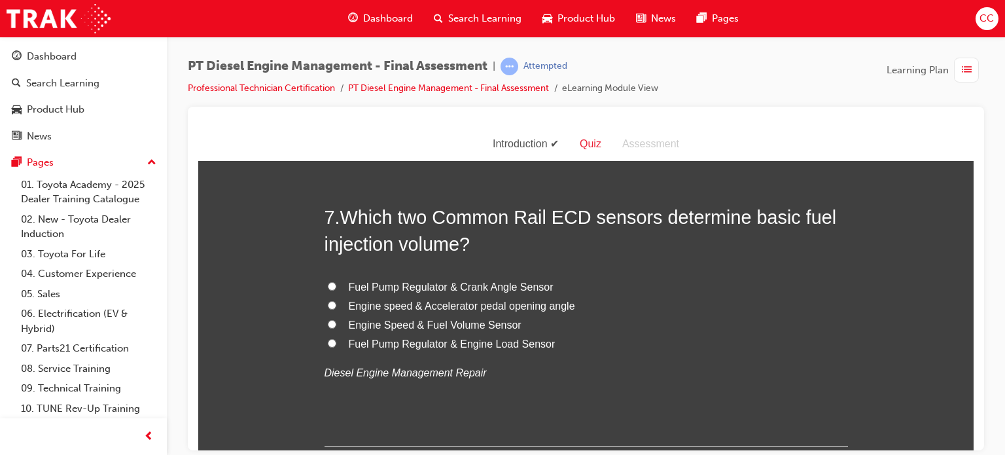
drag, startPoint x: 970, startPoint y: 231, endPoint x: 1173, endPoint y: 376, distance: 249.1
click at [384, 283] on span "Fuel Pump Regulator & Crank Angle Sensor" at bounding box center [451, 286] width 205 height 11
click at [336, 283] on input "Fuel Pump Regulator & Crank Angle Sensor" at bounding box center [332, 285] width 9 height 9
radio input "true"
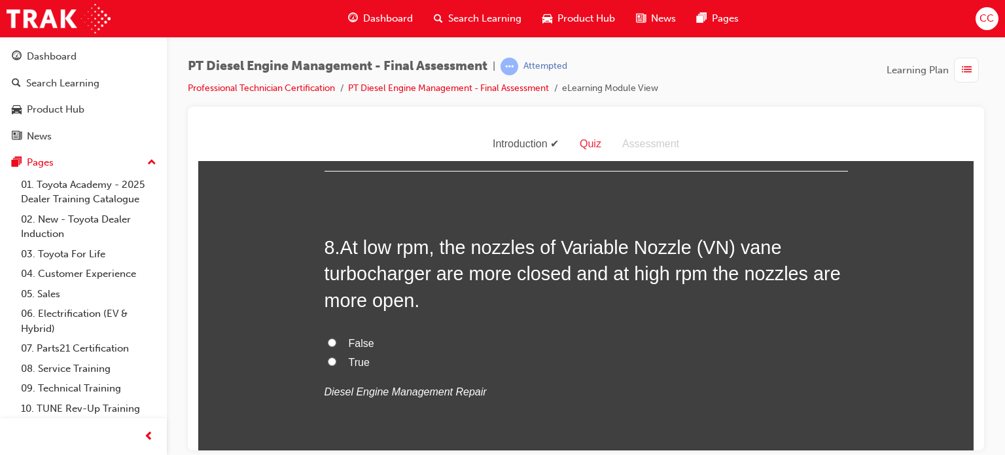
scroll to position [2165, 0]
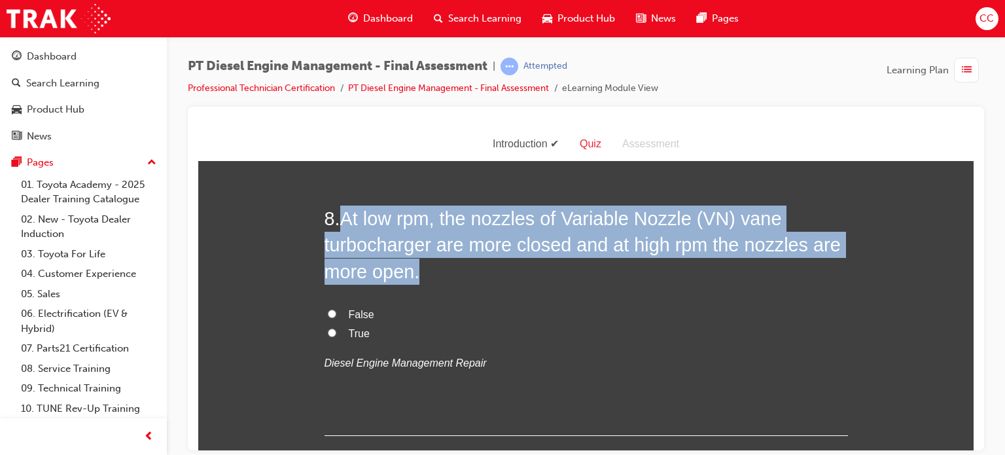
drag, startPoint x: 341, startPoint y: 215, endPoint x: 421, endPoint y: 260, distance: 91.4
click at [421, 260] on h2 "8 . At low rpm, the nozzles of Variable Nozzle (VN) vane turbocharger are more …" at bounding box center [586, 244] width 523 height 79
click at [393, 243] on span "At low rpm, the nozzles of Variable Nozzle (VN) vane turbocharger are more clos…" at bounding box center [583, 244] width 516 height 74
drag, startPoint x: 336, startPoint y: 215, endPoint x: 429, endPoint y: 264, distance: 105.7
click at [429, 264] on h2 "8 . At low rpm, the nozzles of Variable Nozzle (VN) vane turbocharger are more …" at bounding box center [586, 244] width 523 height 79
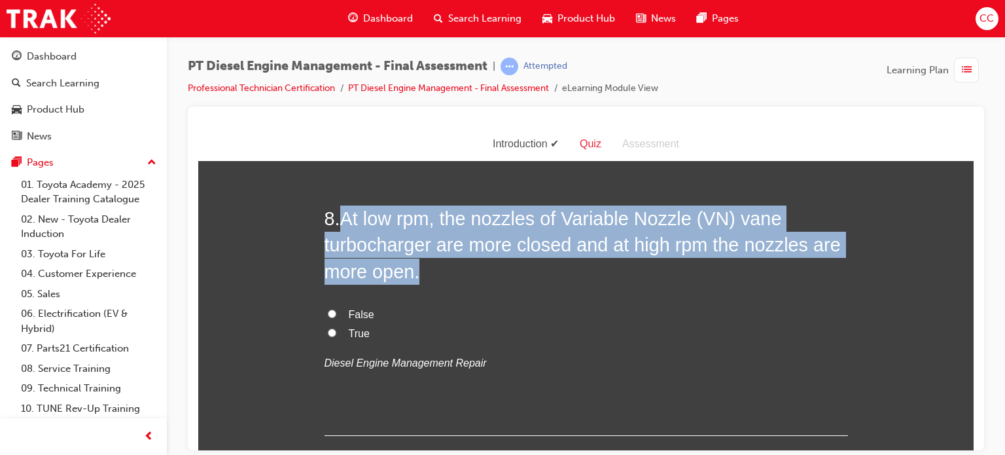
click at [393, 226] on span "At low rpm, the nozzles of Variable Nozzle (VN) vane turbocharger are more clos…" at bounding box center [583, 244] width 516 height 74
drag, startPoint x: 338, startPoint y: 213, endPoint x: 419, endPoint y: 268, distance: 97.5
click at [419, 268] on h2 "8 . At low rpm, the nozzles of Variable Nozzle (VN) vane turbocharger are more …" at bounding box center [586, 244] width 523 height 79
copy span "At low rpm, the nozzles of Variable Nozzle (VN) vane turbocharger are more clos…"
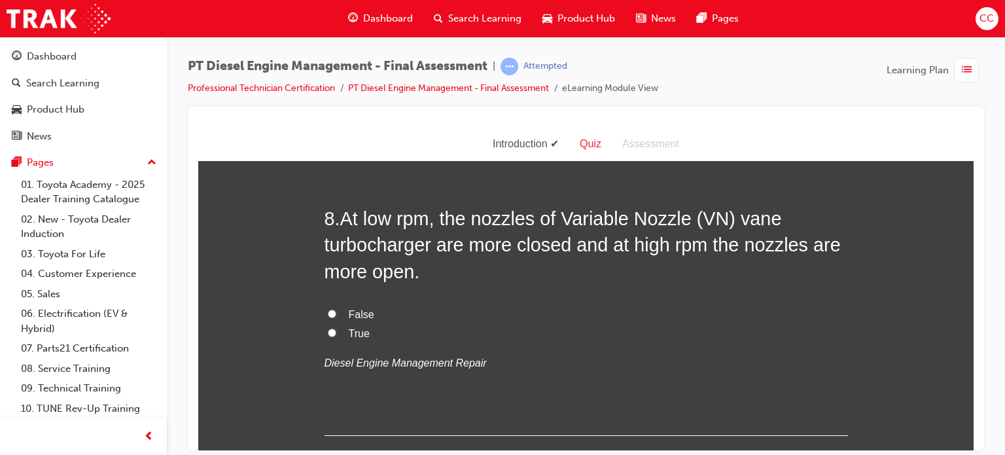
click at [327, 338] on label "True" at bounding box center [586, 333] width 523 height 19
click at [328, 336] on input "True" at bounding box center [332, 332] width 9 height 9
radio input "true"
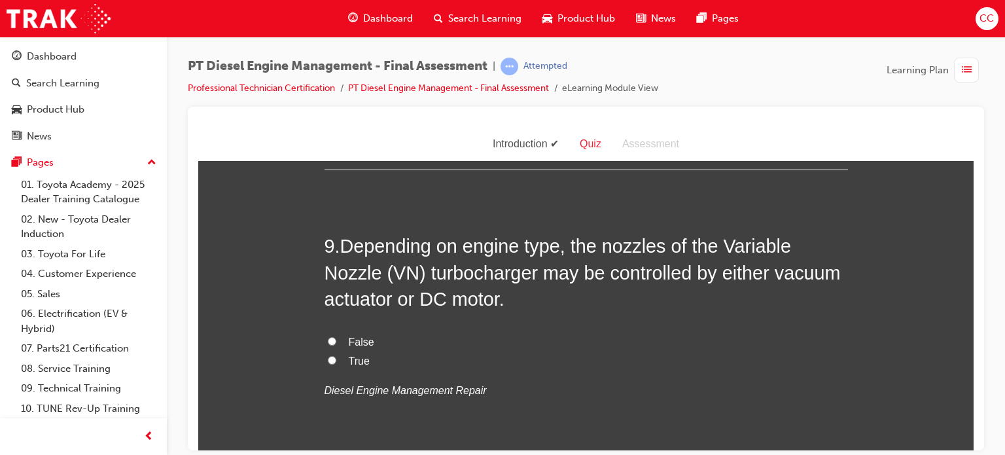
scroll to position [2440, 0]
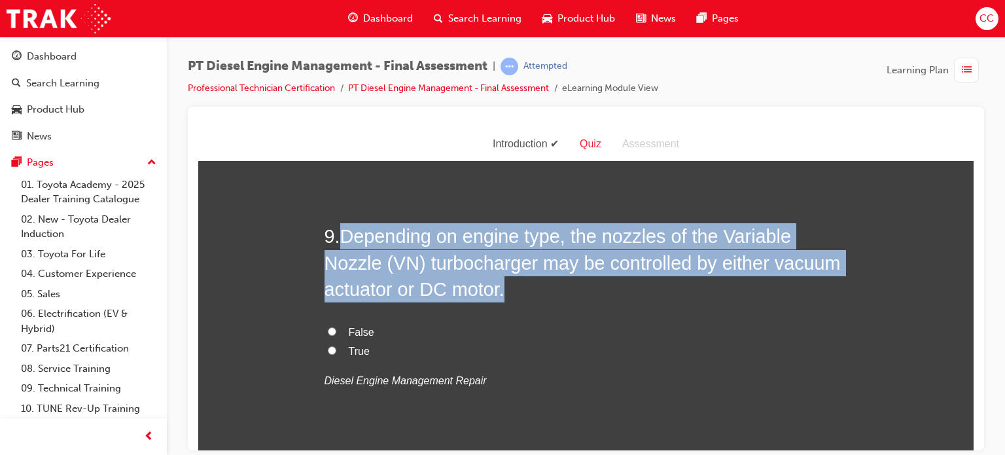
drag, startPoint x: 343, startPoint y: 232, endPoint x: 501, endPoint y: 291, distance: 168.3
click at [501, 291] on h2 "9 . Depending on engine type, the nozzles of the Variable Nozzle (VN) turbochar…" at bounding box center [586, 261] width 523 height 79
click at [456, 269] on span "Depending on engine type, the nozzles of the Variable Nozzle (VN) turbocharger …" at bounding box center [583, 262] width 516 height 74
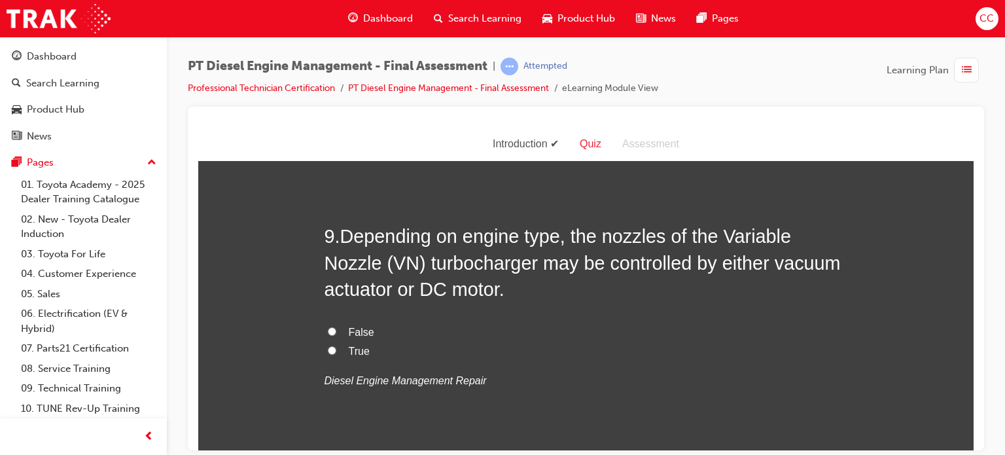
click at [346, 240] on span "Depending on engine type, the nozzles of the Variable Nozzle (VN) turbocharger …" at bounding box center [583, 262] width 516 height 74
click at [341, 234] on span "Depending on engine type, the nozzles of the Variable Nozzle (VN) turbocharger …" at bounding box center [583, 262] width 516 height 74
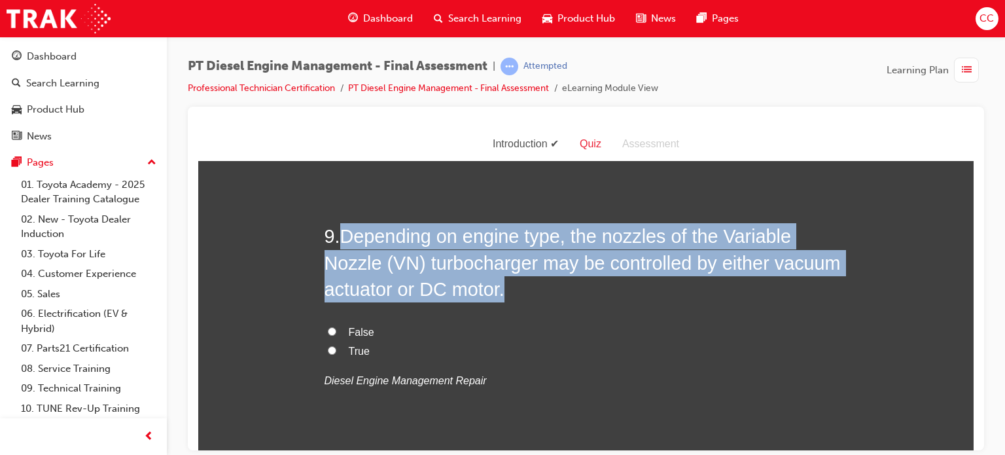
drag, startPoint x: 339, startPoint y: 234, endPoint x: 522, endPoint y: 282, distance: 189.5
click at [522, 282] on h2 "9 . Depending on engine type, the nozzles of the Variable Nozzle (VN) turbochar…" at bounding box center [586, 261] width 523 height 79
copy span "Depending on engine type, the nozzles of the Variable Nozzle (VN) turbocharger …"
click at [328, 350] on input "True" at bounding box center [332, 350] width 9 height 9
radio input "true"
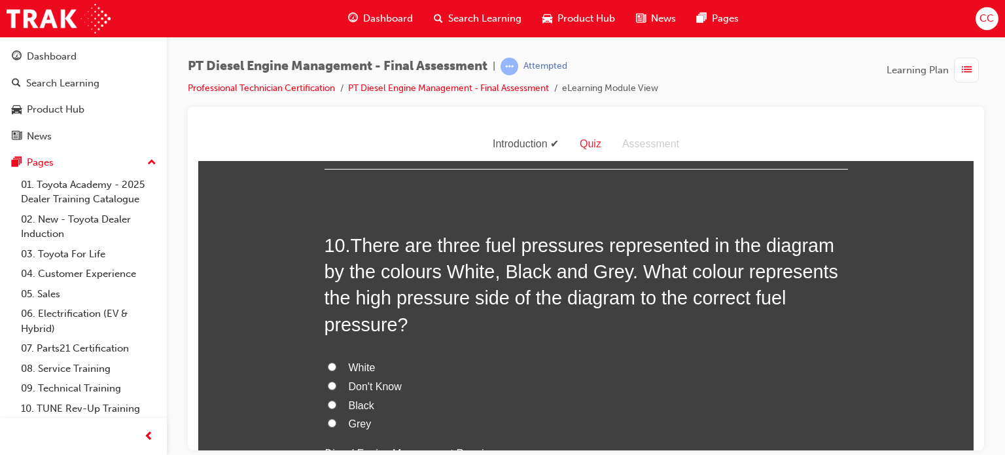
scroll to position [2754, 0]
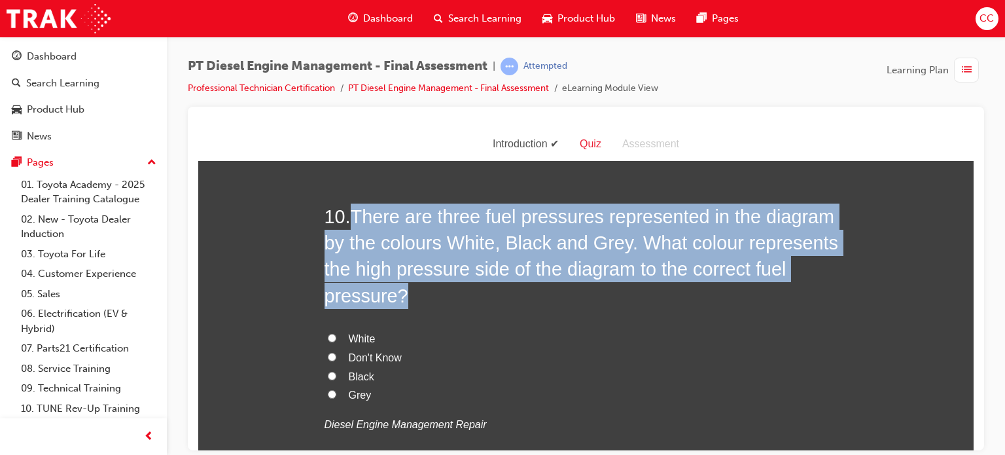
drag, startPoint x: 346, startPoint y: 210, endPoint x: 406, endPoint y: 289, distance: 98.5
click at [406, 289] on h2 "10 . There are three fuel pressures represented in the diagram by the colours W…" at bounding box center [586, 255] width 523 height 105
copy h2 "There are three fuel pressures represented in the diagram by the colours White,…"
click at [505, 220] on span "There are three fuel pressures represented in the diagram by the colours White,…" at bounding box center [582, 255] width 514 height 100
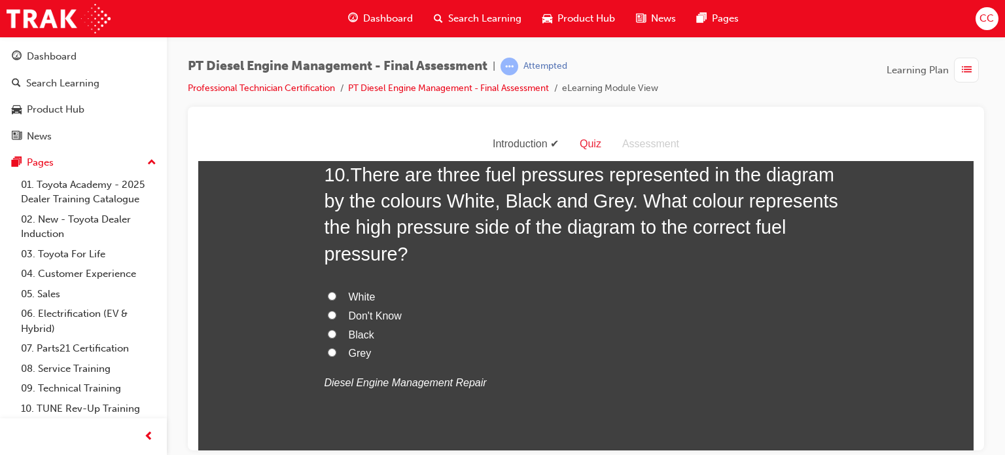
scroll to position [2786, 0]
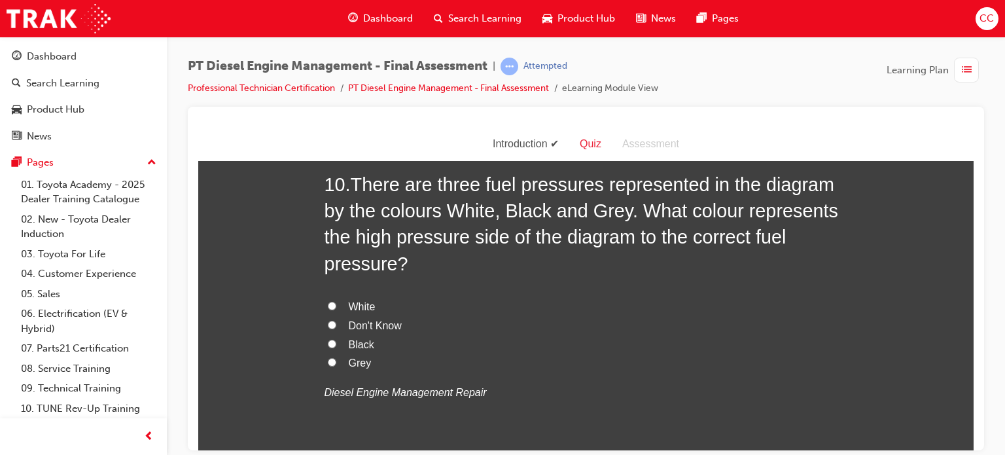
click at [974, 308] on div at bounding box center [586, 279] width 796 height 344
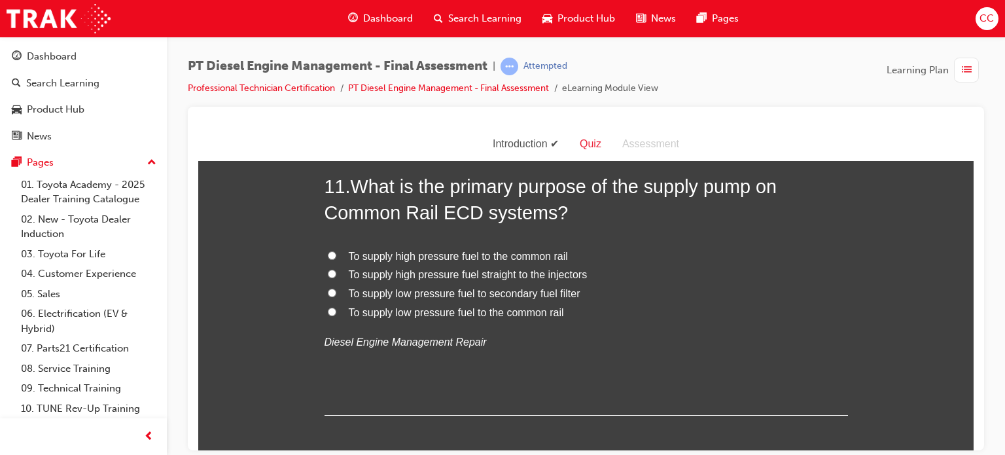
scroll to position [3131, 0]
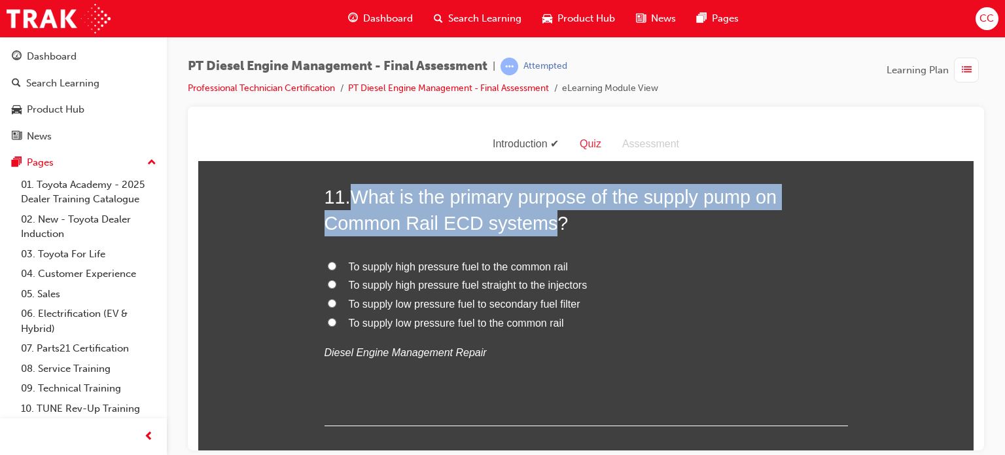
drag, startPoint x: 356, startPoint y: 189, endPoint x: 544, endPoint y: 222, distance: 190.7
click at [544, 222] on span "What is the primary purpose of the supply pump on Common Rail ECD systems?" at bounding box center [551, 209] width 453 height 47
click at [504, 200] on span "What is the primary purpose of the supply pump on Common Rail ECD systems?" at bounding box center [551, 209] width 453 height 47
drag, startPoint x: 347, startPoint y: 189, endPoint x: 543, endPoint y: 221, distance: 198.8
click at [543, 221] on h2 "11 . What is the primary purpose of the supply pump on Common Rail ECD systems?" at bounding box center [586, 209] width 523 height 53
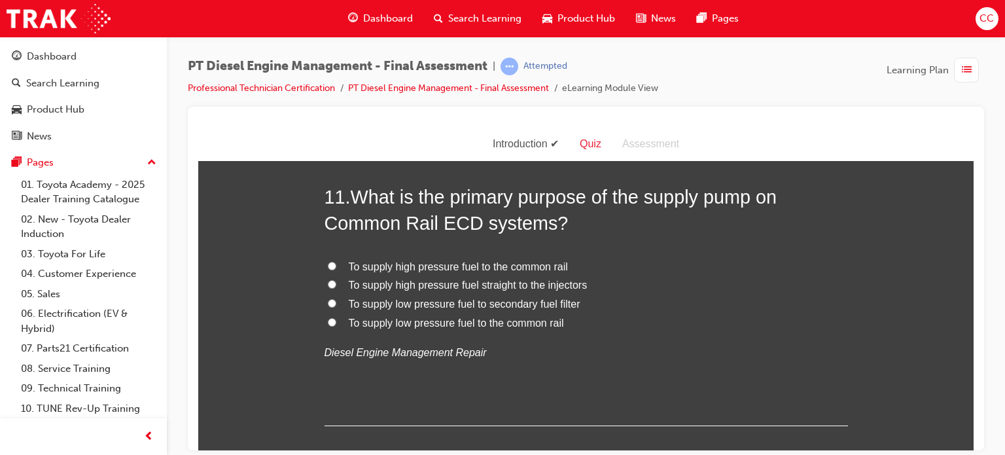
click at [594, 233] on h2 "11 . What is the primary purpose of the supply pump on Common Rail ECD systems?" at bounding box center [586, 209] width 523 height 53
click at [561, 283] on span "To supply high pressure fuel straight to the injectors" at bounding box center [468, 284] width 239 height 11
click at [336, 283] on input "To supply high pressure fuel straight to the injectors" at bounding box center [332, 283] width 9 height 9
radio input "true"
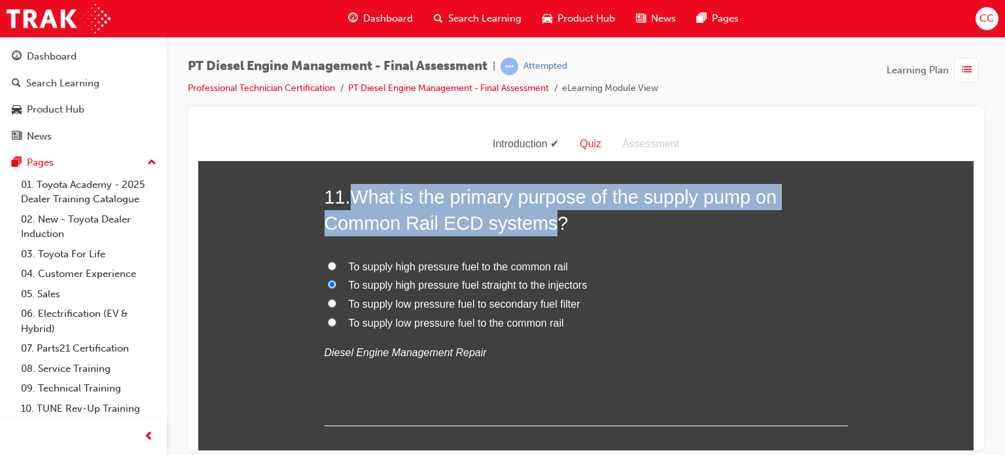
drag, startPoint x: 348, startPoint y: 193, endPoint x: 533, endPoint y: 224, distance: 187.7
click at [533, 224] on h2 "11 . What is the primary purpose of the supply pump on Common Rail ECD systems?" at bounding box center [586, 209] width 523 height 53
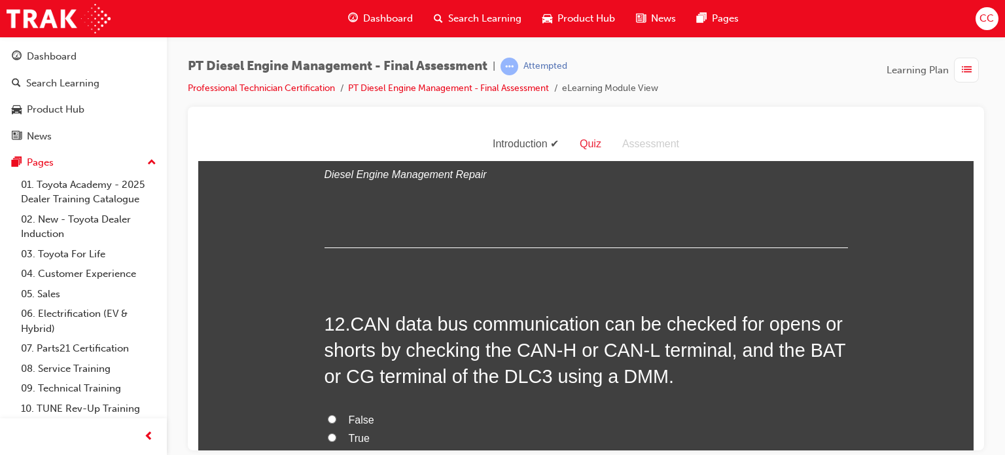
scroll to position [3367, 0]
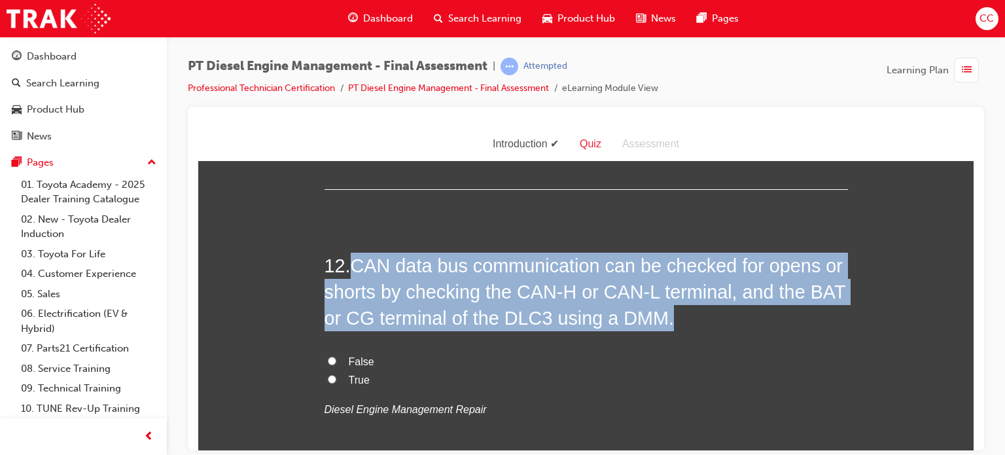
drag, startPoint x: 351, startPoint y: 262, endPoint x: 673, endPoint y: 315, distance: 326.3
click at [673, 315] on h2 "12 . CAN data bus communication can be checked for opens or shorts by checking …" at bounding box center [586, 291] width 523 height 79
click at [637, 306] on span "CAN data bus communication can be checked for opens or shorts by checking the C…" at bounding box center [586, 292] width 522 height 74
drag, startPoint x: 347, startPoint y: 263, endPoint x: 647, endPoint y: 317, distance: 305.2
click at [647, 317] on h2 "12 . CAN data bus communication can be checked for opens or shorts by checking …" at bounding box center [586, 291] width 523 height 79
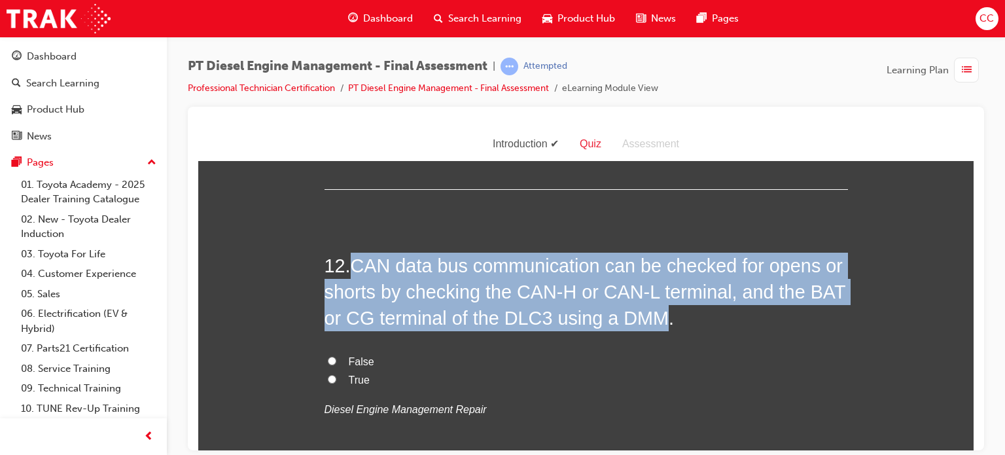
click at [328, 378] on input "True" at bounding box center [332, 378] width 9 height 9
radio input "true"
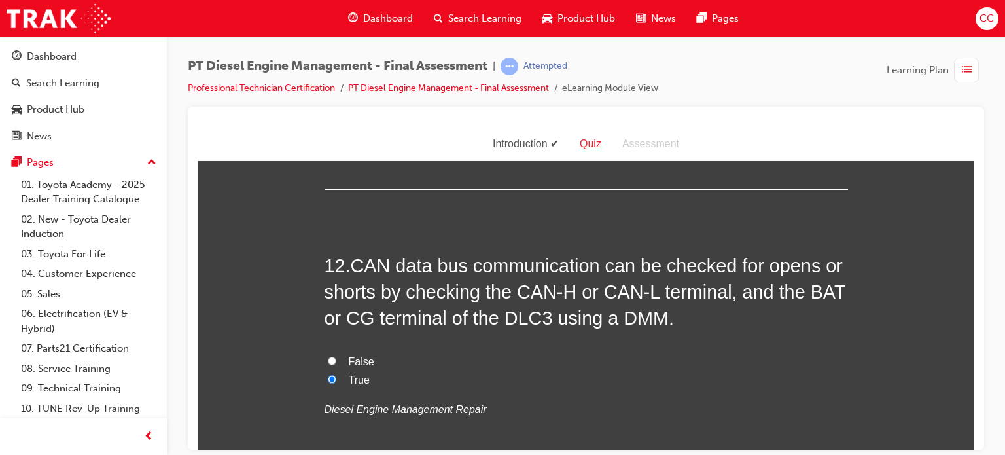
click at [762, 335] on div "12 . CAN data bus communication can be checked for opens or shorts by checking …" at bounding box center [586, 367] width 523 height 230
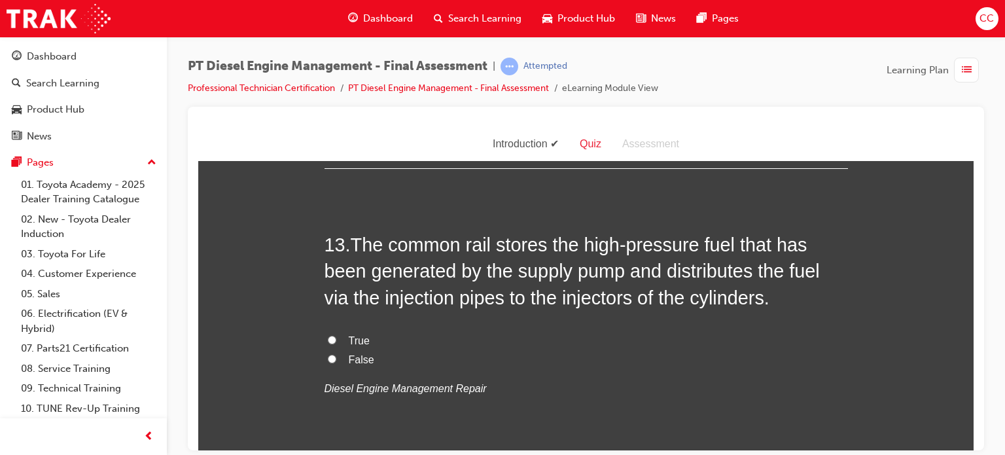
scroll to position [3700, 0]
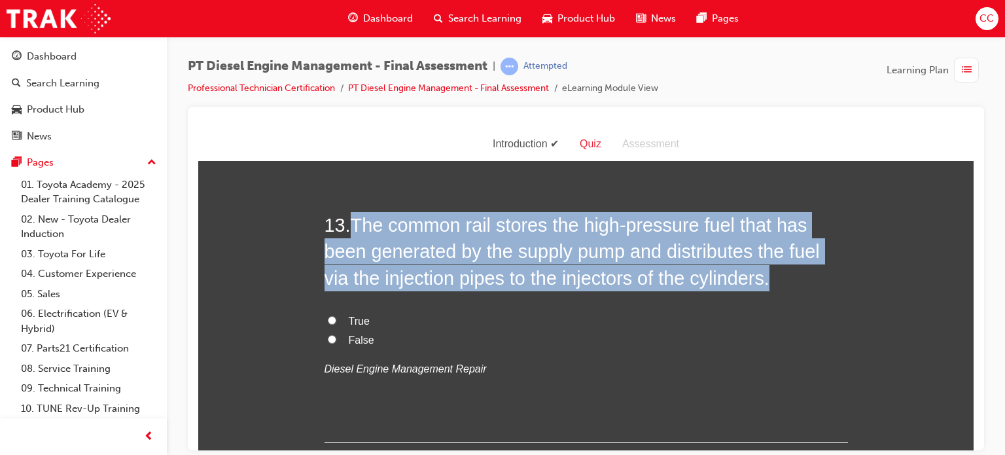
drag, startPoint x: 351, startPoint y: 223, endPoint x: 751, endPoint y: 274, distance: 403.7
click at [751, 274] on h2 "13 . The common rail stores the high-pressure fuel that has been generated by t…" at bounding box center [586, 250] width 523 height 79
click at [696, 244] on span "The common rail stores the high-pressure fuel that has been generated by the su…" at bounding box center [572, 251] width 495 height 74
drag, startPoint x: 347, startPoint y: 218, endPoint x: 751, endPoint y: 282, distance: 409.5
click at [751, 282] on h2 "13 . The common rail stores the high-pressure fuel that has been generated by t…" at bounding box center [586, 250] width 523 height 79
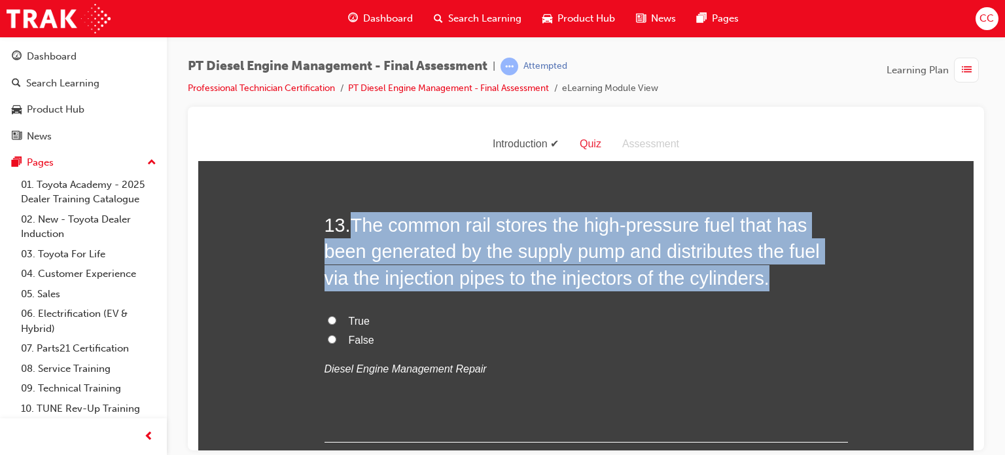
click at [328, 315] on input "True" at bounding box center [332, 319] width 9 height 9
radio input "true"
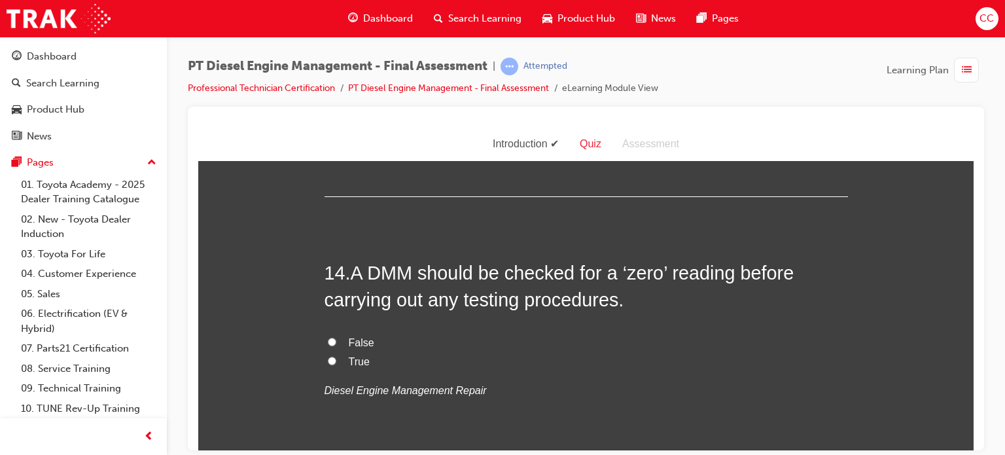
scroll to position [3965, 0]
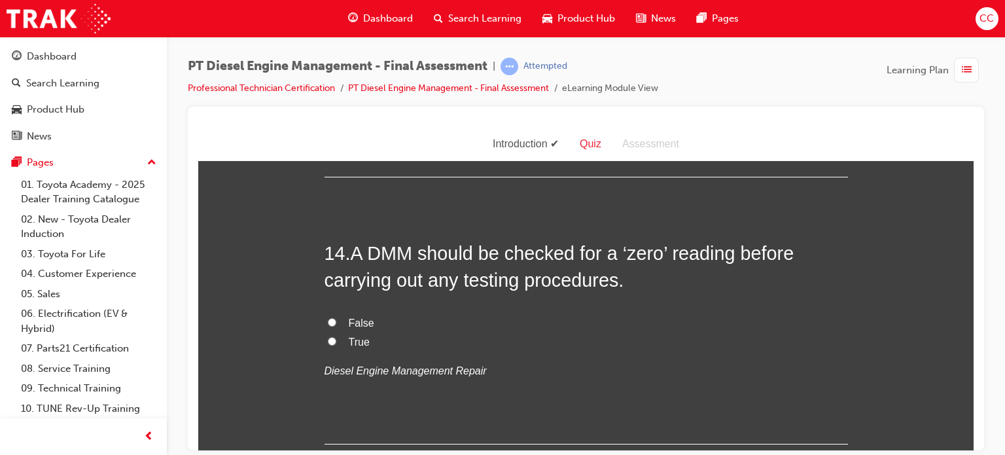
click at [328, 338] on input "True" at bounding box center [332, 340] width 9 height 9
radio input "true"
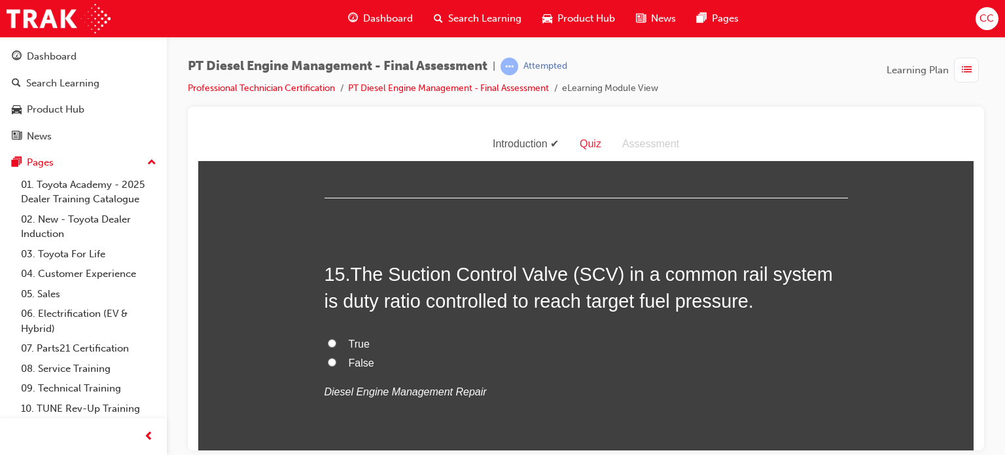
scroll to position [4231, 0]
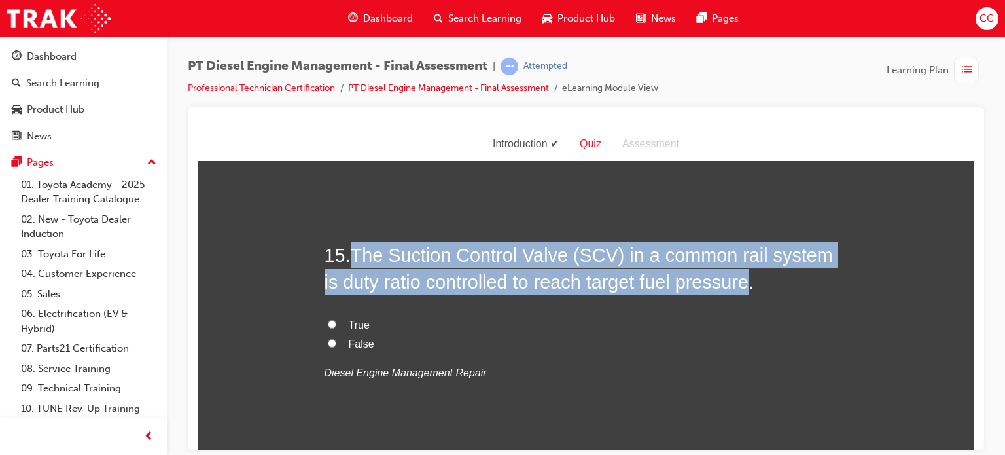
drag, startPoint x: 354, startPoint y: 249, endPoint x: 726, endPoint y: 289, distance: 374.4
click at [726, 289] on span "The Suction Control Valve (SCV) in a common rail system is duty ratio controlle…" at bounding box center [579, 267] width 508 height 47
click at [711, 283] on span "The Suction Control Valve (SCV) in a common rail system is duty ratio controlle…" at bounding box center [579, 267] width 508 height 47
drag, startPoint x: 351, startPoint y: 244, endPoint x: 730, endPoint y: 283, distance: 380.8
click at [730, 283] on span "The Suction Control Valve (SCV) in a common rail system is duty ratio controlle…" at bounding box center [579, 267] width 508 height 47
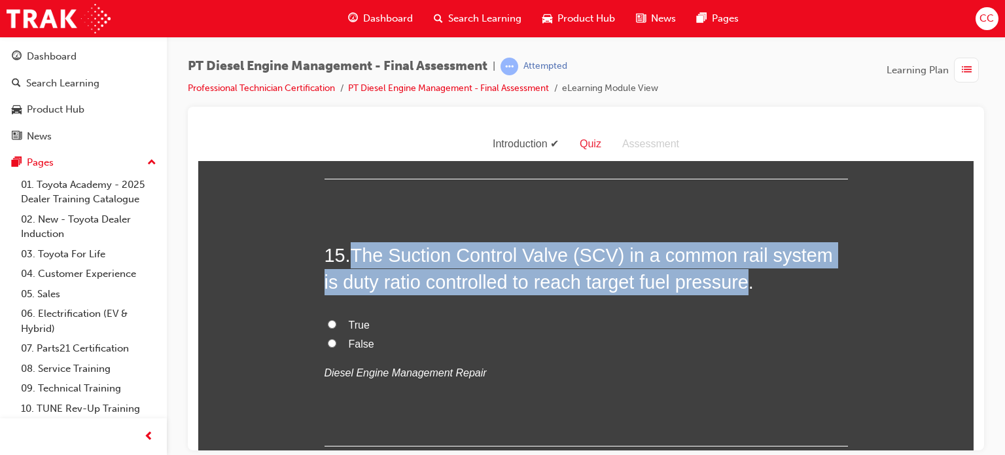
click at [328, 321] on input "True" at bounding box center [332, 323] width 9 height 9
radio input "true"
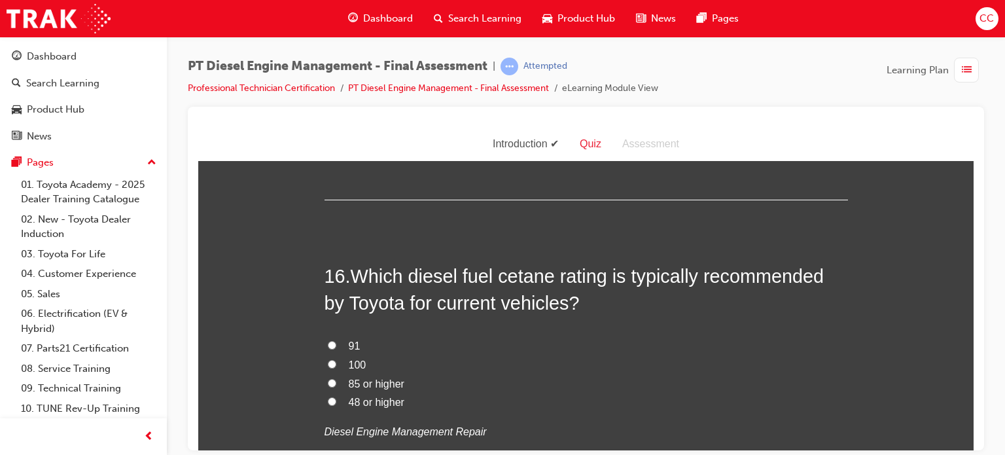
scroll to position [4545, 0]
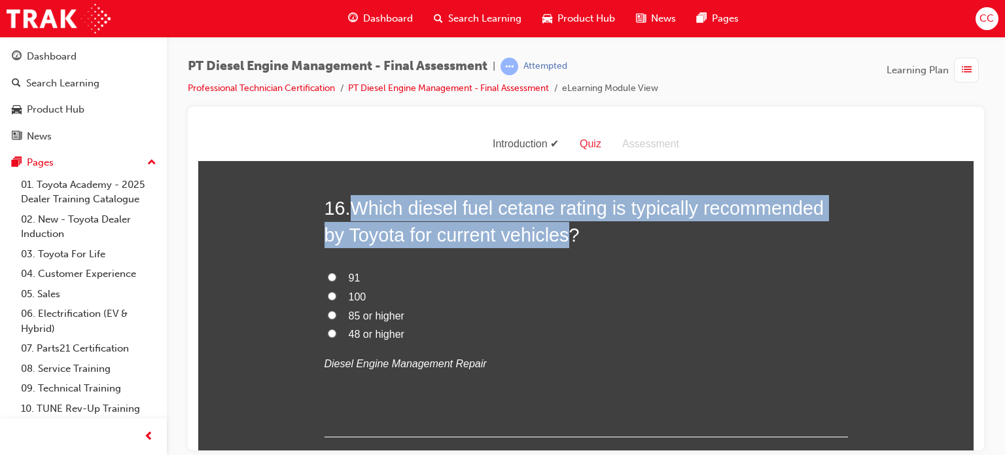
drag, startPoint x: 349, startPoint y: 202, endPoint x: 563, endPoint y: 234, distance: 216.4
click at [563, 234] on span "Which diesel fuel cetane rating is typically recommended by Toyota for current …" at bounding box center [575, 220] width 500 height 47
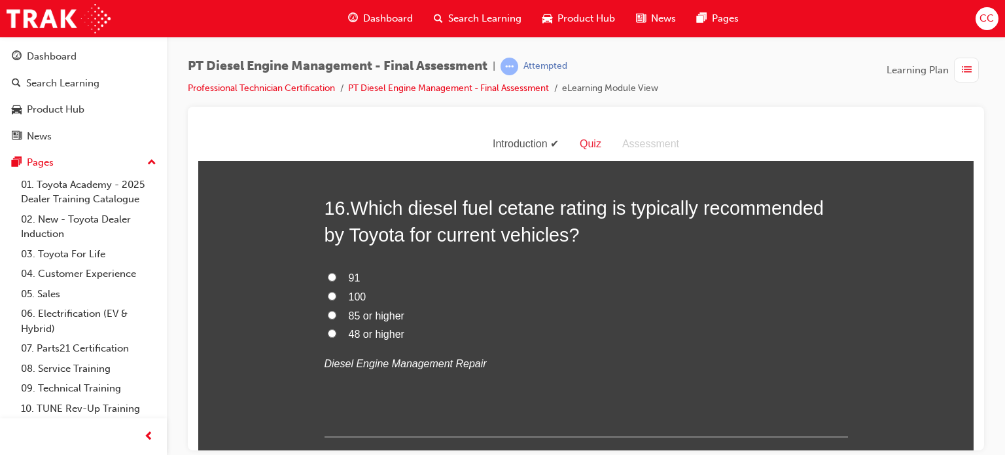
click at [573, 251] on div "16 . Which diesel fuel cetane rating is typically recommended by Toyota for cur…" at bounding box center [586, 315] width 523 height 242
click at [328, 331] on input "48 or higher" at bounding box center [332, 332] width 9 height 9
radio input "true"
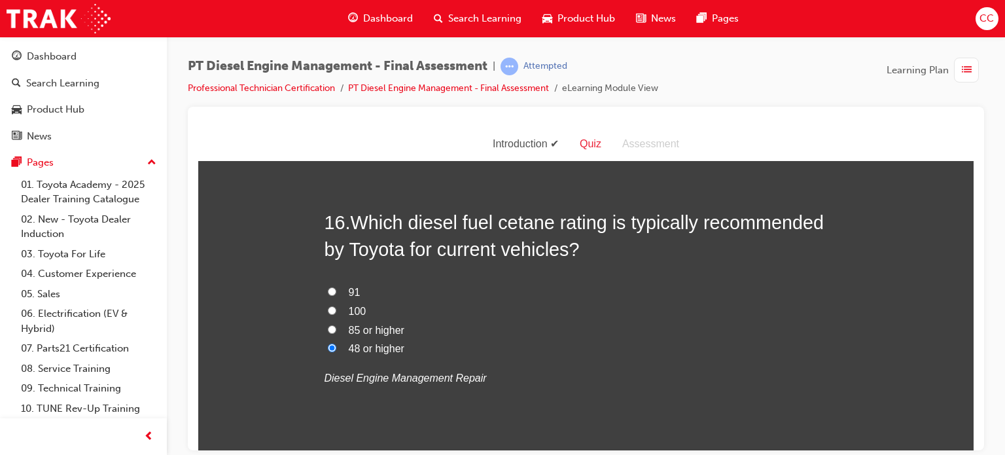
scroll to position [4539, 0]
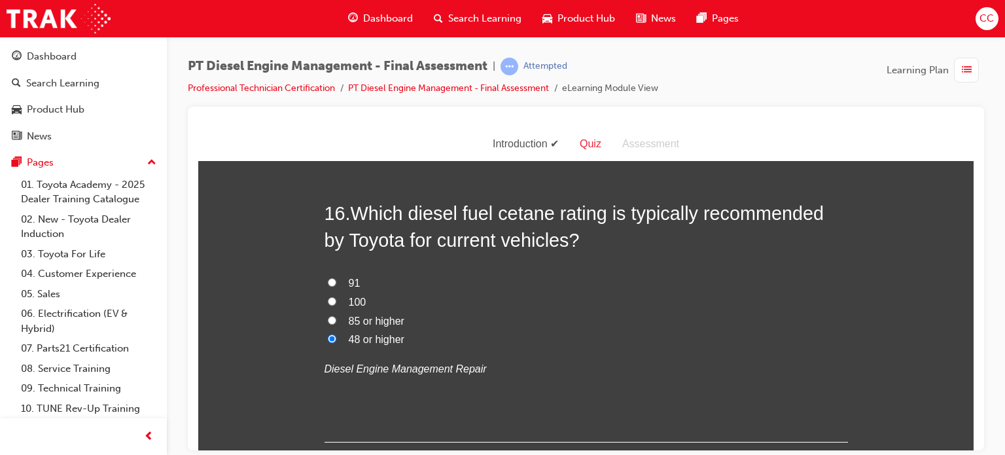
click at [328, 315] on input "85 or higher" at bounding box center [332, 319] width 9 height 9
radio input "true"
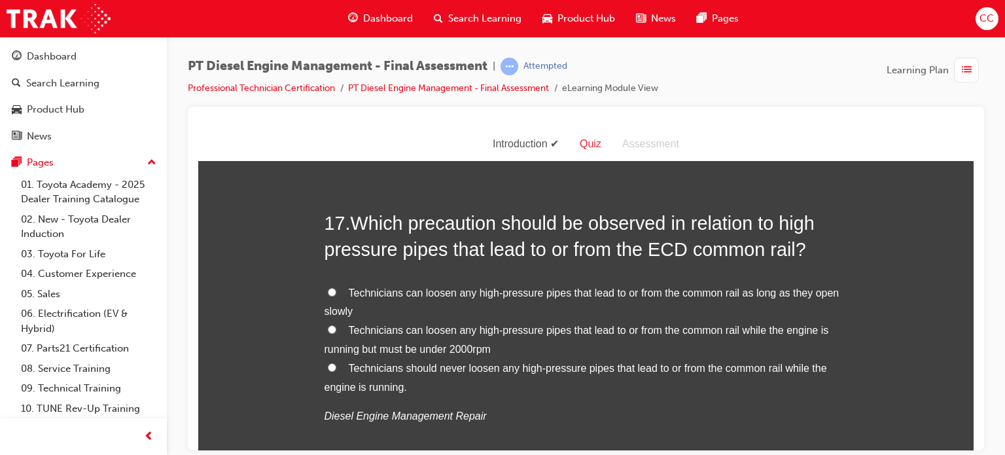
scroll to position [4844, 0]
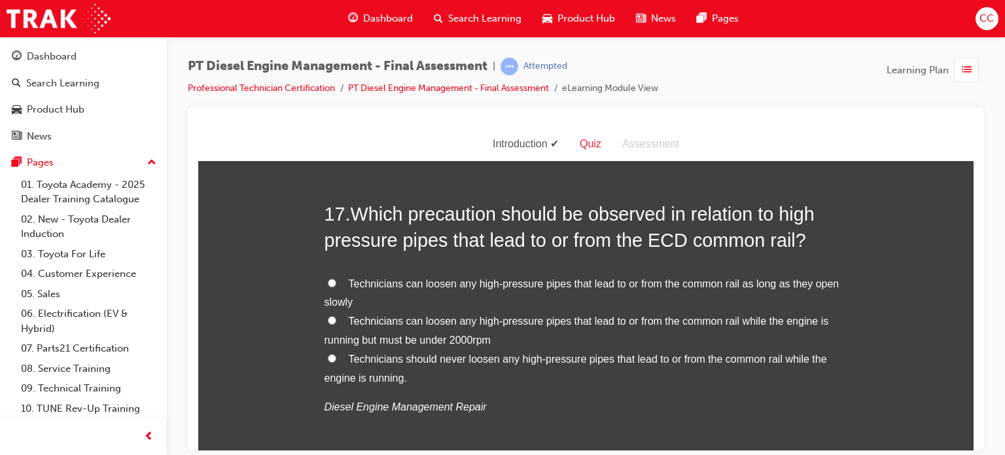
drag, startPoint x: 970, startPoint y: 389, endPoint x: 1172, endPoint y: 533, distance: 248.2
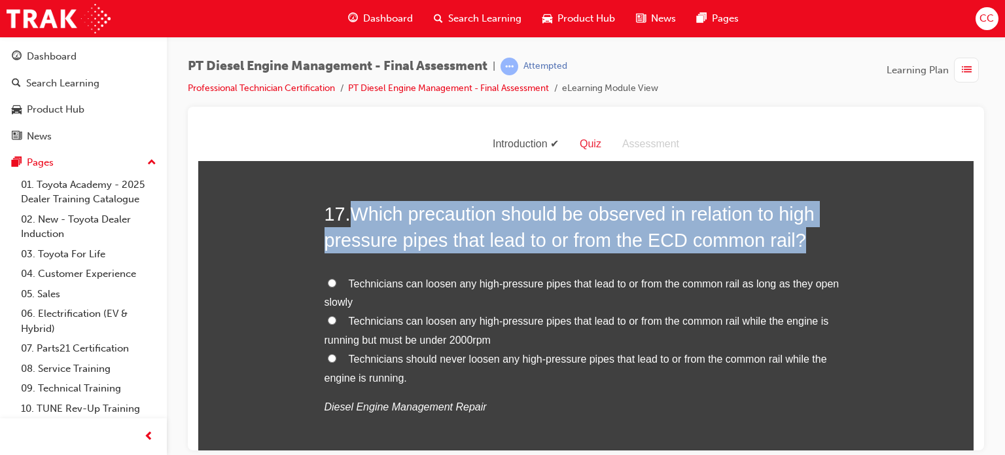
drag, startPoint x: 347, startPoint y: 209, endPoint x: 806, endPoint y: 238, distance: 460.3
click at [806, 238] on h2 "17 . Which precaution should be observed in relation to high pressure pipes tha…" at bounding box center [586, 226] width 523 height 53
click at [527, 223] on h2 "17 . Which precaution should be observed in relation to high pressure pipes tha…" at bounding box center [586, 226] width 523 height 53
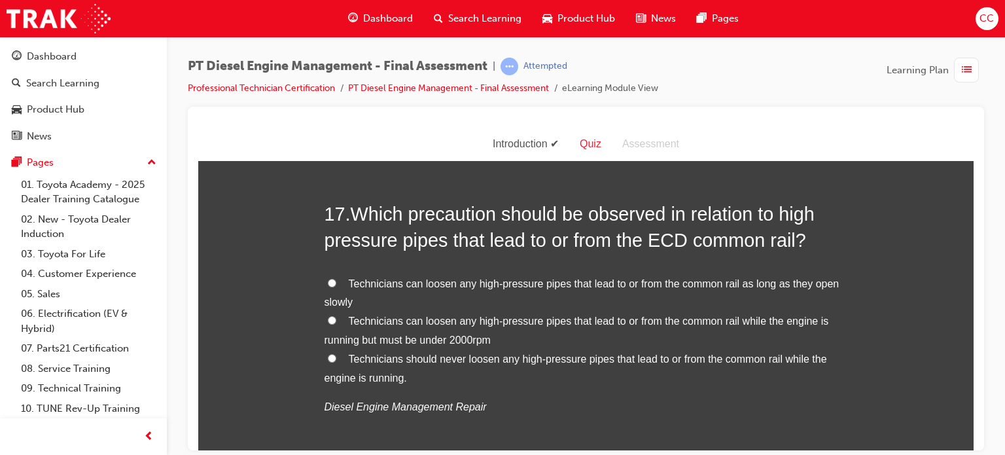
click at [590, 357] on span "Technicians should never loosen any high-pressure pipes that lead to or from th…" at bounding box center [576, 368] width 503 height 30
click at [336, 357] on input "Technicians should never loosen any high-pressure pipes that lead to or from th…" at bounding box center [332, 357] width 9 height 9
radio input "true"
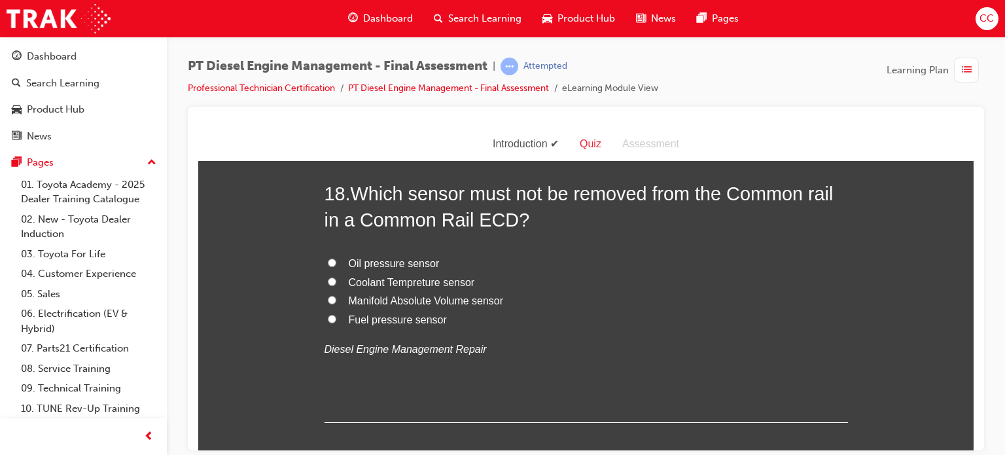
scroll to position [5187, 0]
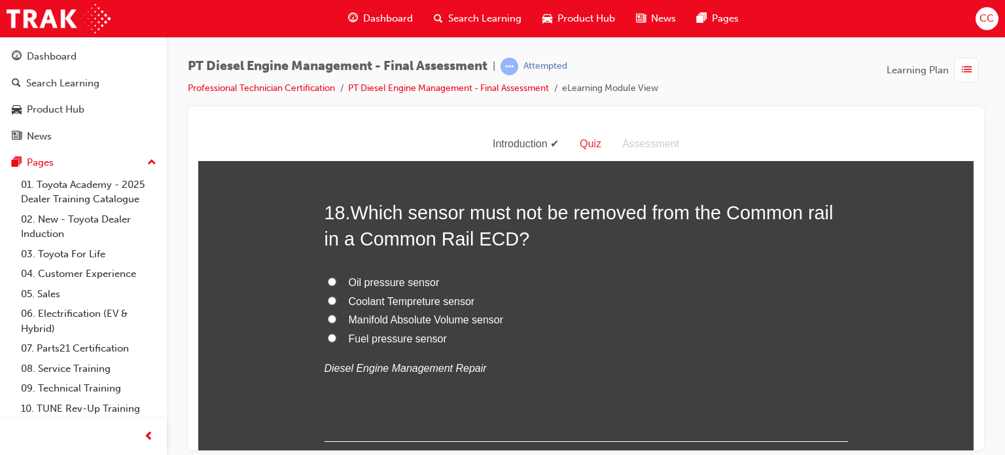
drag, startPoint x: 970, startPoint y: 409, endPoint x: 1175, endPoint y: 554, distance: 250.6
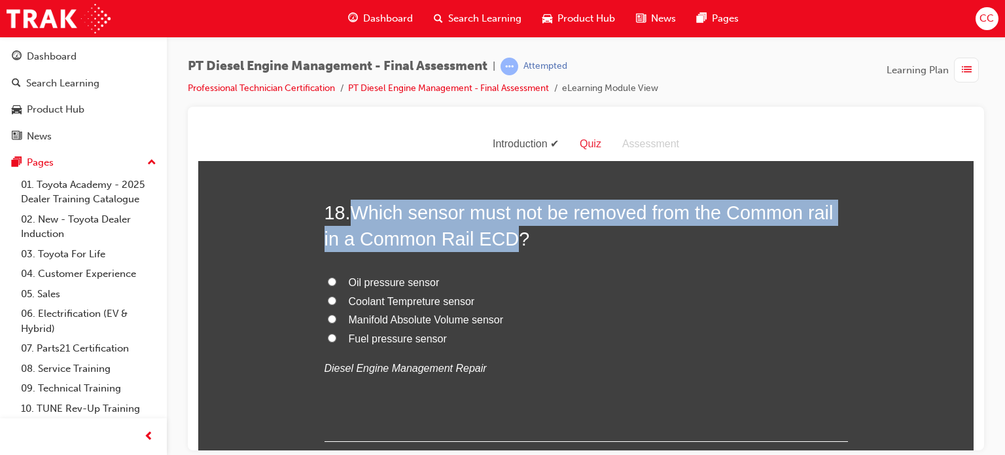
drag, startPoint x: 351, startPoint y: 205, endPoint x: 502, endPoint y: 237, distance: 154.4
click at [502, 237] on span "Which sensor must not be removed from the Common rail in a Common Rail ECD?" at bounding box center [579, 225] width 509 height 47
click at [476, 237] on span "Which sensor must not be removed from the Common rail in a Common Rail ECD?" at bounding box center [579, 225] width 509 height 47
drag, startPoint x: 348, startPoint y: 207, endPoint x: 503, endPoint y: 236, distance: 157.9
click at [503, 236] on h2 "18 . Which sensor must not be removed from the Common rail in a Common Rail ECD?" at bounding box center [586, 225] width 523 height 53
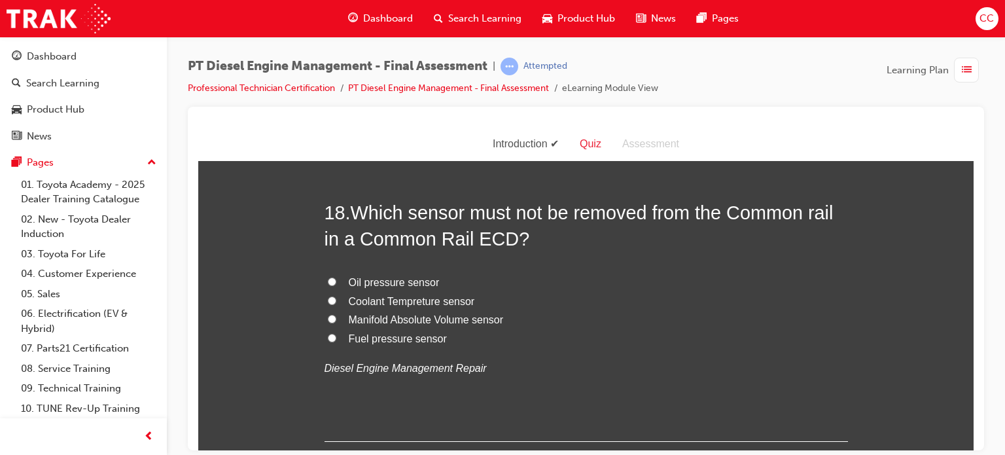
click at [332, 337] on label "Fuel pressure sensor" at bounding box center [586, 338] width 523 height 19
click at [332, 337] on input "Fuel pressure sensor" at bounding box center [332, 337] width 9 height 9
radio input "true"
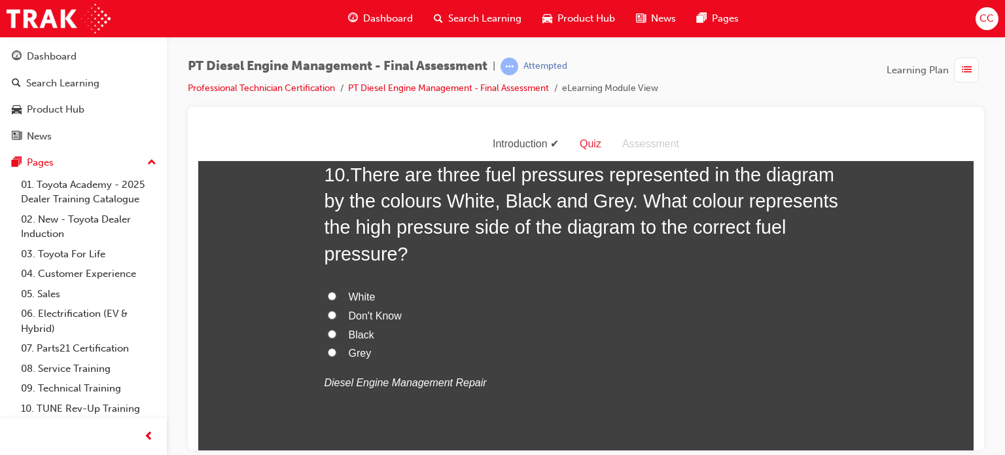
scroll to position [2766, 0]
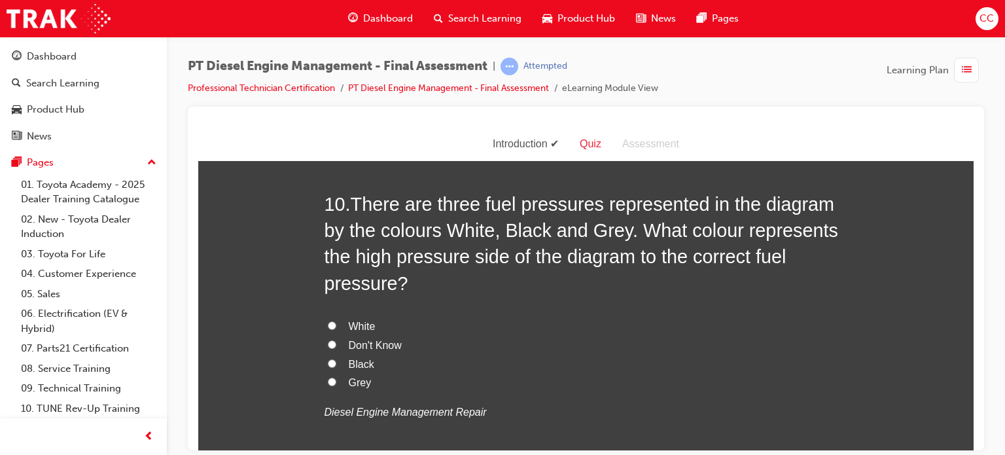
click at [328, 359] on input "Black" at bounding box center [332, 363] width 9 height 9
radio input "true"
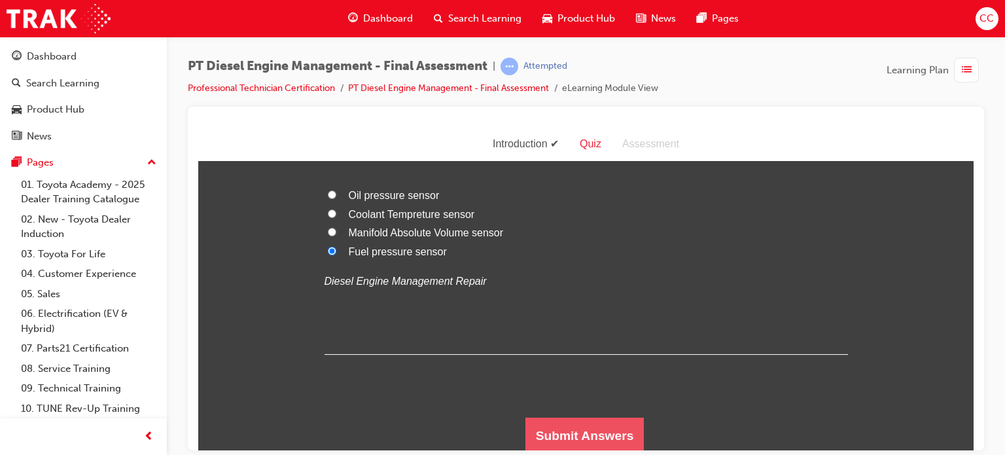
click at [625, 427] on button "Submit Answers" at bounding box center [584, 435] width 119 height 37
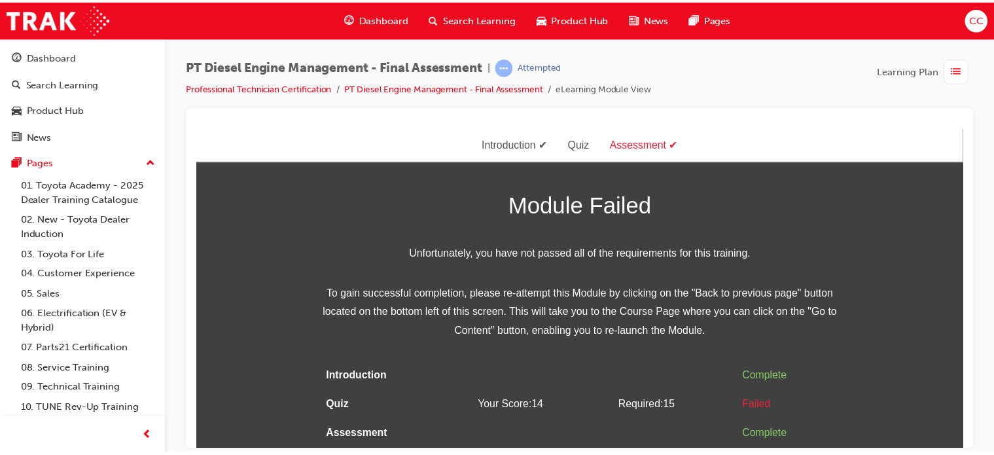
scroll to position [0, 0]
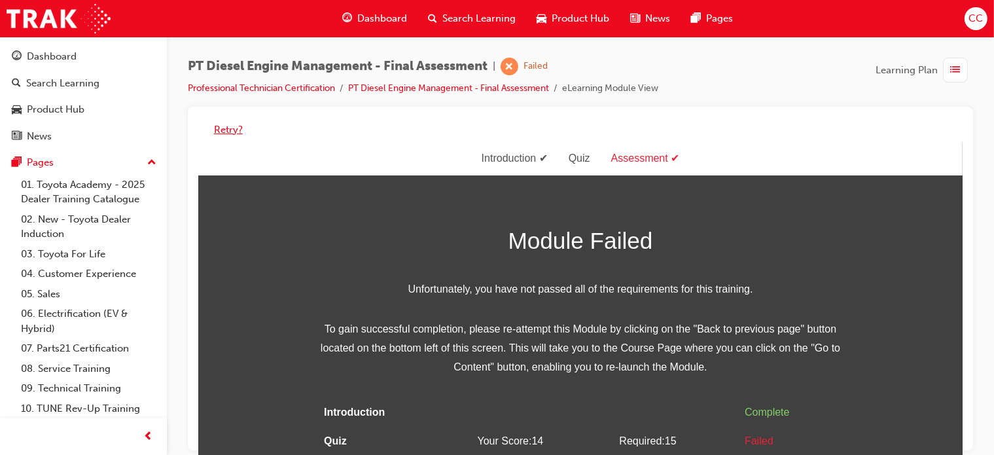
click at [226, 133] on button "Retry?" at bounding box center [228, 129] width 29 height 15
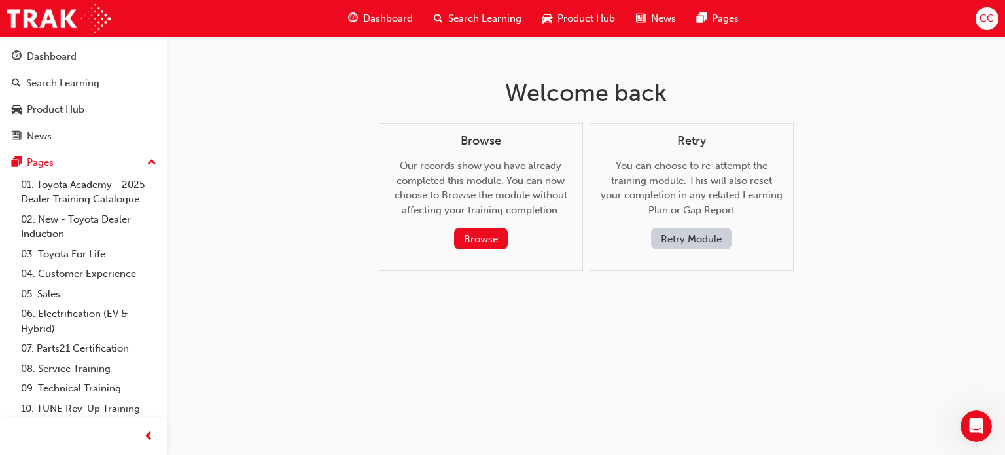
click at [709, 251] on div "Retry You can choose to re-attempt the training module. This will also reset yo…" at bounding box center [692, 197] width 204 height 149
click at [712, 241] on button "Retry Module" at bounding box center [691, 239] width 80 height 22
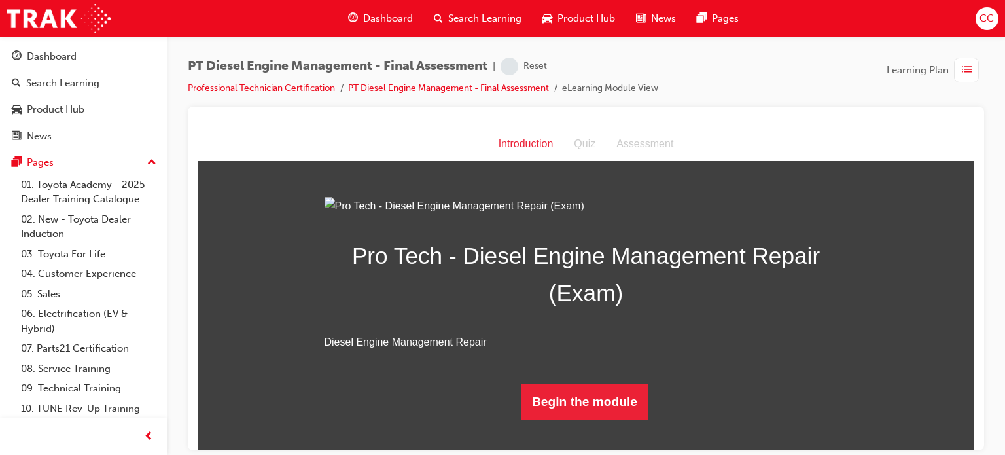
drag, startPoint x: 961, startPoint y: 222, endPoint x: 966, endPoint y: 291, distance: 68.9
click at [966, 291] on html "Introduction Introduction Quiz Assessment Pro Tech - Diesel Engine Management R…" at bounding box center [585, 288] width 775 height 323
click at [584, 419] on button "Begin the module" at bounding box center [585, 401] width 126 height 37
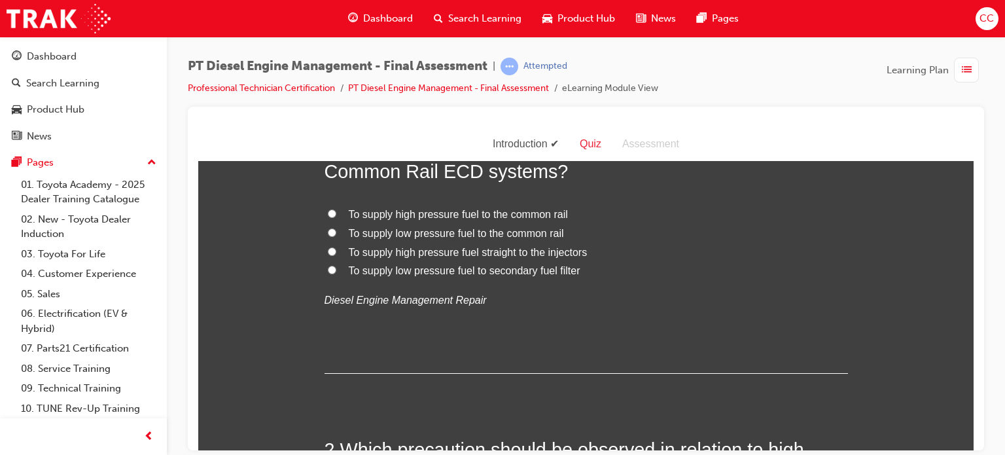
scroll to position [0, 0]
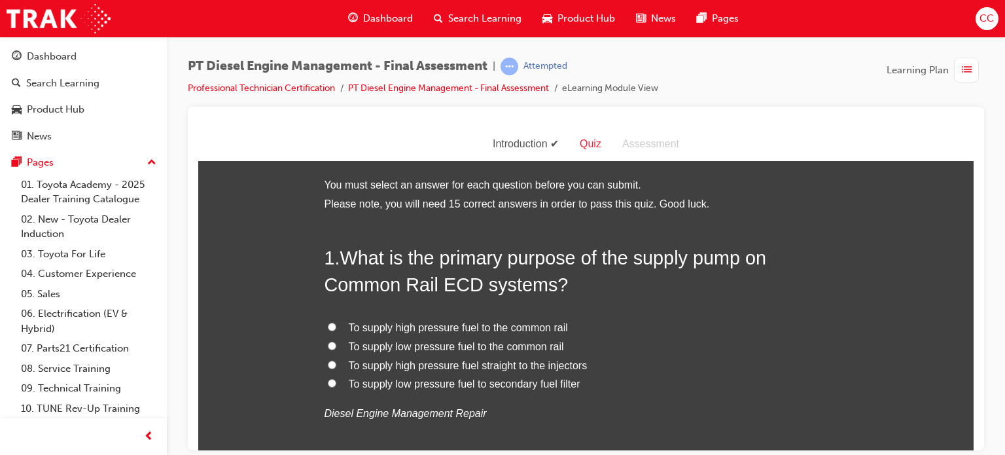
click at [468, 354] on label "To supply low pressure fuel to the common rail" at bounding box center [586, 346] width 523 height 19
click at [336, 349] on input "To supply low pressure fuel to the common rail" at bounding box center [332, 345] width 9 height 9
radio input "true"
click at [476, 361] on span "To supply high pressure fuel straight to the injectors" at bounding box center [468, 364] width 239 height 11
click at [336, 361] on input "To supply high pressure fuel straight to the injectors" at bounding box center [332, 364] width 9 height 9
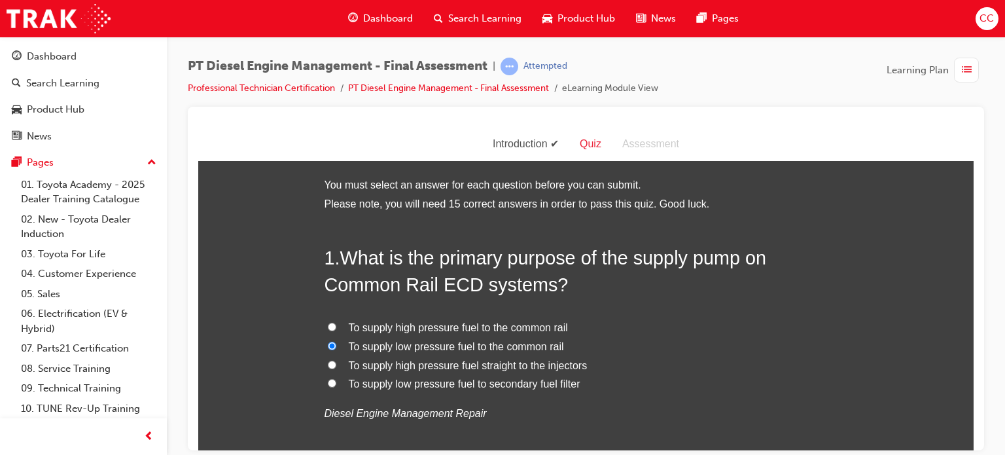
radio input "true"
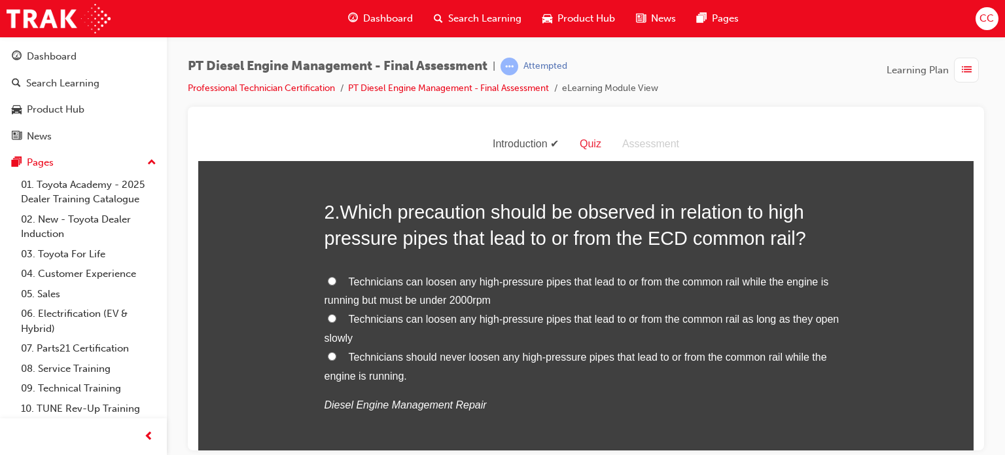
scroll to position [361, 0]
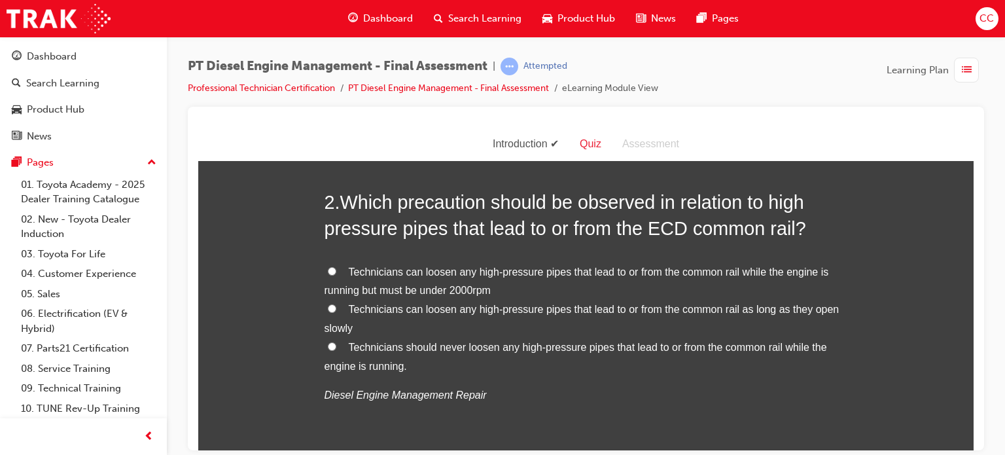
click at [662, 349] on span "Technicians should never loosen any high-pressure pipes that lead to or from th…" at bounding box center [576, 356] width 503 height 30
click at [336, 349] on input "Technicians should never loosen any high-pressure pipes that lead to or from th…" at bounding box center [332, 346] width 9 height 9
radio input "true"
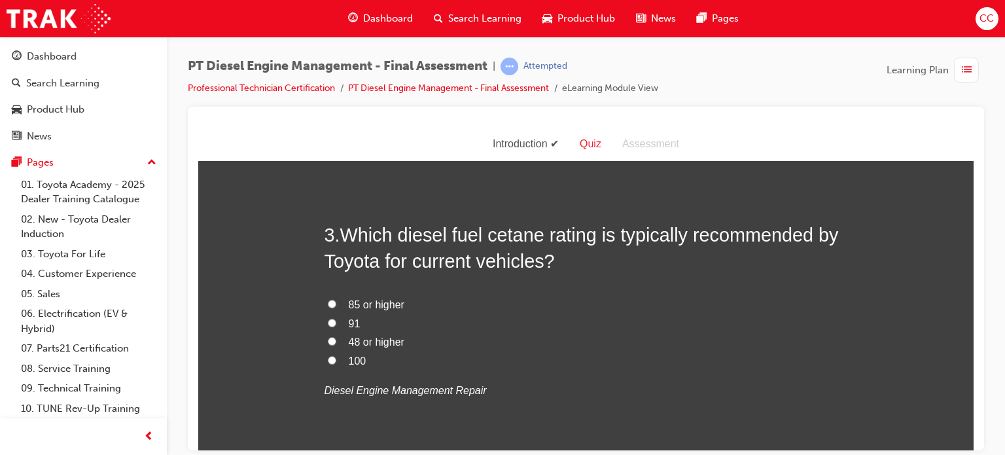
scroll to position [680, 0]
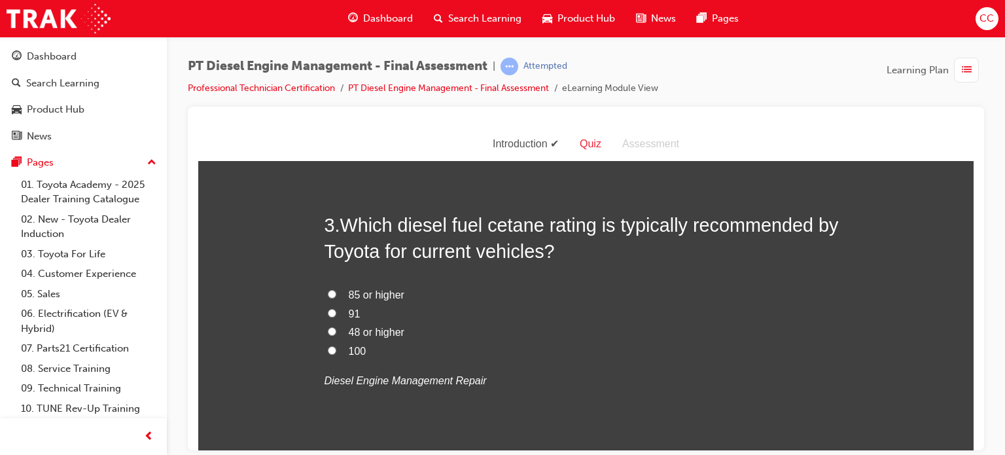
click at [390, 289] on span "85 or higher" at bounding box center [377, 294] width 56 height 11
click at [336, 289] on input "85 or higher" at bounding box center [332, 293] width 9 height 9
radio input "true"
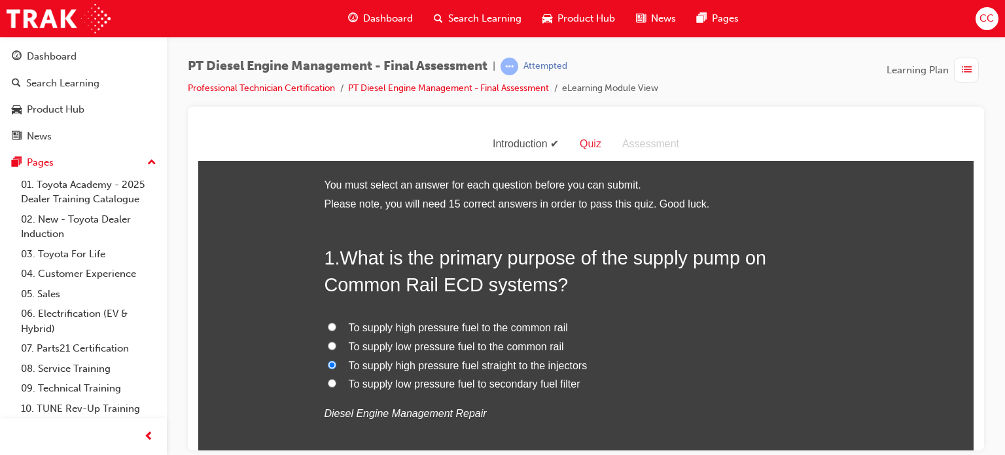
scroll to position [0, 0]
click at [542, 323] on span "To supply high pressure fuel to the common rail" at bounding box center [458, 326] width 219 height 11
click at [336, 323] on input "To supply high pressure fuel to the common rail" at bounding box center [332, 326] width 9 height 9
radio input "true"
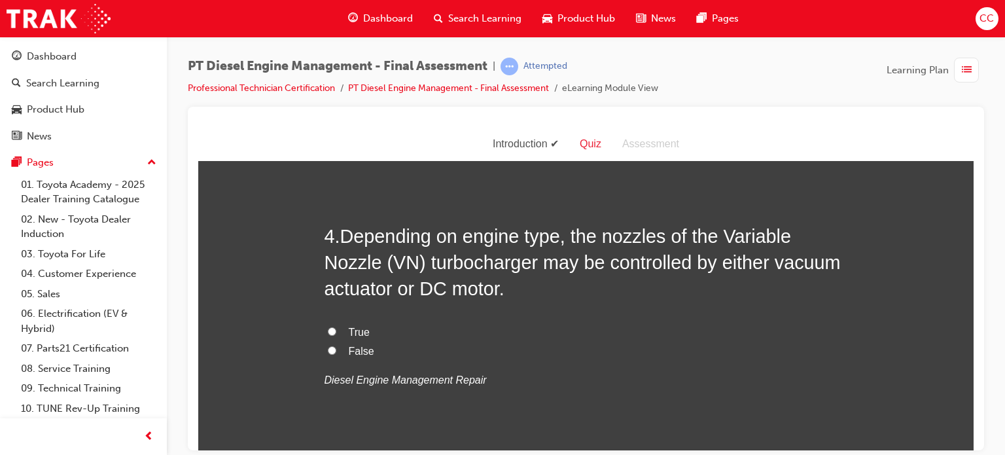
scroll to position [984, 0]
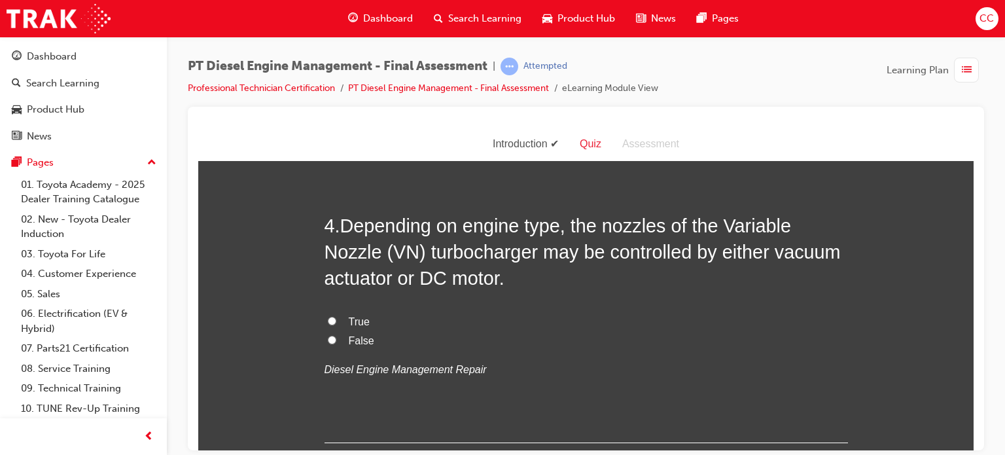
click at [395, 327] on label "True" at bounding box center [586, 321] width 523 height 19
click at [336, 325] on input "True" at bounding box center [332, 320] width 9 height 9
radio input "true"
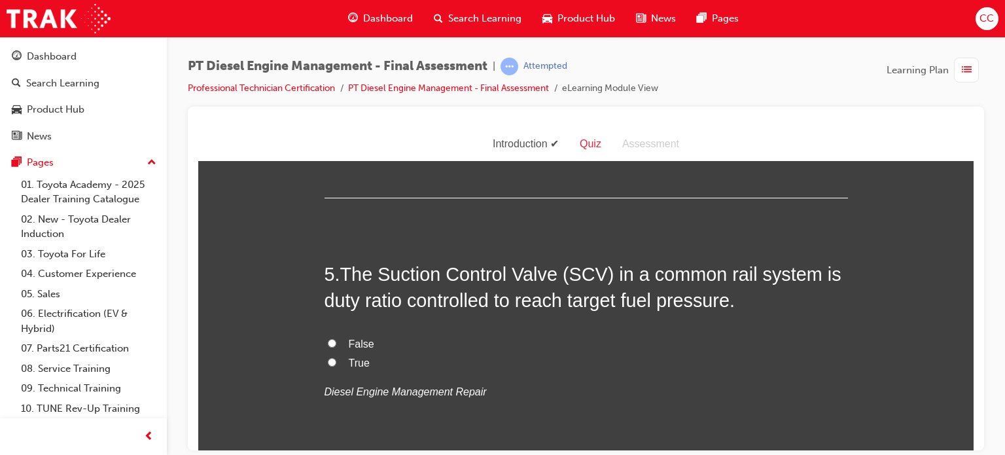
scroll to position [1234, 0]
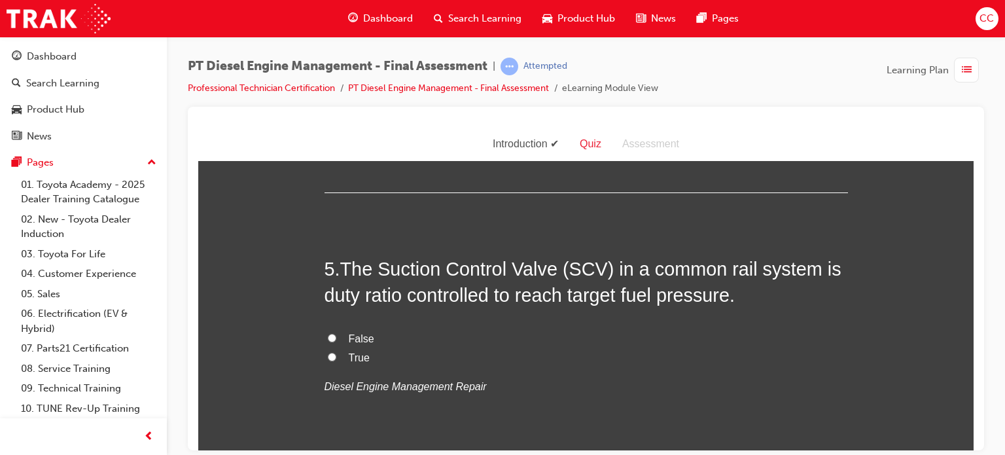
click at [372, 362] on label "True" at bounding box center [586, 357] width 523 height 19
click at [336, 361] on input "True" at bounding box center [332, 356] width 9 height 9
radio input "true"
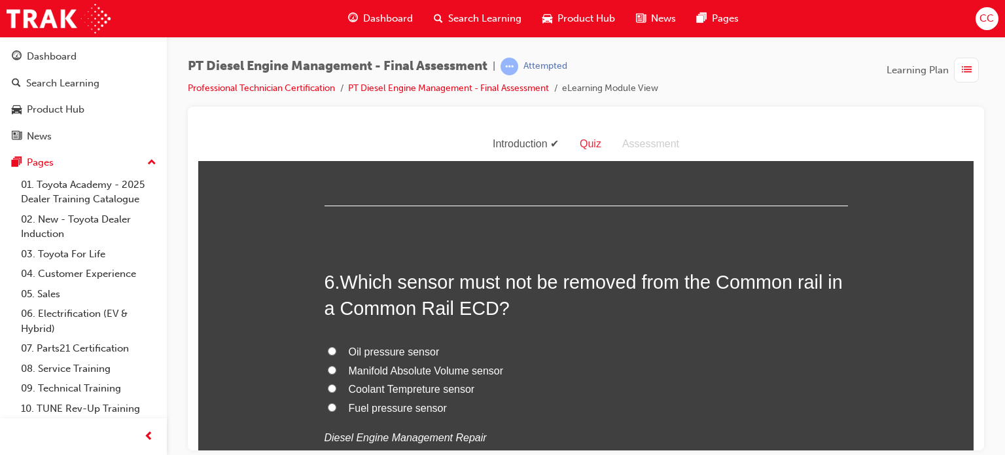
scroll to position [1489, 0]
click at [429, 368] on span "Manifold Absolute Volume sensor" at bounding box center [426, 368] width 155 height 11
click at [336, 368] on input "Manifold Absolute Volume sensor" at bounding box center [332, 368] width 9 height 9
radio input "true"
click at [395, 408] on span "Fuel pressure sensor" at bounding box center [398, 405] width 98 height 11
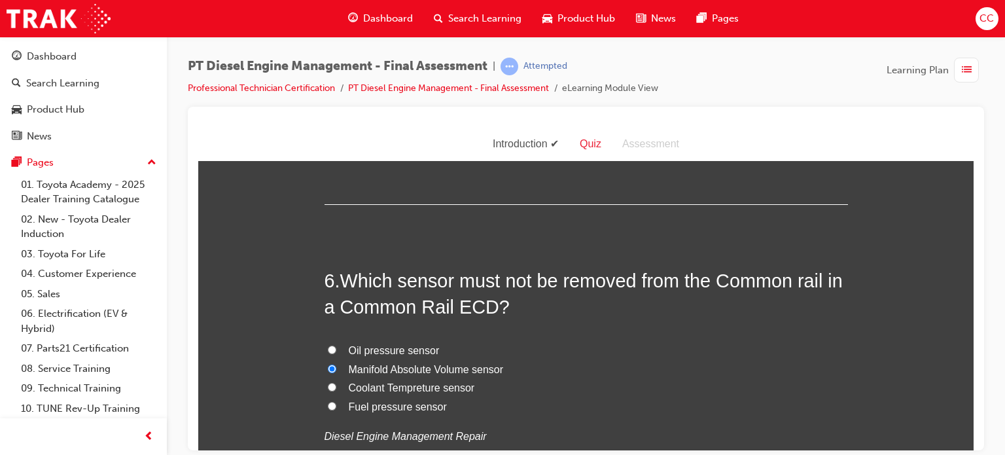
click at [336, 408] on input "Fuel pressure sensor" at bounding box center [332, 405] width 9 height 9
radio input "true"
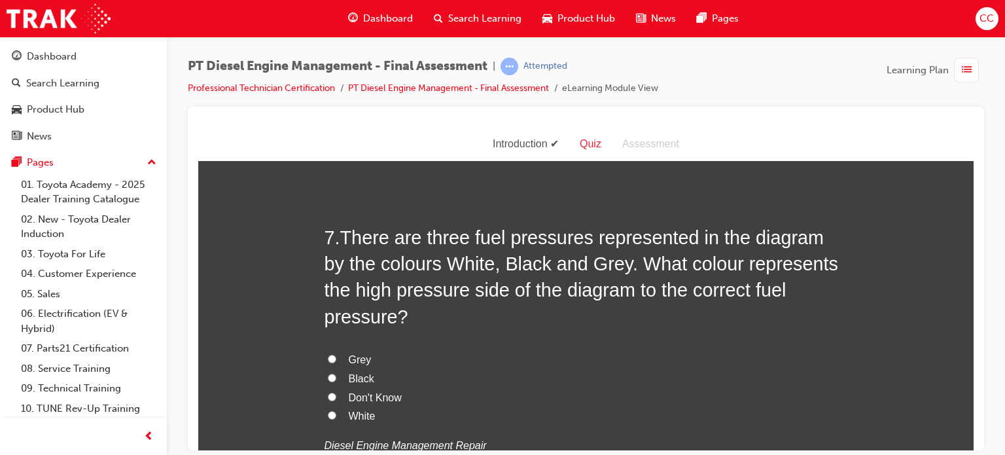
scroll to position [1837, 0]
click at [352, 372] on span "Black" at bounding box center [362, 377] width 26 height 11
click at [336, 373] on input "Black" at bounding box center [332, 377] width 9 height 9
radio input "true"
click at [352, 372] on span "Black" at bounding box center [362, 377] width 26 height 11
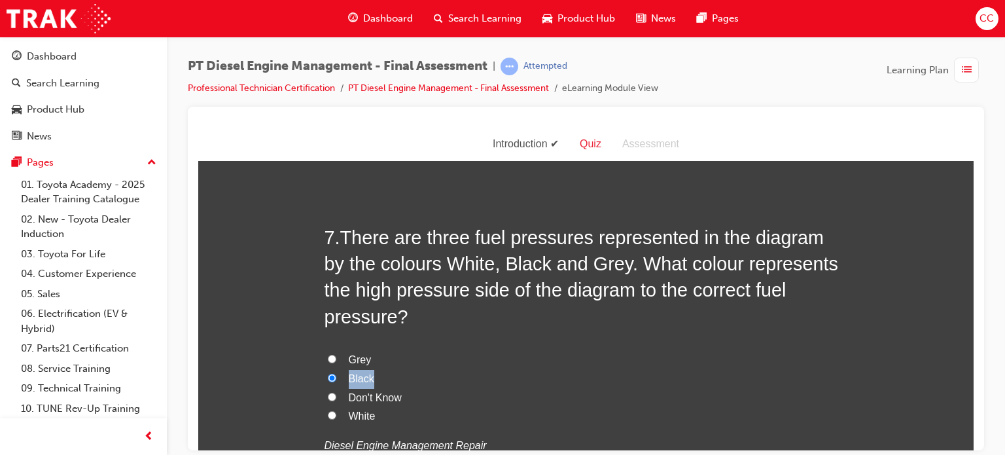
click at [336, 373] on input "Black" at bounding box center [332, 377] width 9 height 9
click at [432, 350] on label "Grey" at bounding box center [586, 359] width 523 height 19
click at [336, 354] on input "Grey" at bounding box center [332, 358] width 9 height 9
radio input "true"
click at [366, 372] on span "Black" at bounding box center [362, 377] width 26 height 11
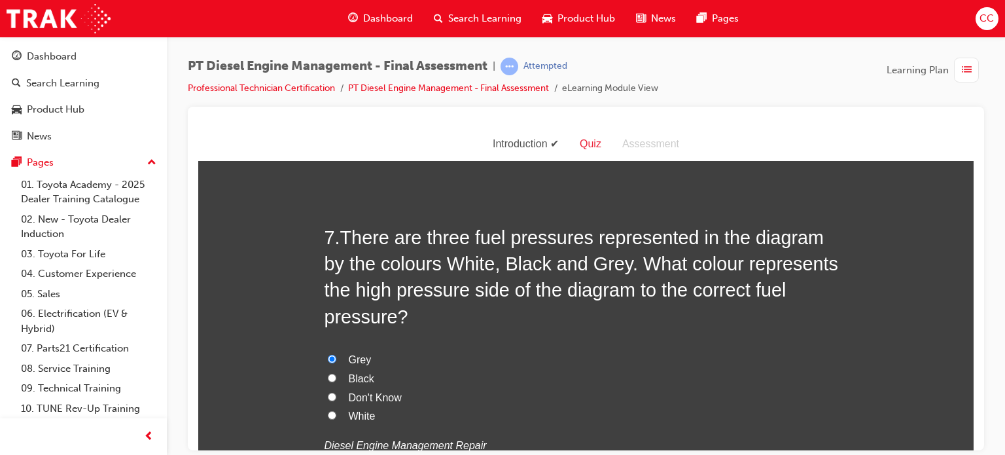
click at [336, 373] on input "Black" at bounding box center [332, 377] width 9 height 9
radio input "true"
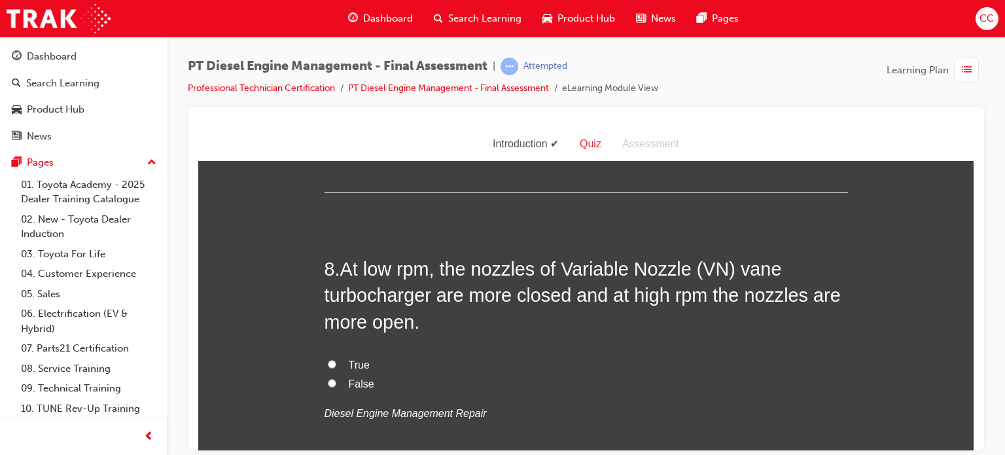
scroll to position [2165, 0]
click at [367, 373] on label "False" at bounding box center [586, 382] width 523 height 19
click at [336, 377] on input "False" at bounding box center [332, 381] width 9 height 9
radio input "true"
drag, startPoint x: 380, startPoint y: 325, endPoint x: 364, endPoint y: 328, distance: 15.4
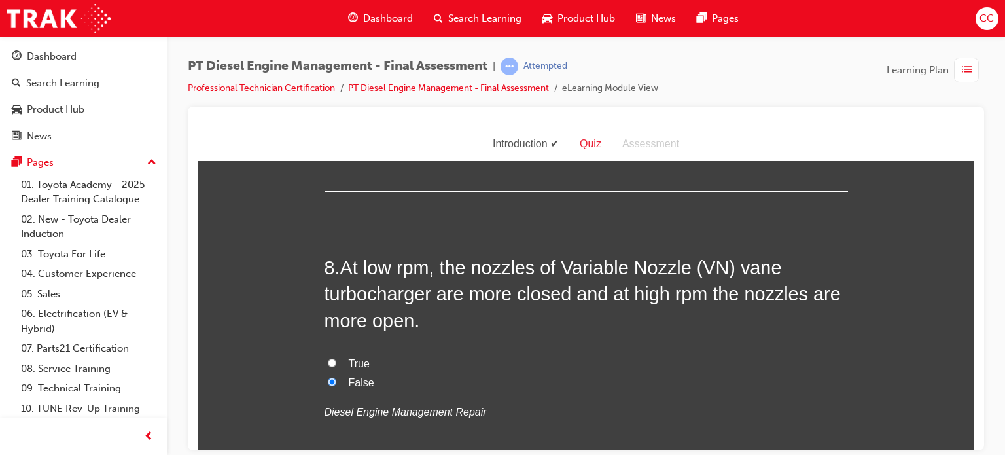
click at [364, 354] on label "True" at bounding box center [586, 363] width 523 height 19
click at [336, 358] on input "True" at bounding box center [332, 362] width 9 height 9
radio input "true"
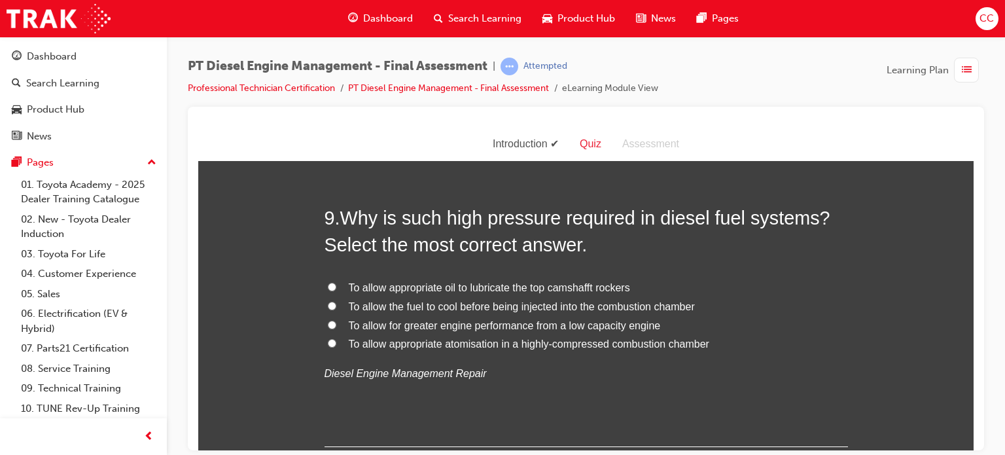
scroll to position [2510, 0]
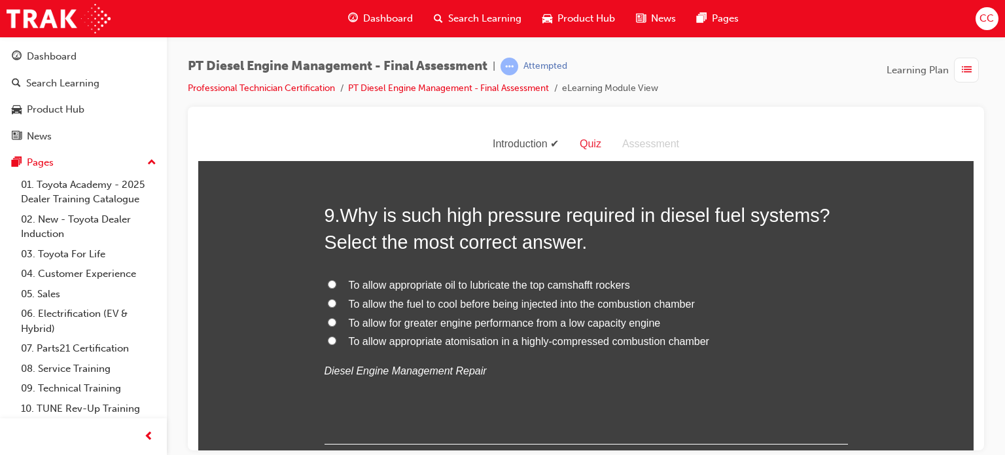
click at [539, 332] on label "To allow appropriate atomisation in a highly-compressed combustion chamber" at bounding box center [586, 341] width 523 height 19
click at [336, 336] on input "To allow appropriate atomisation in a highly-compressed combustion chamber" at bounding box center [332, 340] width 9 height 9
radio input "true"
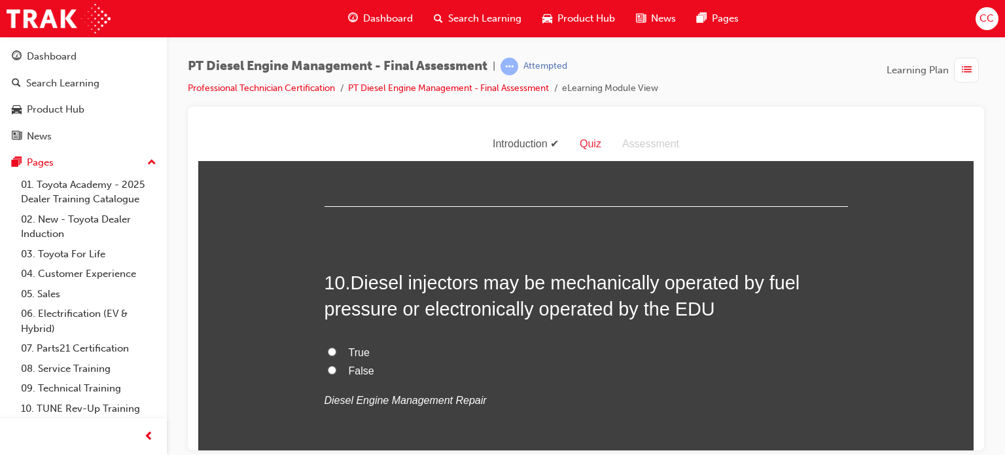
scroll to position [2748, 0]
click at [378, 342] on label "True" at bounding box center [586, 351] width 523 height 19
click at [336, 346] on input "True" at bounding box center [332, 350] width 9 height 9
radio input "true"
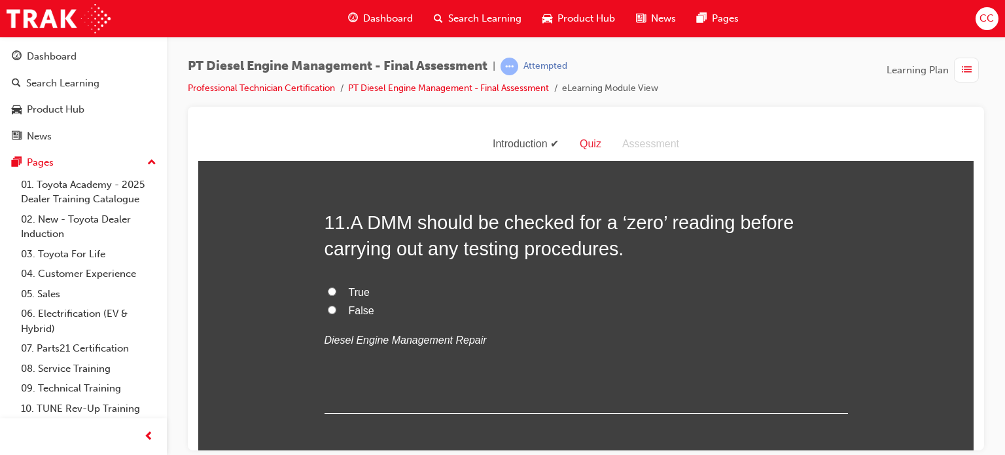
scroll to position [3073, 0]
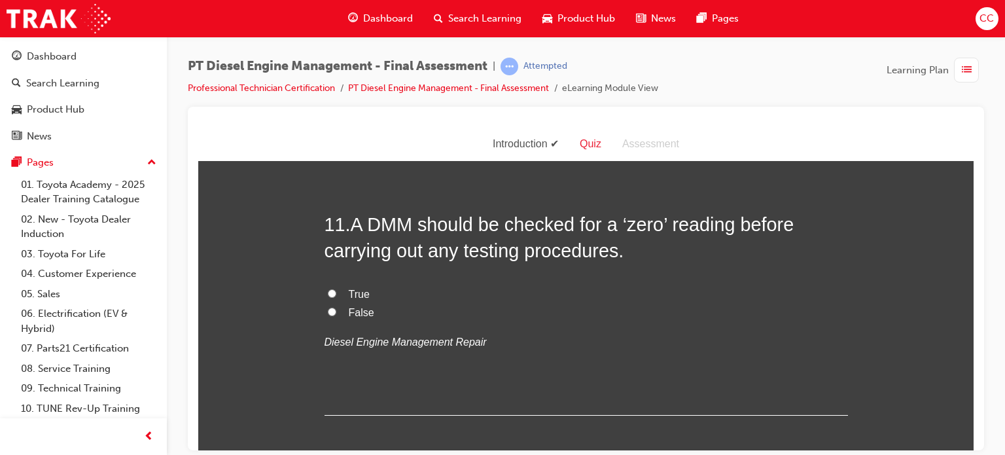
click at [414, 285] on label "True" at bounding box center [586, 294] width 523 height 19
click at [336, 289] on input "True" at bounding box center [332, 293] width 9 height 9
radio input "true"
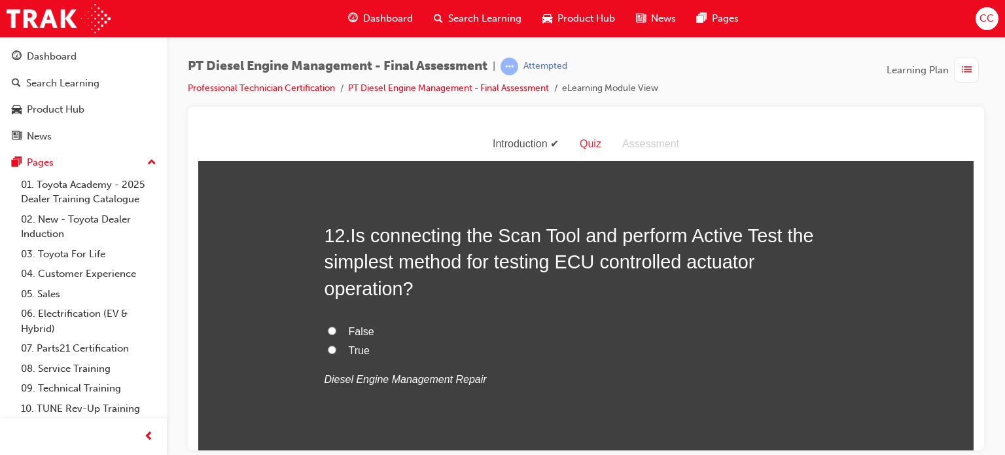
scroll to position [3329, 0]
click at [359, 325] on span "False" at bounding box center [362, 330] width 26 height 11
click at [336, 325] on input "False" at bounding box center [332, 329] width 9 height 9
radio input "true"
click at [349, 344] on span "True" at bounding box center [359, 349] width 21 height 11
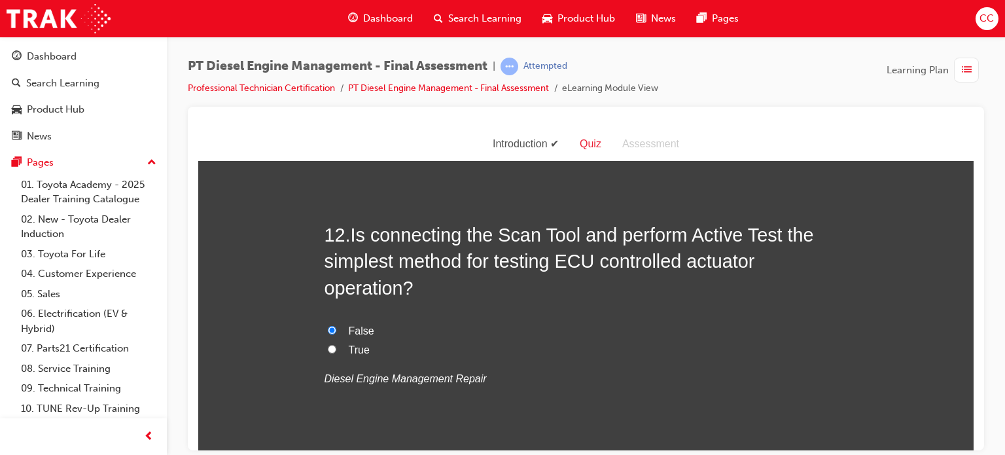
click at [336, 344] on input "True" at bounding box center [332, 348] width 9 height 9
radio input "true"
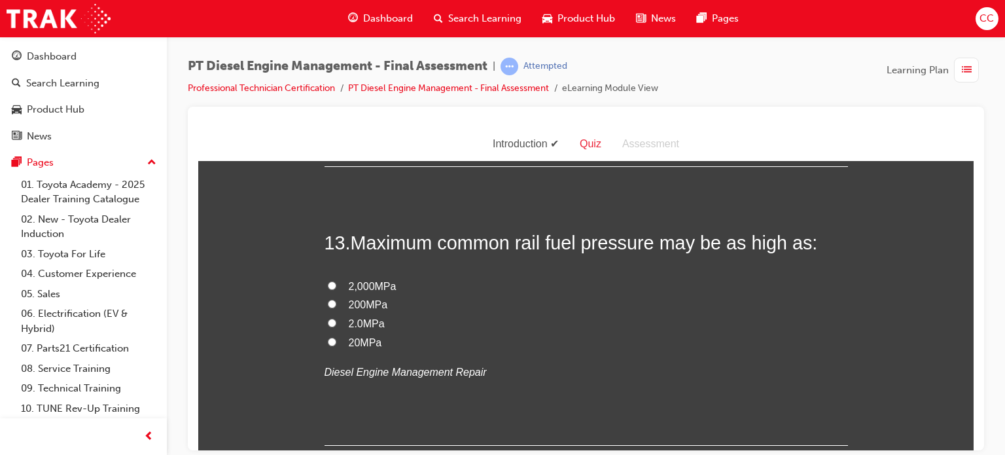
scroll to position [3623, 0]
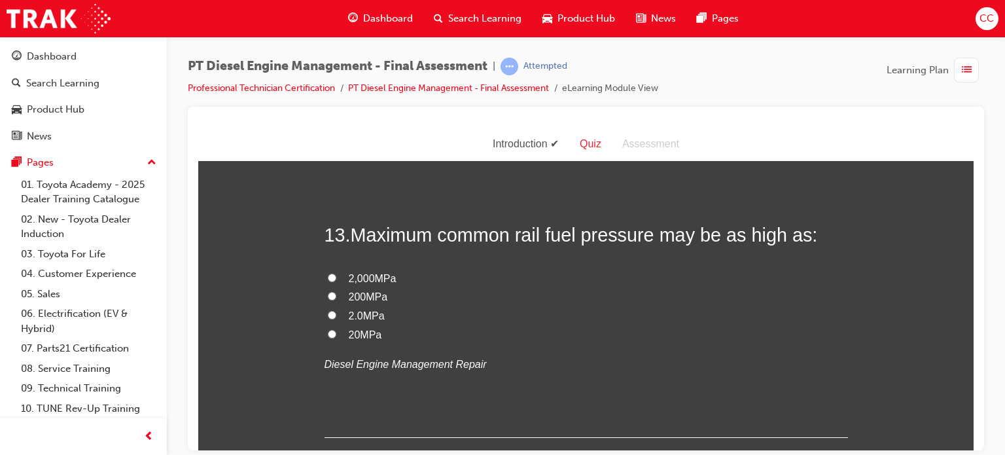
click at [374, 291] on span "200MPa" at bounding box center [368, 296] width 39 height 11
click at [336, 291] on input "200MPa" at bounding box center [332, 295] width 9 height 9
radio input "true"
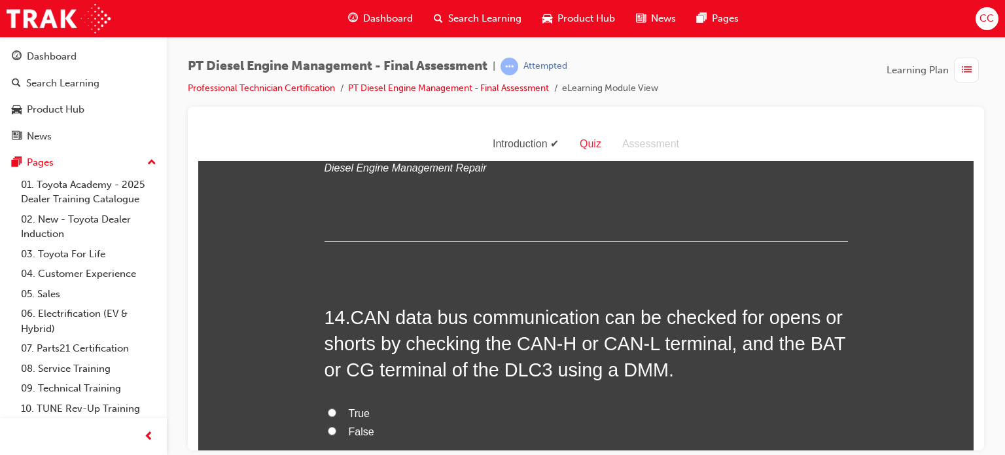
scroll to position [3819, 0]
click at [372, 404] on label "True" at bounding box center [586, 413] width 523 height 19
click at [336, 408] on input "True" at bounding box center [332, 412] width 9 height 9
radio input "true"
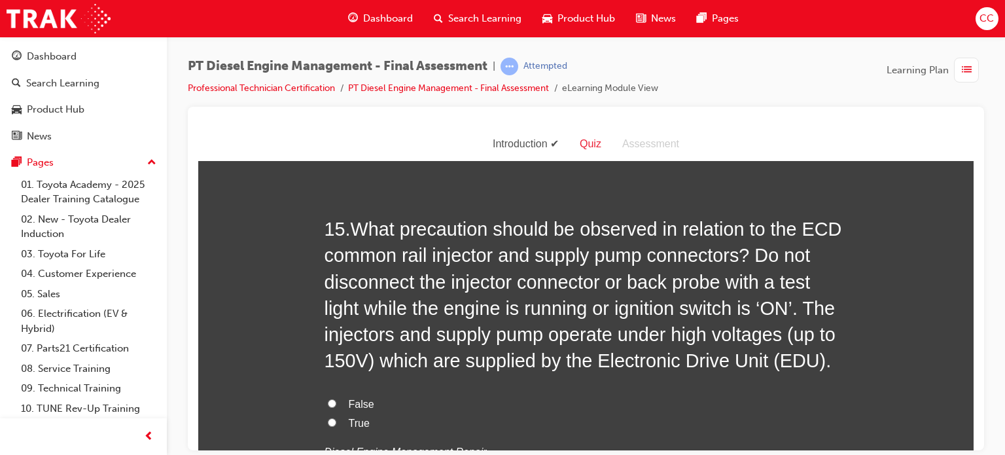
scroll to position [4201, 0]
click at [349, 416] on span "True" at bounding box center [359, 421] width 21 height 11
click at [336, 417] on input "True" at bounding box center [332, 421] width 9 height 9
radio input "true"
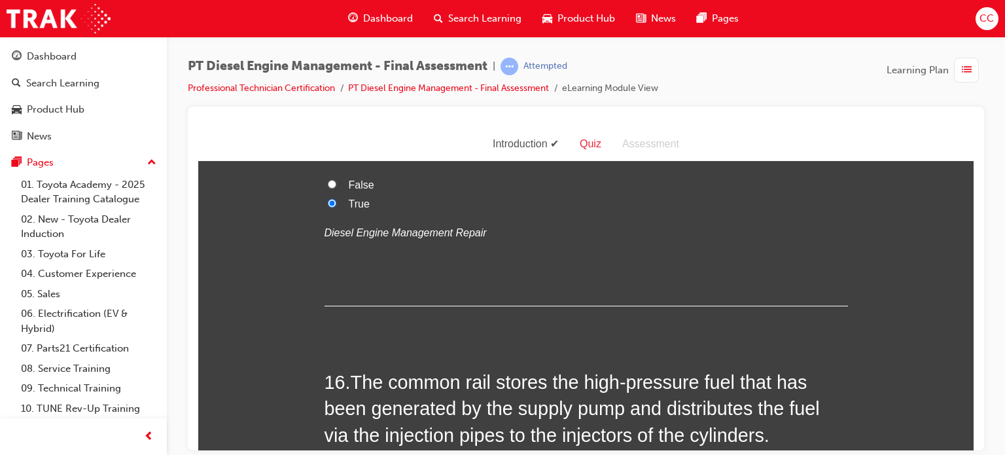
scroll to position [4438, 0]
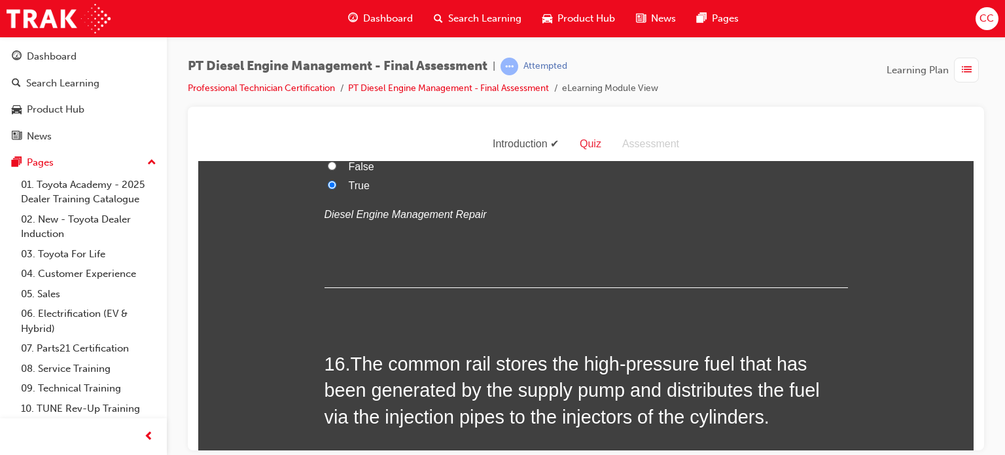
drag, startPoint x: 439, startPoint y: 400, endPoint x: 508, endPoint y: 281, distance: 137.5
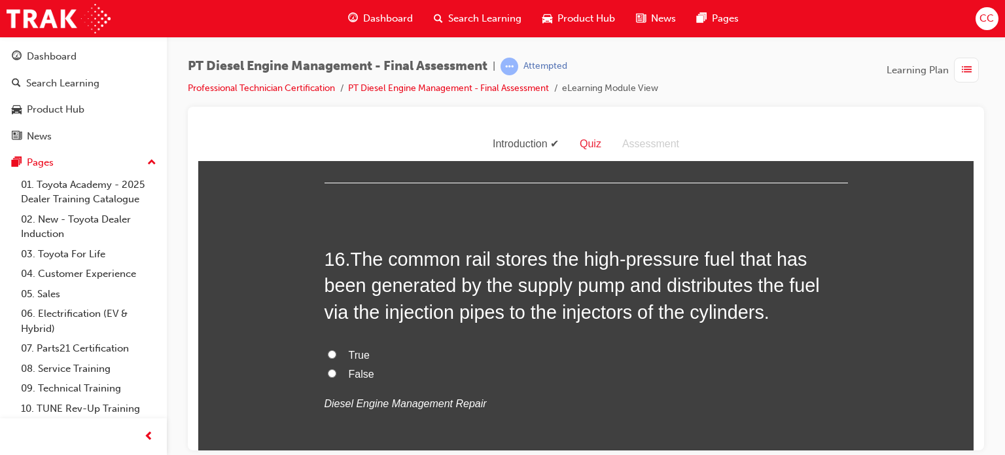
scroll to position [4549, 0]
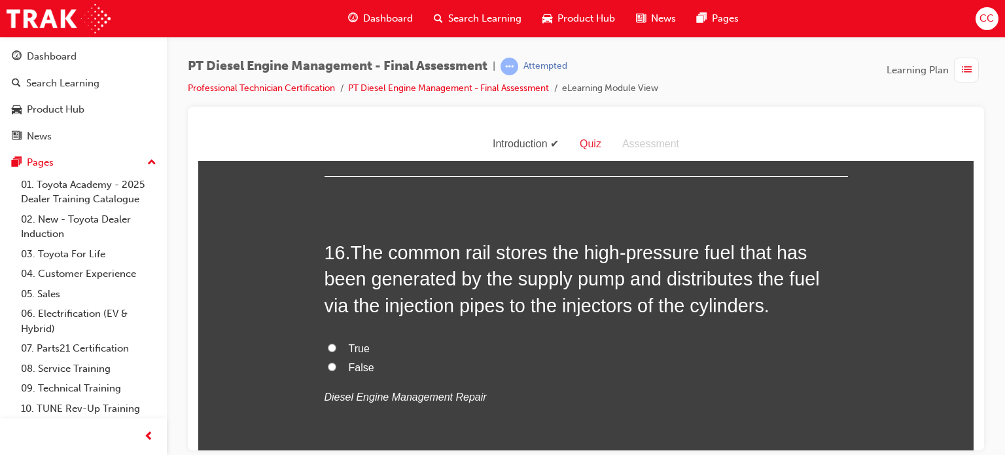
click at [359, 342] on span "True" at bounding box center [359, 347] width 21 height 11
click at [336, 343] on input "True" at bounding box center [332, 347] width 9 height 9
radio input "true"
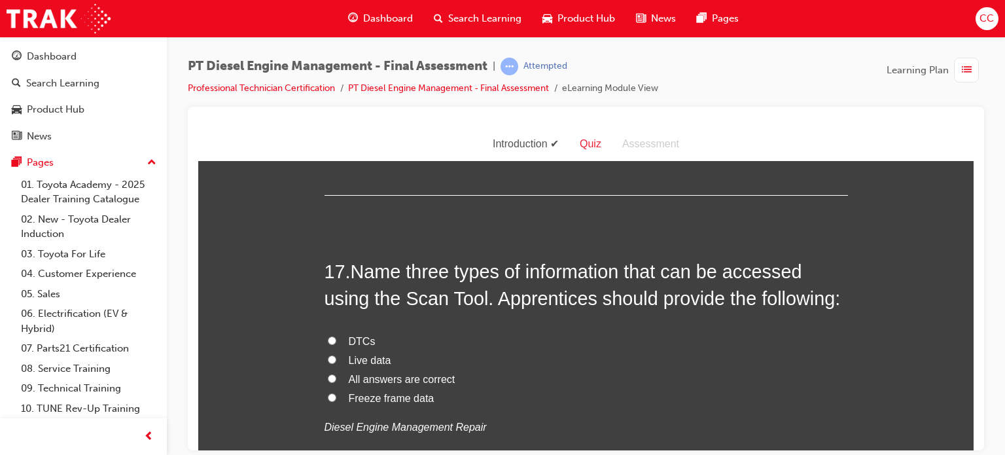
scroll to position [4825, 0]
click at [349, 371] on span "All answers are correct" at bounding box center [402, 376] width 107 height 11
click at [336, 372] on input "All answers are correct" at bounding box center [332, 376] width 9 height 9
radio input "true"
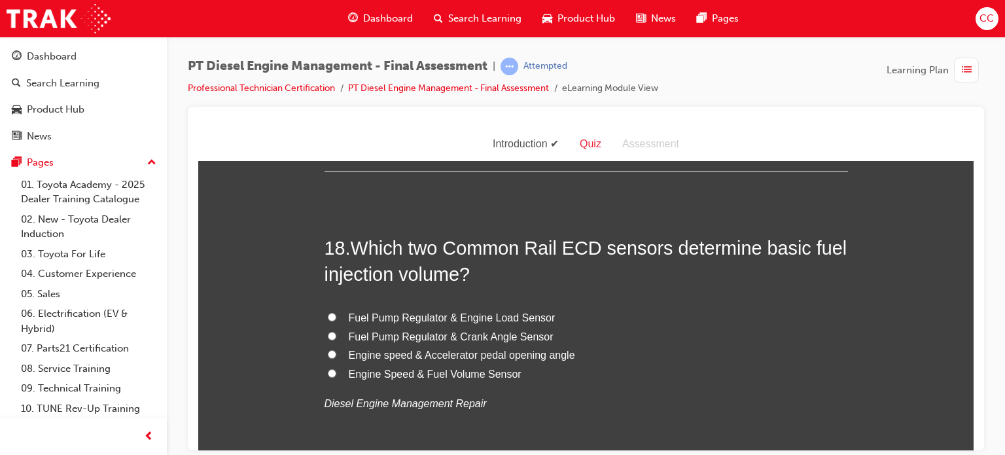
scroll to position [5153, 0]
click at [482, 347] on span "Engine speed & Accelerator pedal opening angle" at bounding box center [462, 352] width 226 height 11
click at [336, 348] on input "Engine speed & Accelerator pedal opening angle" at bounding box center [332, 352] width 9 height 9
radio input "true"
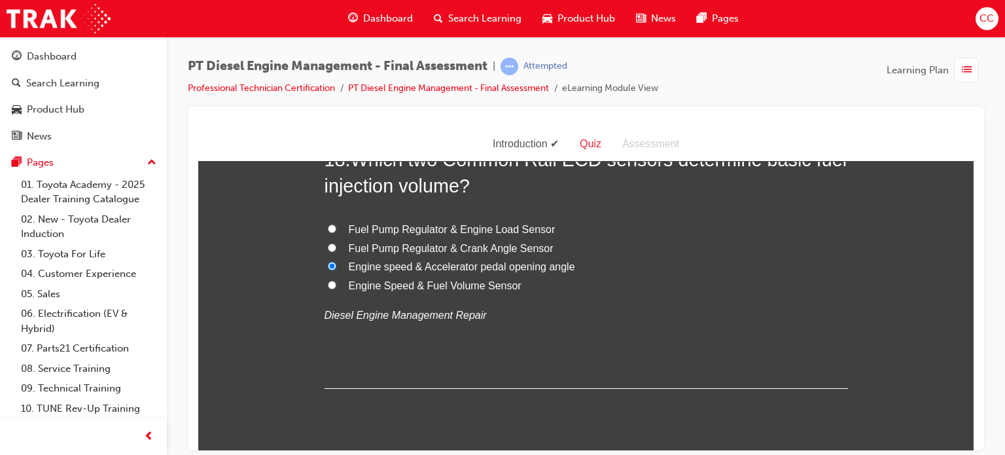
scroll to position [5248, 0]
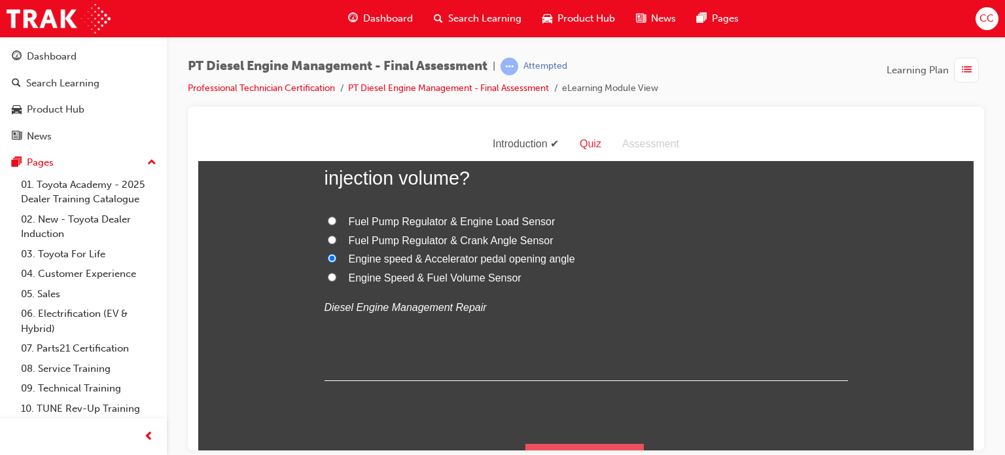
click at [582, 443] on button "Submit Answers" at bounding box center [584, 461] width 119 height 37
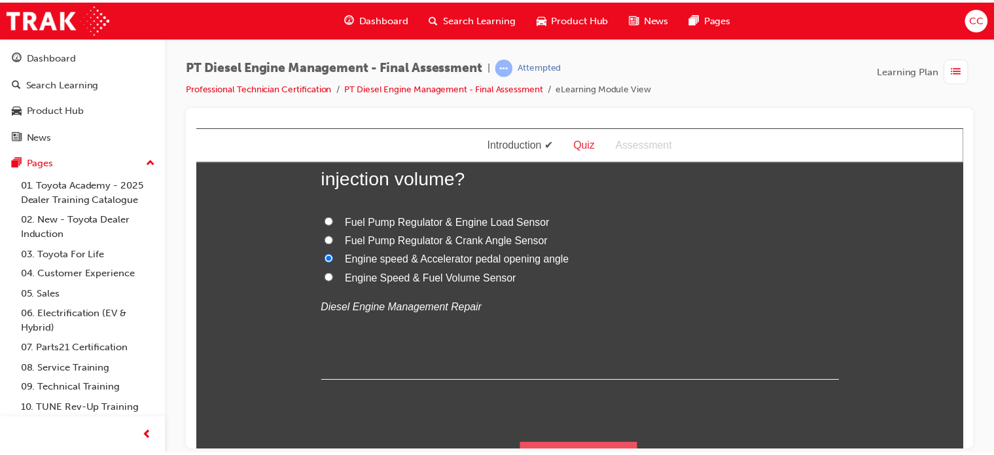
scroll to position [0, 0]
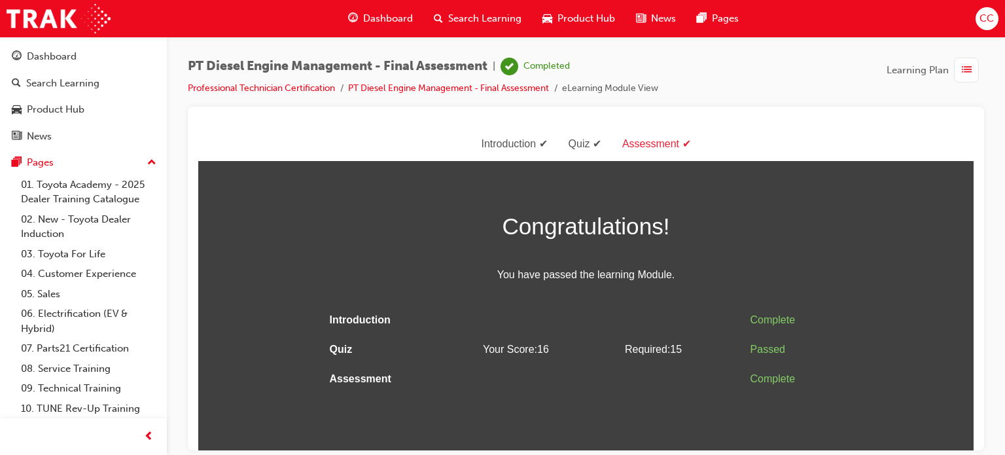
click at [367, 16] on span "Dashboard" at bounding box center [388, 18] width 50 height 15
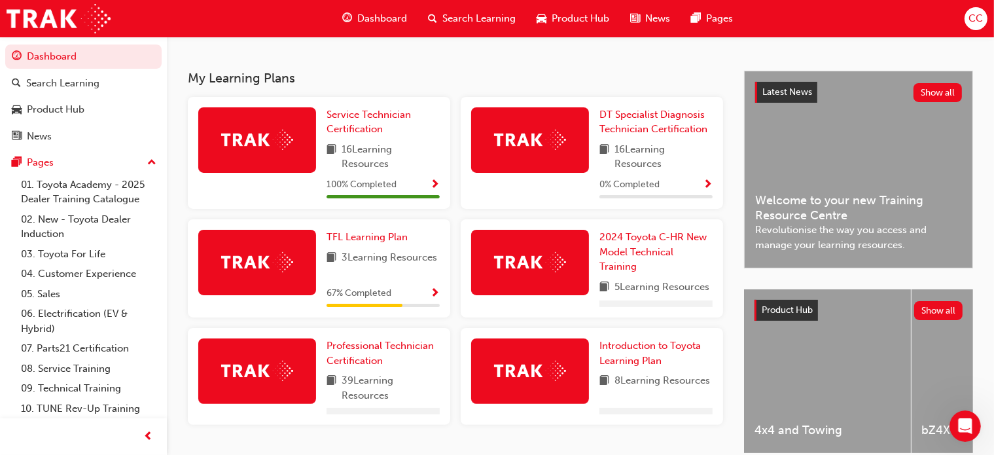
scroll to position [262, 0]
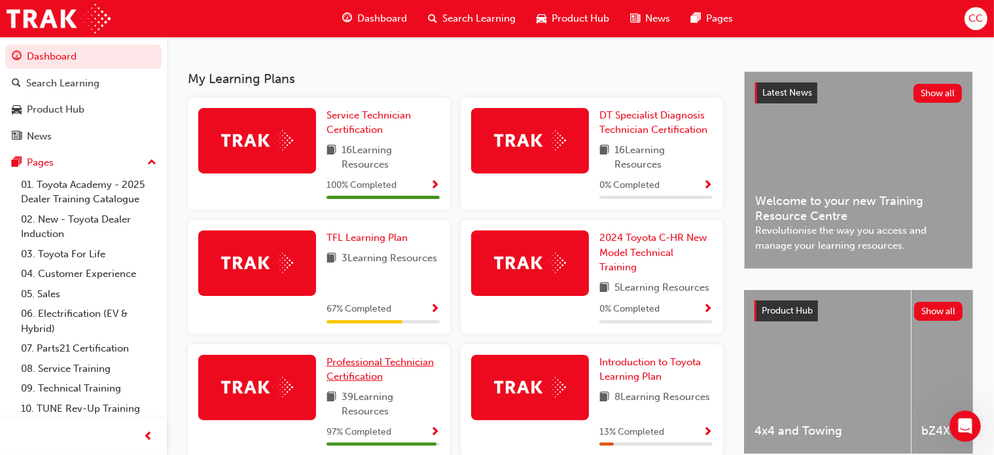
click at [343, 376] on span "Professional Technician Certification" at bounding box center [380, 369] width 107 height 27
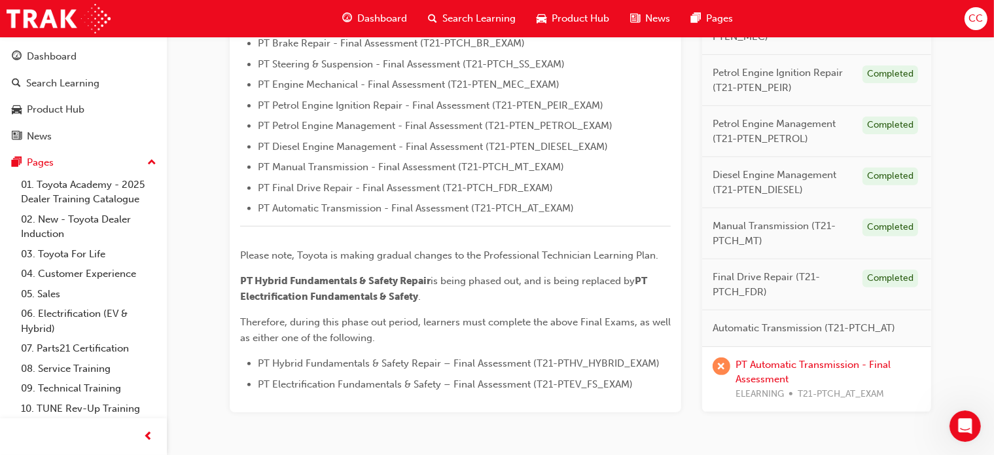
scroll to position [527, 0]
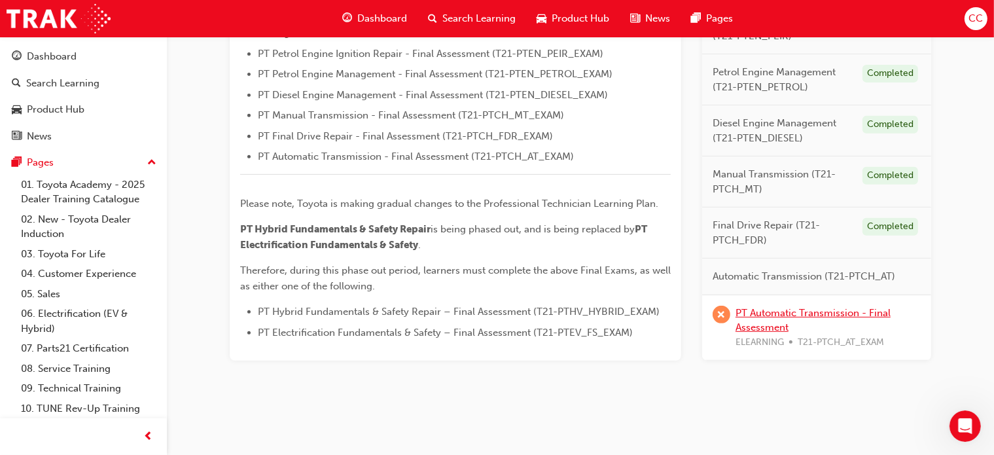
click at [801, 310] on link "PT Automatic Transmission - Final Assessment" at bounding box center [813, 319] width 155 height 27
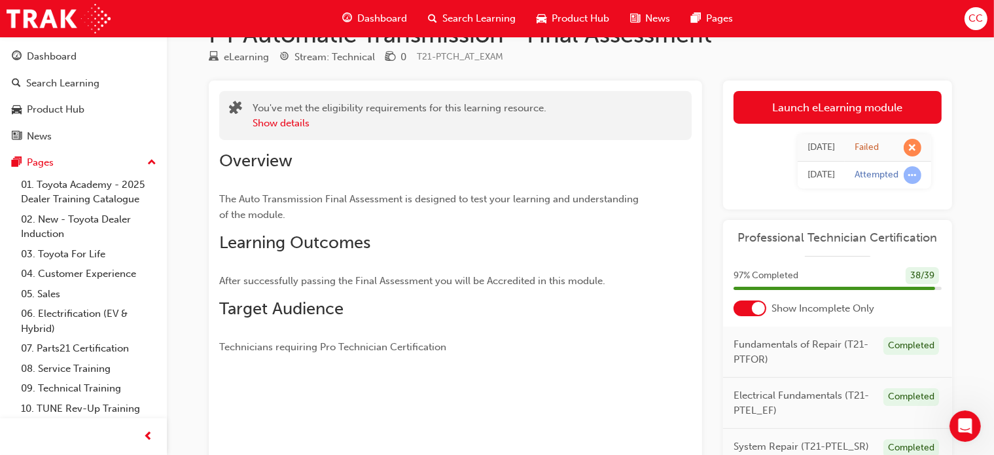
scroll to position [39, 0]
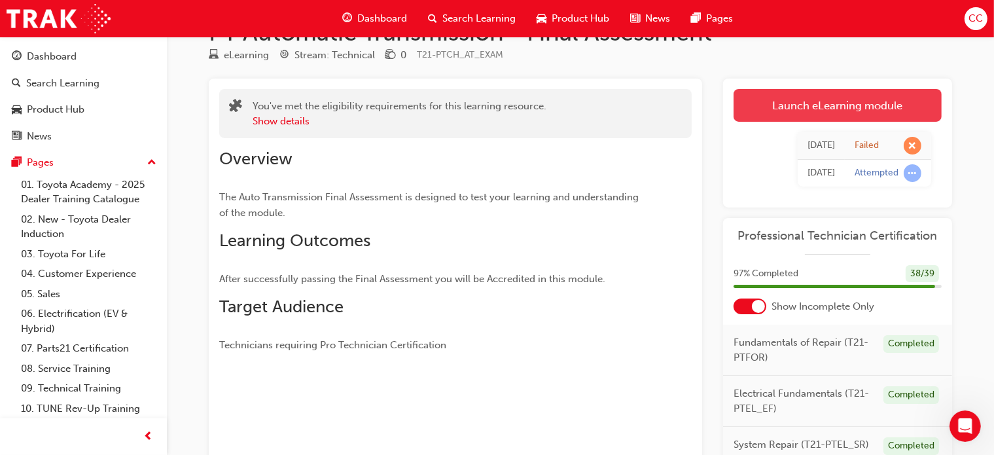
click at [819, 115] on link "Launch eLearning module" at bounding box center [838, 105] width 208 height 33
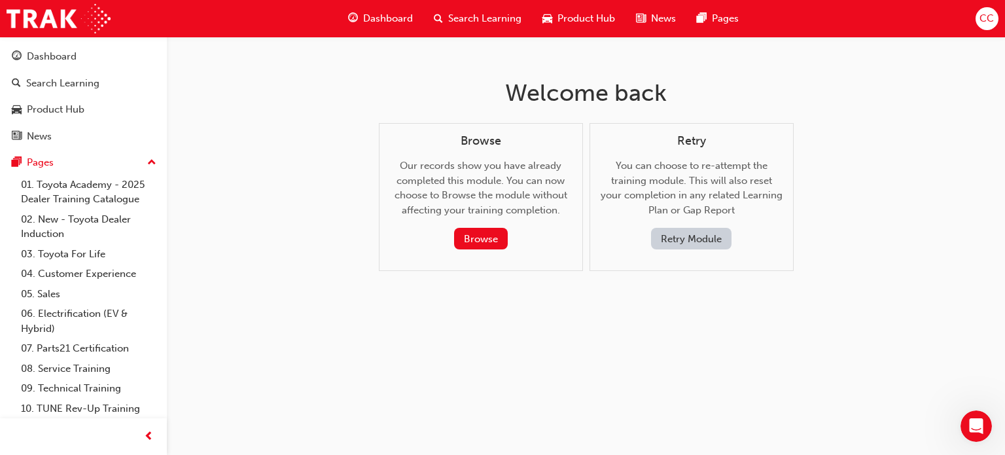
click at [658, 236] on button "Retry Module" at bounding box center [691, 239] width 80 height 22
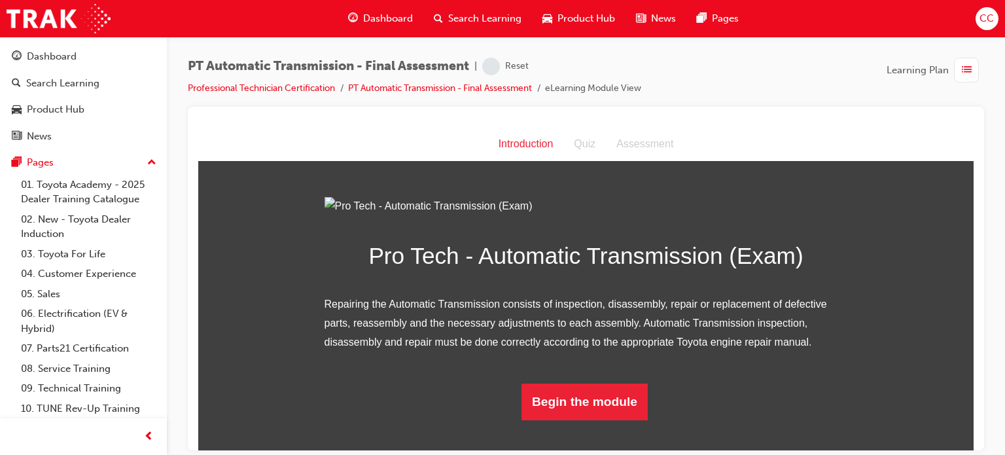
scroll to position [113, 0]
click at [609, 419] on button "Begin the module" at bounding box center [585, 401] width 126 height 37
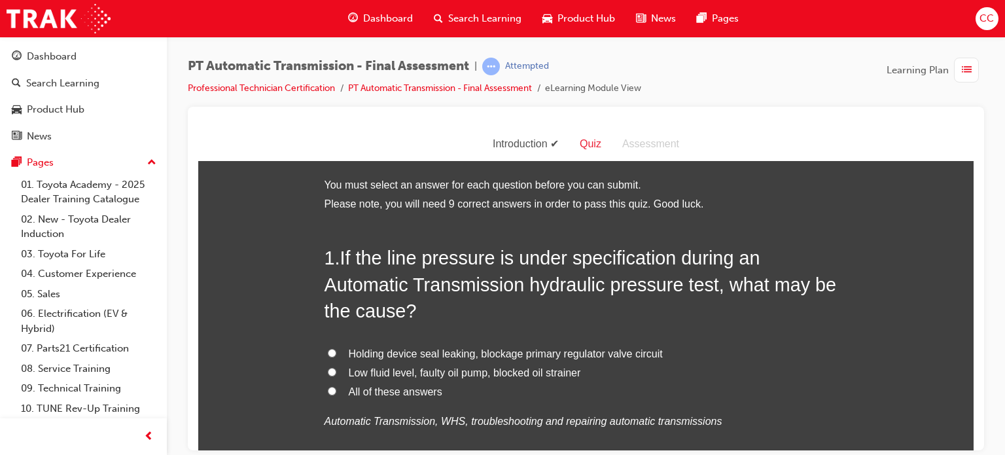
click at [411, 391] on span "All of these answers" at bounding box center [396, 390] width 94 height 11
click at [336, 391] on input "All of these answers" at bounding box center [332, 390] width 9 height 9
radio input "true"
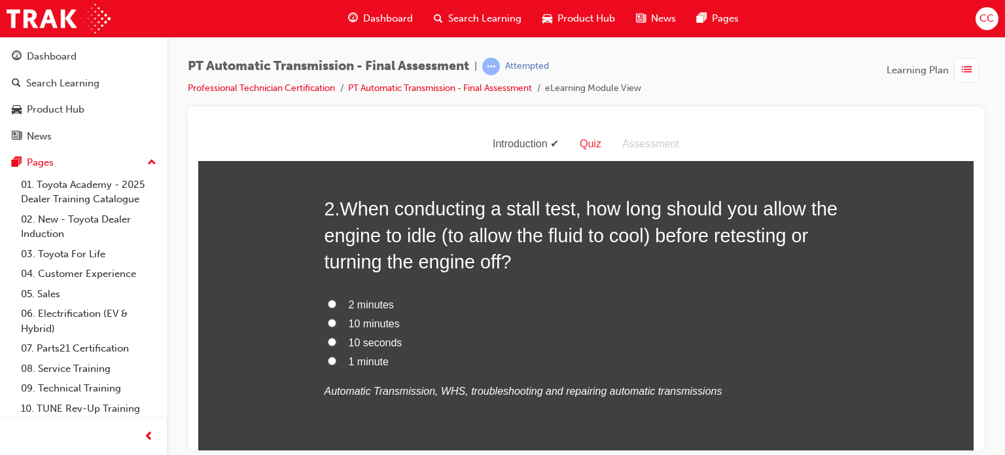
scroll to position [349, 0]
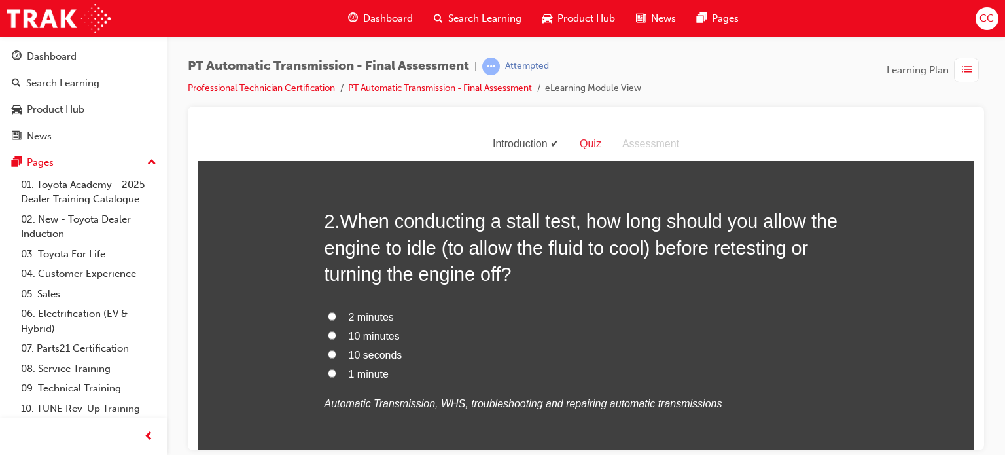
click at [342, 353] on label "10 seconds" at bounding box center [586, 355] width 523 height 19
click at [336, 353] on input "10 seconds" at bounding box center [332, 353] width 9 height 9
radio input "true"
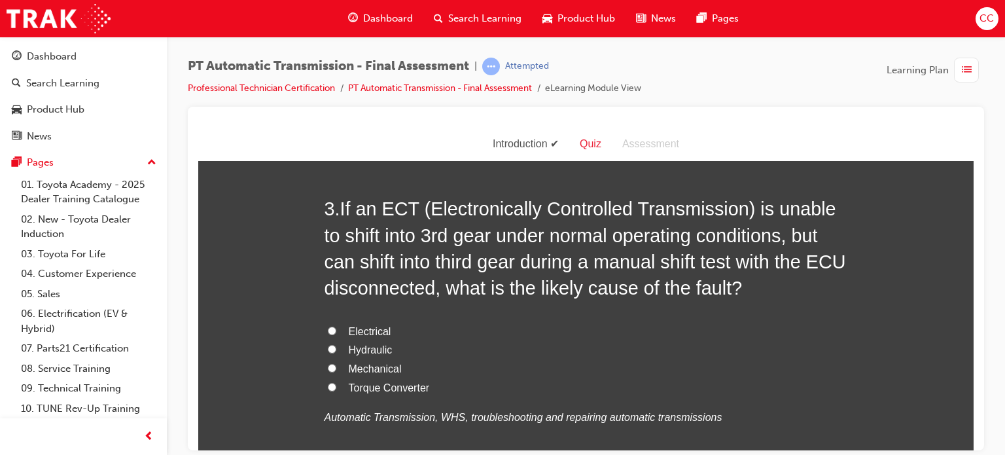
scroll to position [686, 0]
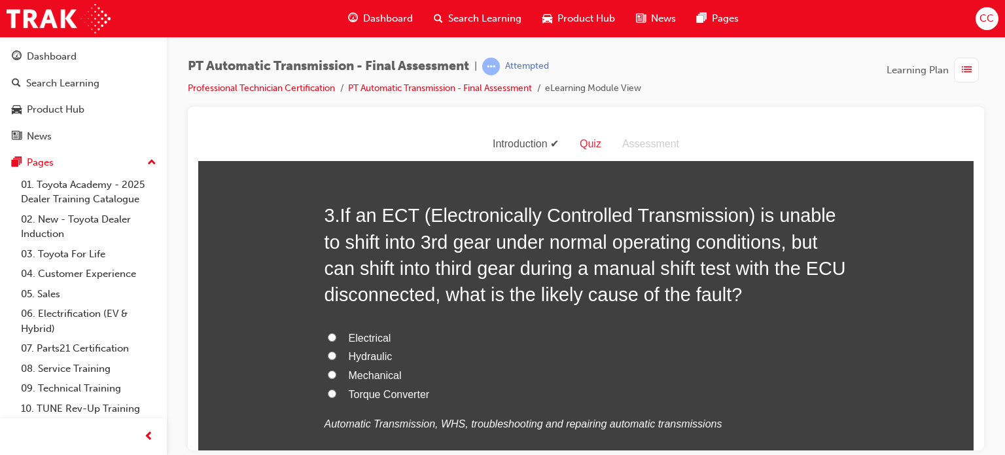
click at [328, 337] on input "Electrical" at bounding box center [332, 336] width 9 height 9
radio input "true"
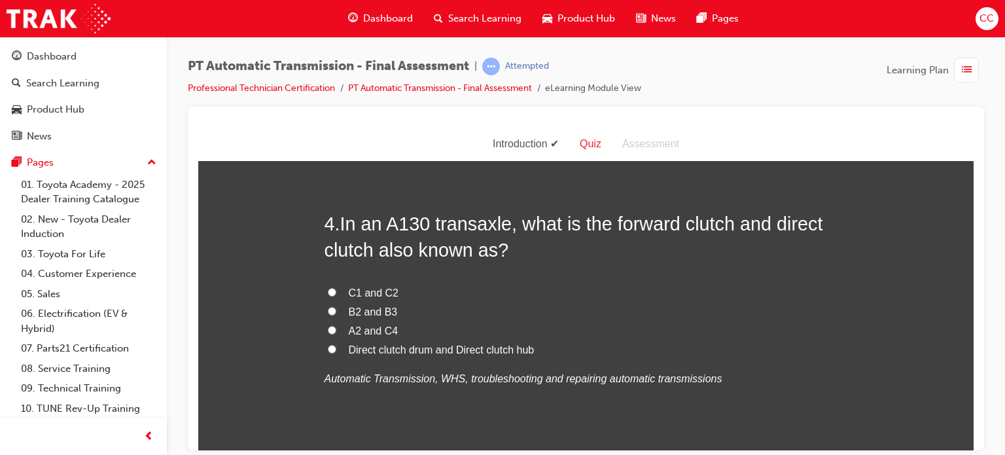
scroll to position [1029, 0]
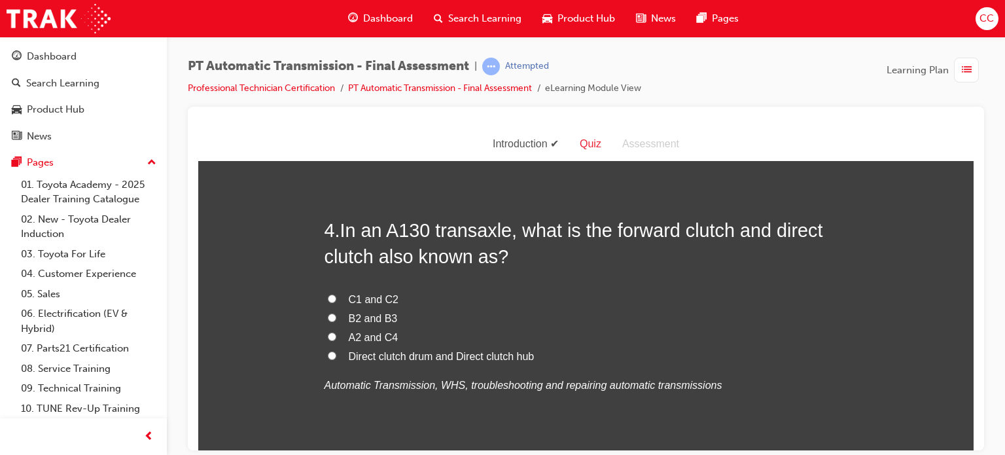
click at [328, 315] on input "B2 and B3" at bounding box center [332, 317] width 9 height 9
radio input "true"
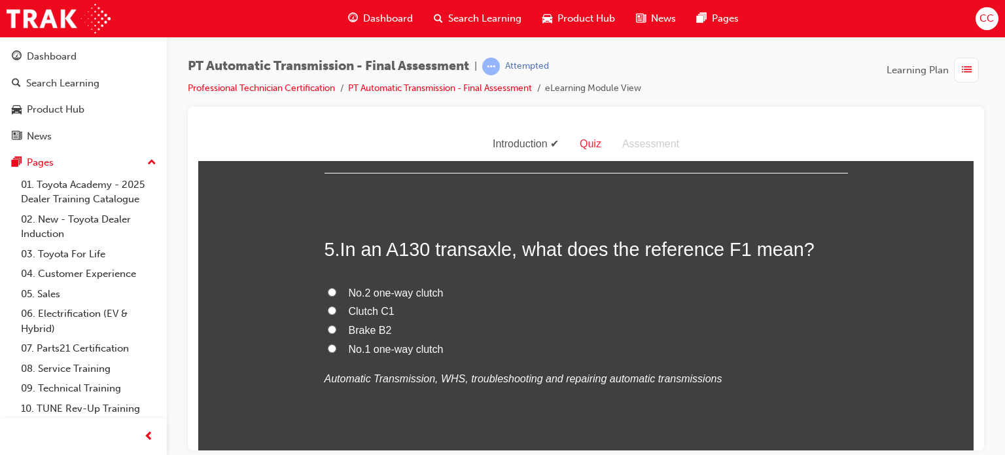
scroll to position [1319, 0]
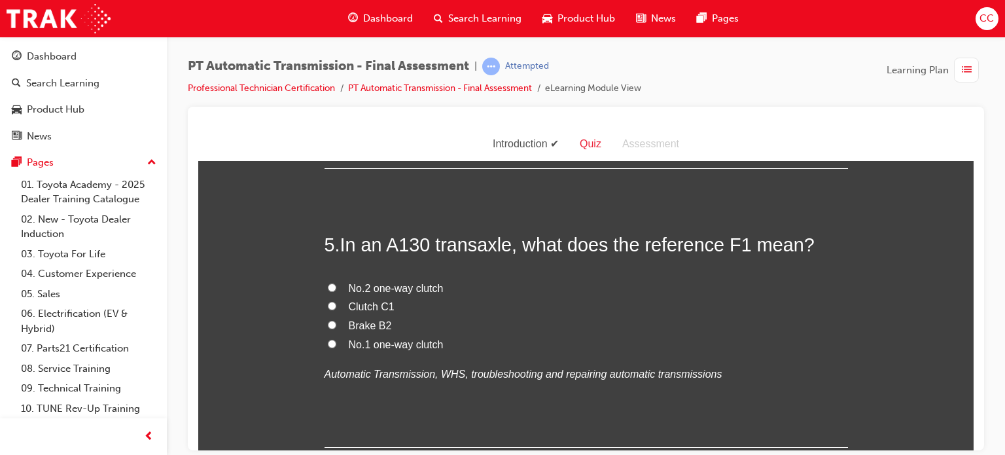
click at [328, 323] on input "Brake B2" at bounding box center [332, 324] width 9 height 9
radio input "true"
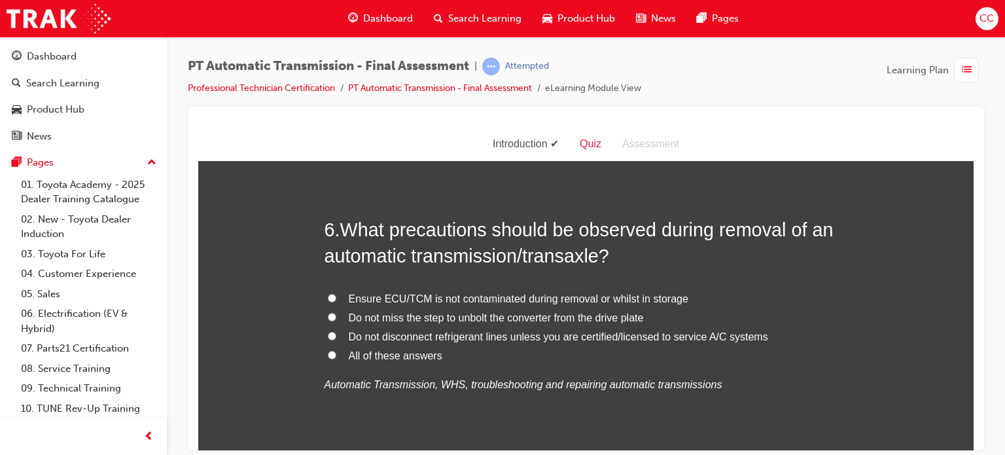
scroll to position [1612, 0]
click at [360, 355] on span "All of these answers" at bounding box center [396, 355] width 94 height 11
click at [336, 355] on input "All of these answers" at bounding box center [332, 355] width 9 height 9
radio input "true"
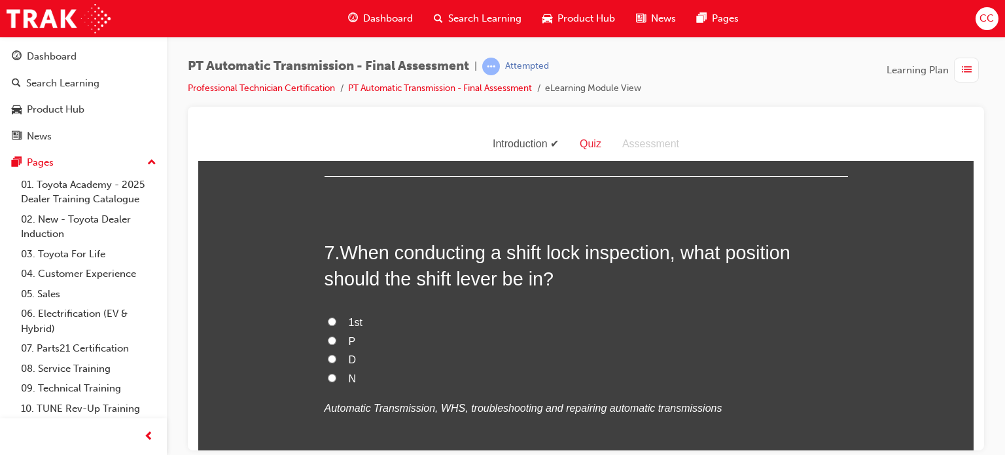
scroll to position [1896, 0]
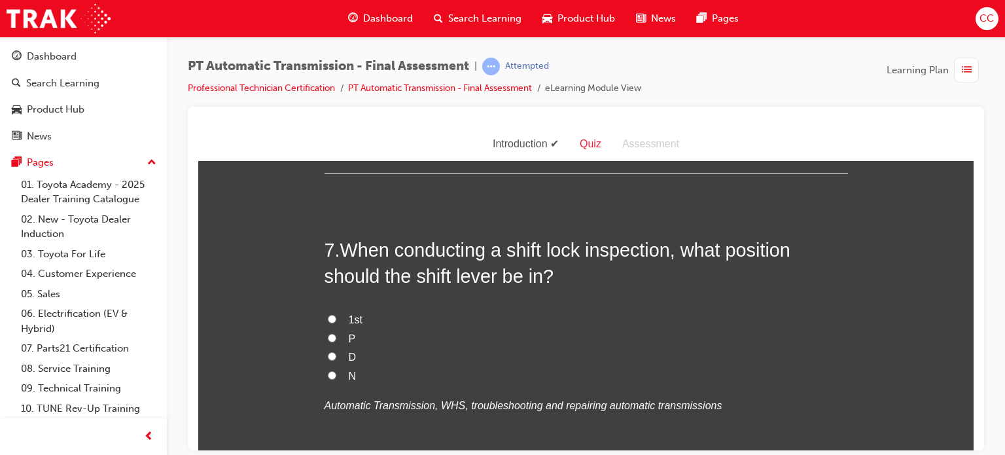
click at [328, 333] on input "P" at bounding box center [332, 337] width 9 height 9
radio input "true"
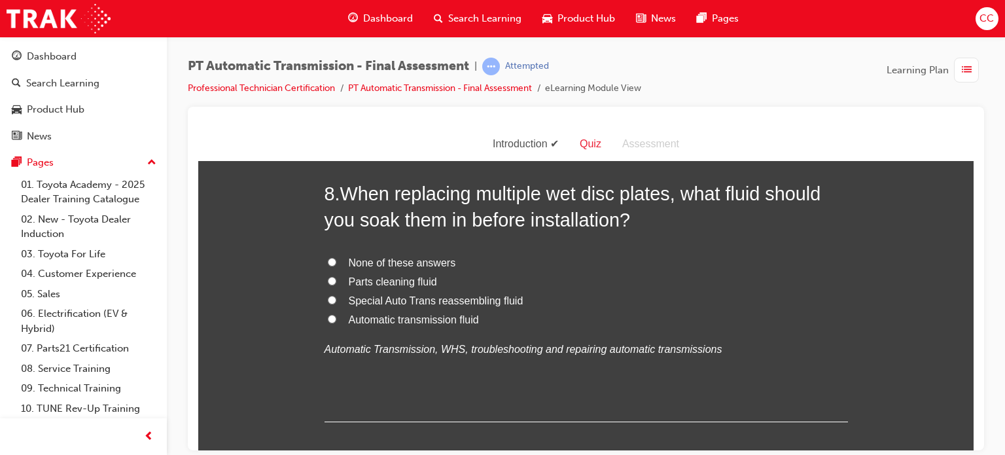
scroll to position [2256, 0]
click at [328, 315] on input "Automatic transmission fluid" at bounding box center [332, 319] width 9 height 9
radio input "true"
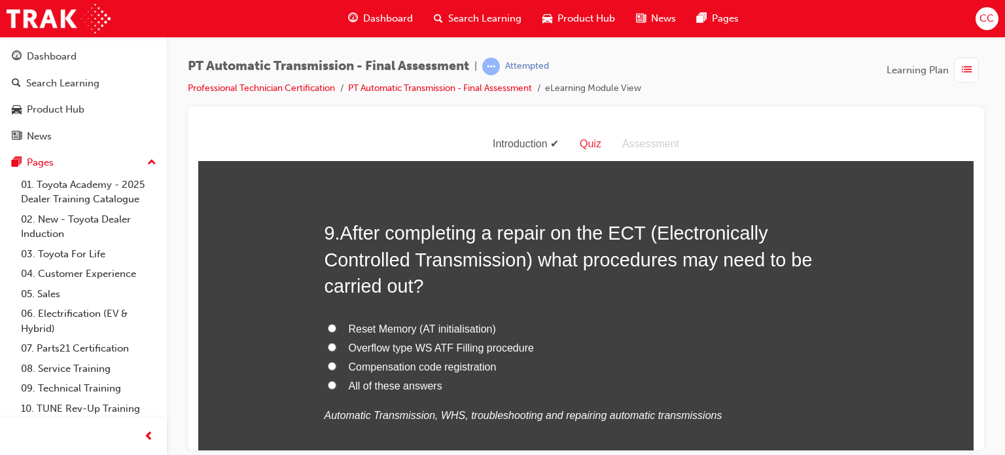
scroll to position [2523, 0]
click at [328, 380] on input "All of these answers" at bounding box center [332, 384] width 9 height 9
radio input "true"
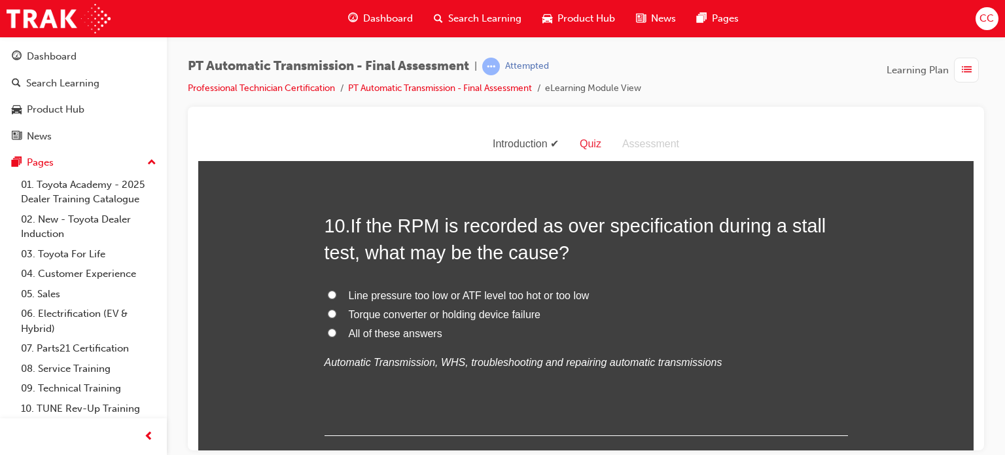
scroll to position [2873, 0]
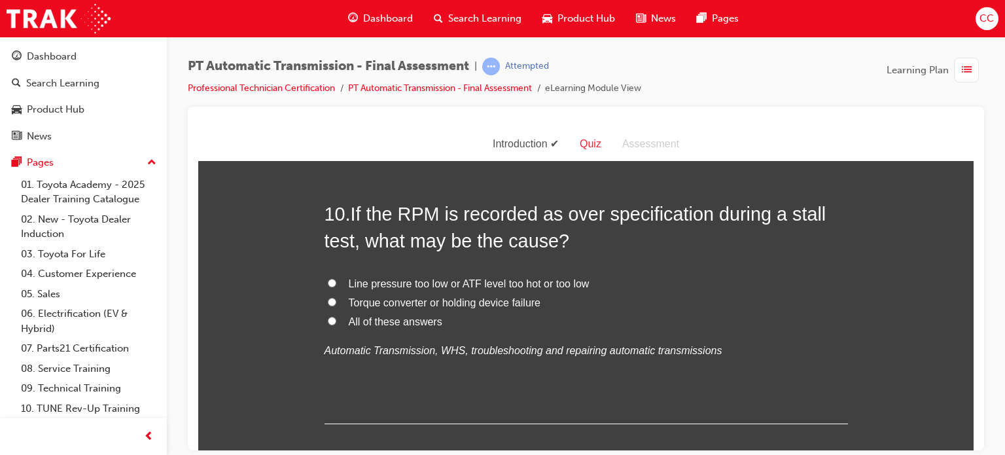
click at [328, 317] on input "All of these answers" at bounding box center [332, 320] width 9 height 9
radio input "true"
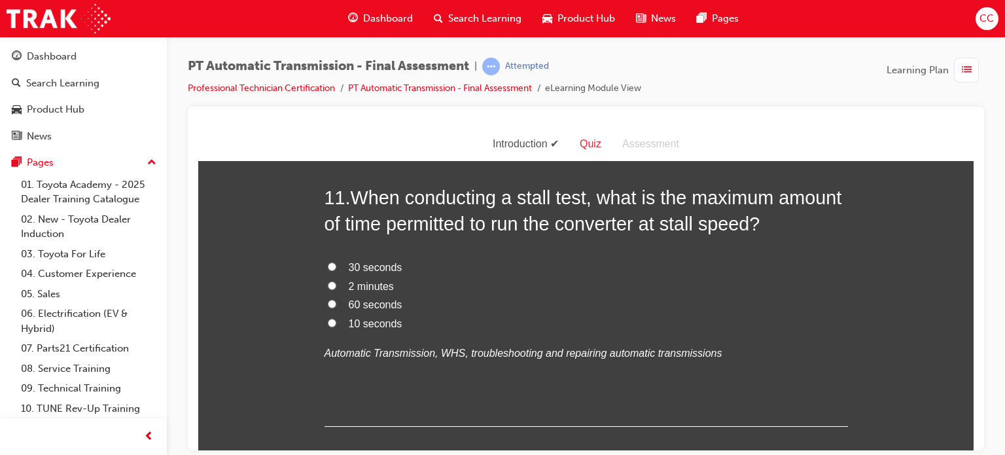
scroll to position [3175, 0]
click at [328, 263] on input "30 seconds" at bounding box center [332, 266] width 9 height 9
radio input "true"
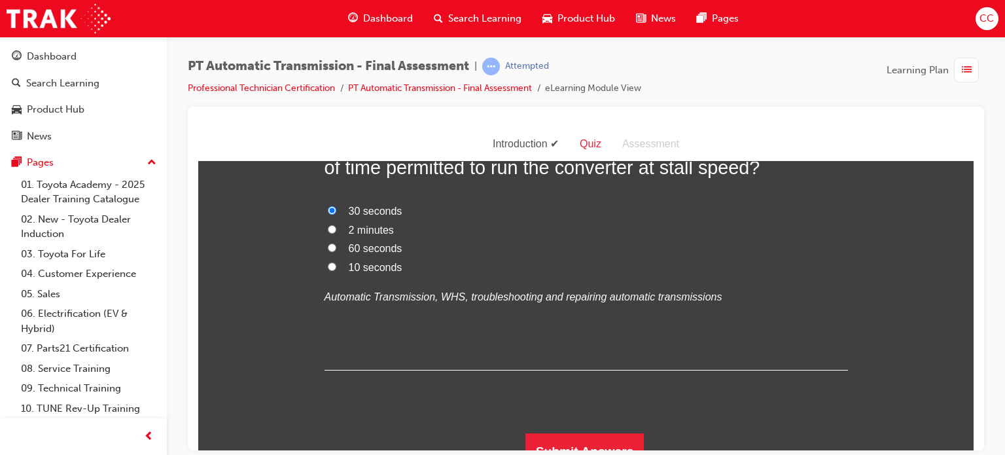
scroll to position [3248, 0]
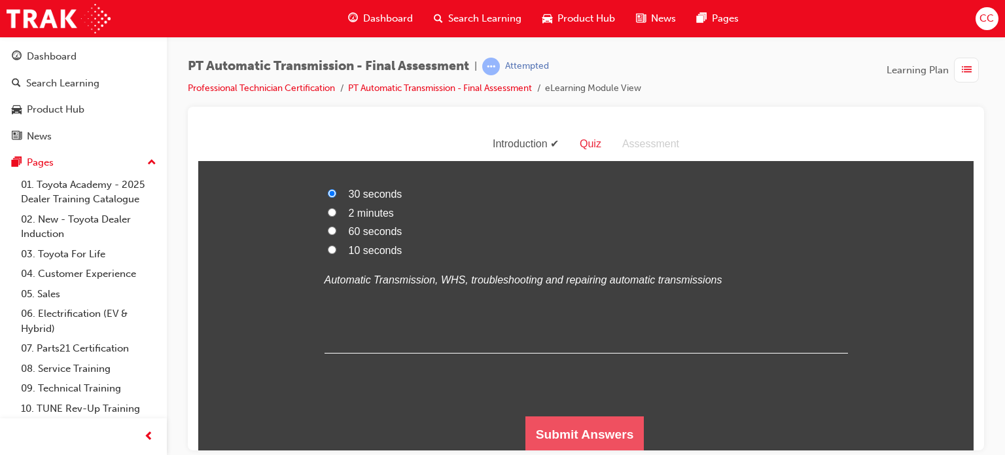
click at [594, 427] on button "Submit Answers" at bounding box center [584, 434] width 119 height 37
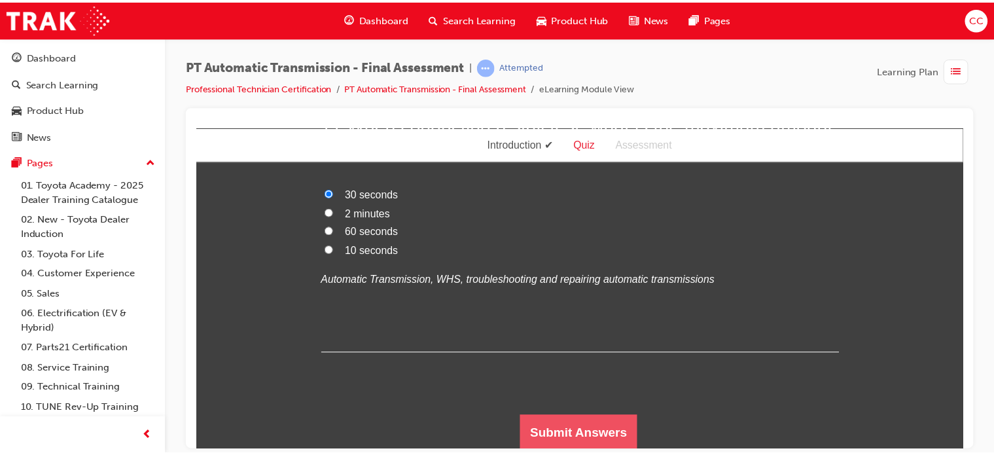
scroll to position [0, 0]
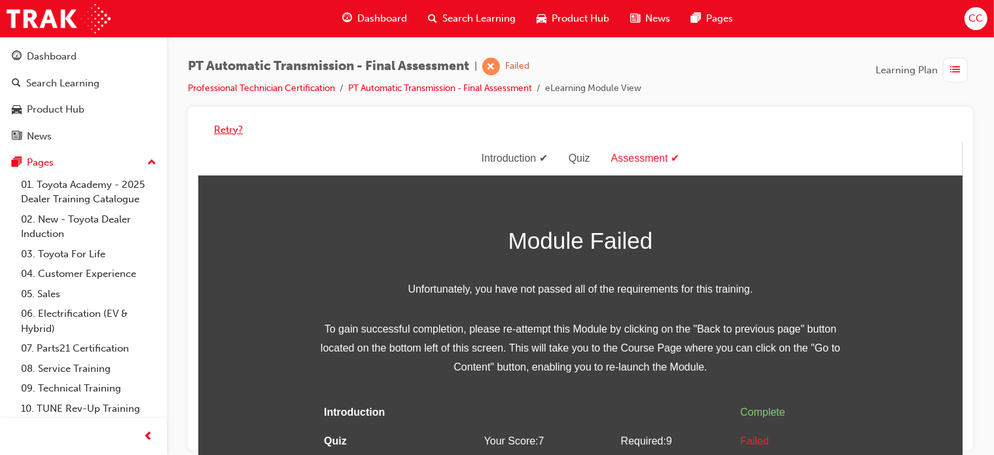
click at [234, 132] on button "Retry?" at bounding box center [228, 129] width 29 height 15
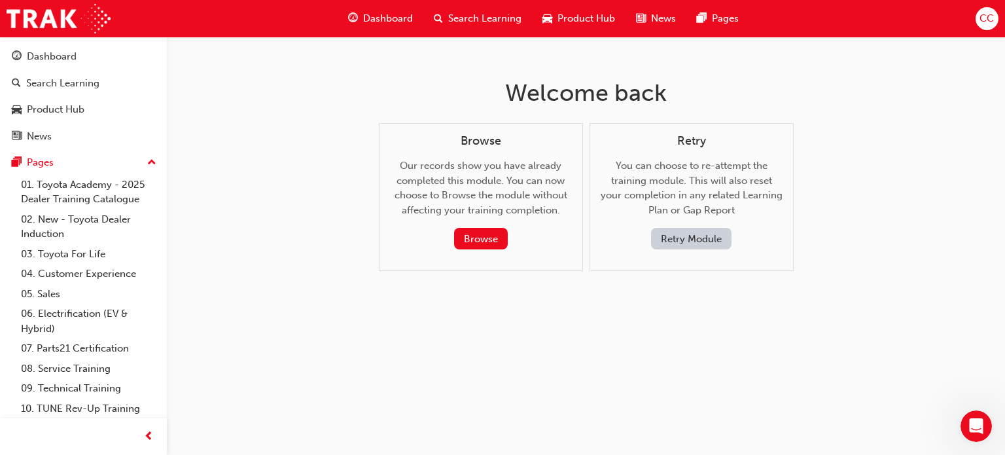
click at [667, 243] on button "Retry Module" at bounding box center [691, 239] width 80 height 22
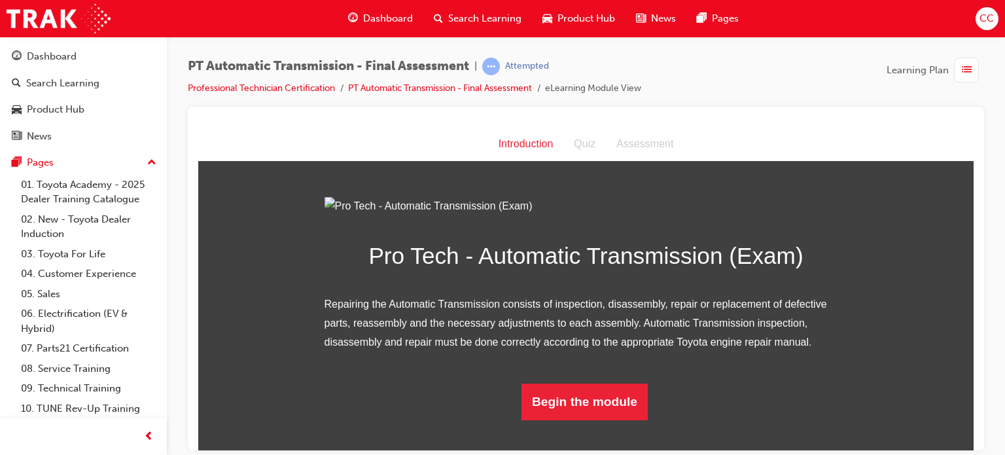
scroll to position [113, 0]
click at [607, 417] on button "Begin the module" at bounding box center [585, 401] width 126 height 37
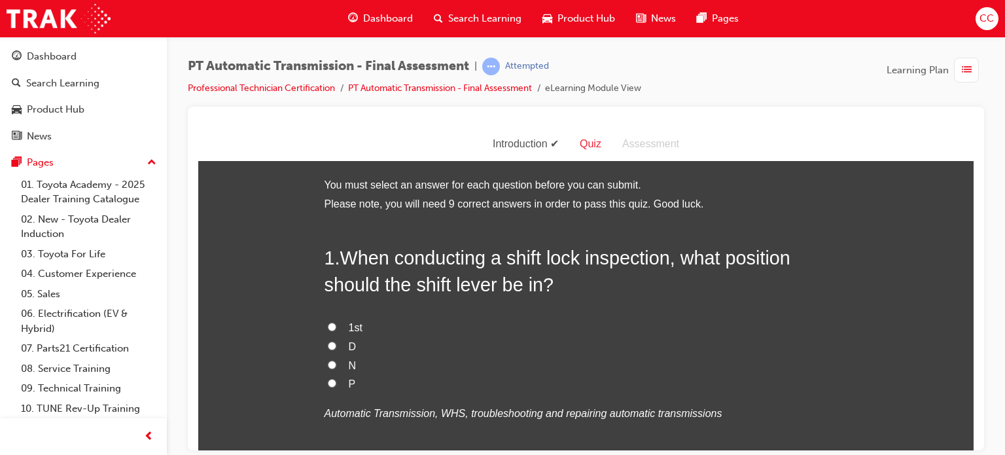
click at [328, 385] on input "P" at bounding box center [332, 382] width 9 height 9
radio input "true"
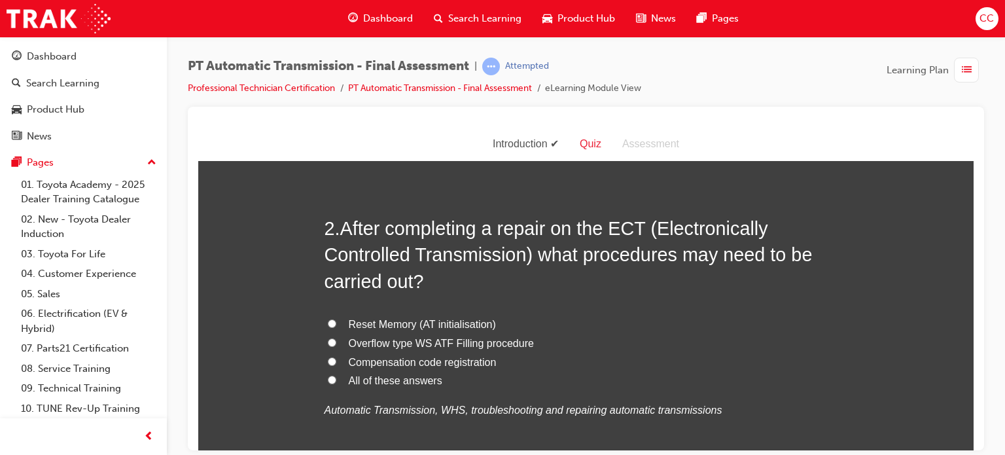
scroll to position [332, 0]
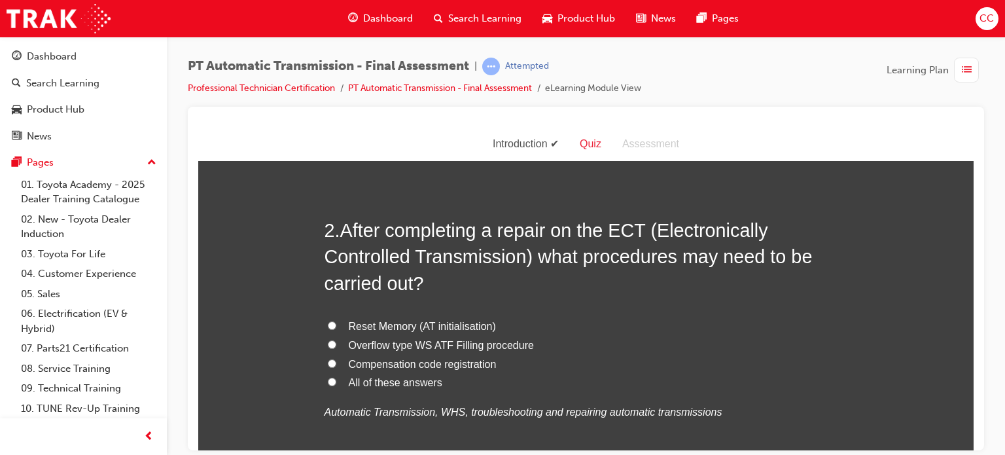
click at [368, 323] on span "Reset Memory (AT initialisation)" at bounding box center [422, 325] width 147 height 11
click at [336, 323] on input "Reset Memory (AT initialisation)" at bounding box center [332, 325] width 9 height 9
radio input "true"
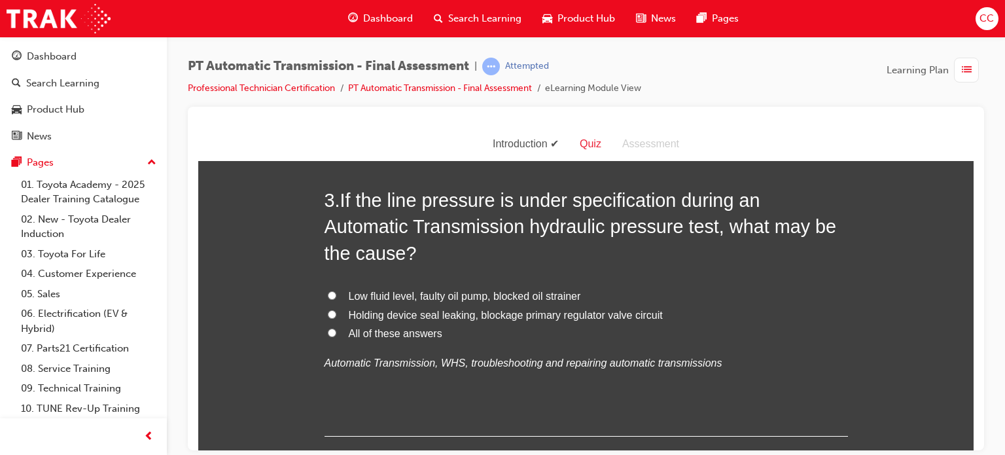
scroll to position [709, 0]
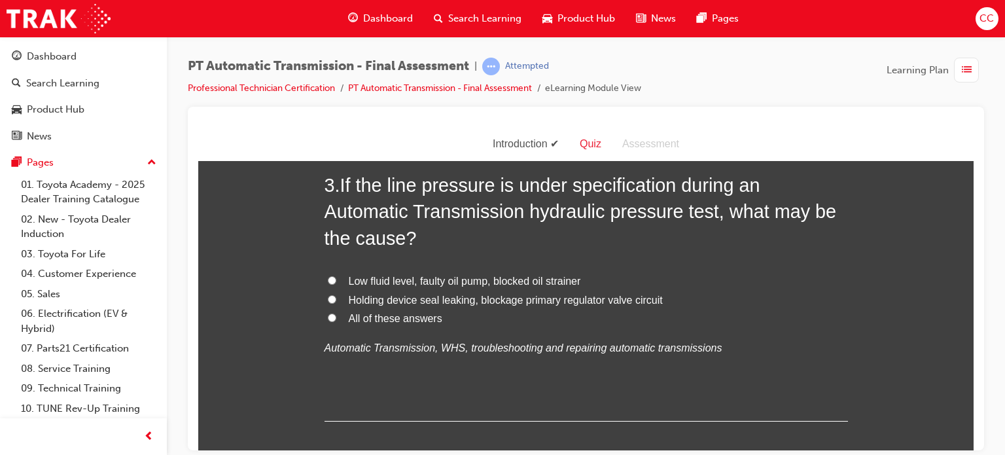
click at [359, 319] on span "All of these answers" at bounding box center [396, 317] width 94 height 11
click at [336, 319] on input "All of these answers" at bounding box center [332, 317] width 9 height 9
radio input "true"
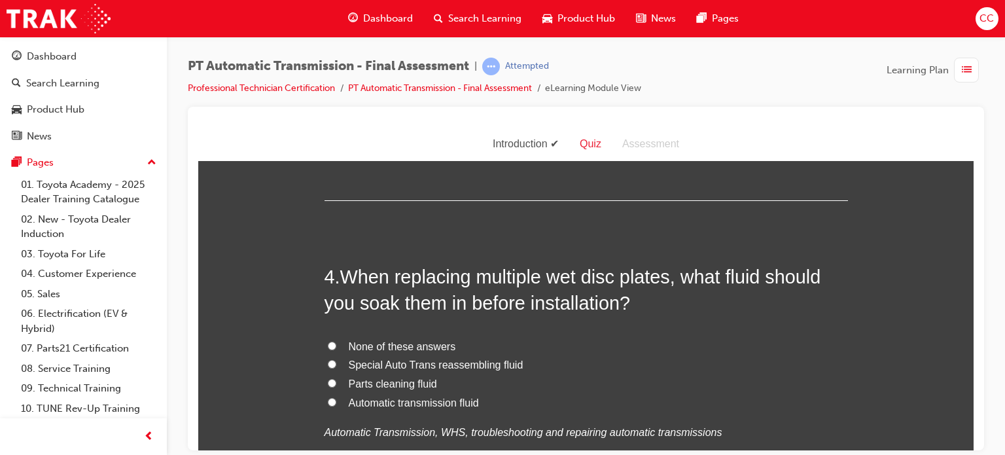
scroll to position [954, 0]
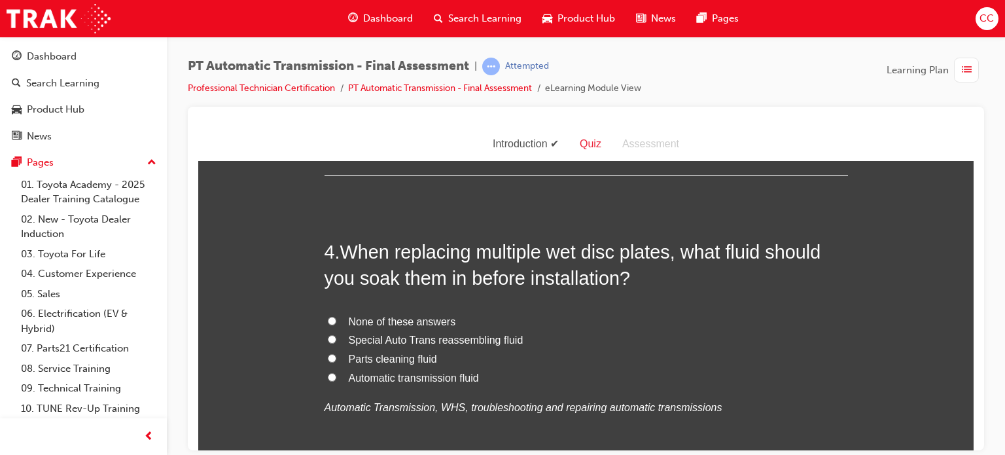
click at [364, 373] on span "Automatic transmission fluid" at bounding box center [414, 377] width 130 height 11
click at [336, 373] on input "Automatic transmission fluid" at bounding box center [332, 376] width 9 height 9
radio input "true"
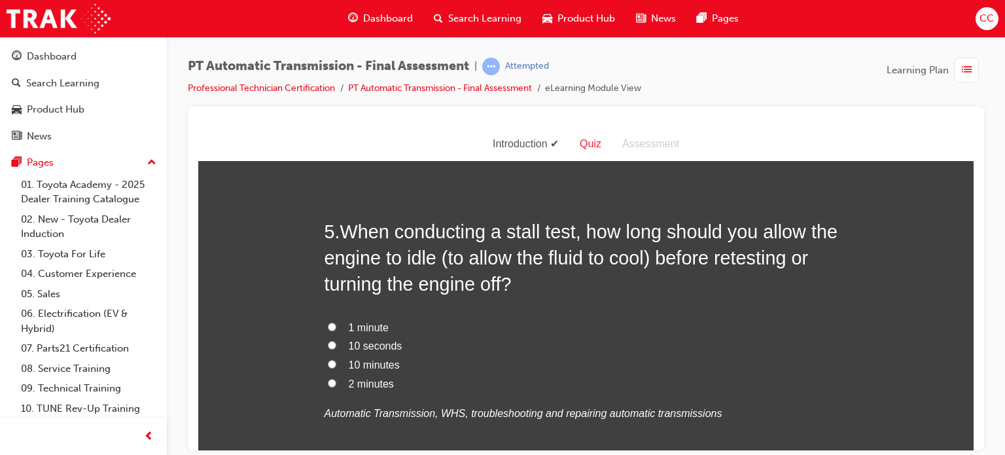
scroll to position [1281, 0]
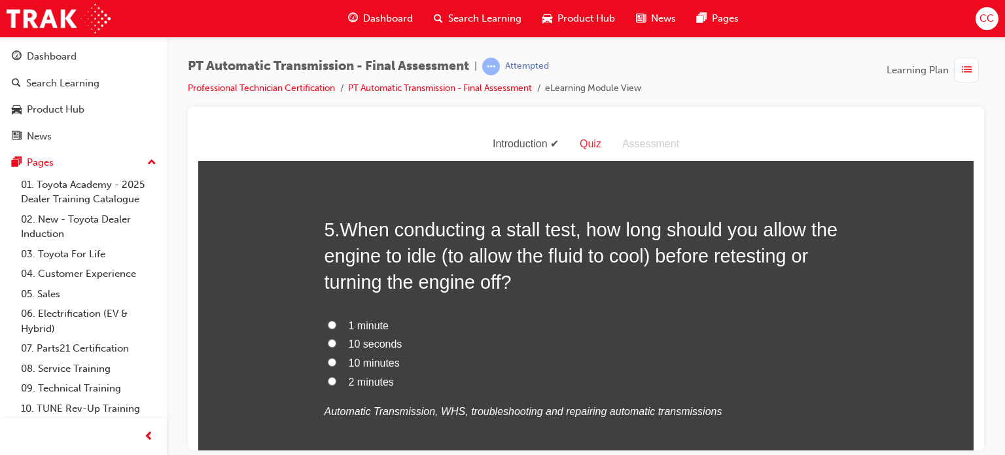
click at [338, 340] on label "10 seconds" at bounding box center [586, 343] width 523 height 19
click at [336, 340] on input "10 seconds" at bounding box center [332, 342] width 9 height 9
radio input "true"
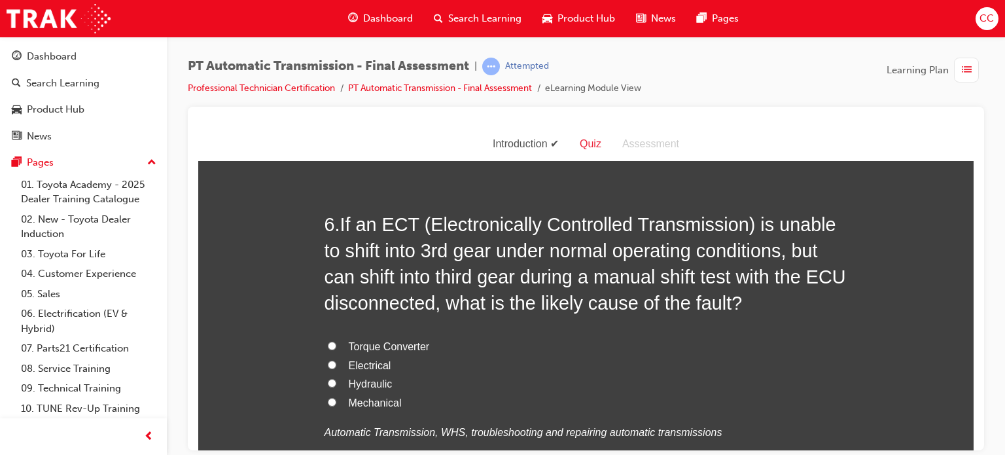
scroll to position [1622, 0]
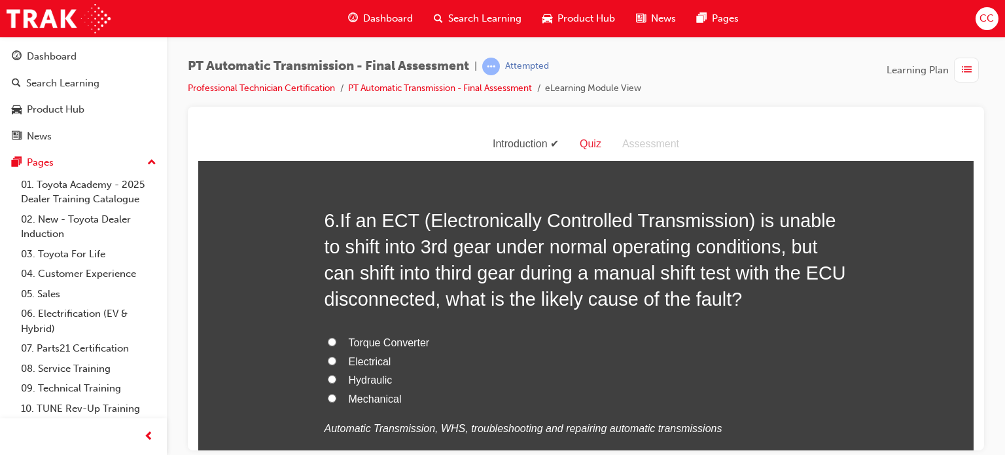
click at [354, 358] on span "Electrical" at bounding box center [370, 360] width 43 height 11
click at [336, 358] on input "Electrical" at bounding box center [332, 360] width 9 height 9
radio input "true"
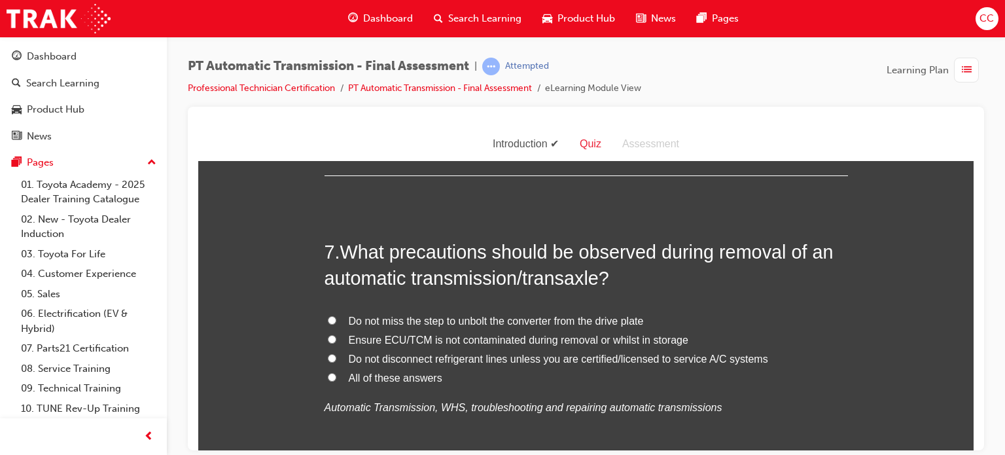
scroll to position [1953, 0]
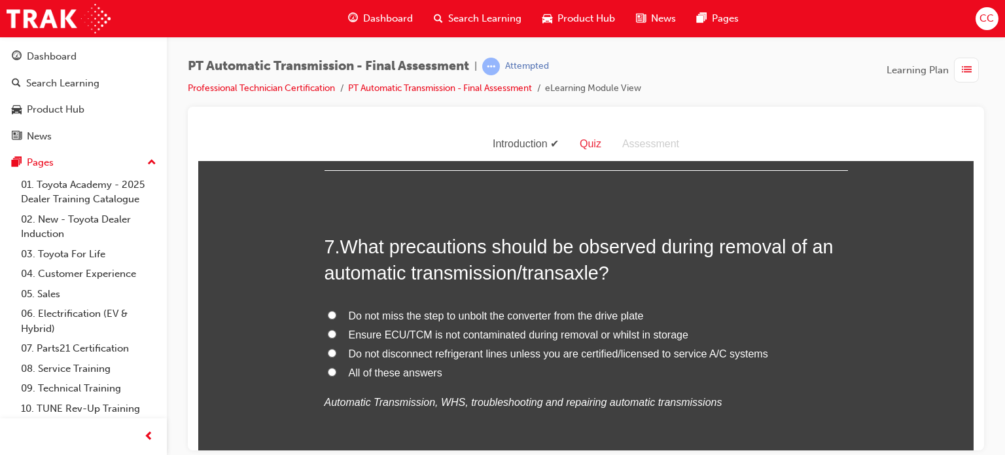
click at [380, 368] on span "All of these answers" at bounding box center [396, 371] width 94 height 11
click at [336, 368] on input "All of these answers" at bounding box center [332, 371] width 9 height 9
radio input "true"
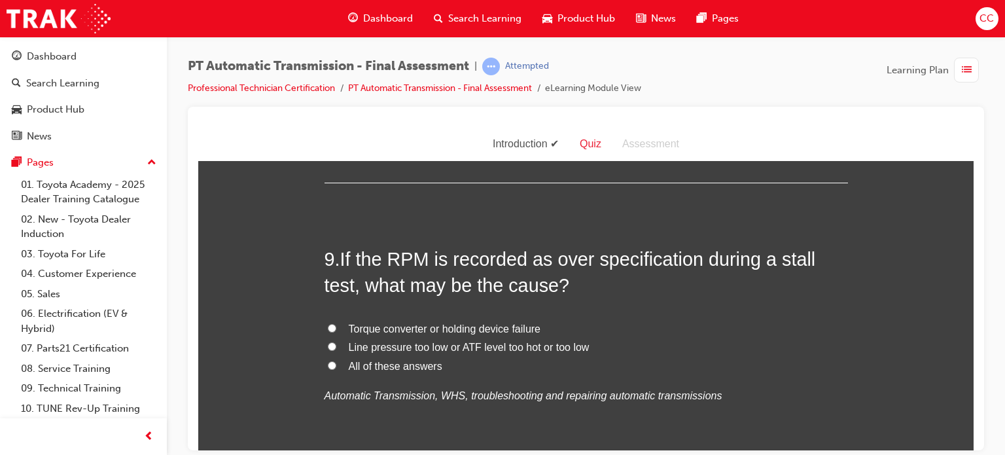
scroll to position [2551, 0]
drag, startPoint x: 385, startPoint y: 380, endPoint x: 351, endPoint y: 370, distance: 34.8
click at [351, 370] on label "All of these answers" at bounding box center [586, 364] width 523 height 19
click at [331, 359] on label "All of these answers" at bounding box center [586, 364] width 523 height 19
click at [331, 359] on input "All of these answers" at bounding box center [332, 363] width 9 height 9
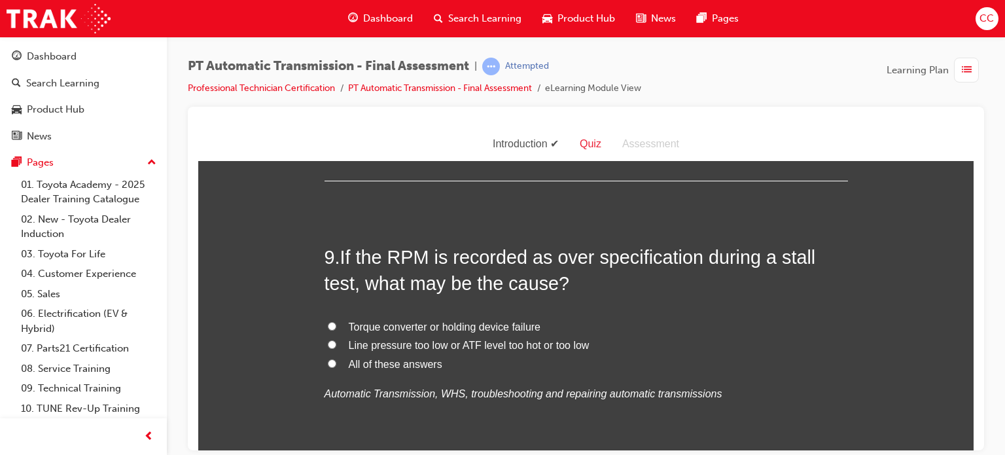
radio input "true"
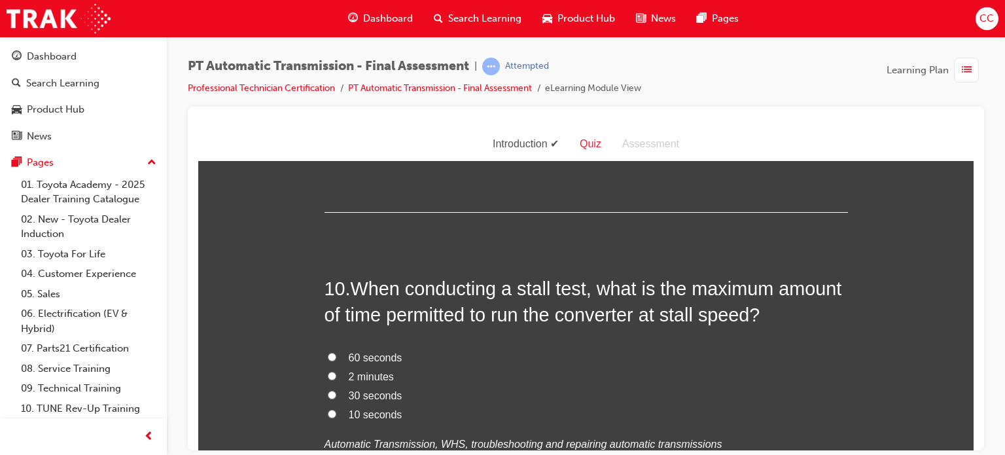
scroll to position [2810, 0]
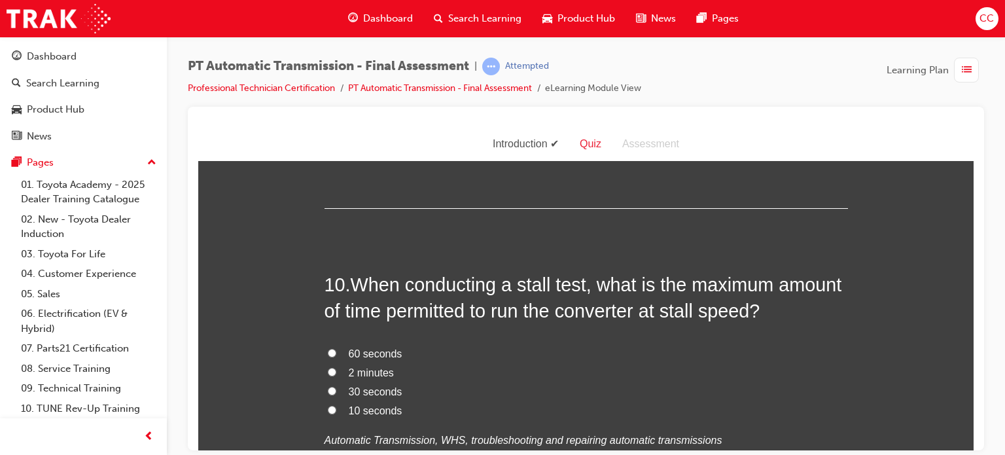
click at [349, 385] on span "30 seconds" at bounding box center [376, 390] width 54 height 11
click at [336, 386] on input "30 seconds" at bounding box center [332, 390] width 9 height 9
radio input "true"
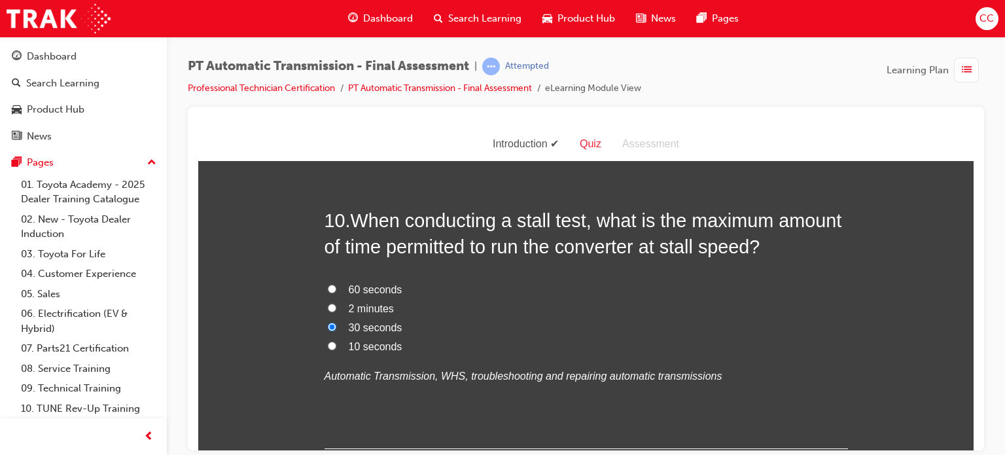
scroll to position [2875, 0]
click at [353, 342] on span "10 seconds" at bounding box center [376, 344] width 54 height 11
click at [336, 342] on input "10 seconds" at bounding box center [332, 344] width 9 height 9
radio input "true"
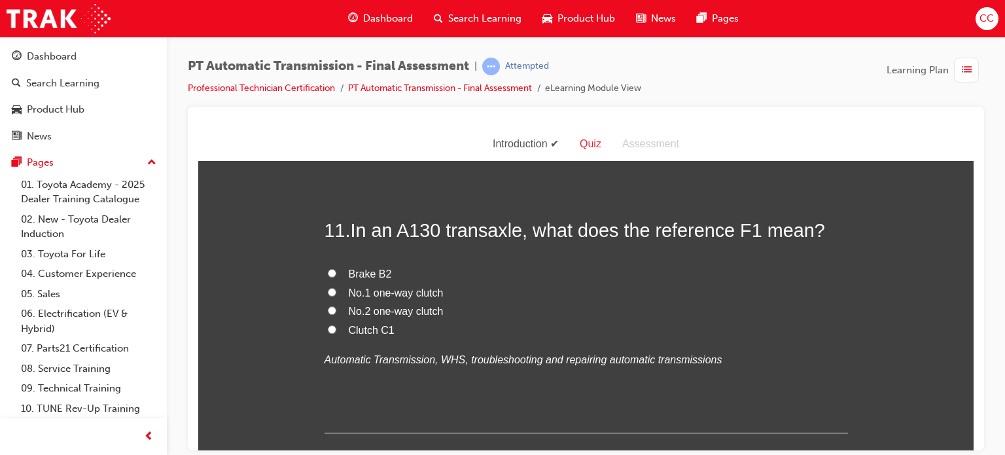
scroll to position [3177, 0]
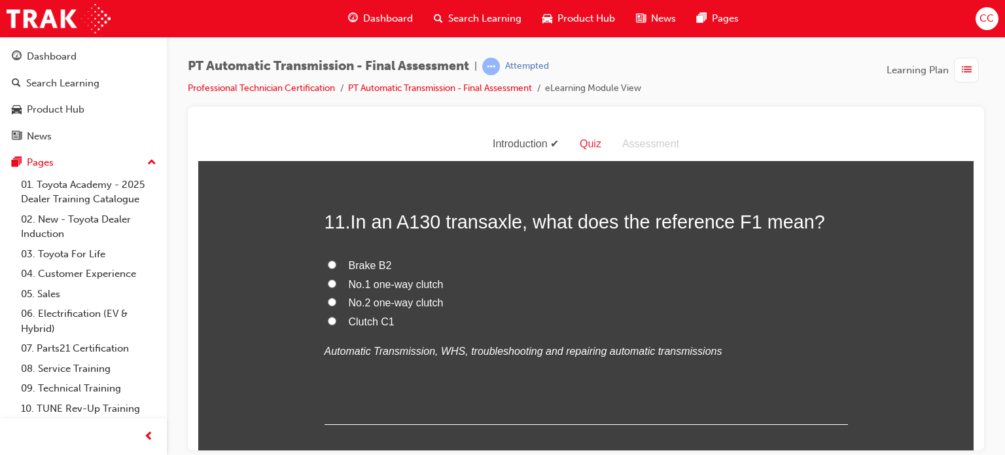
click at [371, 281] on span "No.1 one-way clutch" at bounding box center [396, 283] width 95 height 11
click at [336, 281] on input "No.1 one-way clutch" at bounding box center [332, 283] width 9 height 9
radio input "true"
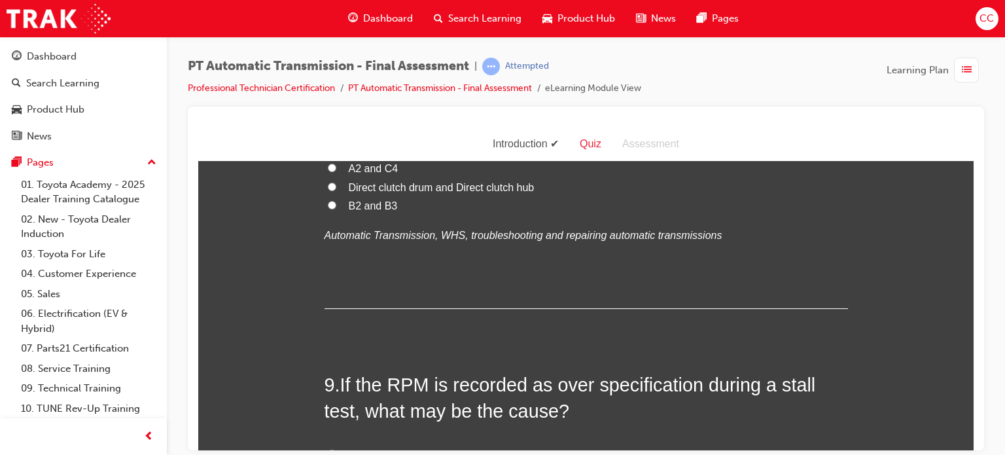
scroll to position [2351, 0]
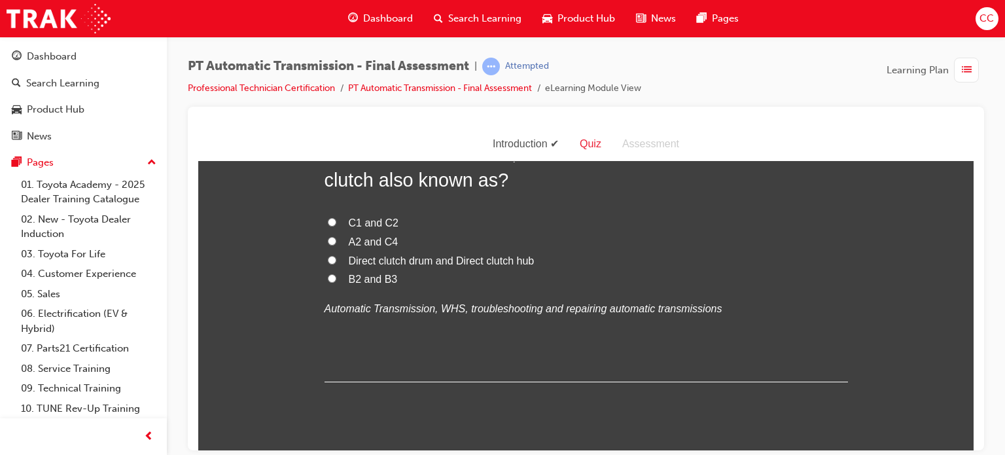
drag, startPoint x: 371, startPoint y: 281, endPoint x: 280, endPoint y: 255, distance: 94.6
click at [366, 275] on span "B2 and B3" at bounding box center [373, 278] width 49 height 11
click at [336, 275] on input "B2 and B3" at bounding box center [332, 278] width 9 height 9
radio input "true"
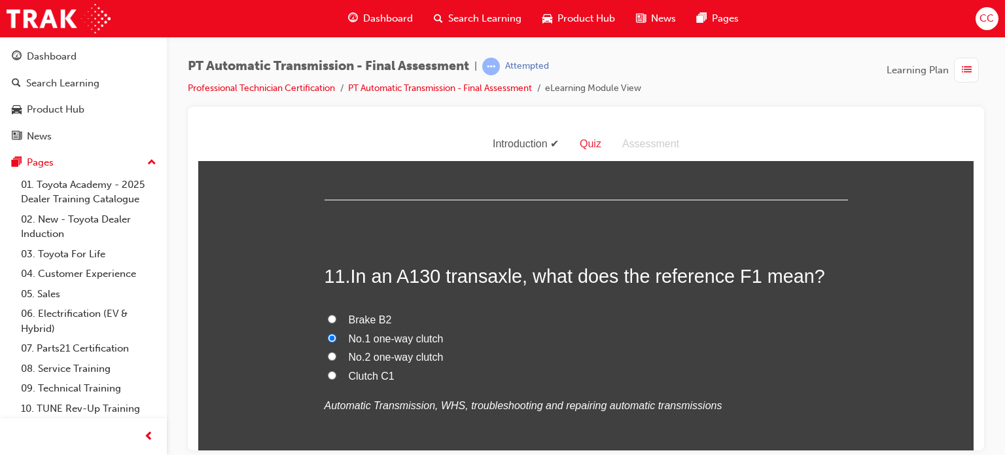
scroll to position [3248, 0]
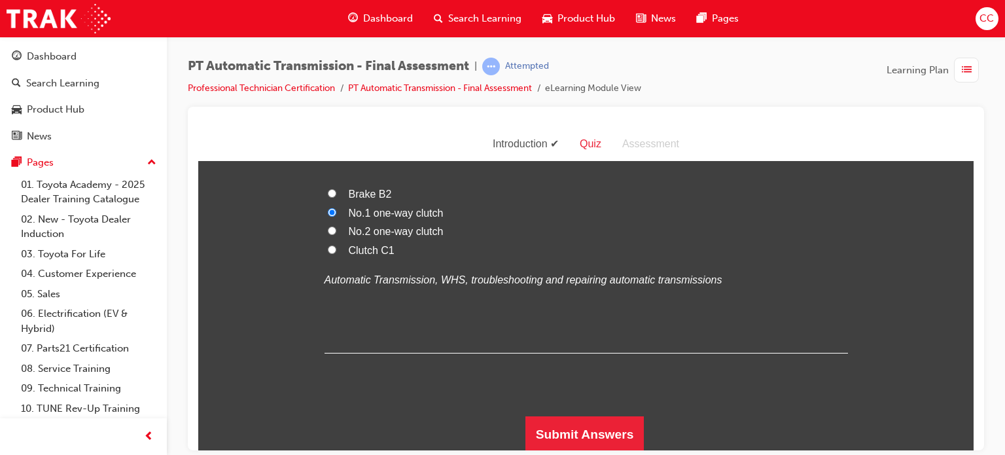
click at [555, 417] on button "Submit Answers" at bounding box center [584, 434] width 119 height 37
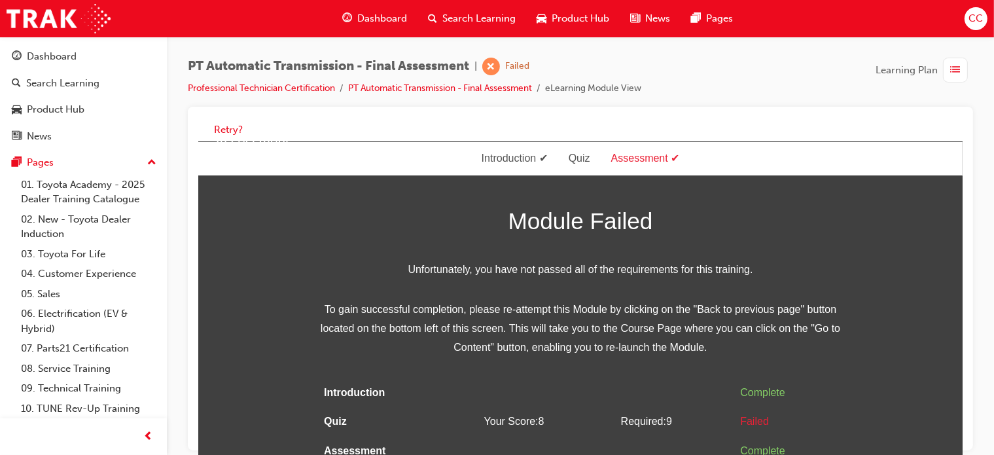
scroll to position [9, 0]
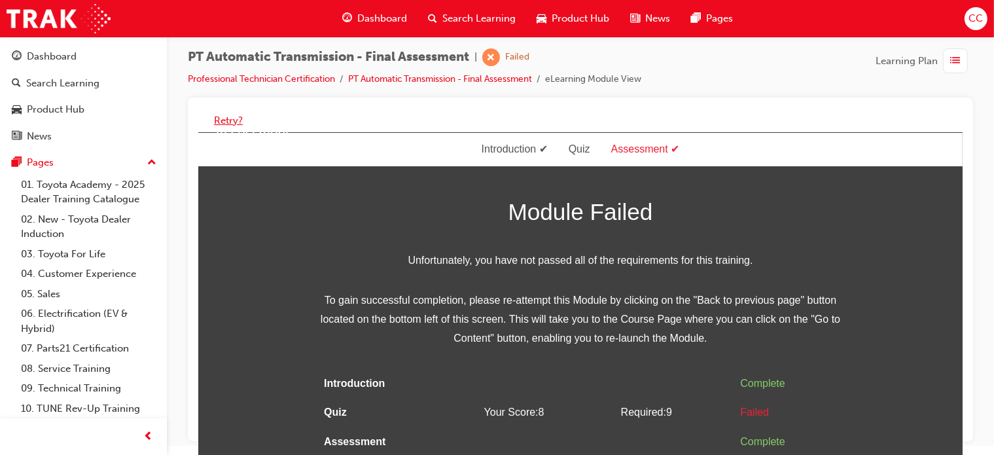
drag, startPoint x: 43, startPoint y: 5, endPoint x: 224, endPoint y: 121, distance: 215.5
click at [224, 121] on button "Retry?" at bounding box center [228, 120] width 29 height 15
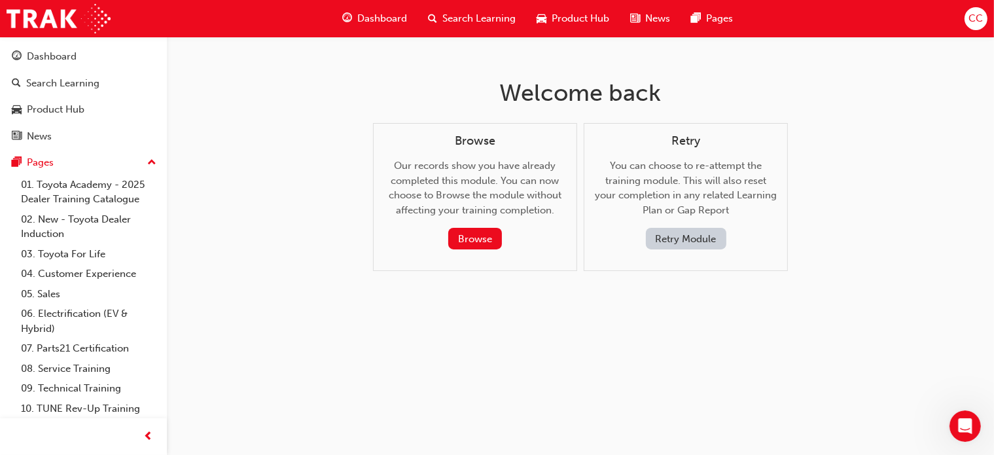
scroll to position [0, 0]
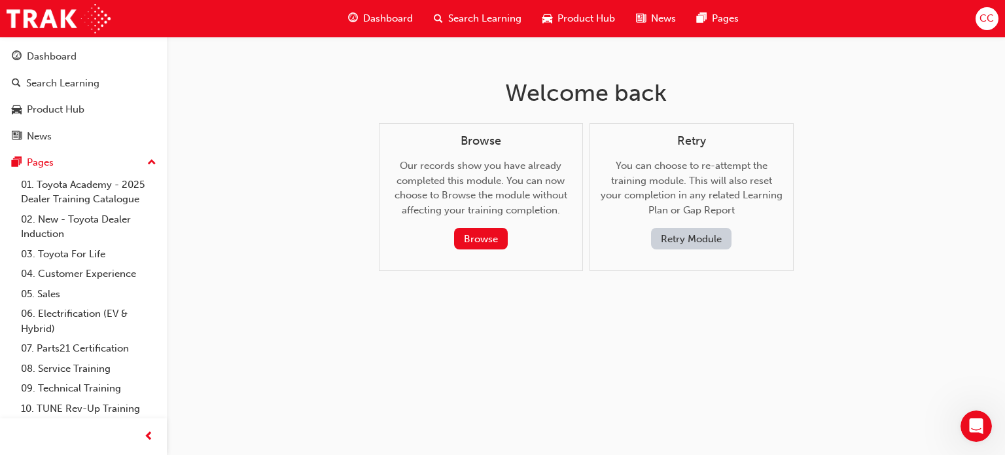
click at [701, 238] on button "Retry Module" at bounding box center [691, 239] width 80 height 22
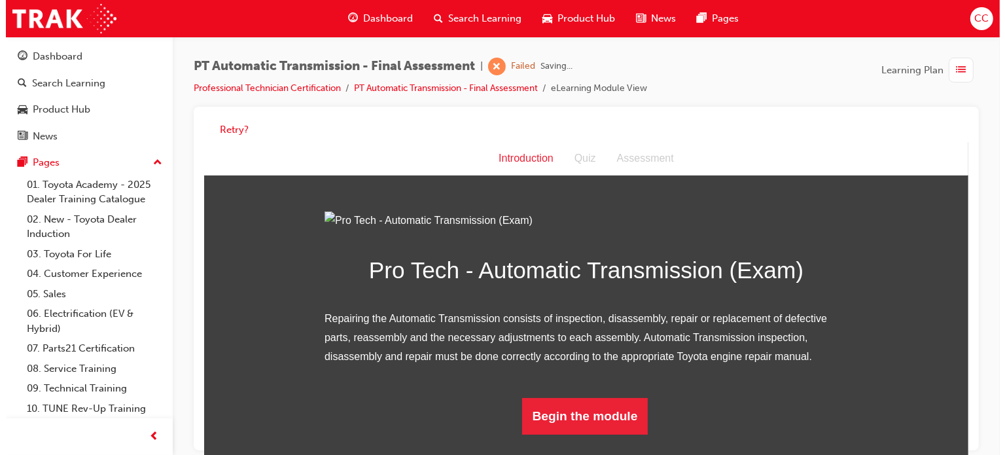
scroll to position [113, 0]
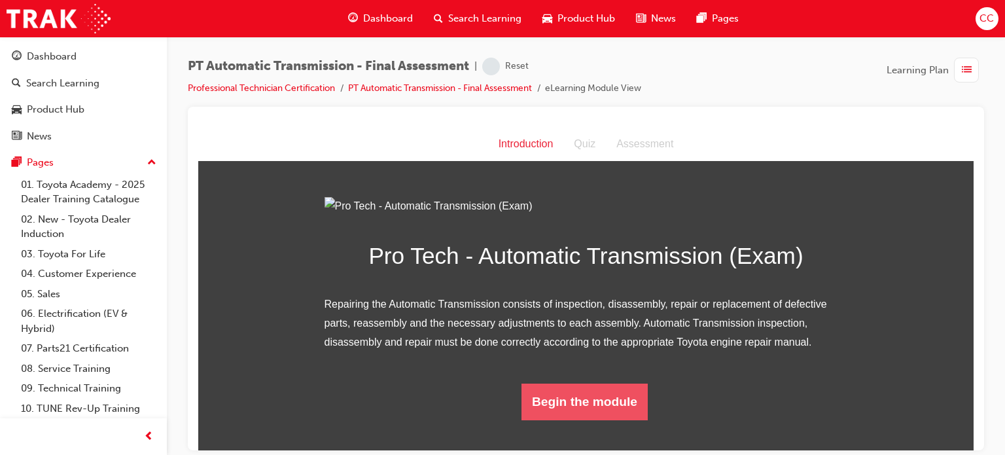
click at [562, 419] on button "Begin the module" at bounding box center [585, 401] width 126 height 37
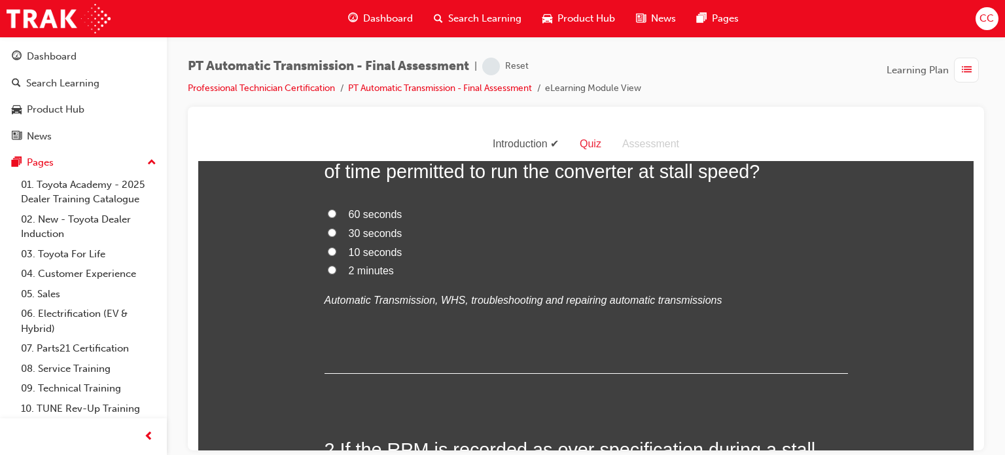
scroll to position [0, 0]
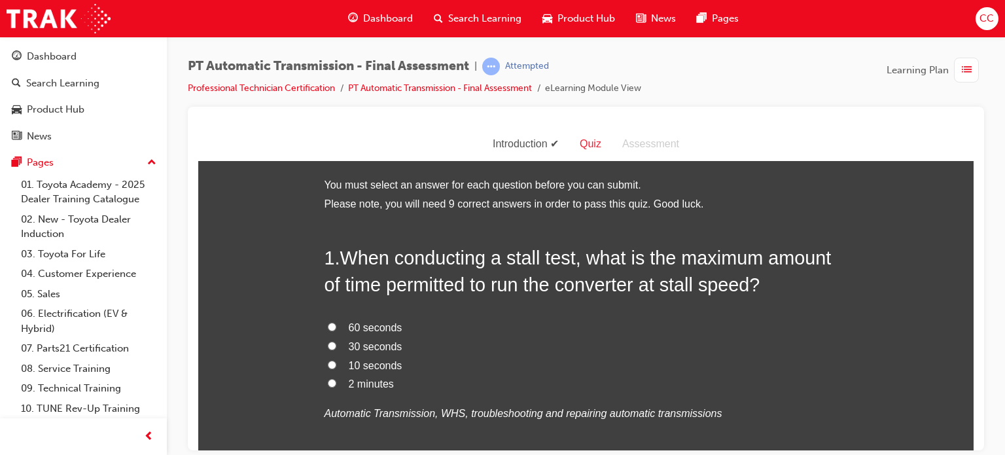
click at [349, 363] on span "10 seconds" at bounding box center [376, 364] width 54 height 11
click at [336, 363] on input "10 seconds" at bounding box center [332, 364] width 9 height 9
radio input "true"
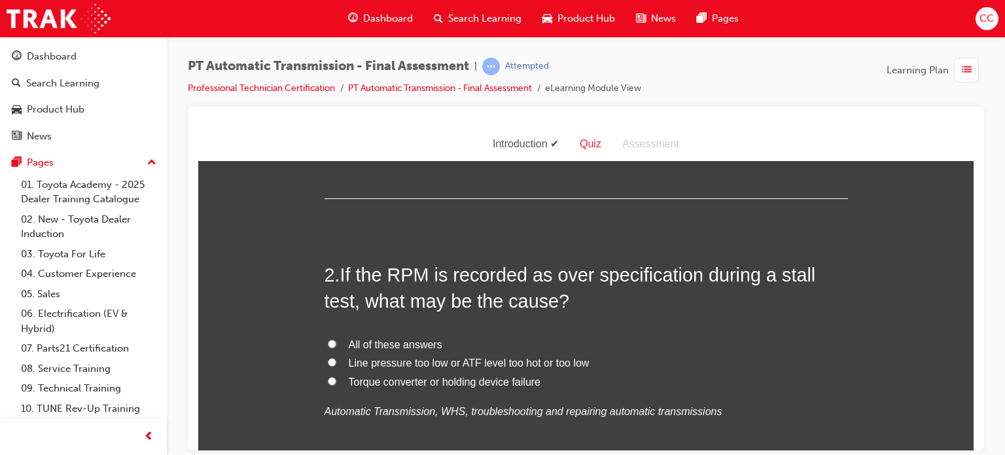
scroll to position [311, 0]
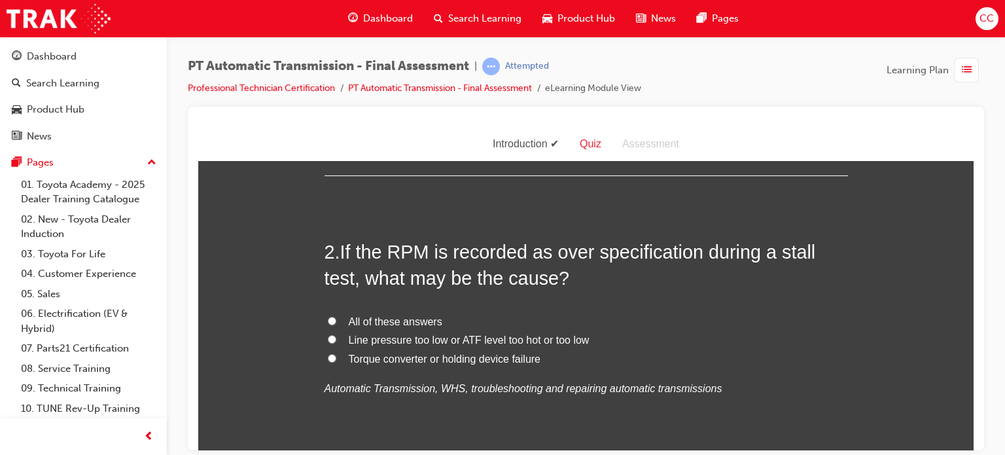
click at [380, 319] on span "All of these answers" at bounding box center [396, 320] width 94 height 11
click at [336, 319] on input "All of these answers" at bounding box center [332, 320] width 9 height 9
radio input "true"
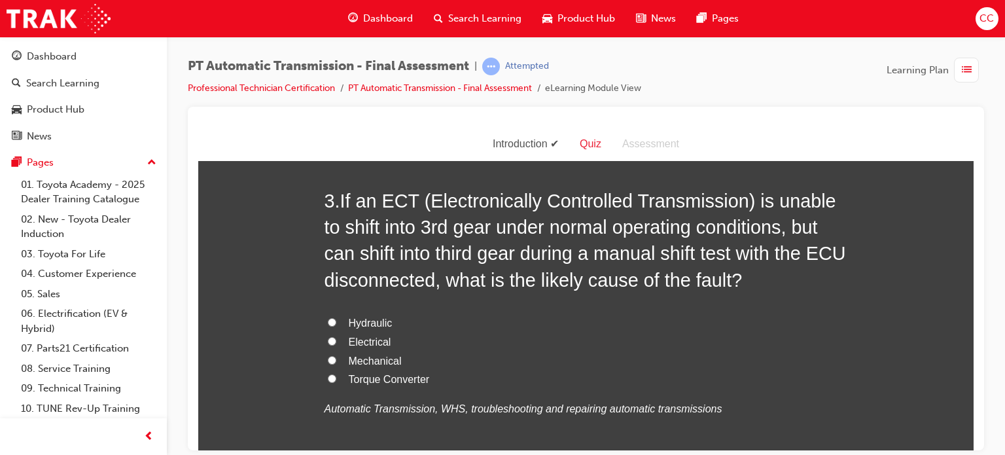
scroll to position [648, 0]
click at [349, 346] on span "Electrical" at bounding box center [370, 340] width 43 height 11
click at [336, 344] on input "Electrical" at bounding box center [332, 340] width 9 height 9
radio input "true"
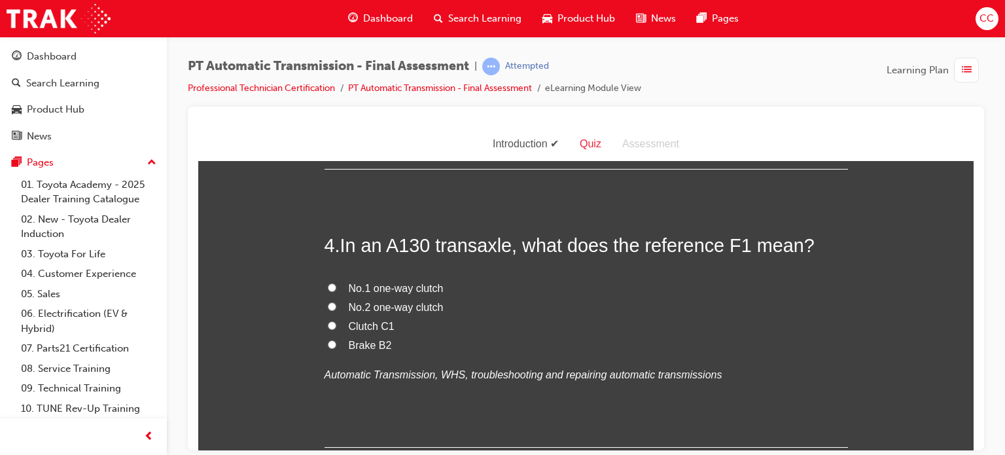
scroll to position [965, 0]
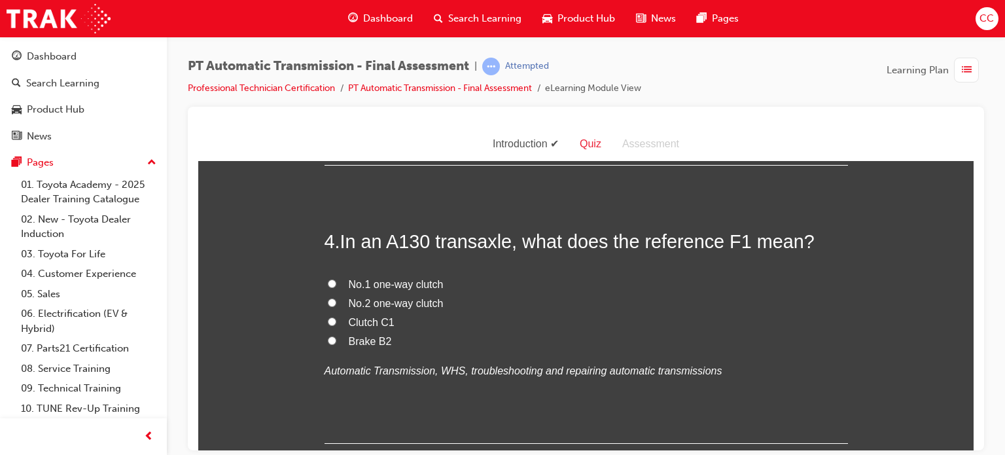
click at [383, 275] on label "No.1 one-way clutch" at bounding box center [586, 284] width 523 height 19
click at [336, 279] on input "No.1 one-way clutch" at bounding box center [332, 283] width 9 height 9
radio input "true"
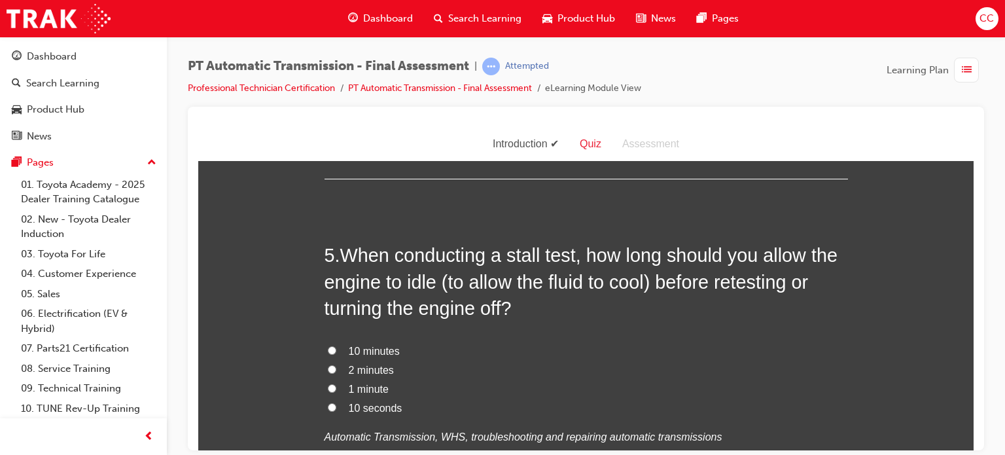
scroll to position [1242, 0]
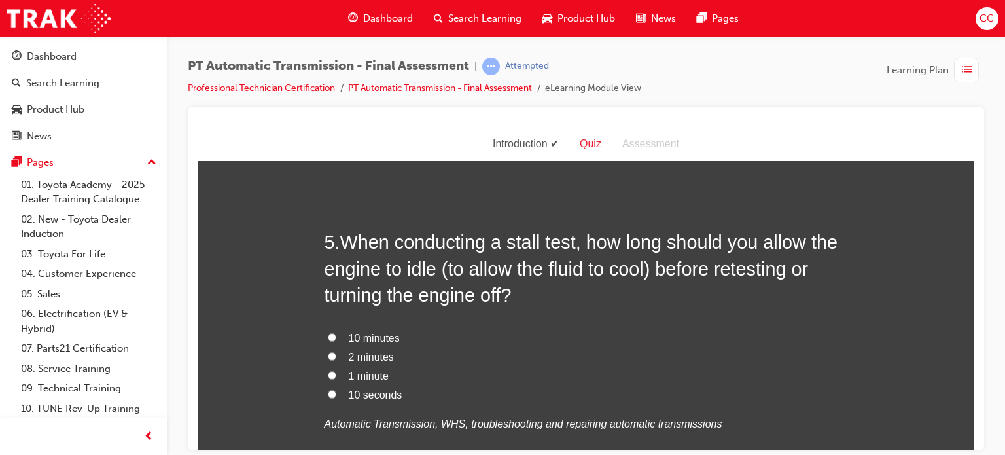
click at [349, 393] on span "10 seconds" at bounding box center [376, 394] width 54 height 11
click at [336, 393] on input "10 seconds" at bounding box center [332, 393] width 9 height 9
radio input "true"
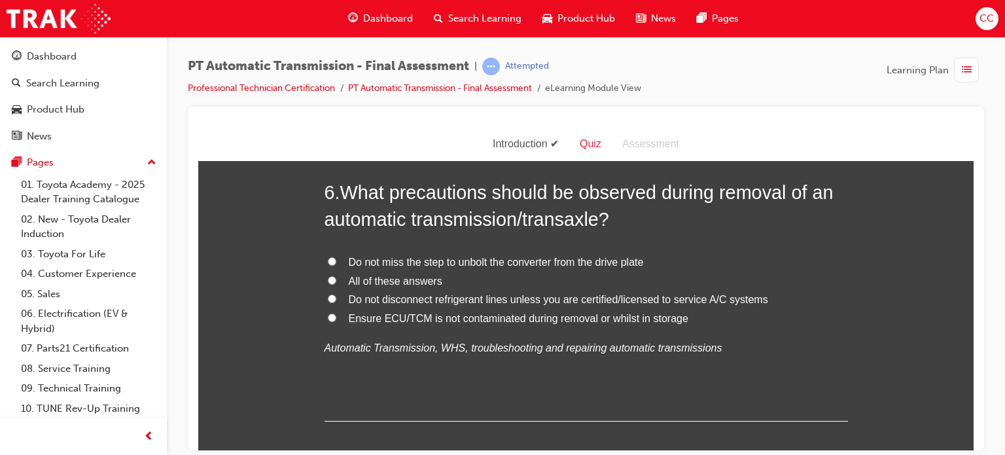
scroll to position [1623, 0]
click at [414, 275] on span "All of these answers" at bounding box center [396, 280] width 94 height 11
click at [336, 275] on input "All of these answers" at bounding box center [332, 279] width 9 height 9
radio input "true"
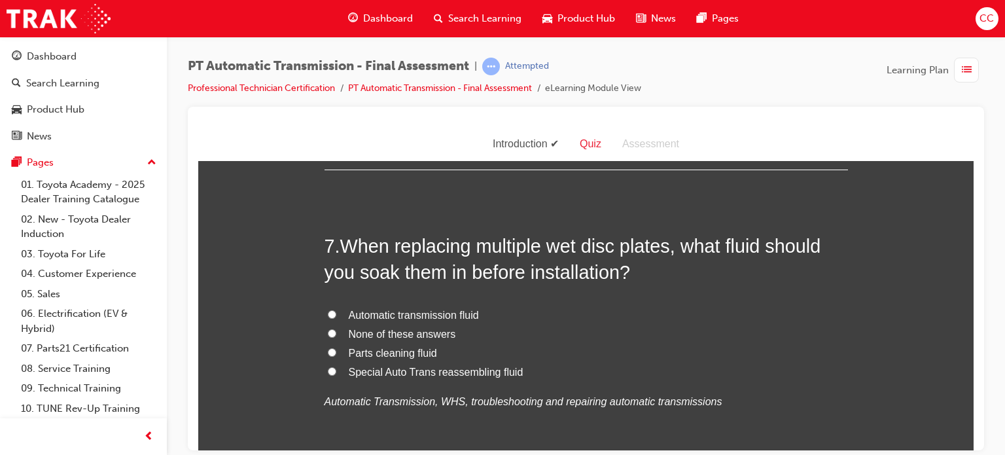
scroll to position [1877, 0]
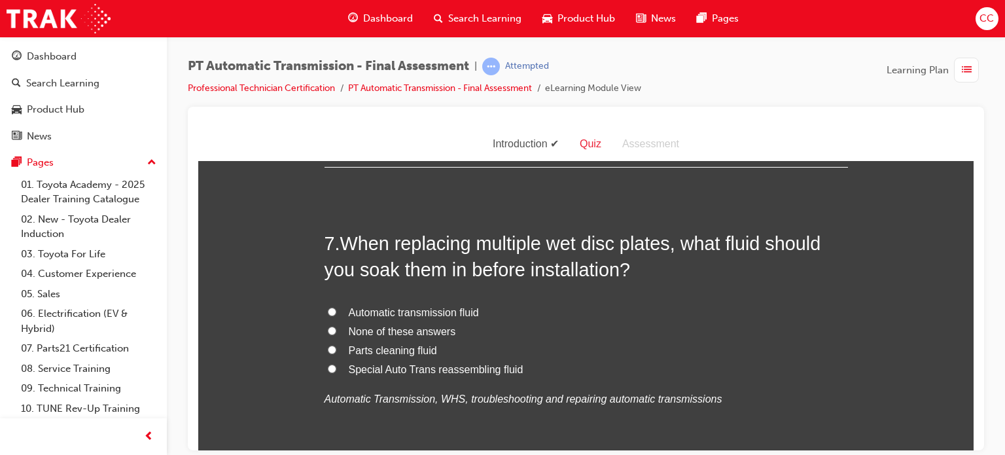
click at [429, 303] on label "Automatic transmission fluid" at bounding box center [586, 312] width 523 height 19
click at [336, 307] on input "Automatic transmission fluid" at bounding box center [332, 311] width 9 height 9
radio input "true"
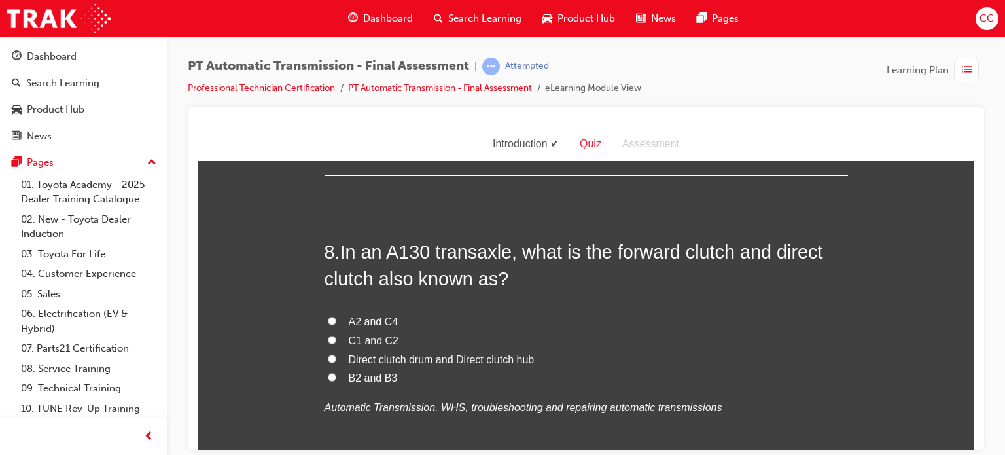
scroll to position [2173, 0]
click at [364, 376] on span "B2 and B3" at bounding box center [373, 377] width 49 height 11
click at [336, 376] on input "B2 and B3" at bounding box center [332, 376] width 9 height 9
radio input "true"
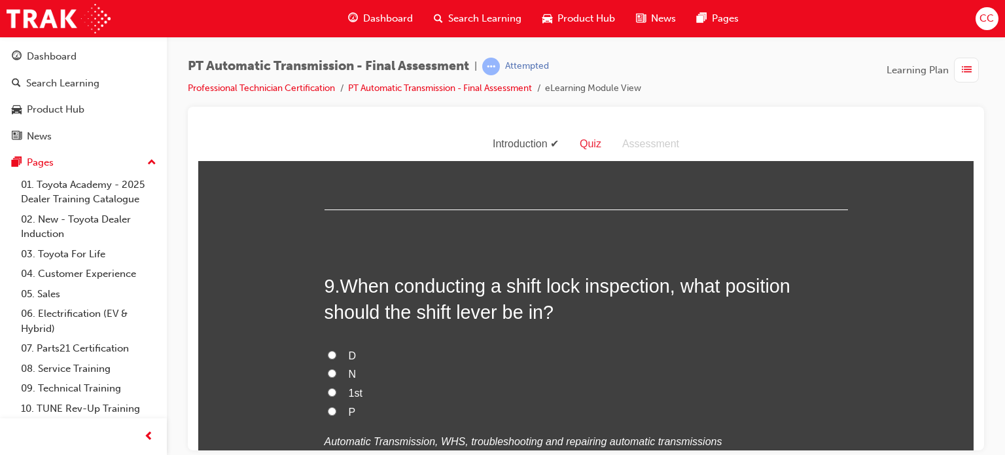
scroll to position [2442, 0]
click at [331, 407] on label "P" at bounding box center [586, 413] width 523 height 19
click at [331, 408] on input "P" at bounding box center [332, 412] width 9 height 9
radio input "true"
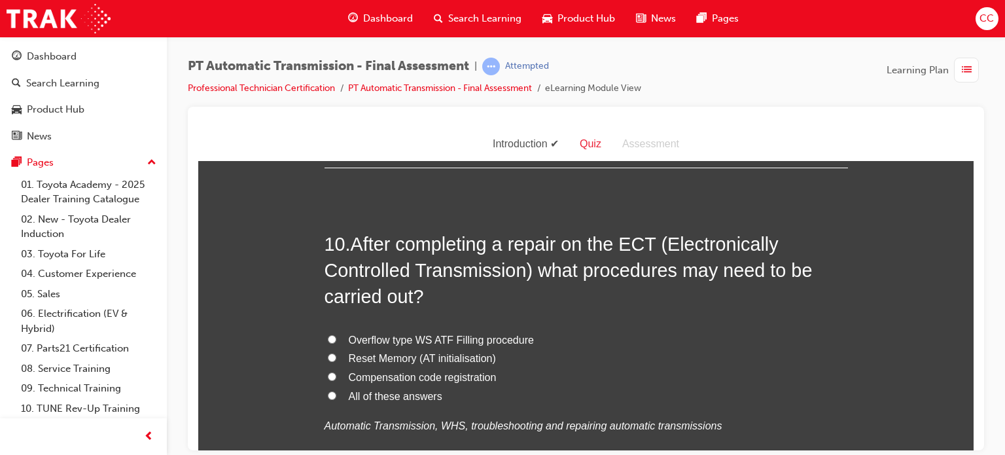
scroll to position [2790, 0]
click at [327, 404] on div "Overflow type WS ATF Filling procedure Reset Memory (AT initialisation) Compens…" at bounding box center [586, 382] width 523 height 105
click at [347, 402] on label "All of these answers" at bounding box center [586, 396] width 523 height 19
click at [336, 399] on input "All of these answers" at bounding box center [332, 395] width 9 height 9
radio input "true"
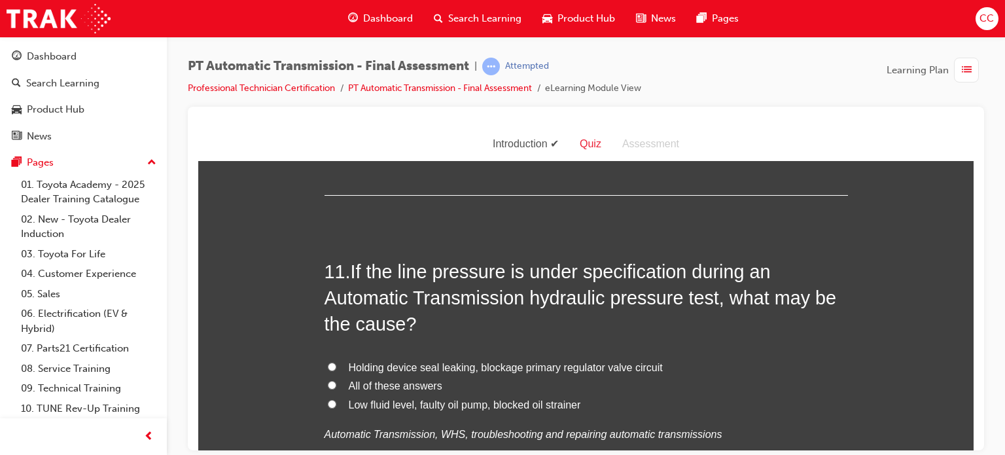
scroll to position [3094, 0]
click at [366, 381] on span "All of these answers" at bounding box center [396, 385] width 94 height 11
click at [336, 381] on input "All of these answers" at bounding box center [332, 384] width 9 height 9
radio input "true"
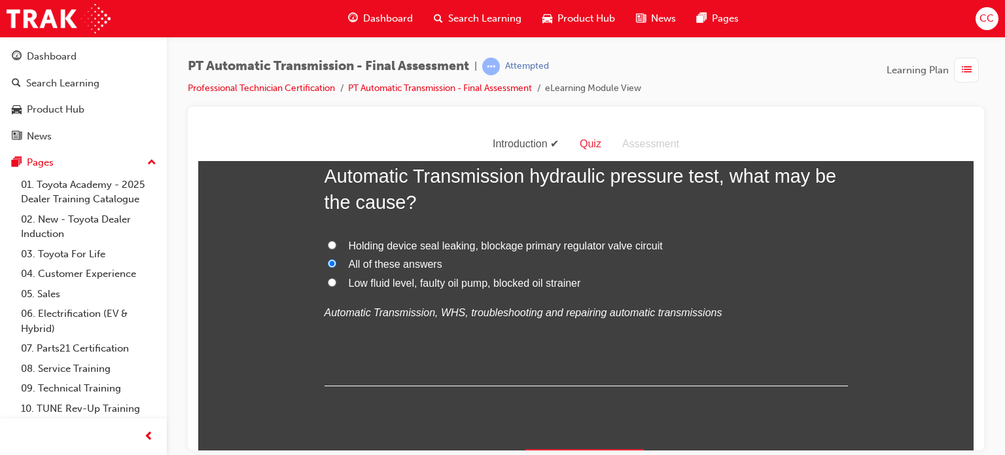
scroll to position [3248, 0]
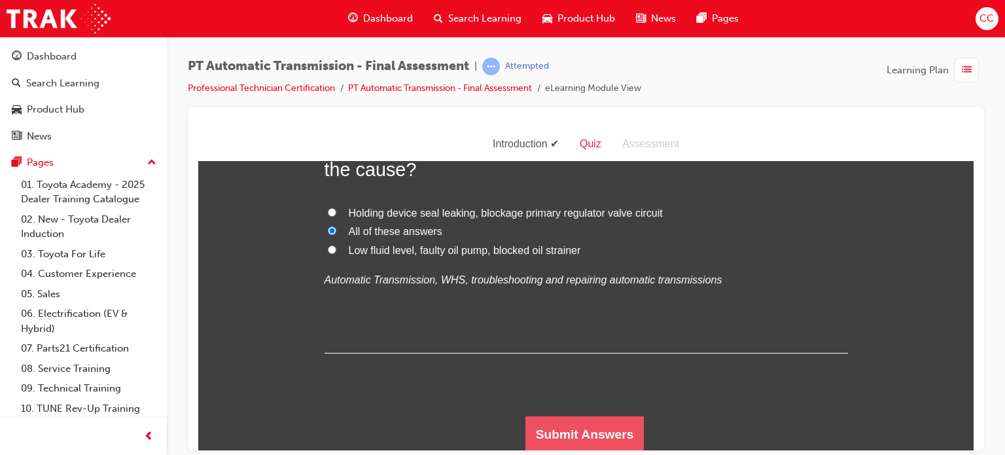
click at [565, 419] on button "Submit Answers" at bounding box center [584, 434] width 119 height 37
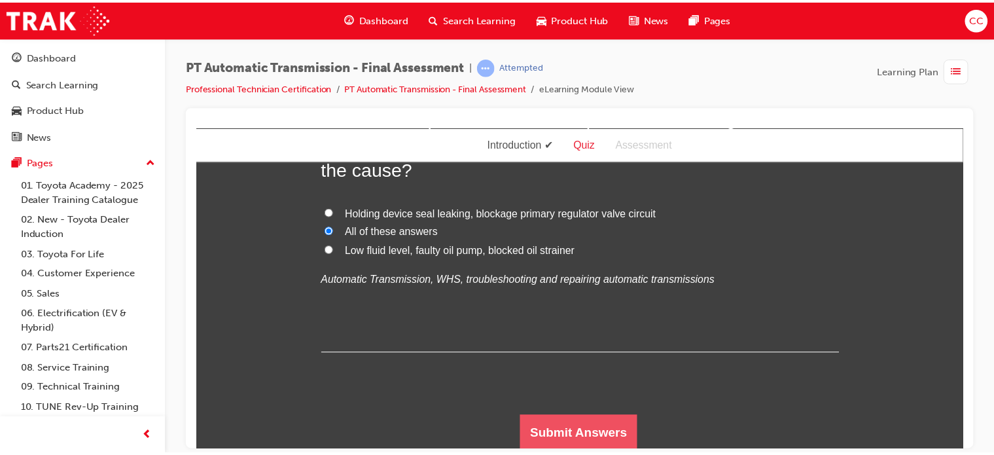
scroll to position [0, 0]
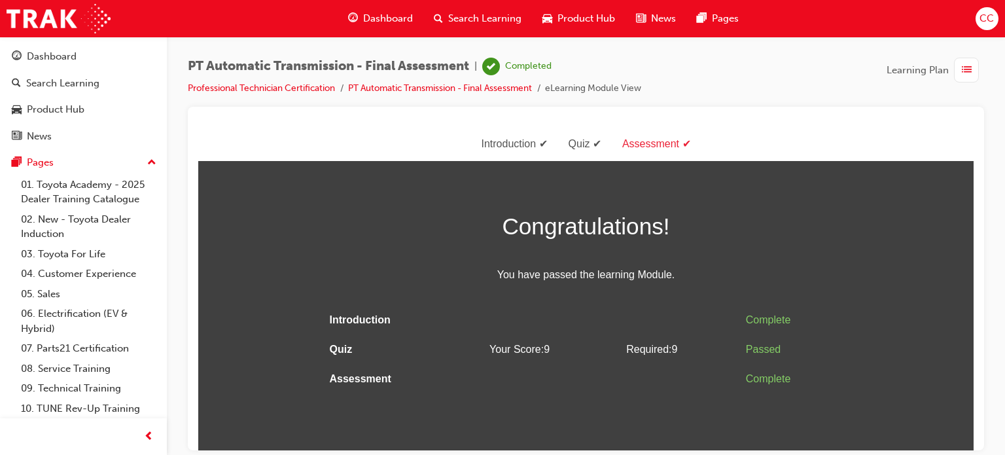
click at [370, 22] on span "Dashboard" at bounding box center [388, 18] width 50 height 15
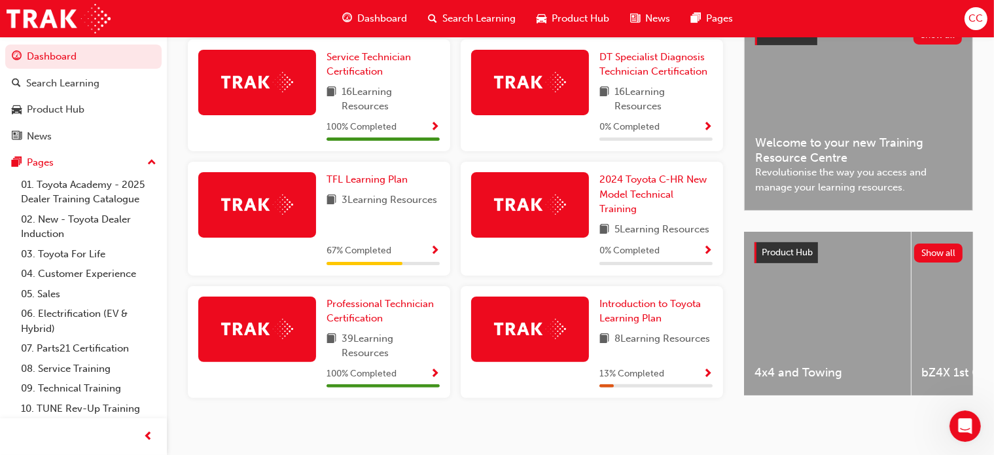
scroll to position [332, 0]
